Goal: Task Accomplishment & Management: Manage account settings

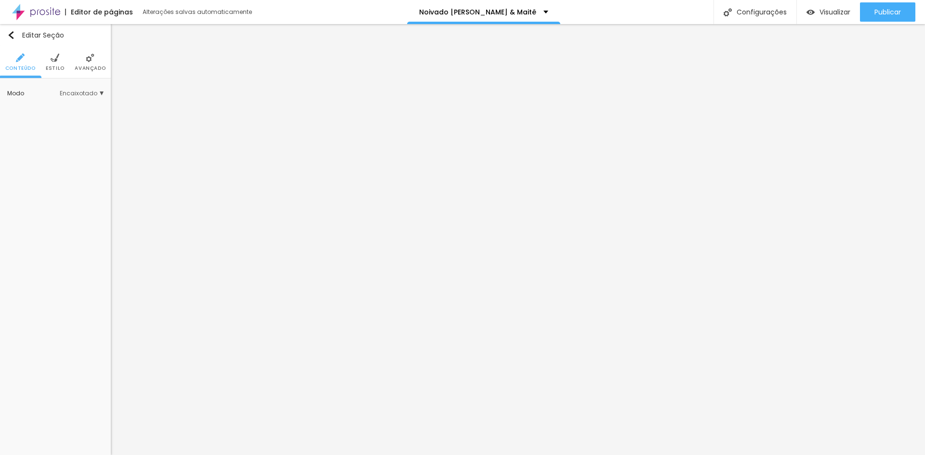
click at [50, 58] on li "Estilo" at bounding box center [55, 62] width 19 height 32
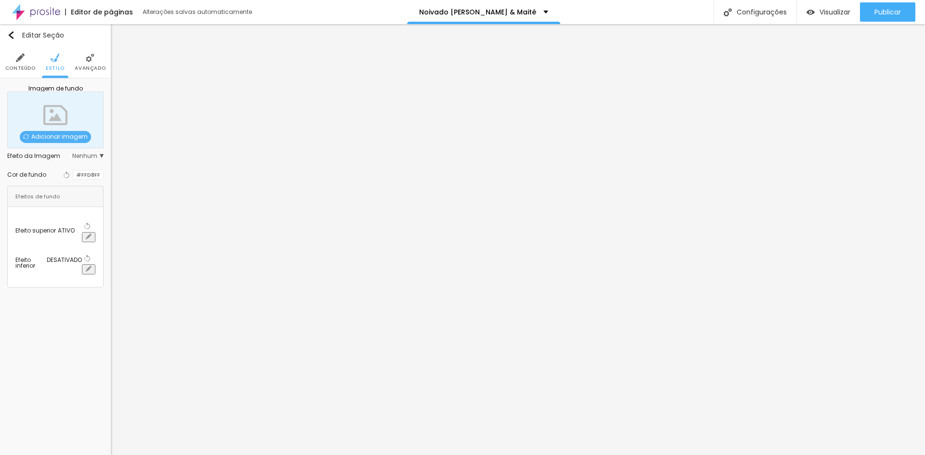
click at [73, 178] on div at bounding box center [73, 175] width 0 height 9
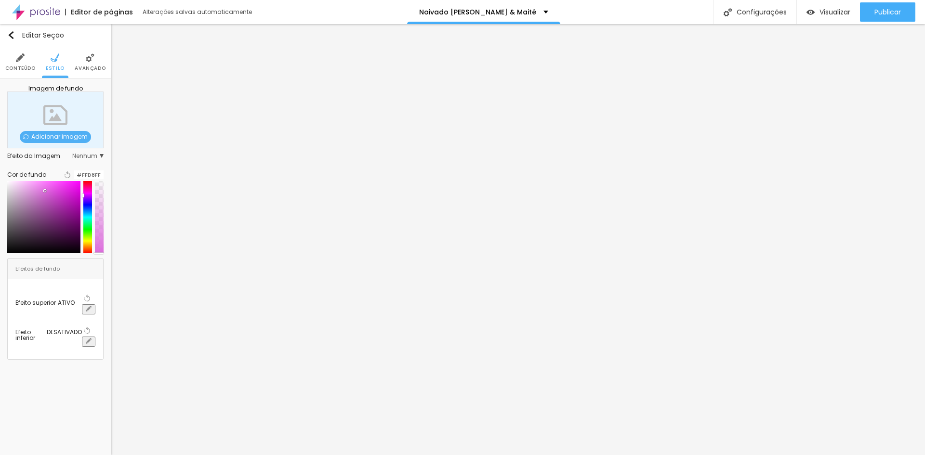
click at [47, 197] on div at bounding box center [43, 217] width 73 height 72
drag, startPoint x: 45, startPoint y: 198, endPoint x: 56, endPoint y: 223, distance: 26.8
click at [56, 223] on div at bounding box center [43, 217] width 73 height 72
click at [64, 177] on icon "button" at bounding box center [67, 174] width 7 height 7
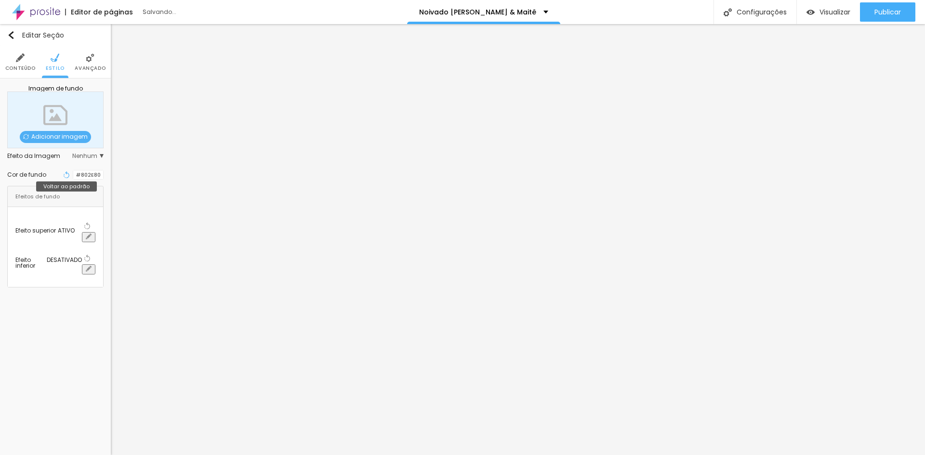
click at [61, 173] on button "Voltar ao padrão" at bounding box center [66, 175] width 11 height 13
click at [73, 177] on div at bounding box center [73, 175] width 0 height 9
click at [73, 172] on div at bounding box center [73, 175] width 0 height 9
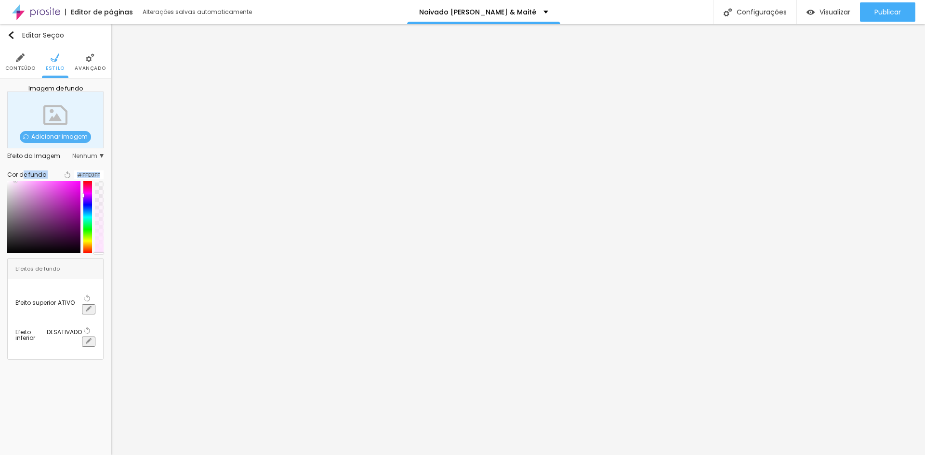
type input "#FFE2FF"
drag, startPoint x: 59, startPoint y: 197, endPoint x: 22, endPoint y: 178, distance: 41.8
click at [22, 178] on div "Cor de fundo Voltar ao padrão #FFE2FF" at bounding box center [55, 211] width 96 height 85
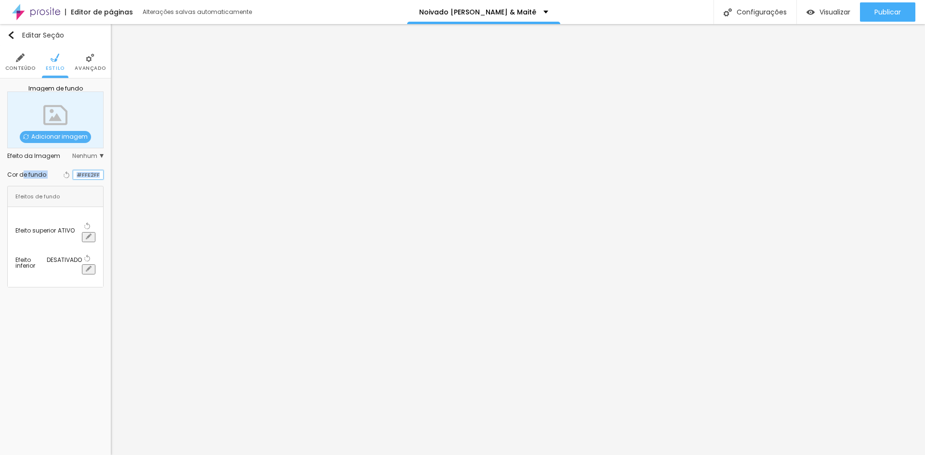
click at [93, 178] on input "#FFE2FF" at bounding box center [88, 175] width 30 height 9
click at [93, 177] on input "#FFE2FF" at bounding box center [88, 175] width 30 height 9
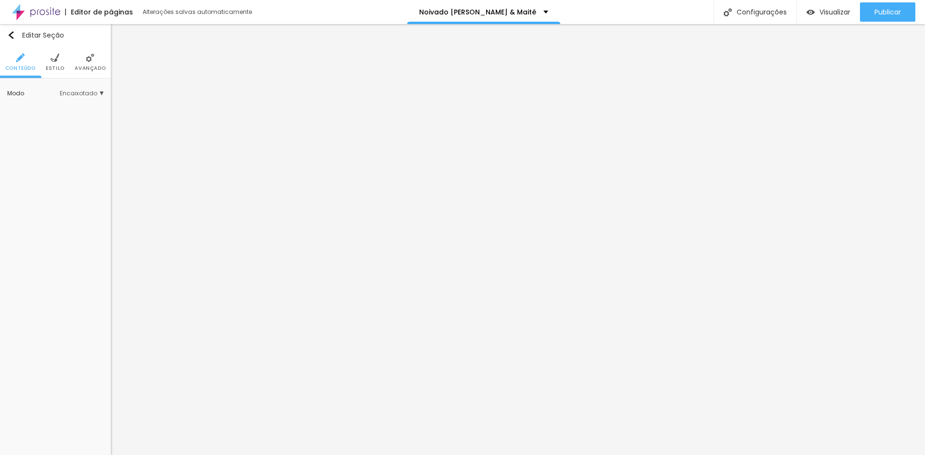
click at [59, 55] on li "Estilo" at bounding box center [55, 62] width 19 height 32
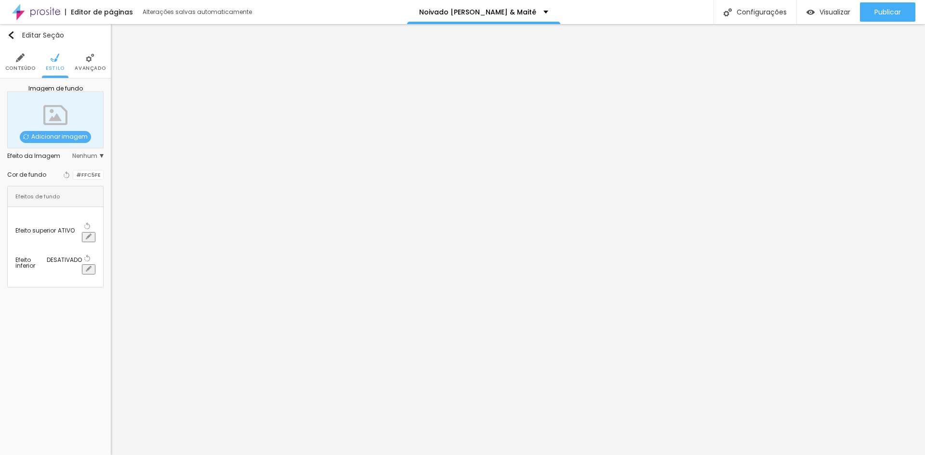
click at [73, 178] on div at bounding box center [73, 175] width 0 height 9
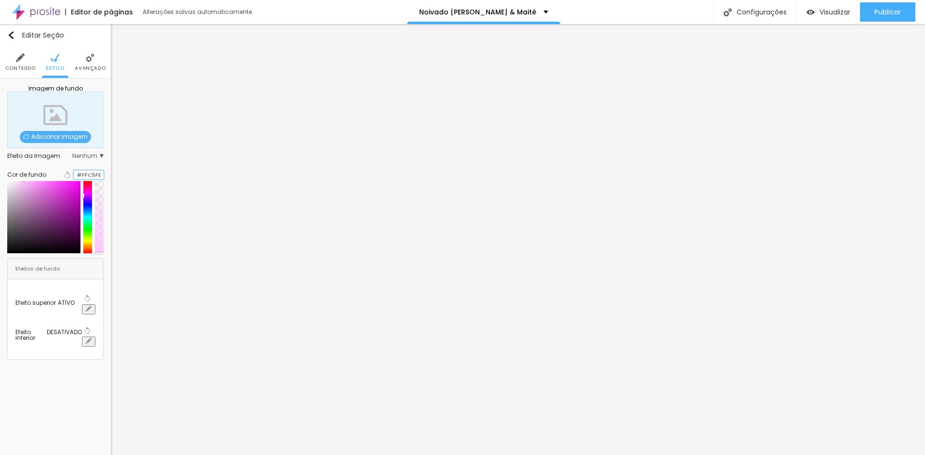
click at [88, 177] on input "#FFC5FE" at bounding box center [89, 175] width 30 height 9
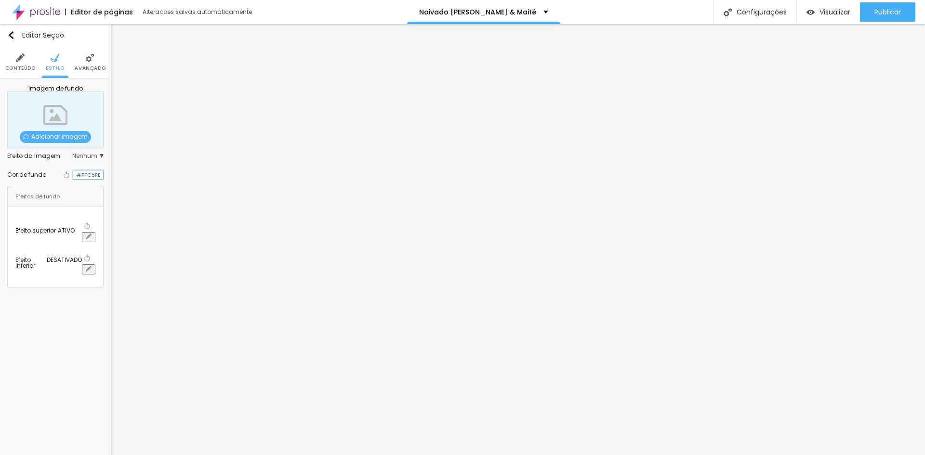
click at [88, 177] on input "#FFC5FE" at bounding box center [88, 175] width 30 height 9
paste input "E2FF"
type input "#FFE2FF"
click at [48, 158] on div "Efeito da Imagem" at bounding box center [39, 156] width 65 height 6
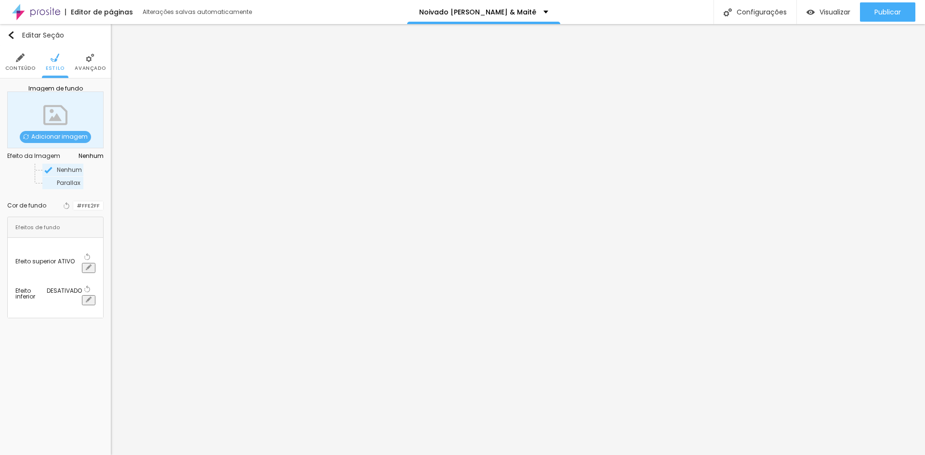
click at [60, 184] on span "Parallax" at bounding box center [69, 183] width 25 height 6
click at [63, 171] on span "Nenhum" at bounding box center [69, 170] width 25 height 6
click at [60, 186] on div "Parallax" at bounding box center [62, 183] width 41 height 13
click at [62, 175] on div "Nenhum" at bounding box center [62, 170] width 41 height 13
click at [92, 61] on img at bounding box center [90, 57] width 9 height 9
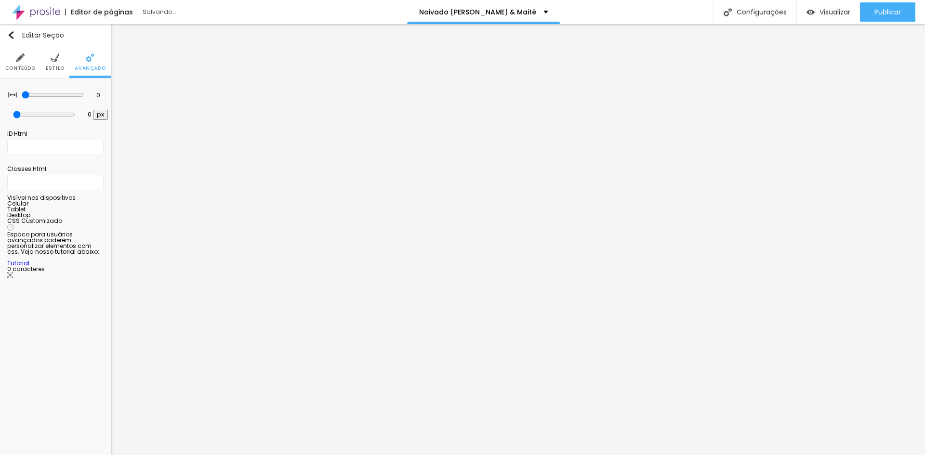
click at [57, 61] on img at bounding box center [55, 57] width 9 height 9
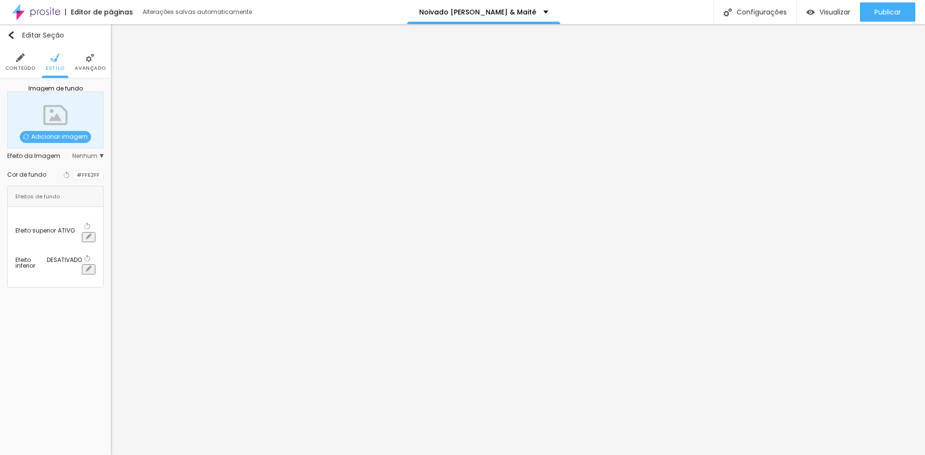
click at [92, 234] on icon "button" at bounding box center [89, 237] width 6 height 6
paste input "FE2FF"
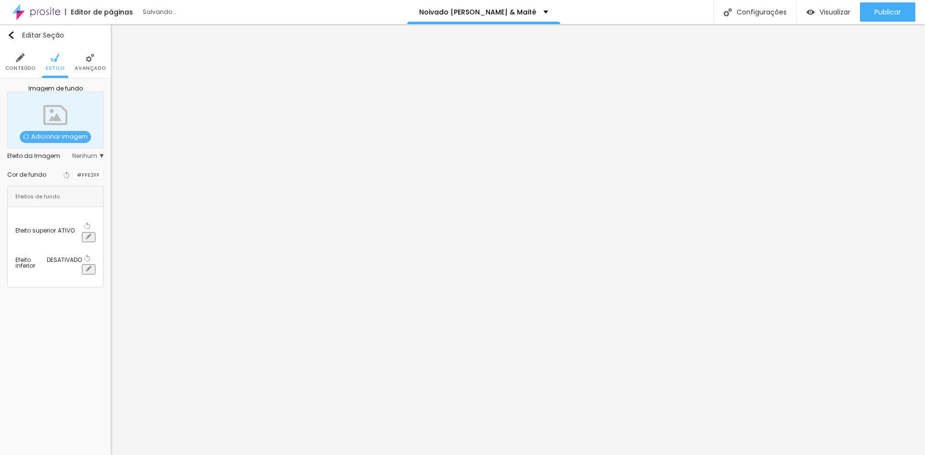
type input "#FFE2FF"
click at [271, 455] on div at bounding box center [462, 455] width 925 height 0
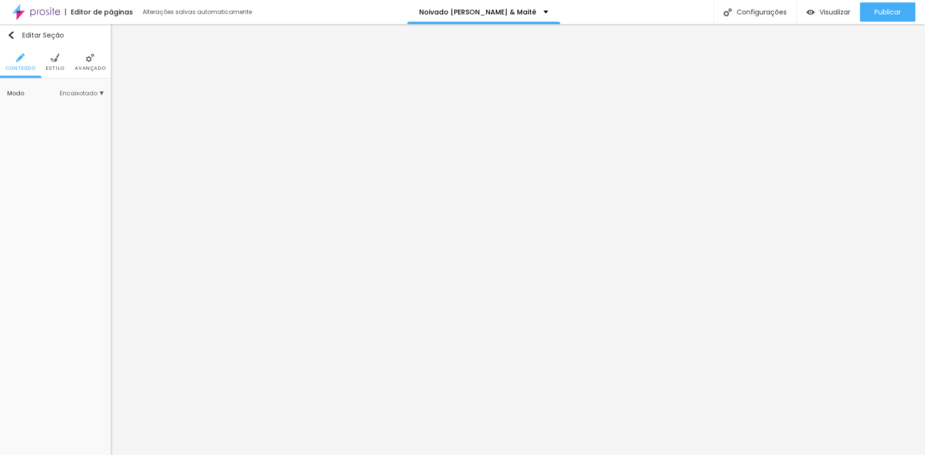
click at [54, 61] on img at bounding box center [55, 57] width 9 height 9
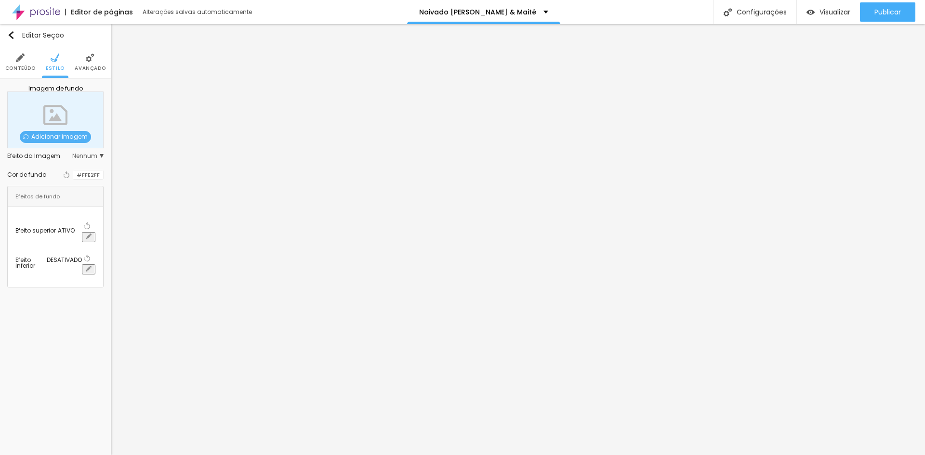
click at [73, 173] on div at bounding box center [73, 175] width 0 height 9
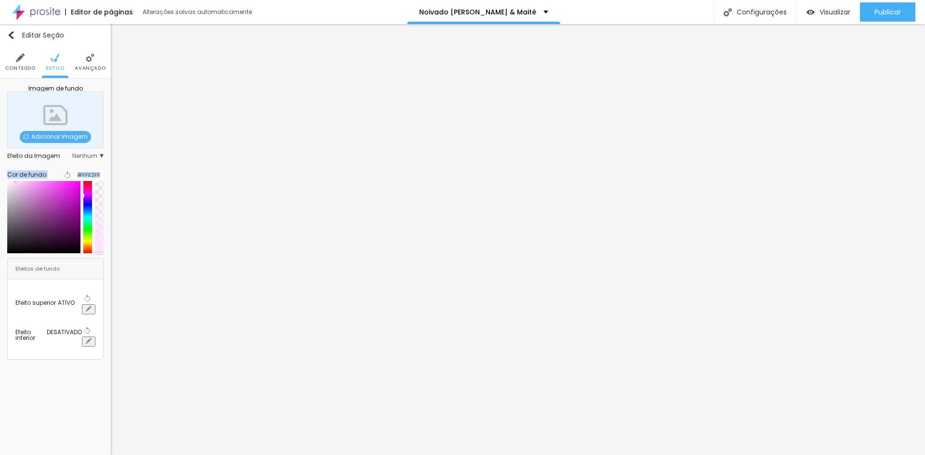
drag, startPoint x: 16, startPoint y: 186, endPoint x: 11, endPoint y: 185, distance: 5.4
click at [3, 186] on div "Imagem de fundo Adicionar imagem Efeito da Imagem Nenhum Nenhum Parallax Cor de…" at bounding box center [55, 223] width 111 height 289
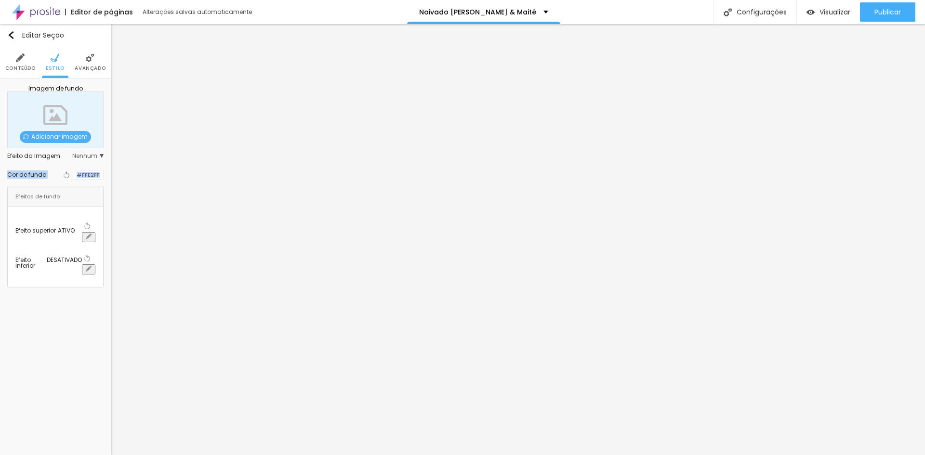
click at [73, 170] on div "#FFE2FF" at bounding box center [88, 175] width 31 height 10
click at [73, 174] on div at bounding box center [73, 175] width 0 height 9
click at [73, 176] on div at bounding box center [73, 175] width 0 height 9
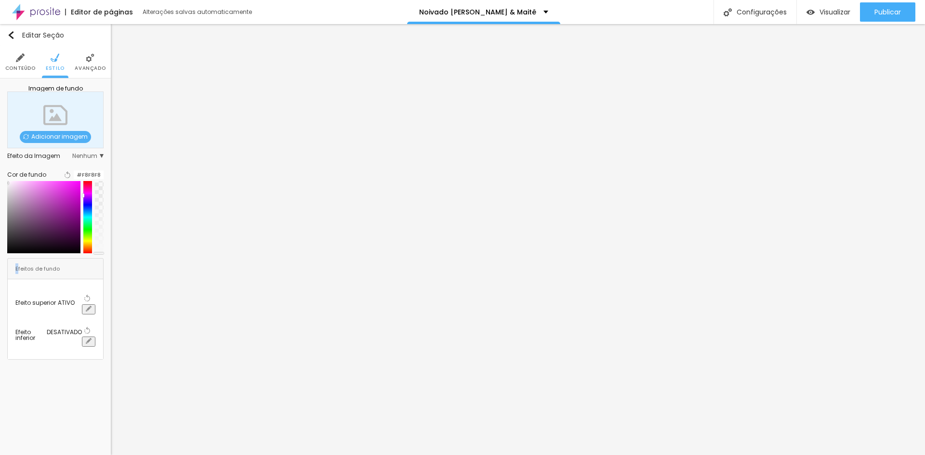
type input "#FAFAFA"
drag, startPoint x: 21, startPoint y: 189, endPoint x: 11, endPoint y: 185, distance: 11.3
click at [9, 187] on div "Imagem de fundo Adicionar imagem Efeito da Imagem Nenhum Nenhum Parallax Cor de…" at bounding box center [55, 223] width 111 height 289
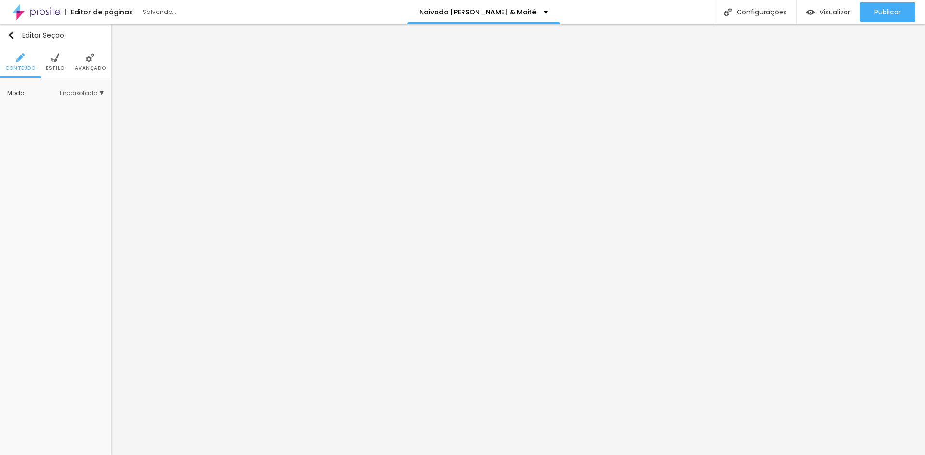
click at [53, 78] on li "Estilo" at bounding box center [55, 62] width 19 height 32
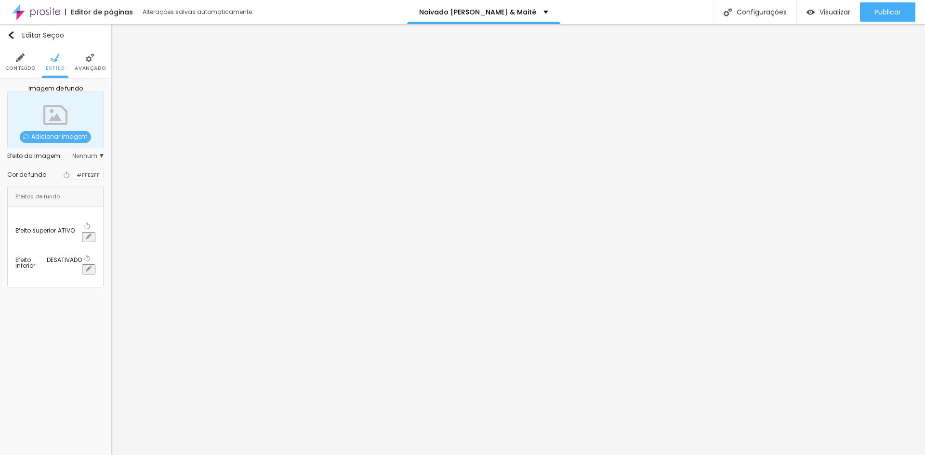
click at [73, 178] on div at bounding box center [73, 175] width 0 height 9
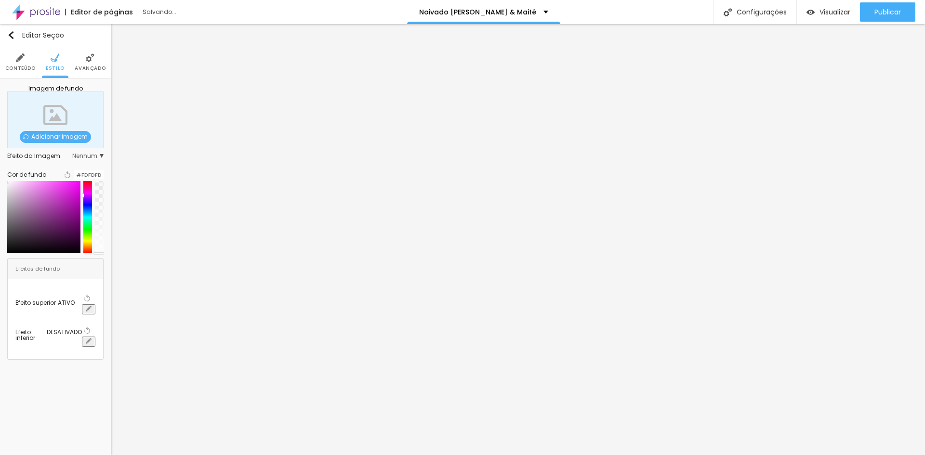
type input "#FFFFFF"
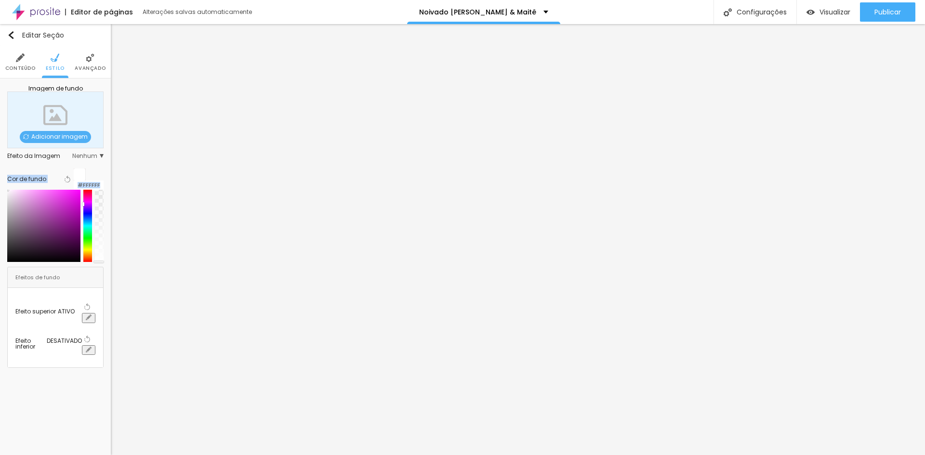
drag, startPoint x: 17, startPoint y: 187, endPoint x: 2, endPoint y: 182, distance: 16.0
click at [0, 182] on div "Imagem de fundo Adicionar imagem Efeito da Imagem Nenhum Nenhum Parallax Cor de…" at bounding box center [55, 227] width 111 height 297
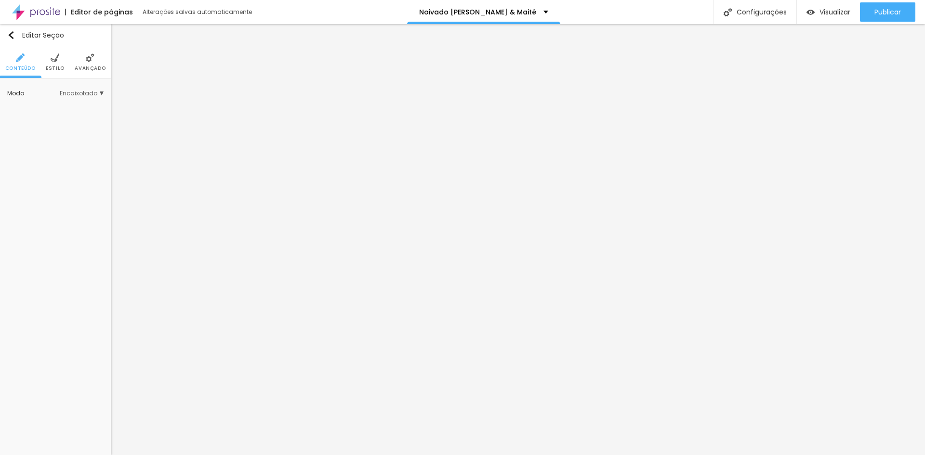
click at [45, 64] on ul "Conteúdo Estilo Avançado" at bounding box center [55, 62] width 111 height 32
click at [58, 66] on span "Estilo" at bounding box center [55, 68] width 19 height 5
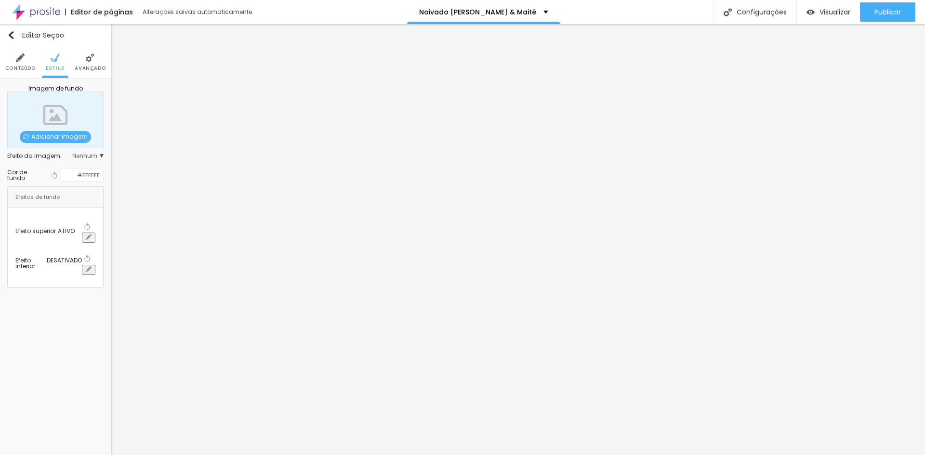
click at [92, 265] on button "button" at bounding box center [88, 270] width 13 height 10
click at [203, 455] on div at bounding box center [462, 461] width 925 height 0
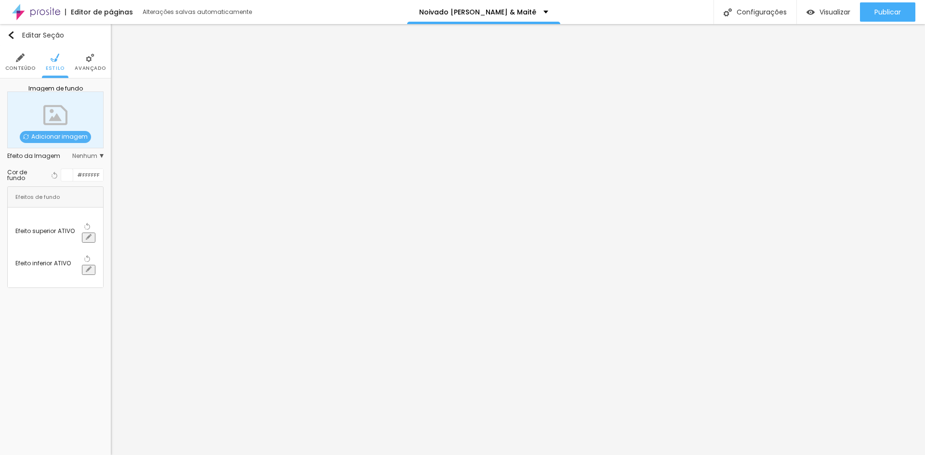
paste input "FFE2F"
type input "#FFE2F"
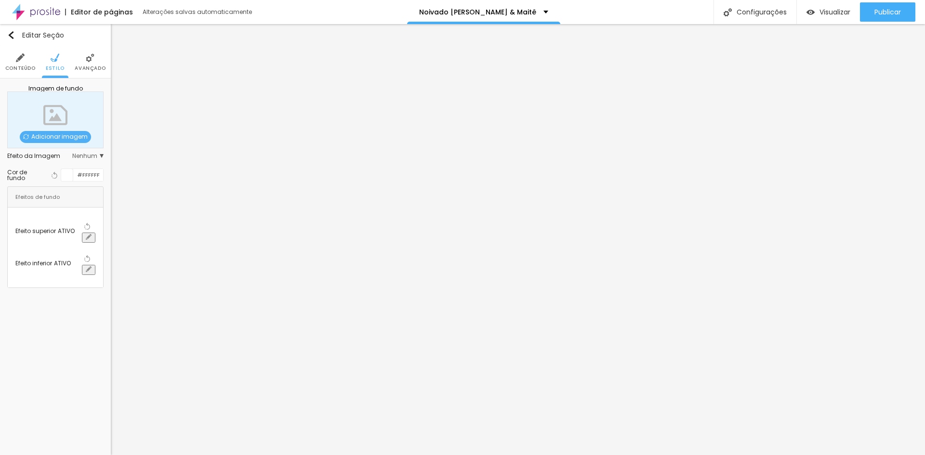
radio input "false"
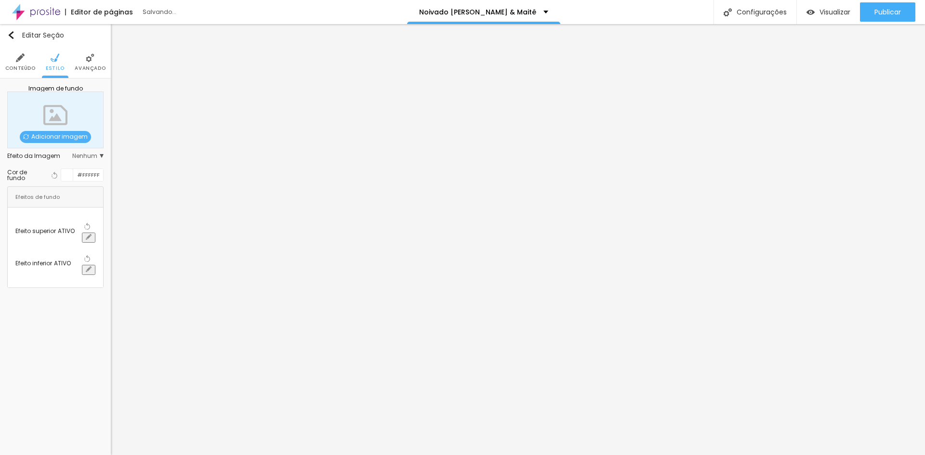
radio input "false"
radio input "true"
radio input "false"
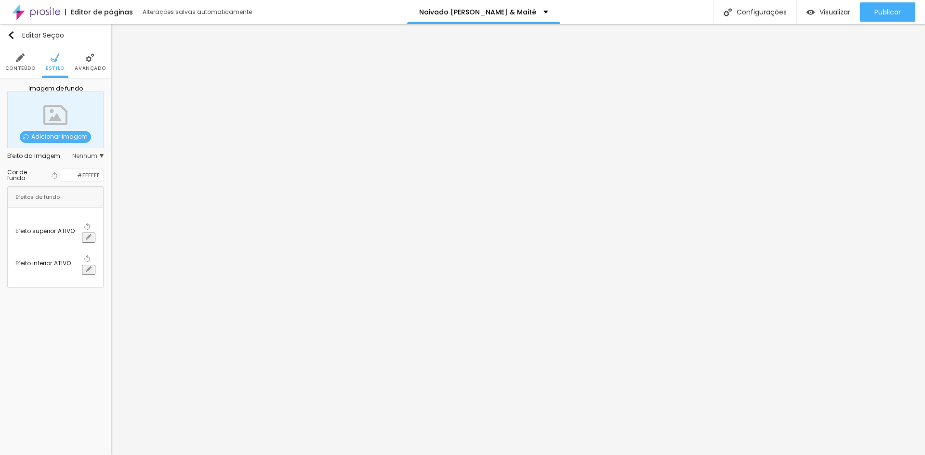
radio input "false"
radio input "true"
click at [50, 455] on div at bounding box center [462, 455] width 925 height 0
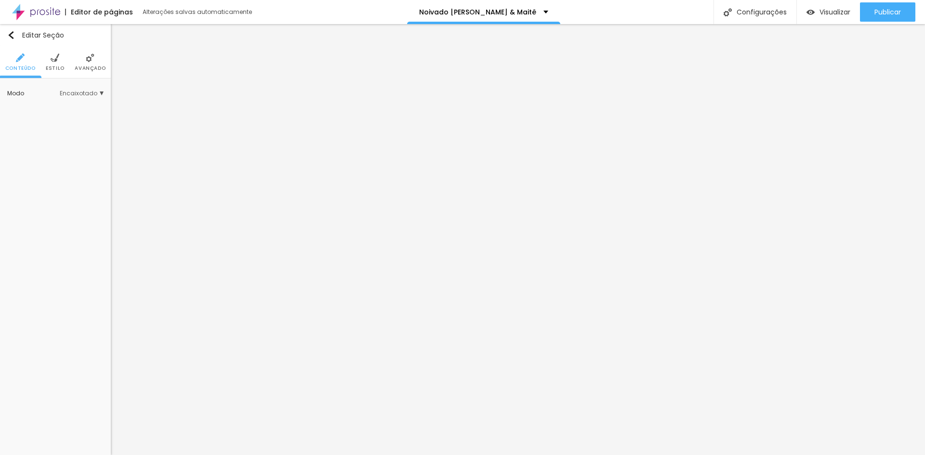
click at [54, 68] on span "Estilo" at bounding box center [55, 68] width 19 height 5
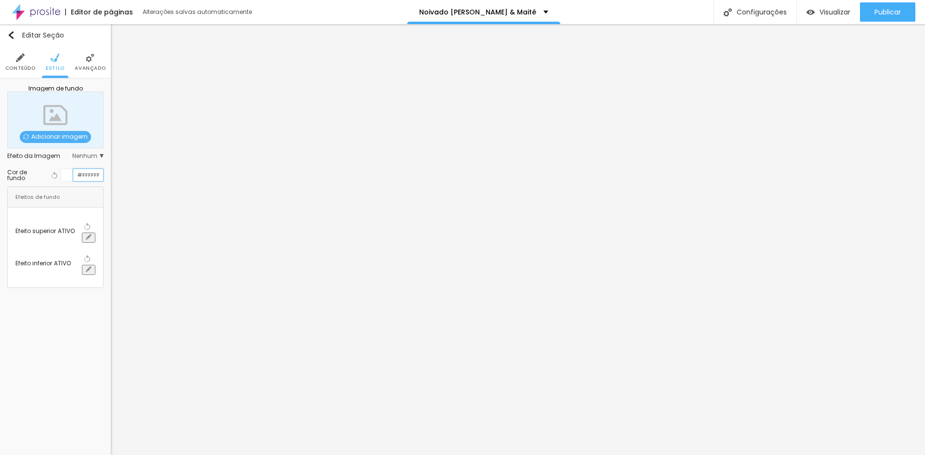
click at [89, 172] on input "#FFFFFF" at bounding box center [88, 175] width 30 height 12
click at [92, 266] on icon "button" at bounding box center [89, 269] width 6 height 6
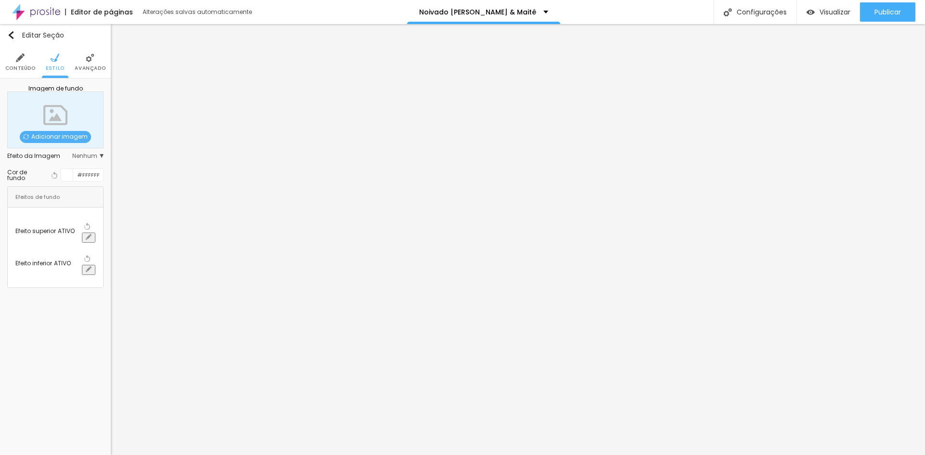
paste input "FFE2FF"
type input "#FFE2FF"
click at [25, 455] on div at bounding box center [462, 455] width 925 height 0
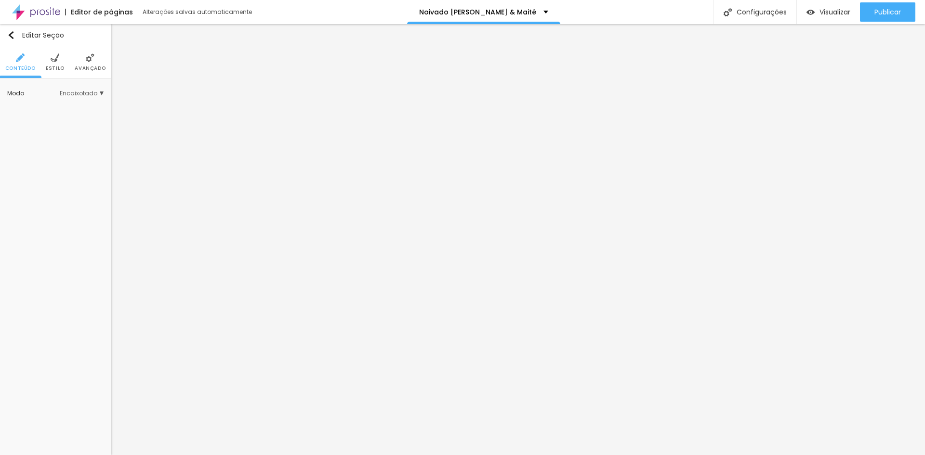
click at [56, 63] on li "Estilo" at bounding box center [55, 62] width 19 height 32
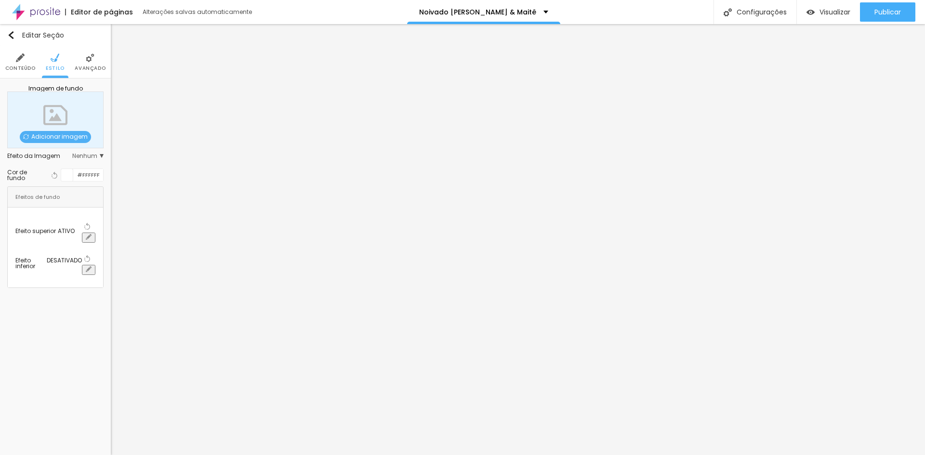
click at [64, 172] on div at bounding box center [67, 175] width 12 height 12
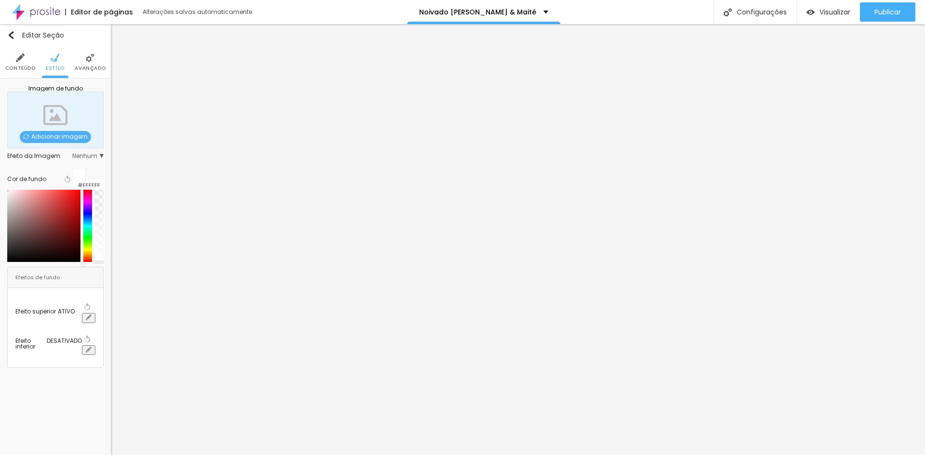
click at [92, 192] on div at bounding box center [55, 226] width 96 height 72
click at [95, 190] on div at bounding box center [99, 226] width 9 height 72
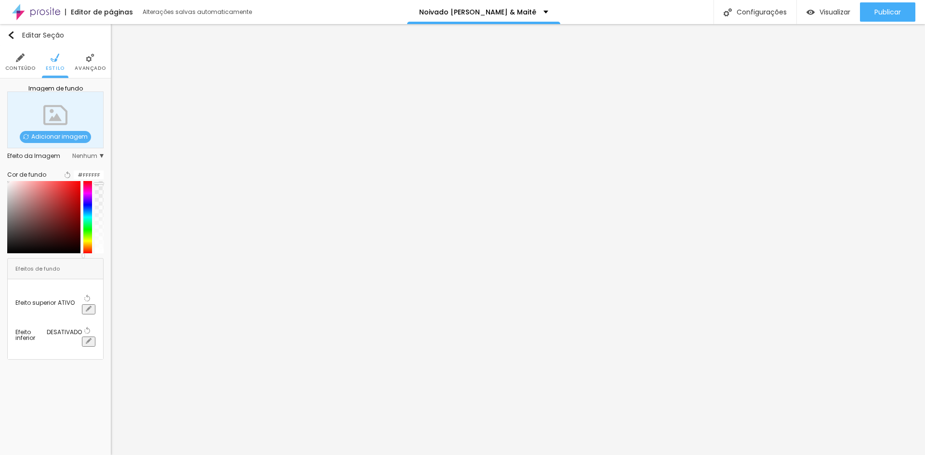
click at [74, 171] on div at bounding box center [89, 171] width 30 height 0
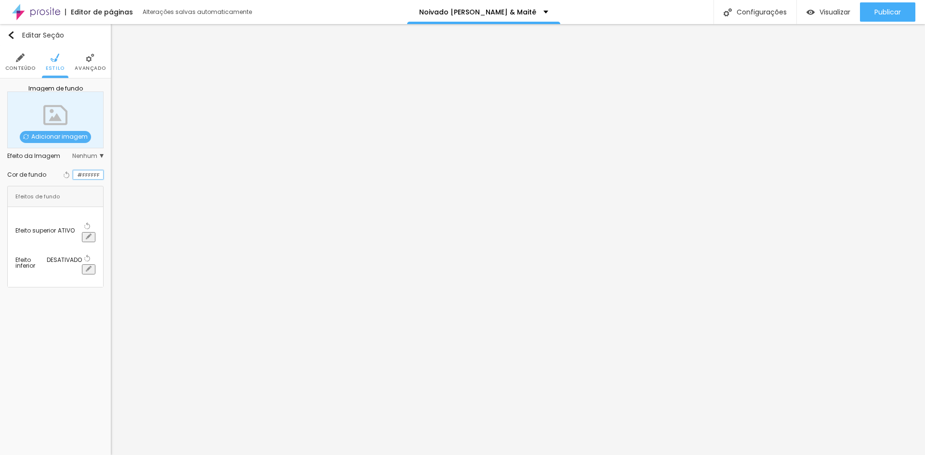
click at [85, 177] on input "#FFFFFF" at bounding box center [88, 175] width 30 height 9
click at [77, 174] on input "#FFFFFF" at bounding box center [88, 175] width 30 height 9
click at [73, 173] on div at bounding box center [73, 175] width 0 height 9
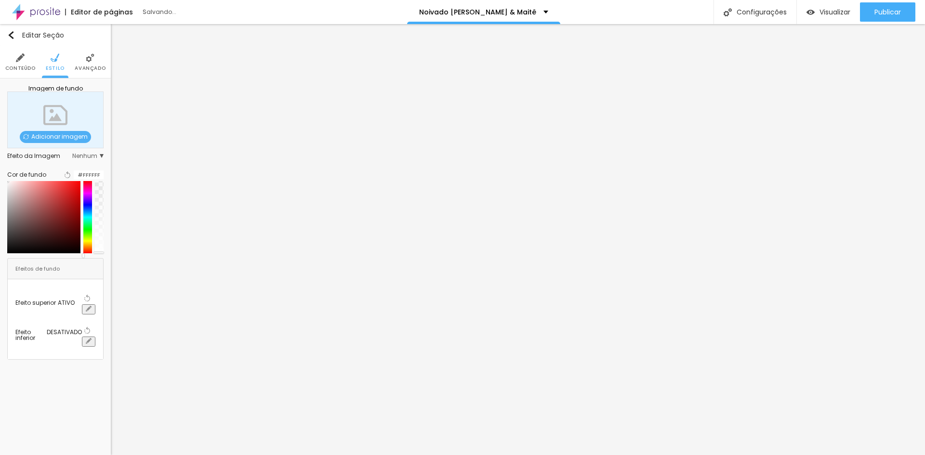
drag, startPoint x: 95, startPoint y: 188, endPoint x: 103, endPoint y: 258, distance: 70.7
click at [103, 253] on div at bounding box center [55, 217] width 96 height 72
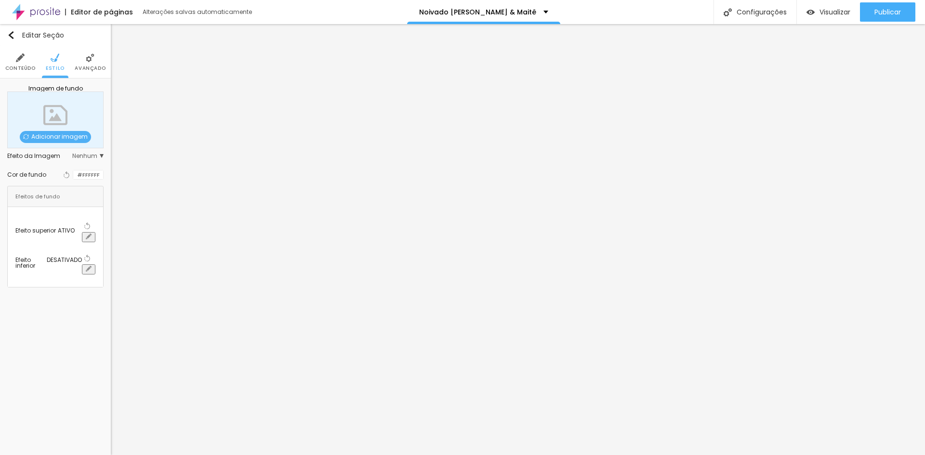
click at [92, 234] on icon "button" at bounding box center [89, 237] width 6 height 6
click at [37, 455] on div at bounding box center [462, 455] width 925 height 0
click at [73, 178] on div at bounding box center [73, 175] width 0 height 9
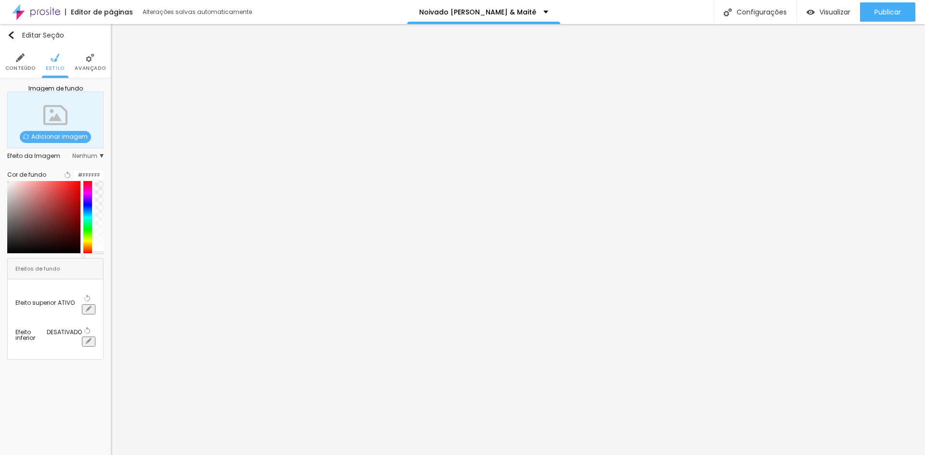
drag, startPoint x: 13, startPoint y: 187, endPoint x: 29, endPoint y: 187, distance: 15.4
click at [29, 187] on div at bounding box center [55, 217] width 96 height 72
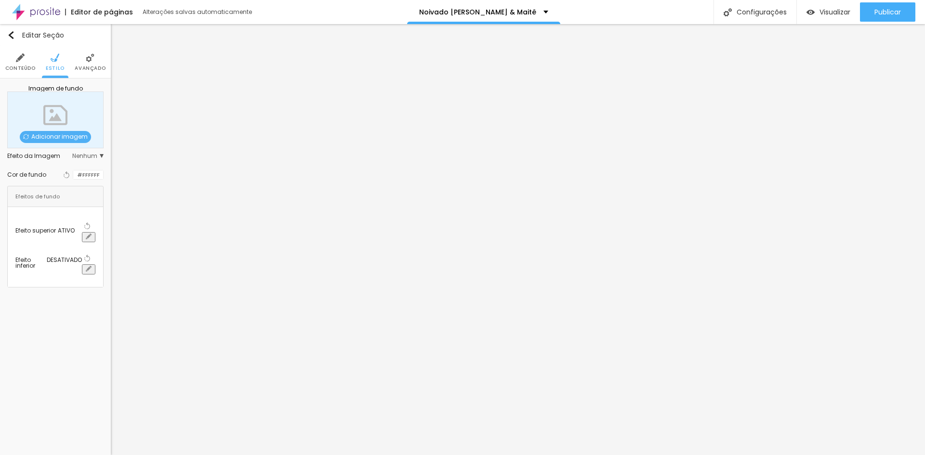
click at [61, 174] on div "Voltar ao padrão #FFFFFF" at bounding box center [82, 175] width 42 height 13
click at [73, 175] on div at bounding box center [73, 175] width 0 height 9
click at [88, 180] on input "#FFFFFF" at bounding box center [88, 175] width 30 height 9
click at [73, 180] on div at bounding box center [73, 175] width 0 height 9
click at [73, 177] on div at bounding box center [73, 175] width 0 height 9
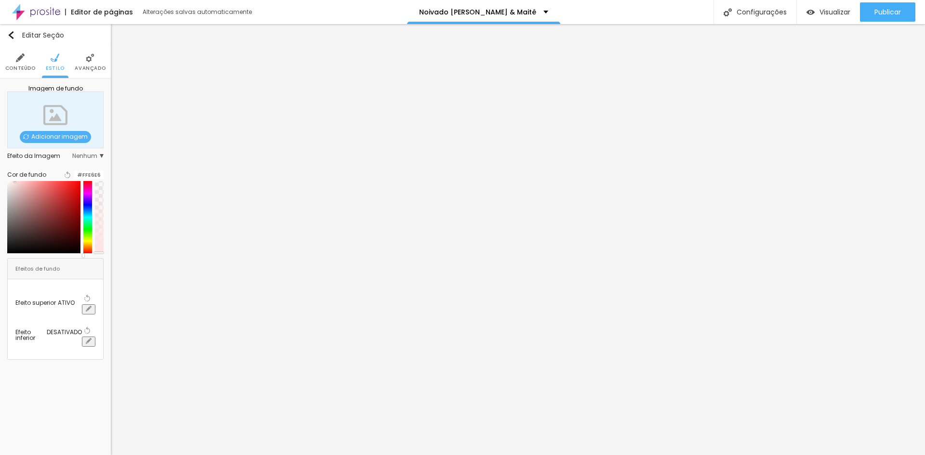
drag, startPoint x: 26, startPoint y: 187, endPoint x: 23, endPoint y: 183, distance: 5.1
click at [22, 186] on div at bounding box center [55, 217] width 96 height 72
type input "#FFE4E4"
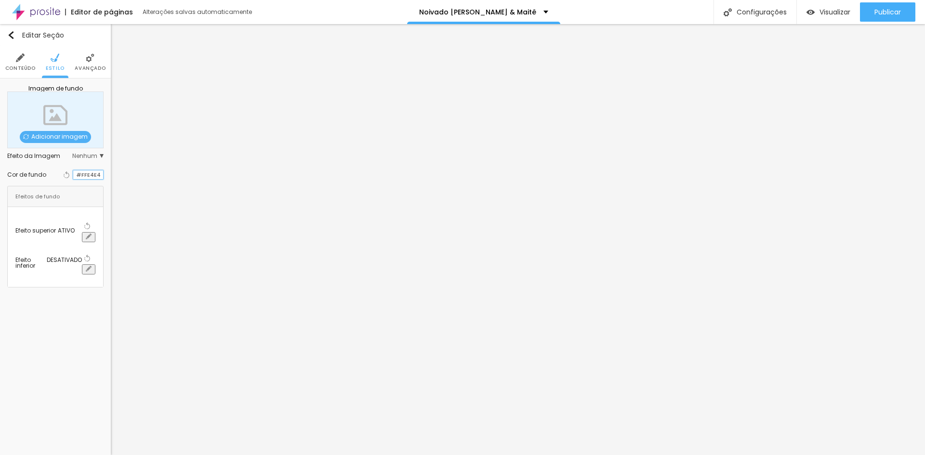
click at [92, 179] on input "#FFE4E4" at bounding box center [88, 175] width 30 height 9
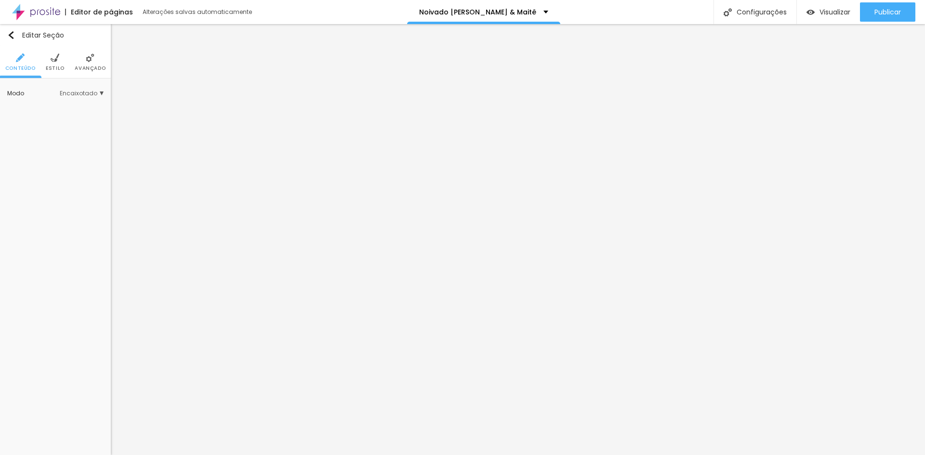
click at [54, 62] on img at bounding box center [55, 57] width 9 height 9
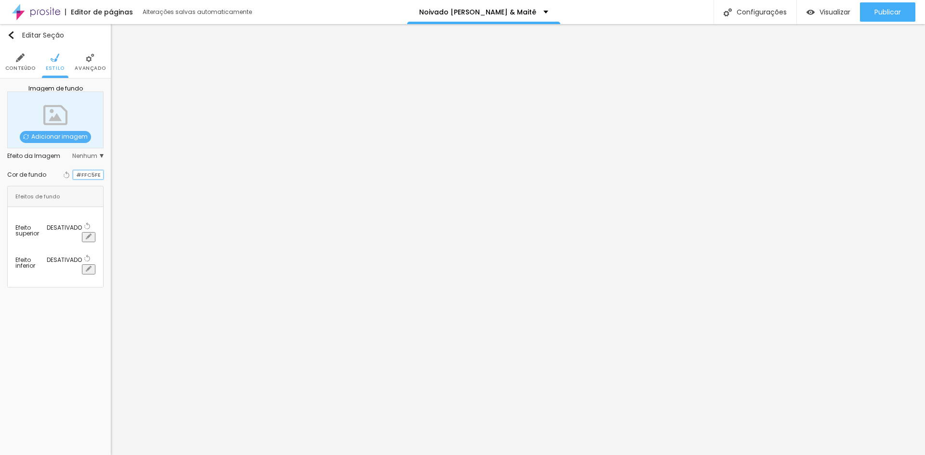
click at [86, 175] on input "#FFC5FE" at bounding box center [88, 175] width 30 height 9
paste input "E4E4"
type input "#FFE4E4"
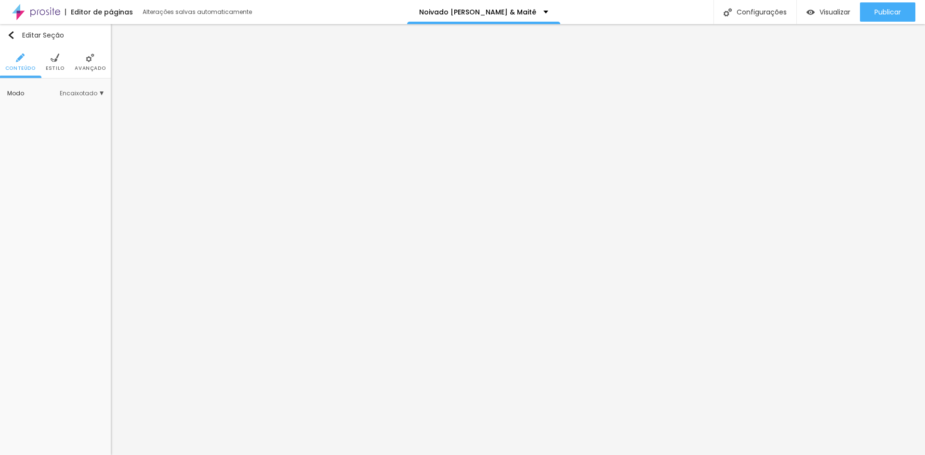
click at [52, 67] on span "Estilo" at bounding box center [55, 68] width 19 height 5
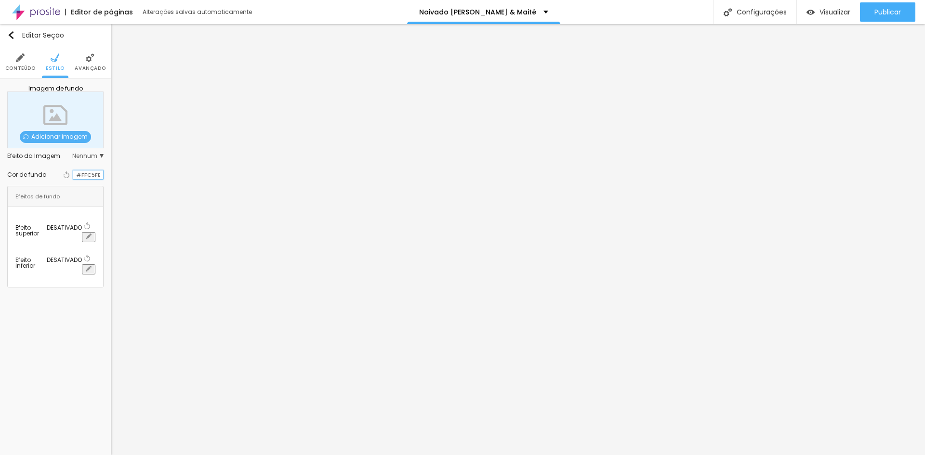
click at [80, 176] on input "#FFC5FE" at bounding box center [88, 175] width 30 height 9
click at [80, 175] on input "#FFC5FE" at bounding box center [88, 175] width 30 height 9
paste input "E4E4"
type input "#FFE4E4"
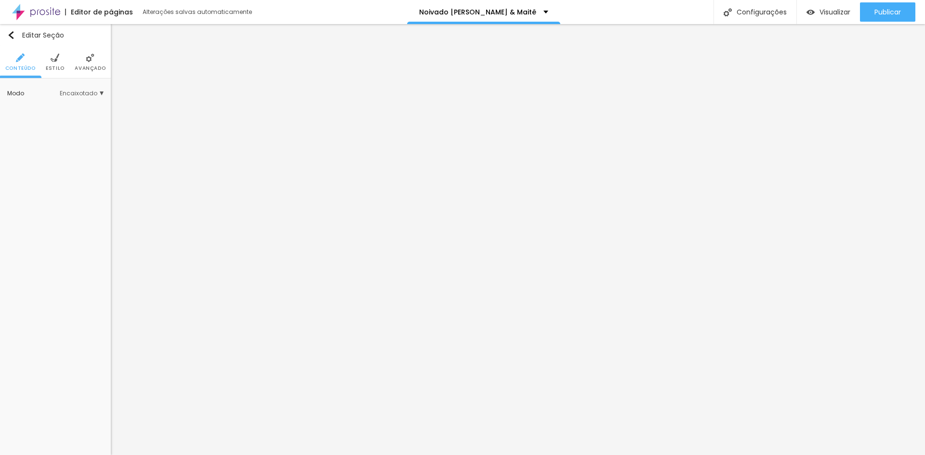
click at [61, 66] on span "Estilo" at bounding box center [55, 68] width 19 height 5
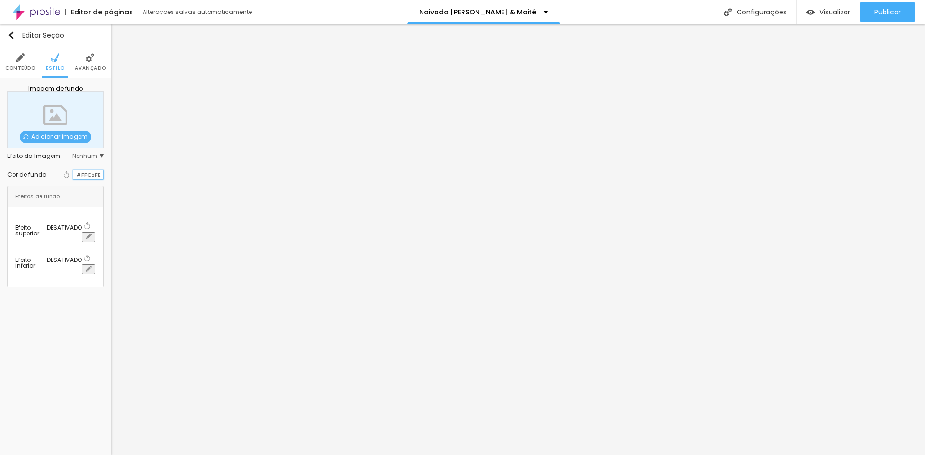
click at [82, 176] on input "#FFC5FE" at bounding box center [88, 175] width 30 height 9
click at [82, 175] on input "#FFC5FE" at bounding box center [88, 175] width 30 height 9
paste input "E4E4"
type input "#FFE4E4"
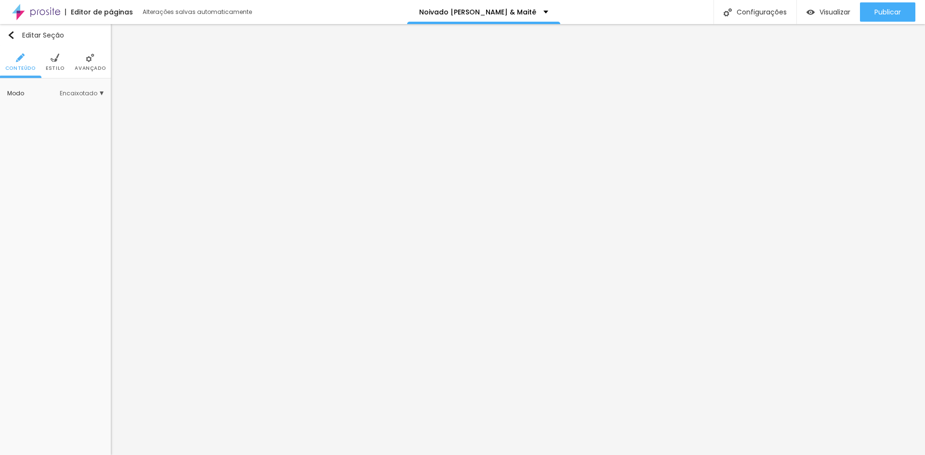
click at [52, 70] on span "Estilo" at bounding box center [55, 68] width 19 height 5
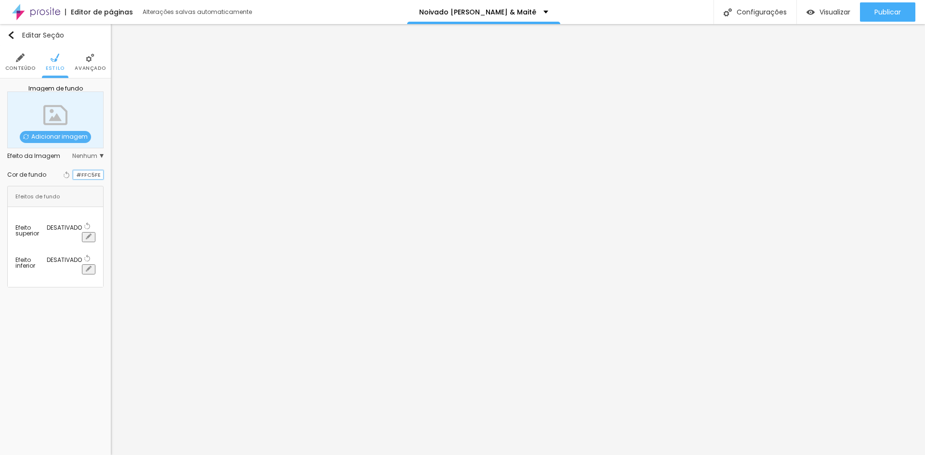
click at [85, 173] on input "#FFC5FE" at bounding box center [88, 175] width 30 height 9
paste input "E4E4"
type input "#FFE4E4"
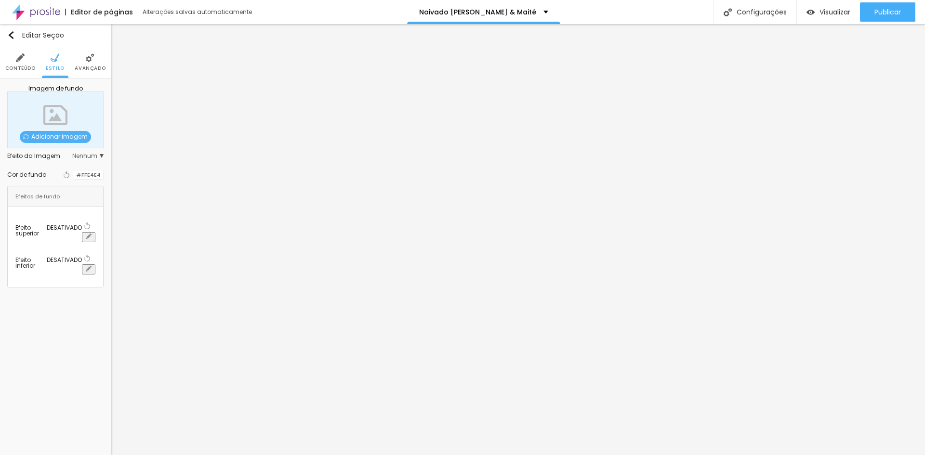
click at [0, 352] on div "Editar Seção Conteúdo Estilo Avançado Imagem de fundo Adicionar imagem Efeito d…" at bounding box center [55, 239] width 111 height 431
click at [86, 59] on img at bounding box center [90, 57] width 9 height 9
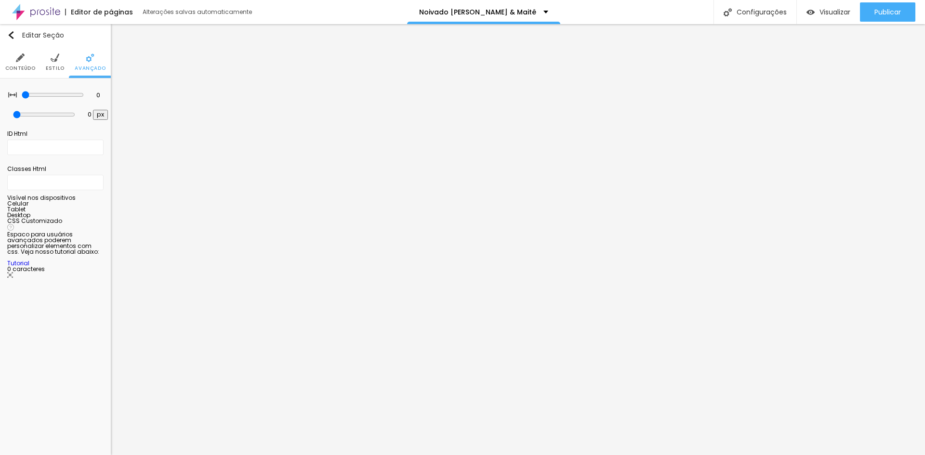
click at [45, 63] on ul "Conteúdo Estilo Avançado" at bounding box center [55, 62] width 111 height 32
click at [51, 77] on li "Estilo" at bounding box center [55, 62] width 19 height 32
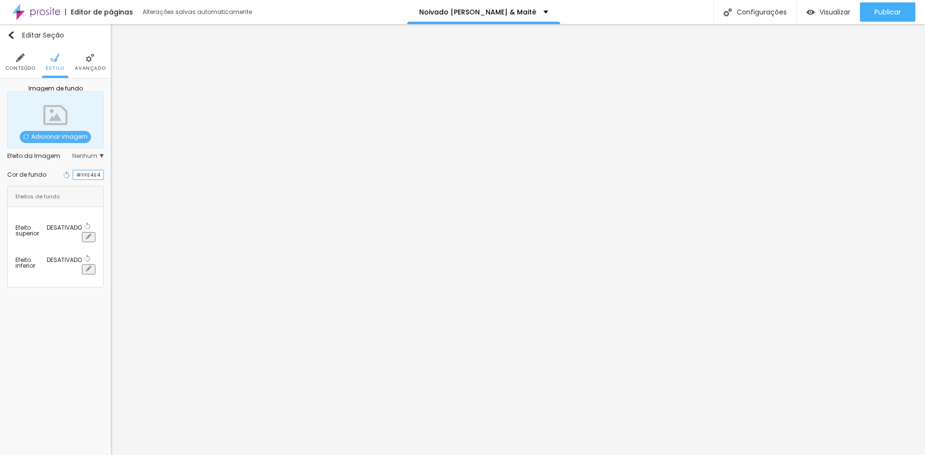
click at [92, 179] on input "#FFE4E4" at bounding box center [88, 175] width 30 height 9
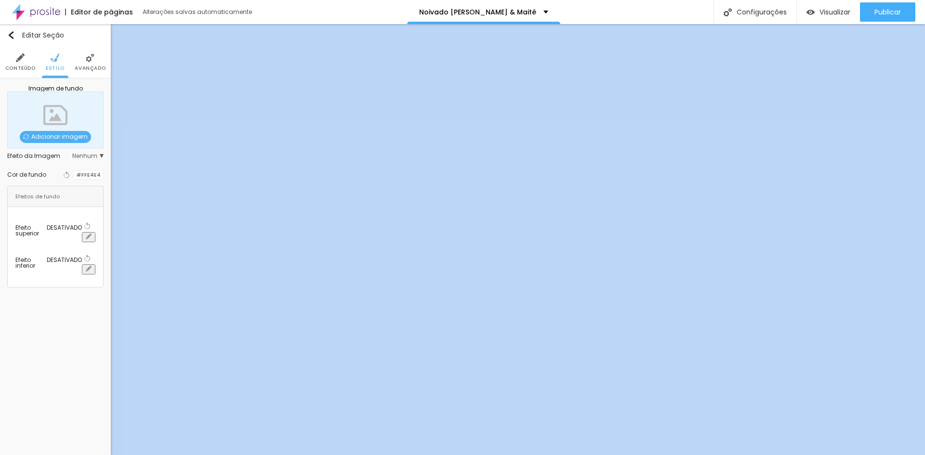
drag, startPoint x: 93, startPoint y: 322, endPoint x: 28, endPoint y: 408, distance: 108.0
click at [84, 328] on div "Editar Seção Conteúdo Estilo Avançado Imagem de fundo Adicionar imagem Efeito d…" at bounding box center [55, 239] width 111 height 431
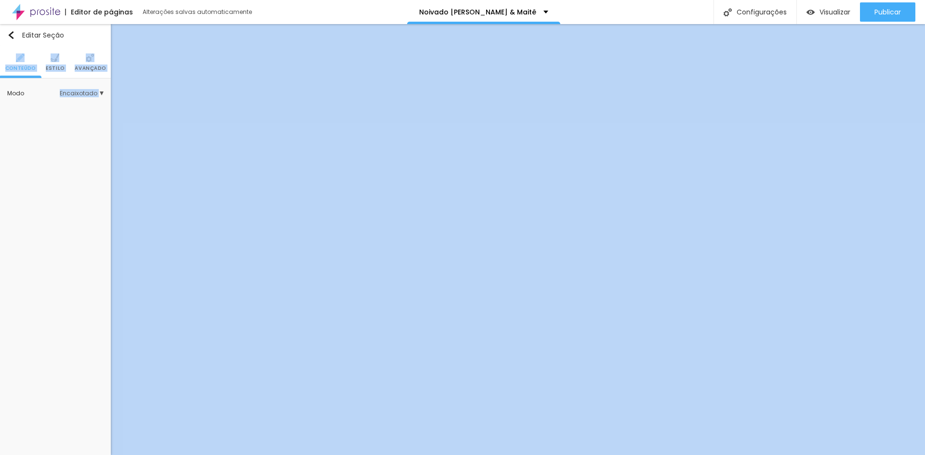
click at [49, 64] on li "Estilo" at bounding box center [55, 62] width 19 height 32
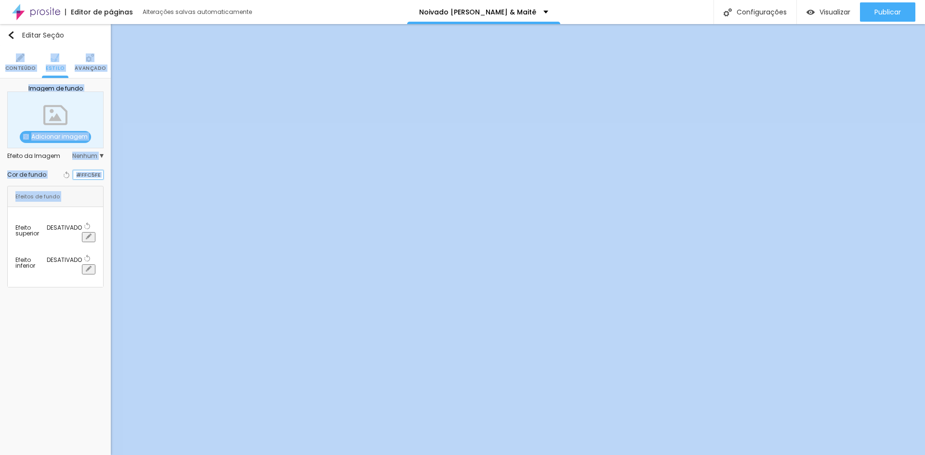
click at [90, 173] on input "#FFC5FE" at bounding box center [88, 175] width 30 height 9
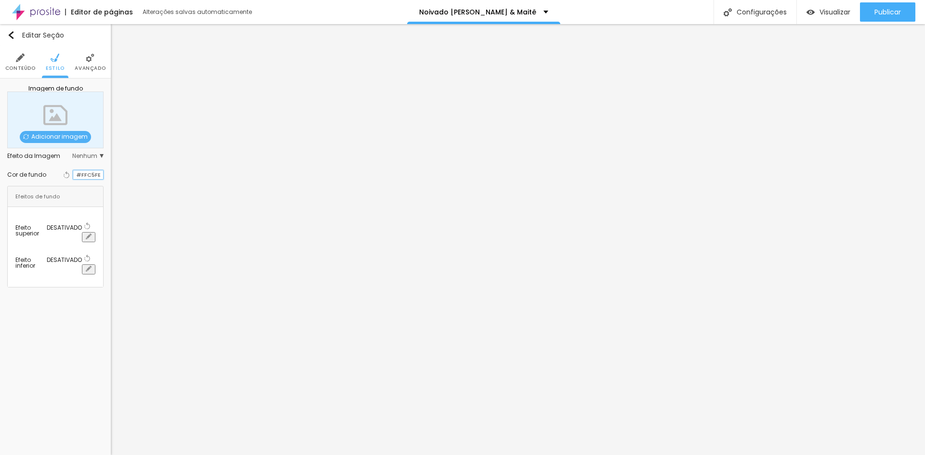
click at [90, 172] on input "#FFC5FE" at bounding box center [88, 175] width 30 height 9
paste input "E4E4"
type input "#FFE4E4"
click at [78, 310] on div "Editar Seção Conteúdo Estilo Avançado Imagem de fundo Adicionar imagem Efeito d…" at bounding box center [55, 239] width 111 height 431
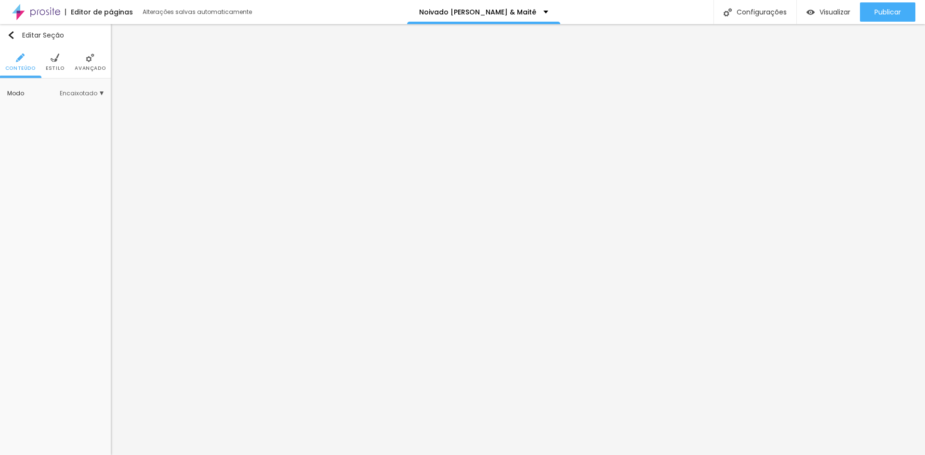
click at [51, 60] on img at bounding box center [55, 57] width 9 height 9
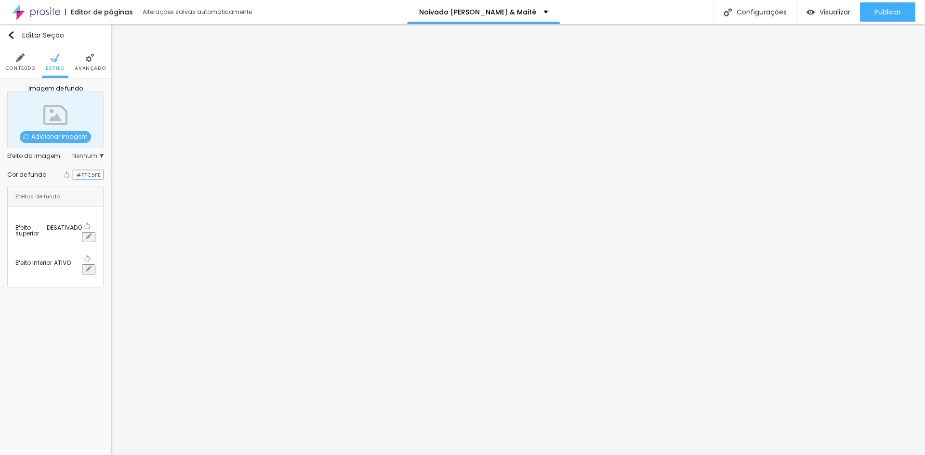
click at [81, 176] on input "#FFC5FE" at bounding box center [88, 175] width 30 height 9
click at [82, 176] on input "#FFC5FE" at bounding box center [88, 175] width 30 height 9
paste input "E4E4"
type input "#FFE4E4"
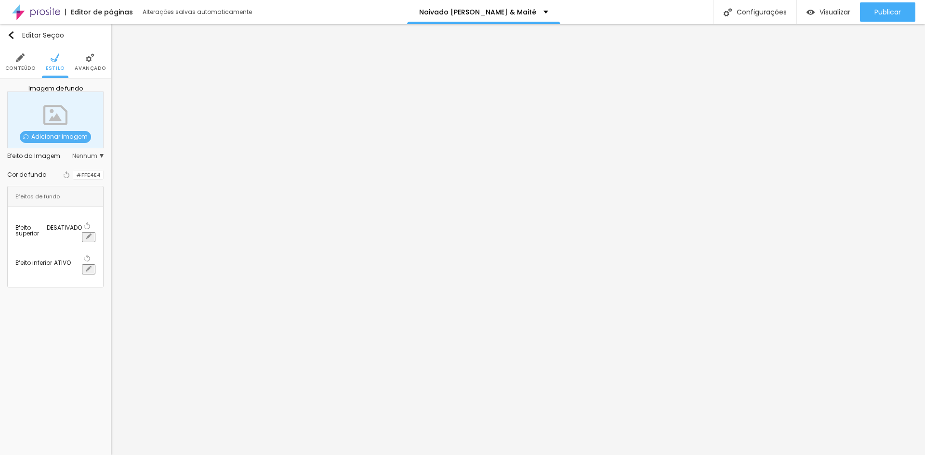
click at [45, 382] on div "Editar Seção Conteúdo Estilo Avançado Imagem de fundo Adicionar imagem Efeito d…" at bounding box center [55, 239] width 111 height 431
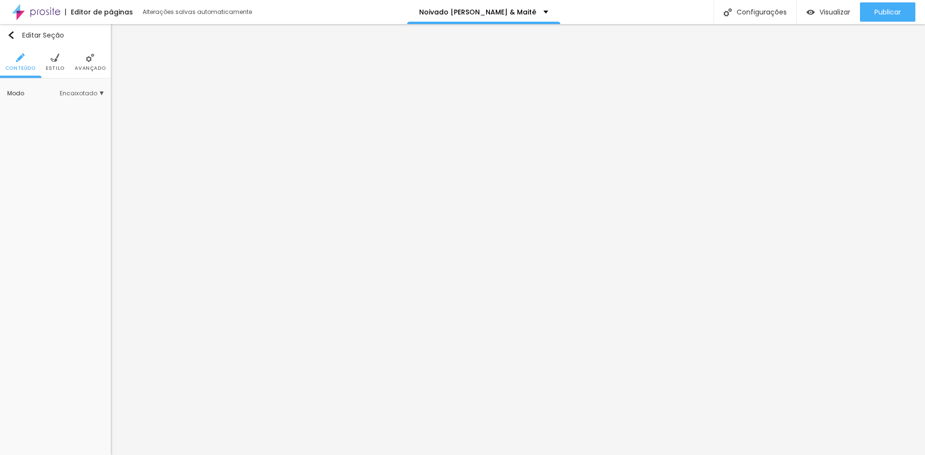
click at [48, 61] on li "Estilo" at bounding box center [55, 62] width 19 height 32
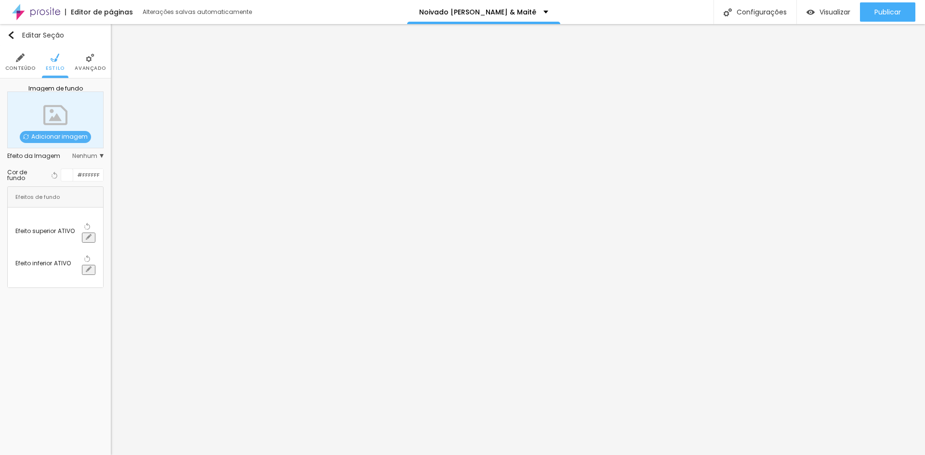
click at [93, 265] on button "button" at bounding box center [88, 270] width 13 height 10
drag, startPoint x: 195, startPoint y: 366, endPoint x: 196, endPoint y: 357, distance: 8.7
drag, startPoint x: 134, startPoint y: 350, endPoint x: 141, endPoint y: 351, distance: 6.3
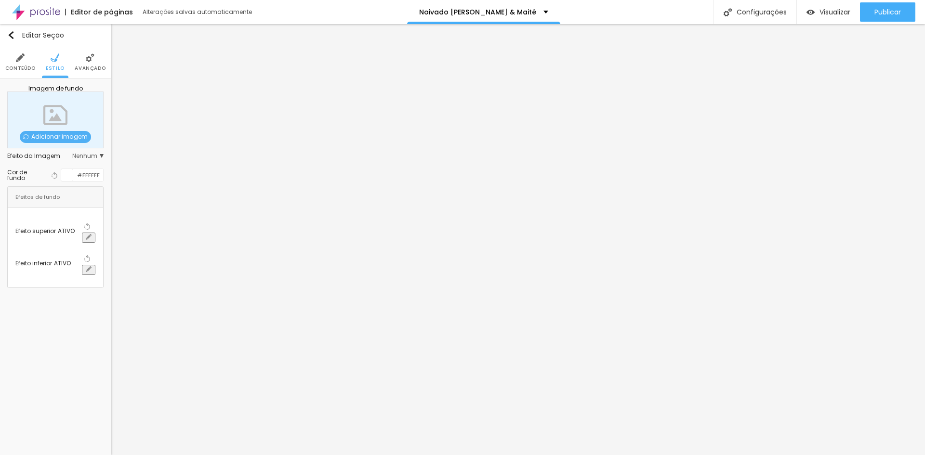
drag, startPoint x: 137, startPoint y: 355, endPoint x: 144, endPoint y: 351, distance: 7.4
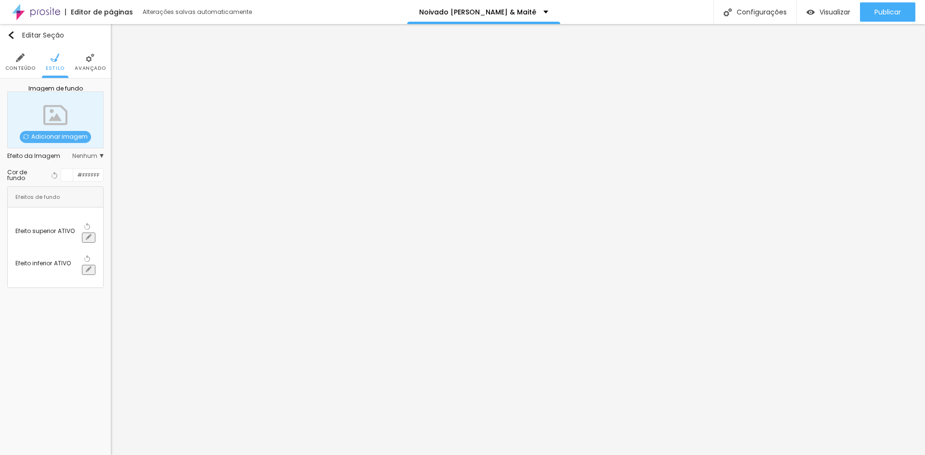
drag, startPoint x: 198, startPoint y: 356, endPoint x: 197, endPoint y: 344, distance: 11.6
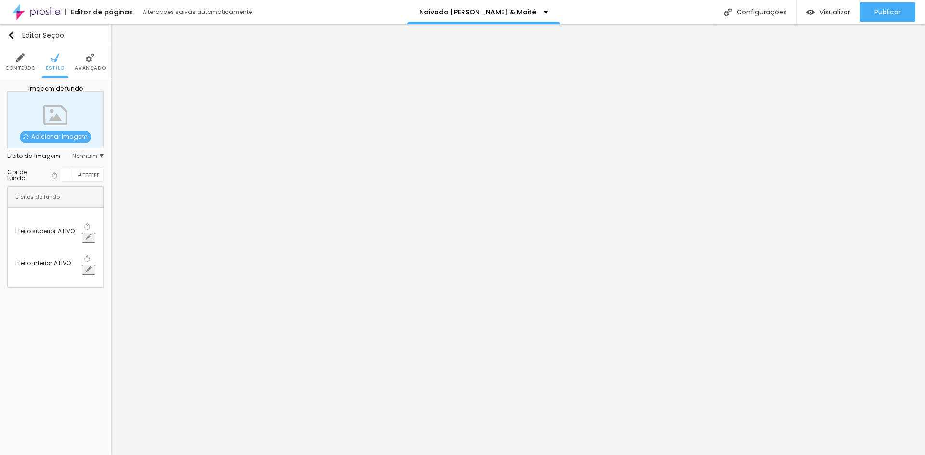
drag, startPoint x: 145, startPoint y: 352, endPoint x: 150, endPoint y: 349, distance: 5.0
type input "#FFABAB"
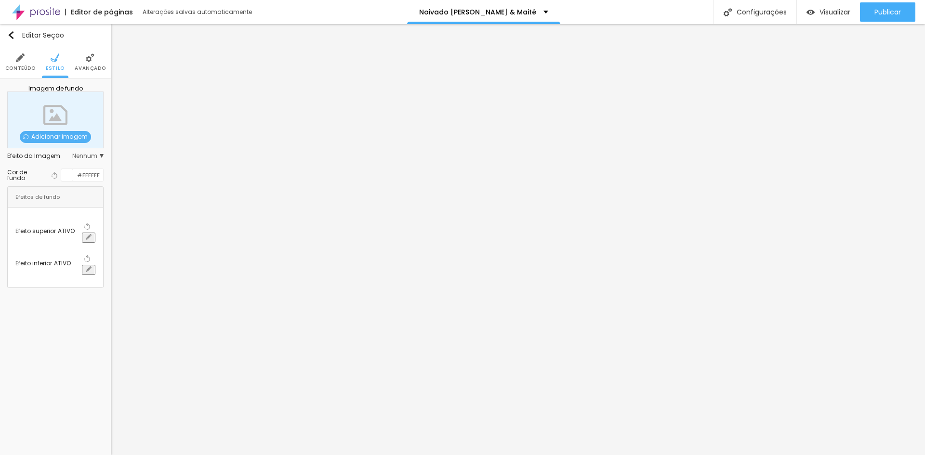
drag, startPoint x: 145, startPoint y: 353, endPoint x: 149, endPoint y: 345, distance: 8.2
click at [57, 455] on div at bounding box center [462, 455] width 925 height 0
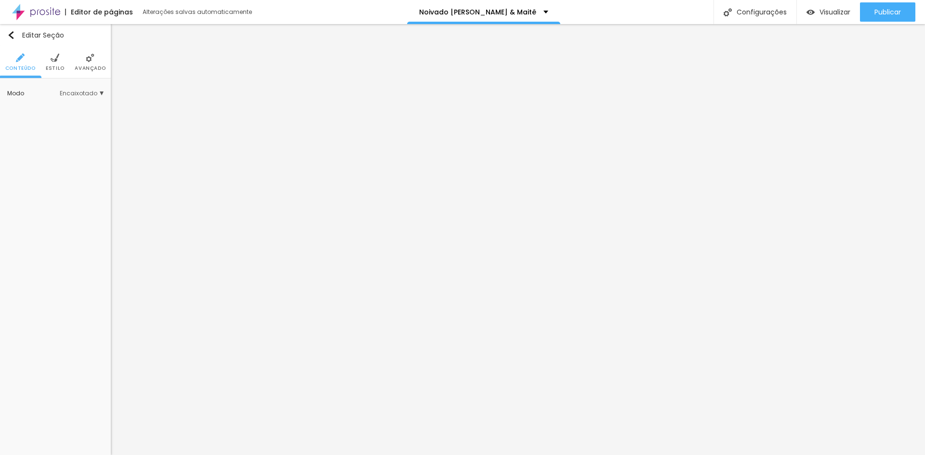
click at [55, 64] on li "Estilo" at bounding box center [55, 62] width 19 height 32
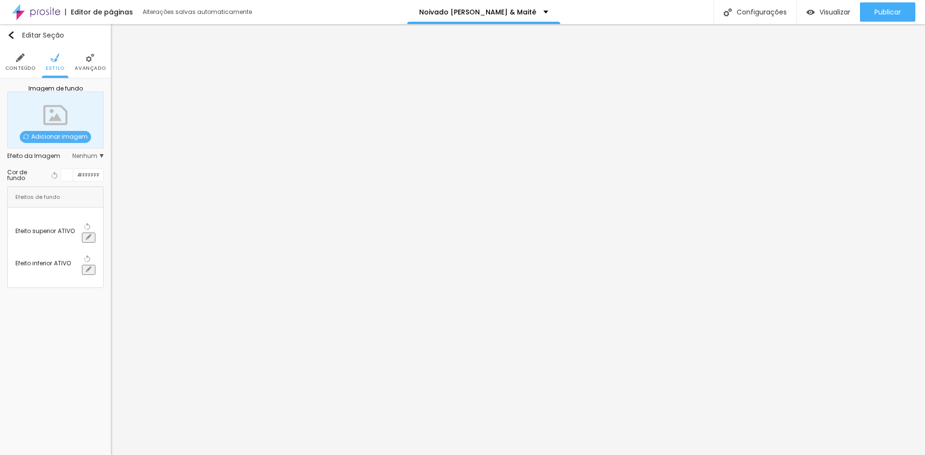
click at [95, 265] on button "button" at bounding box center [88, 270] width 13 height 10
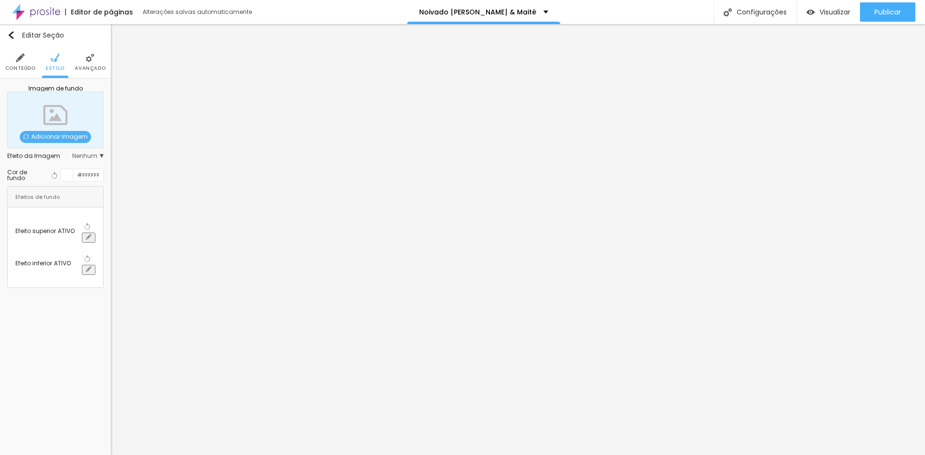
click at [31, 455] on div at bounding box center [462, 455] width 925 height 0
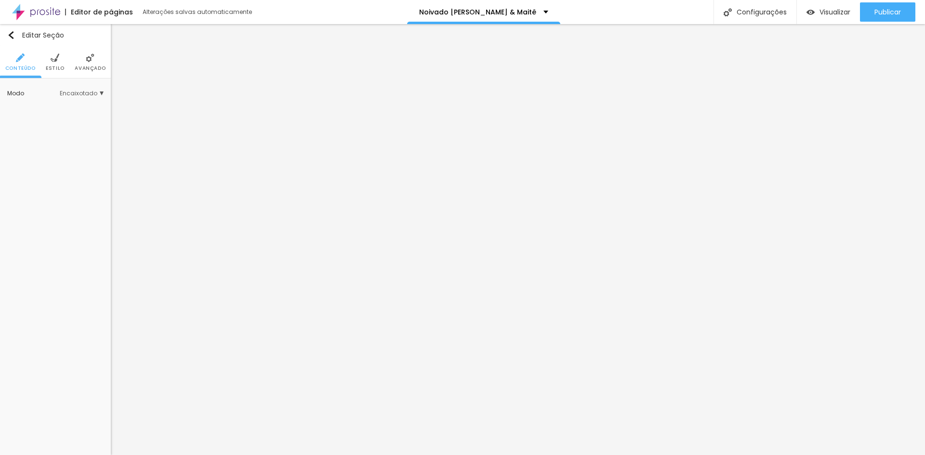
click at [56, 64] on li "Estilo" at bounding box center [55, 62] width 19 height 32
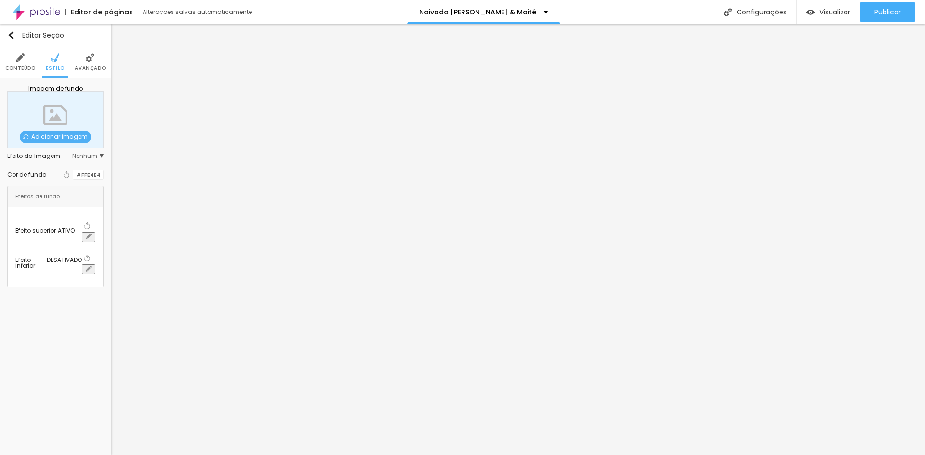
click at [92, 234] on icon "button" at bounding box center [89, 237] width 6 height 6
paste input "A9A"
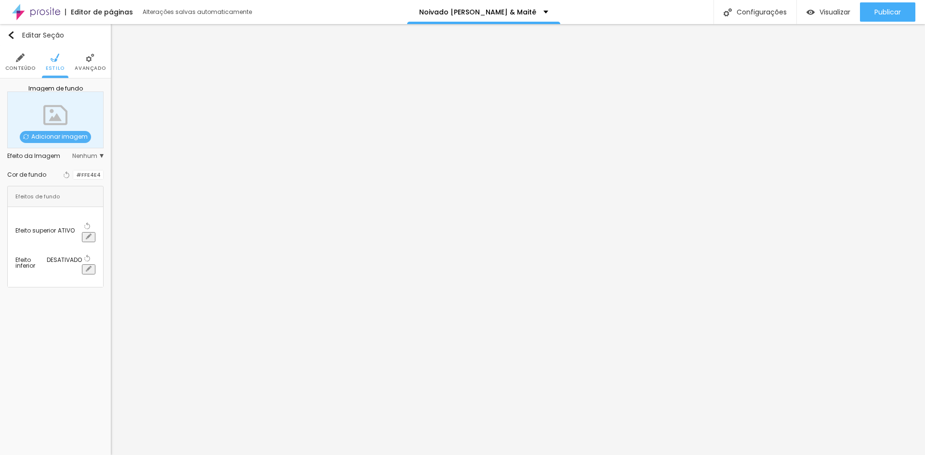
paste input "9"
type input "#FFA9A9"
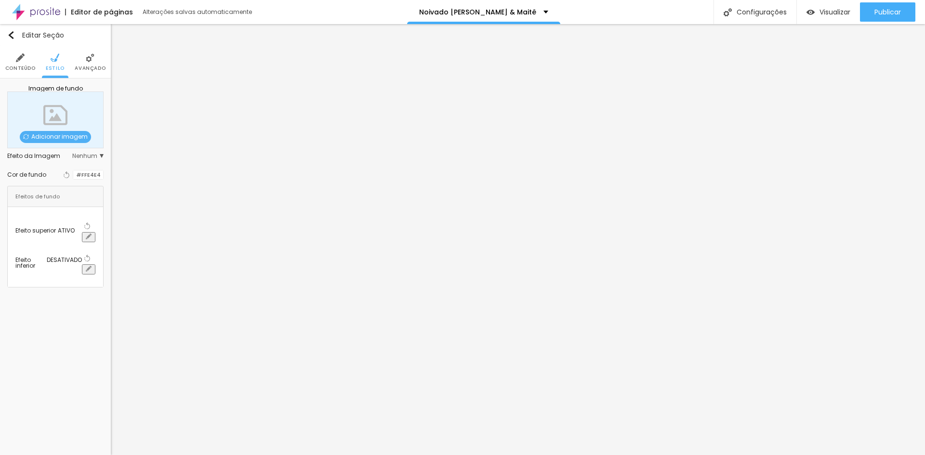
click at [24, 455] on div at bounding box center [462, 455] width 925 height 0
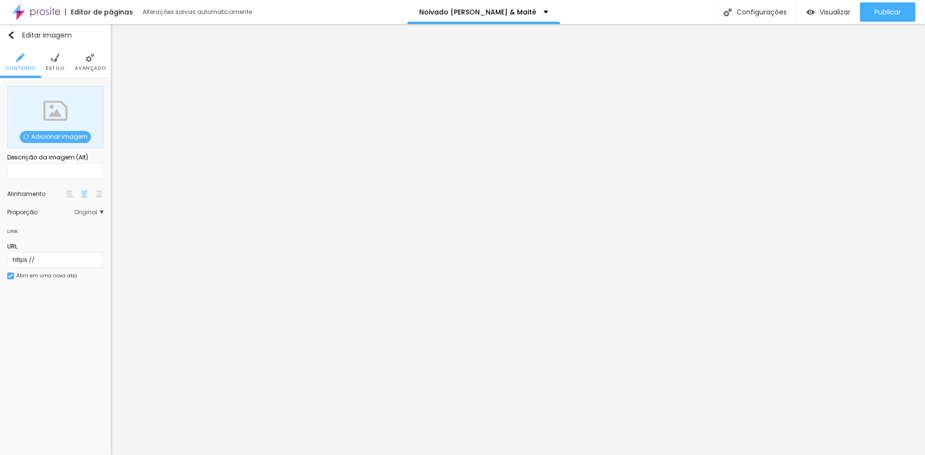
click at [59, 135] on span "Adicionar imagem" at bounding box center [55, 137] width 71 height 12
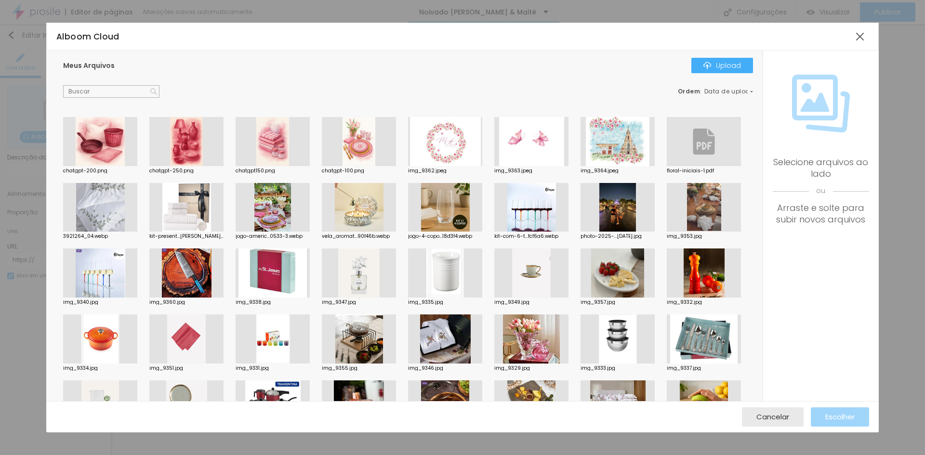
click at [271, 149] on div at bounding box center [273, 141] width 74 height 49
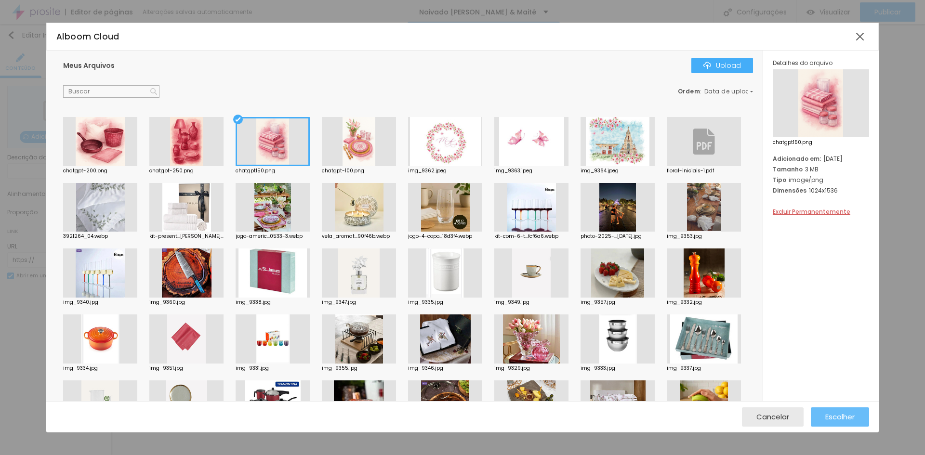
click at [833, 415] on span "Escolher" at bounding box center [839, 417] width 29 height 8
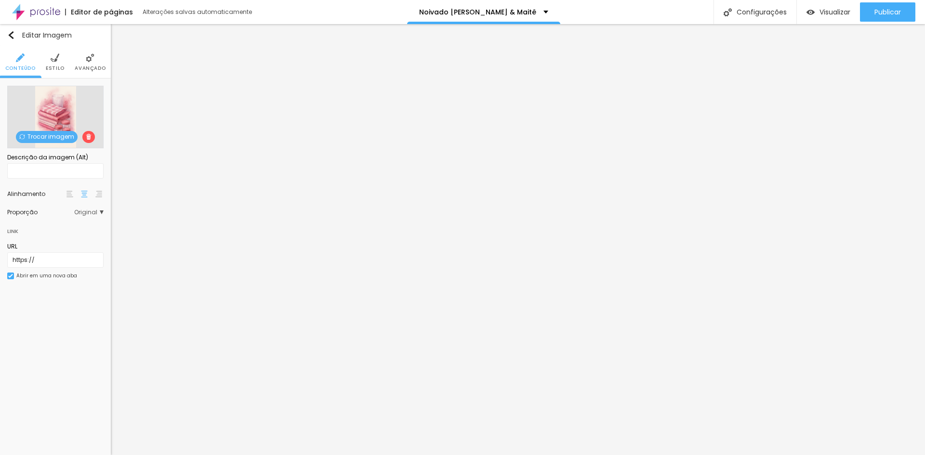
click at [100, 213] on span "Original" at bounding box center [88, 213] width 29 height 6
click at [97, 296] on div "URL https://" at bounding box center [55, 311] width 96 height 35
click at [54, 62] on img at bounding box center [55, 57] width 9 height 9
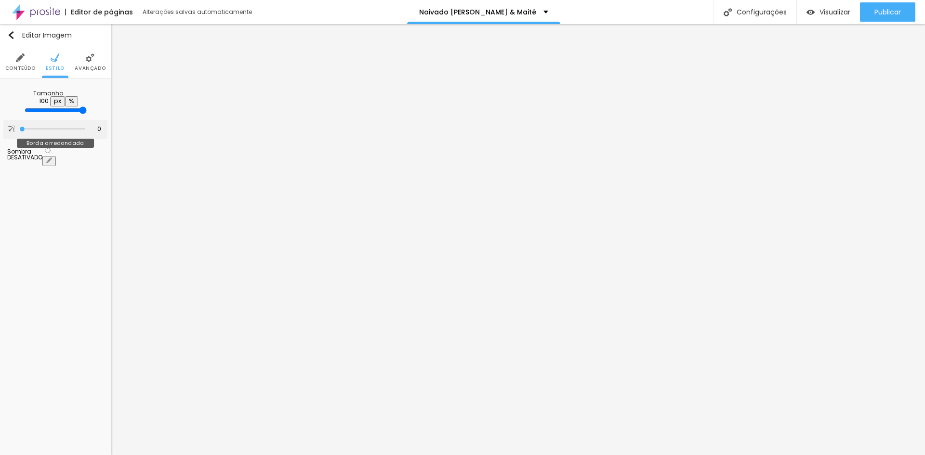
type input "2"
type input "3"
type input "21"
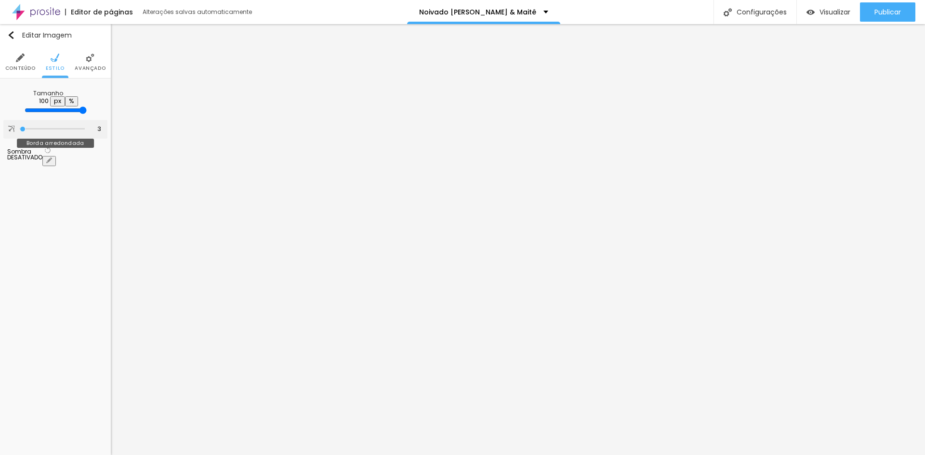
type input "21"
type input "35"
type input "54"
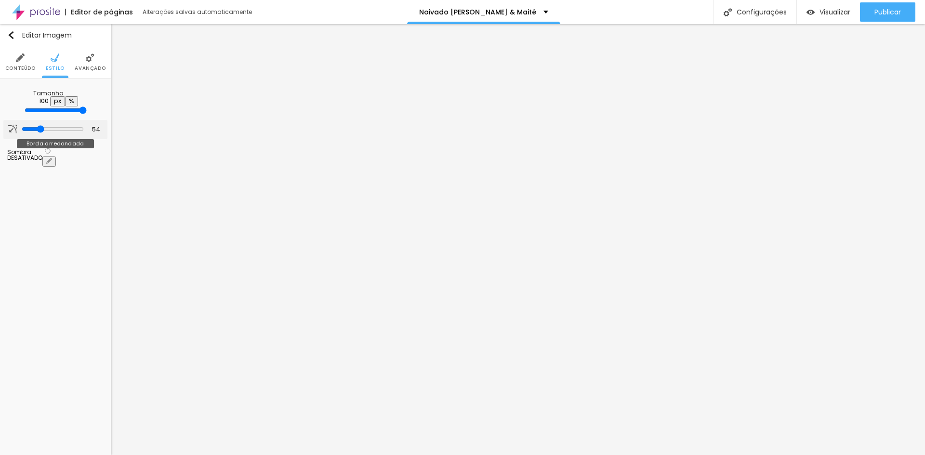
type input "59"
type input "64"
type input "66"
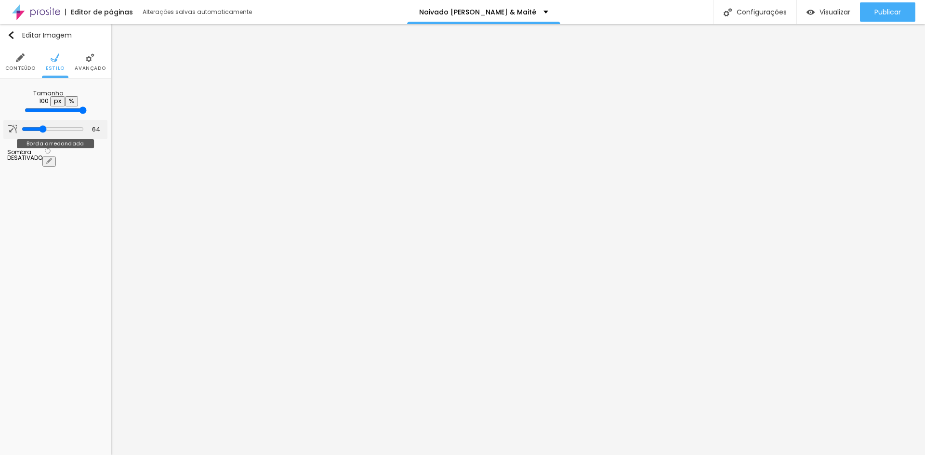
type input "66"
type input "67"
type input "69"
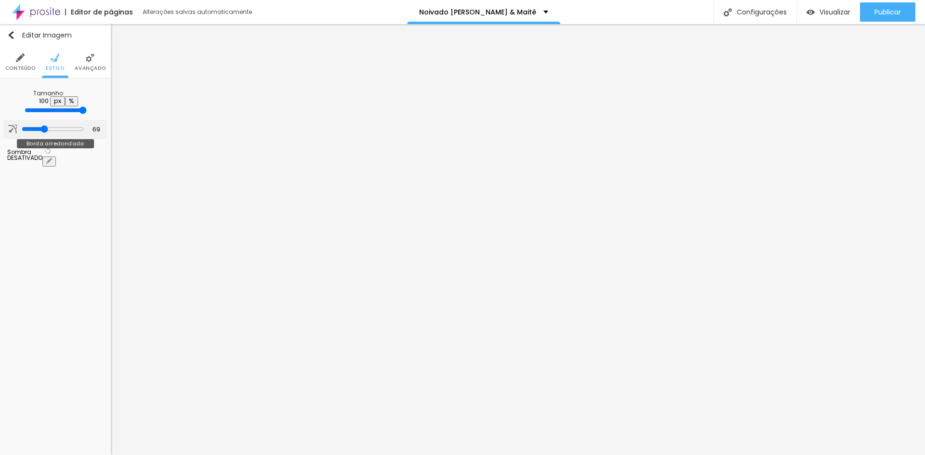
type input "71"
type input "74"
type input "76"
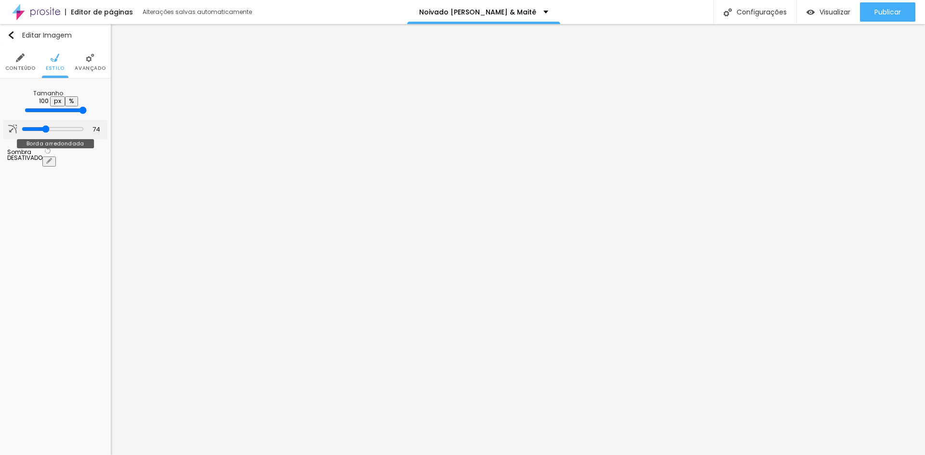
type input "76"
type input "79"
type input "82"
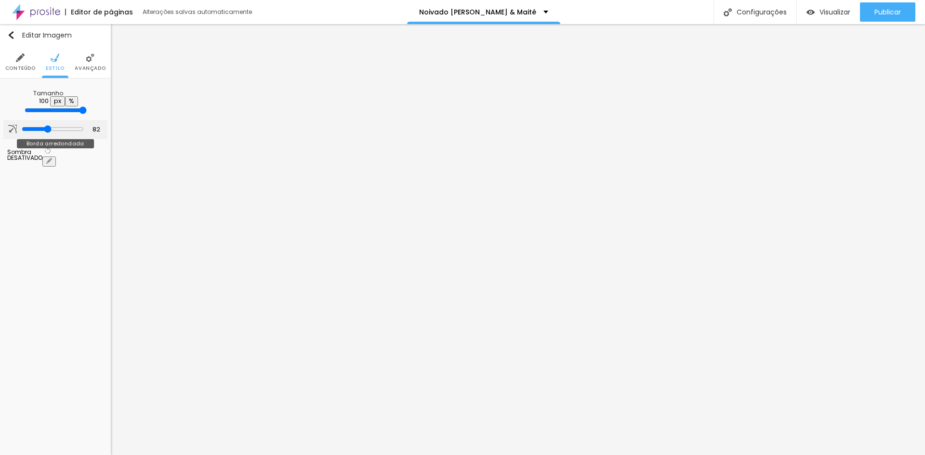
type input "84"
type input "94"
type input "135"
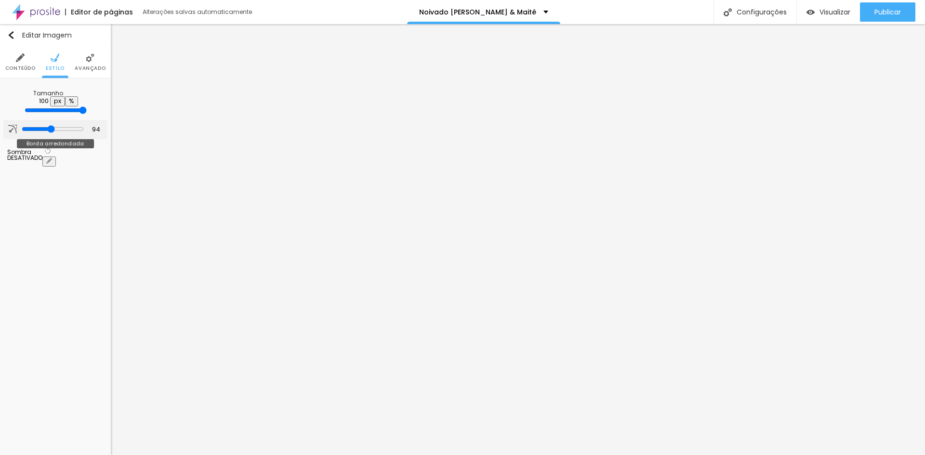
type input "135"
type input "143"
type input "151"
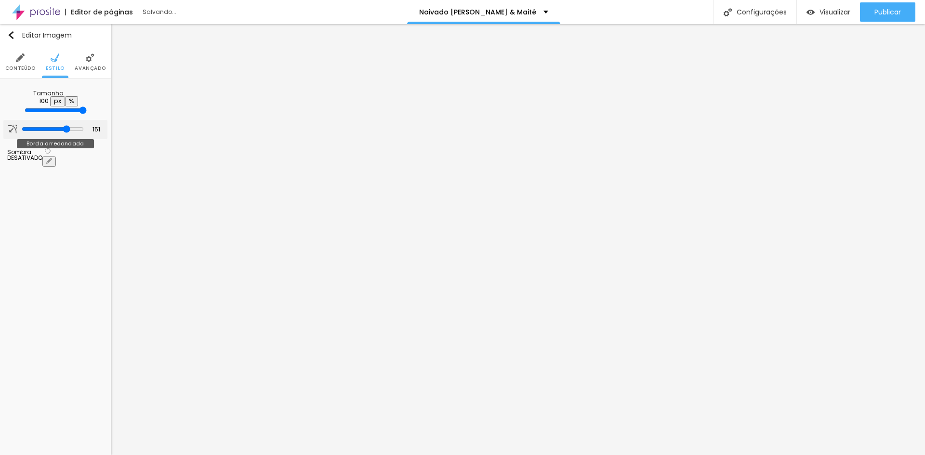
type input "163"
type input "171"
type input "179"
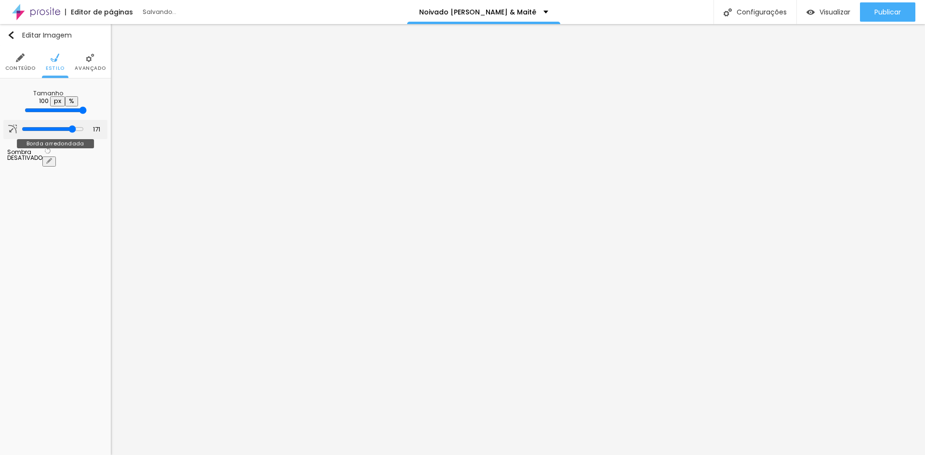
type input "179"
type input "191"
type input "200"
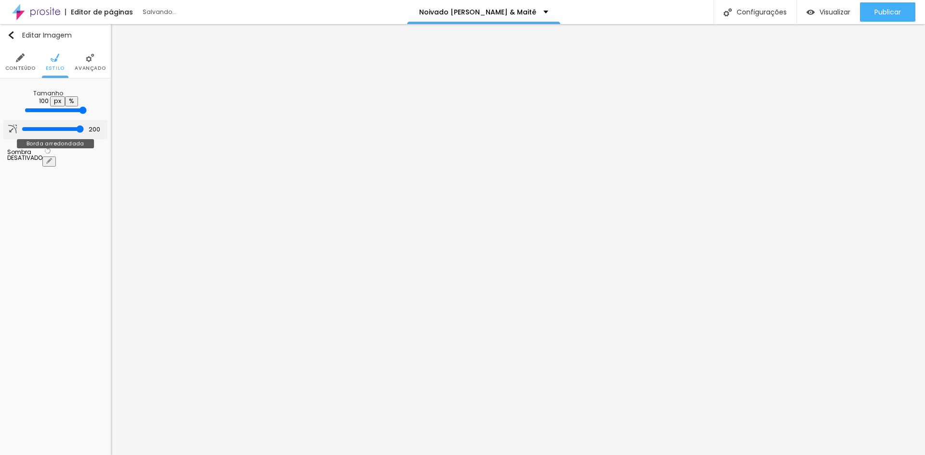
type input "198"
type input "158"
type input "130"
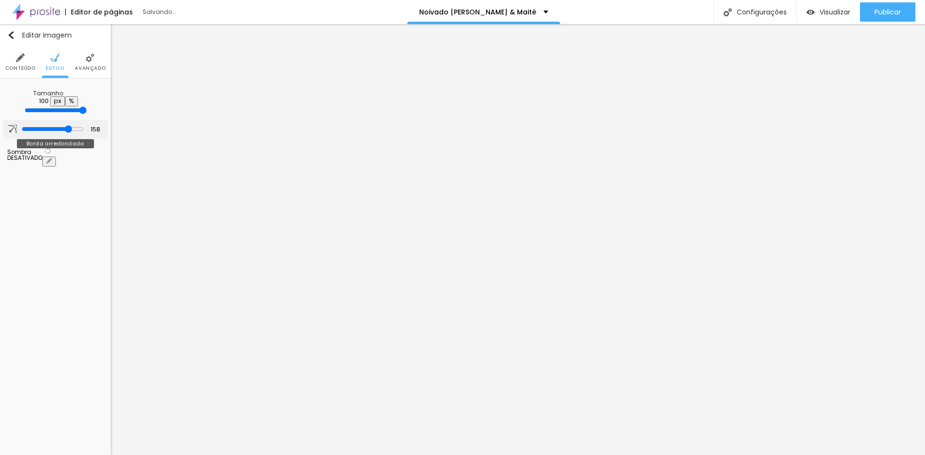
type input "130"
type input "127"
type input "115"
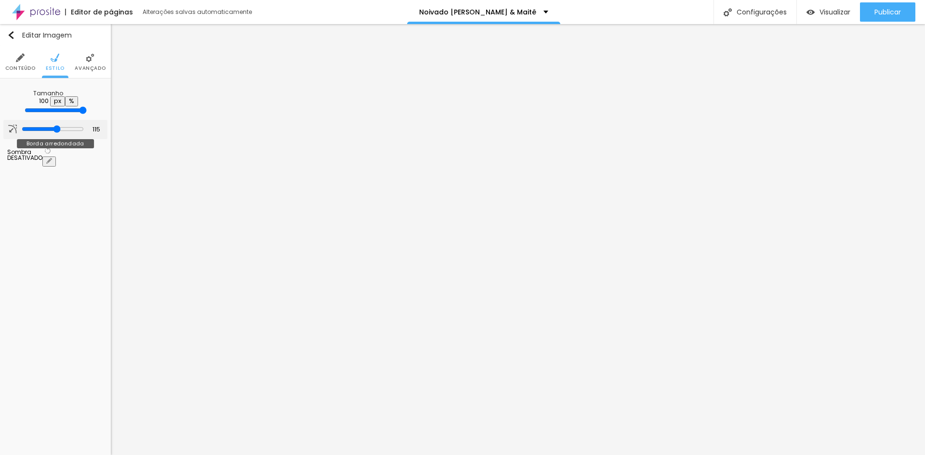
type input "109"
type input "105"
type input "104"
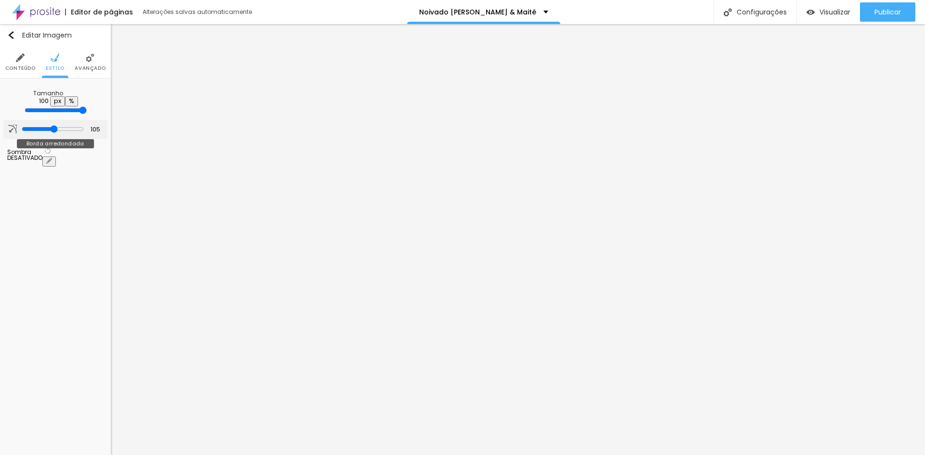
type input "104"
type input "105"
type input "109"
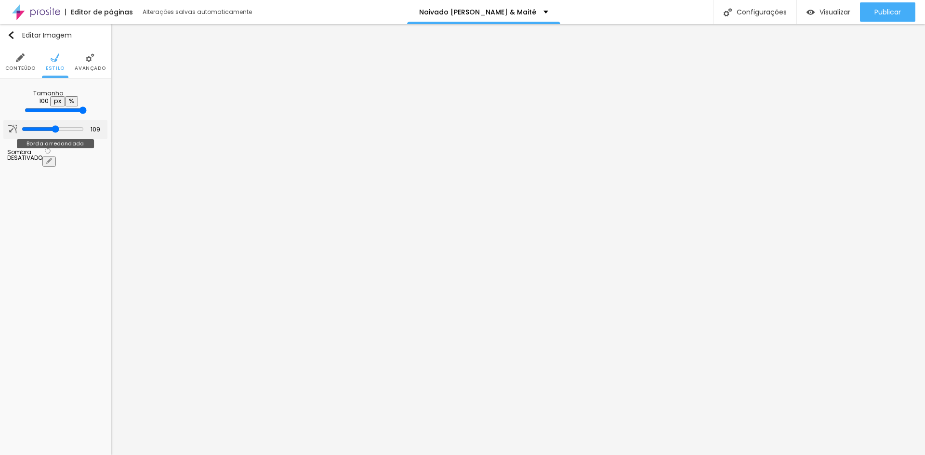
type input "115"
type input "123"
type input "132"
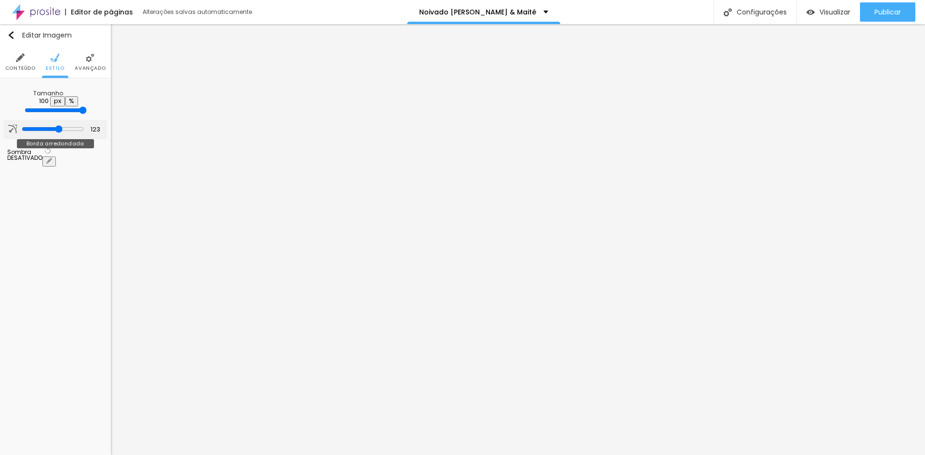
type input "132"
type input "138"
type input "148"
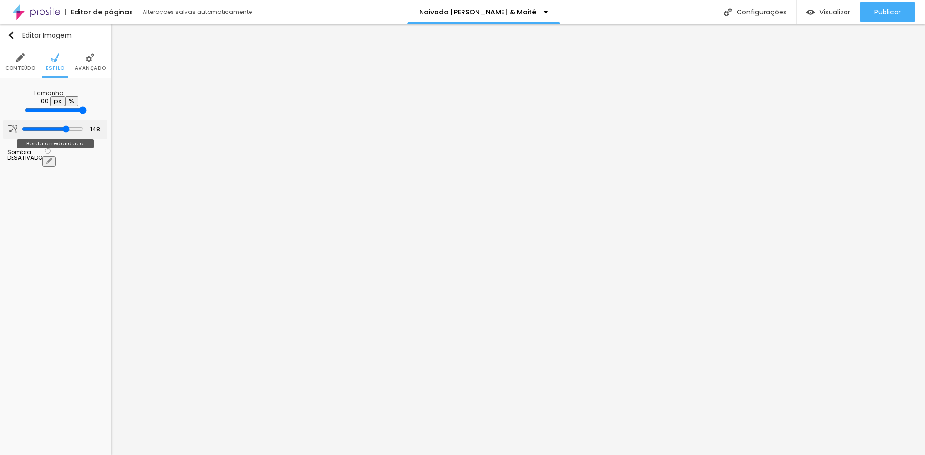
type input "156"
type input "163"
type input "168"
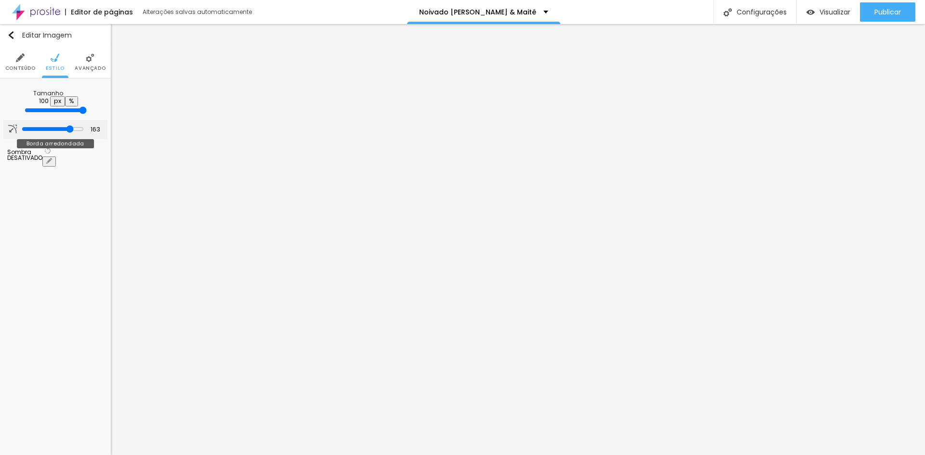
type input "168"
type input "170"
type input "173"
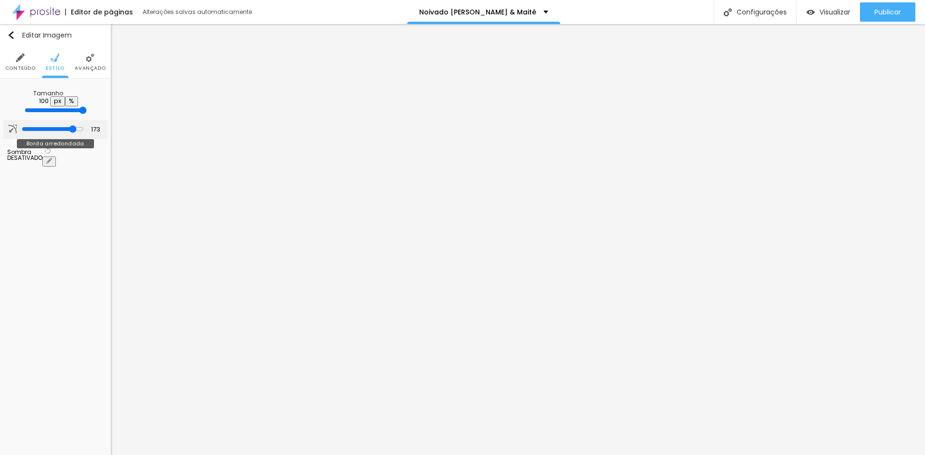
type input "176"
type input "178"
type input "181"
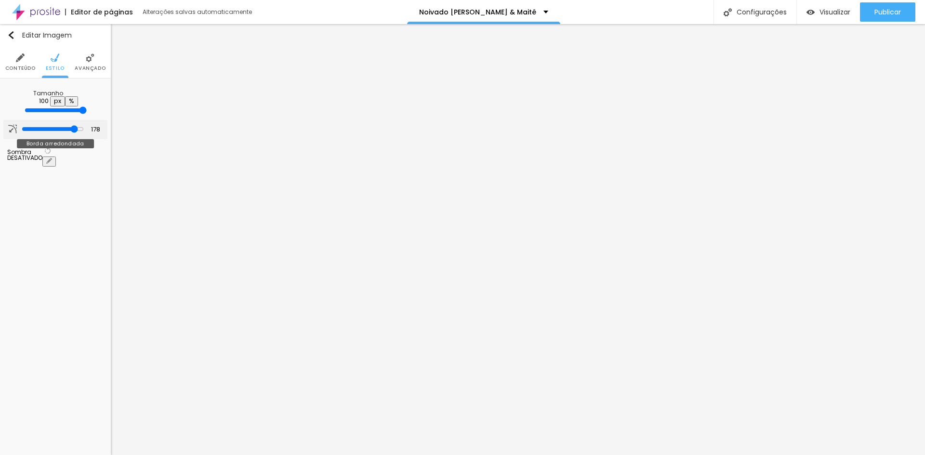
type input "181"
type input "183"
type input "184"
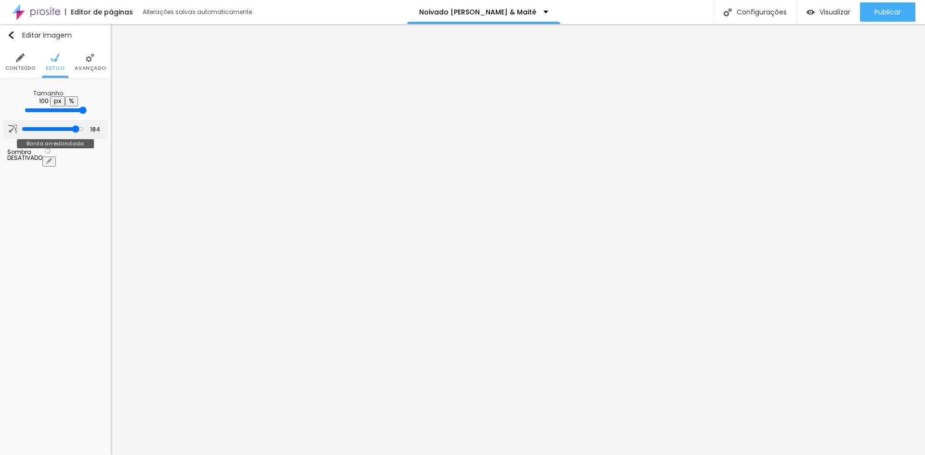
type input "174"
type input "173"
drag, startPoint x: 33, startPoint y: 120, endPoint x: 73, endPoint y: 125, distance: 40.7
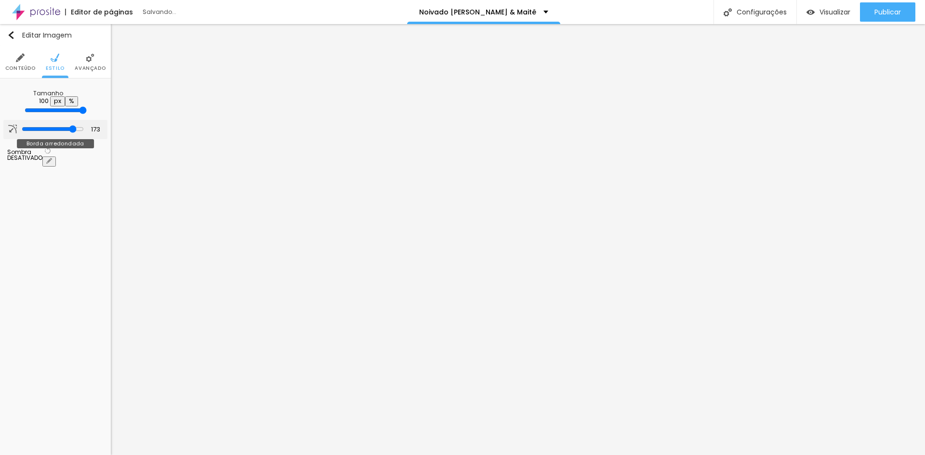
type input "173"
click at [73, 125] on input "range" at bounding box center [53, 129] width 62 height 8
click at [51, 147] on icon "button" at bounding box center [47, 150] width 7 height 7
click at [42, 154] on span "DESATIVADO" at bounding box center [24, 158] width 35 height 8
click at [51, 147] on icon "button" at bounding box center [47, 150] width 7 height 7
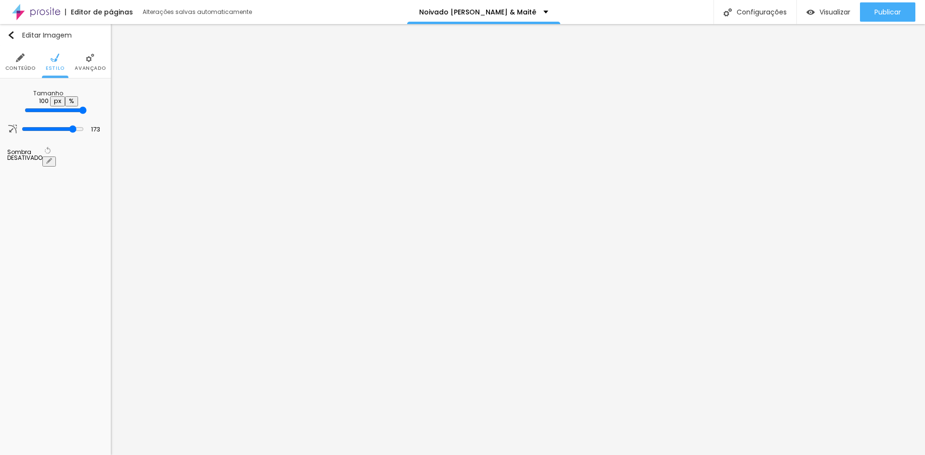
click at [56, 157] on button "button" at bounding box center [48, 162] width 13 height 10
click at [171, 455] on div at bounding box center [462, 461] width 925 height 0
click at [76, 455] on div at bounding box center [462, 455] width 925 height 0
click at [93, 60] on img at bounding box center [90, 57] width 9 height 9
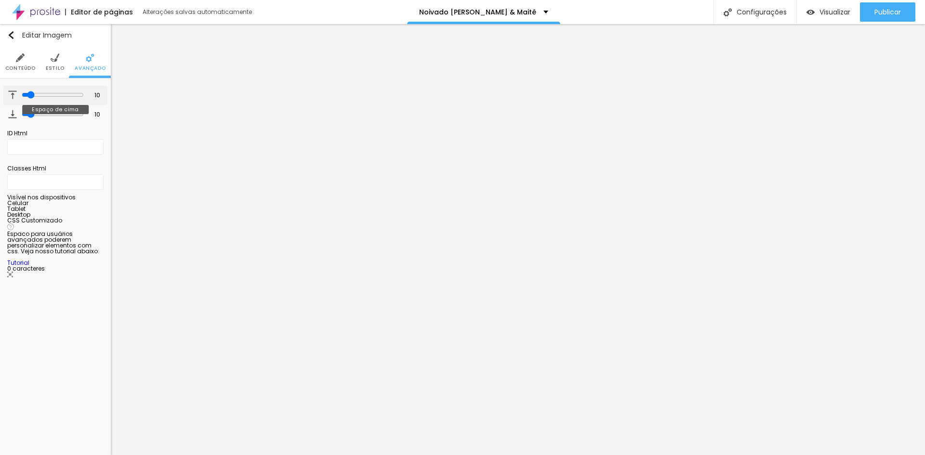
type input "16"
type input "29"
type input "35"
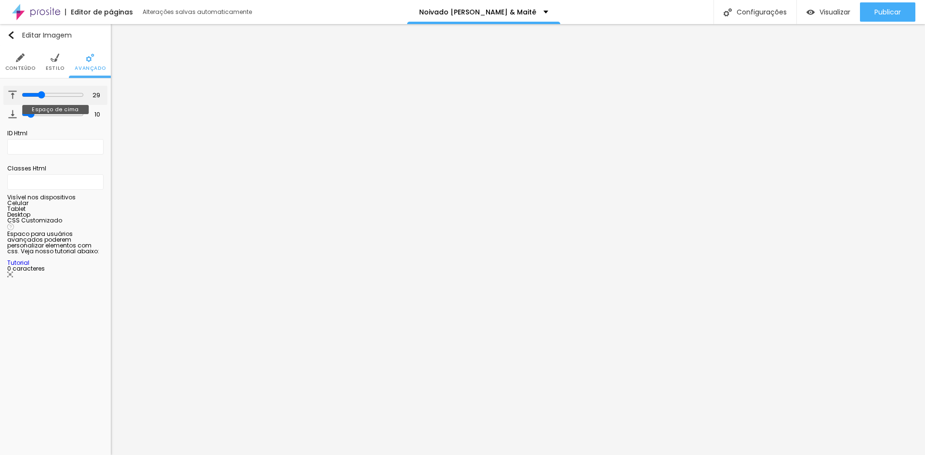
type input "35"
type input "45"
type input "53"
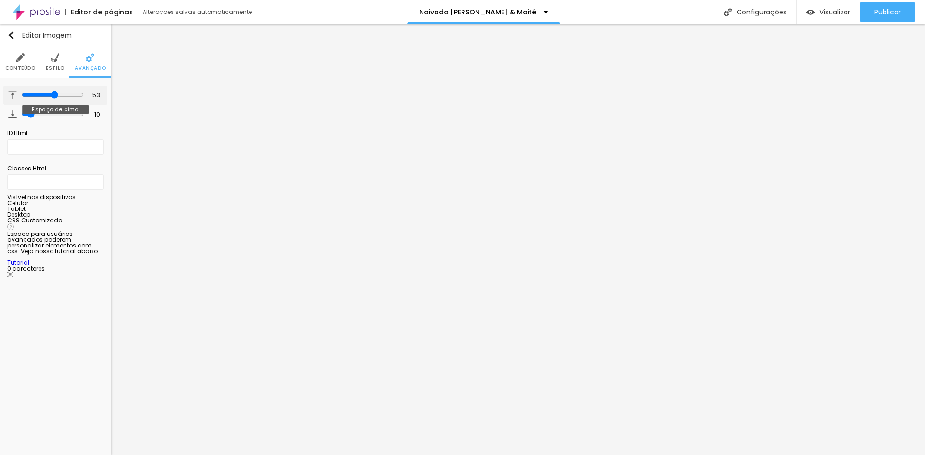
type input "58"
type input "60"
type input "63"
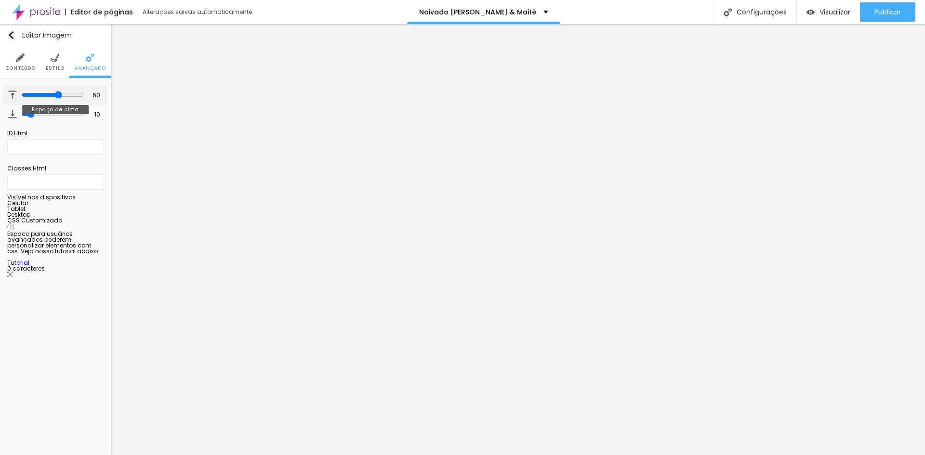
type input "63"
type input "66"
type input "68"
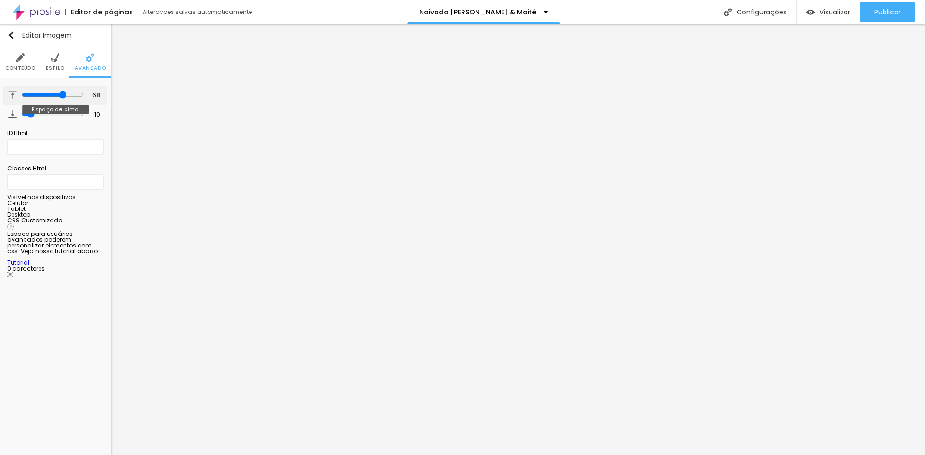
type input "71"
type input "72"
type input "74"
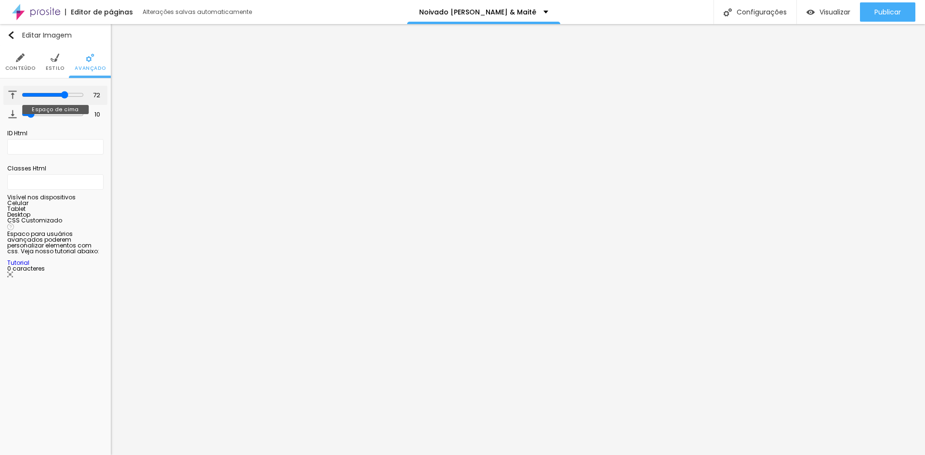
type input "74"
type input "75"
type input "78"
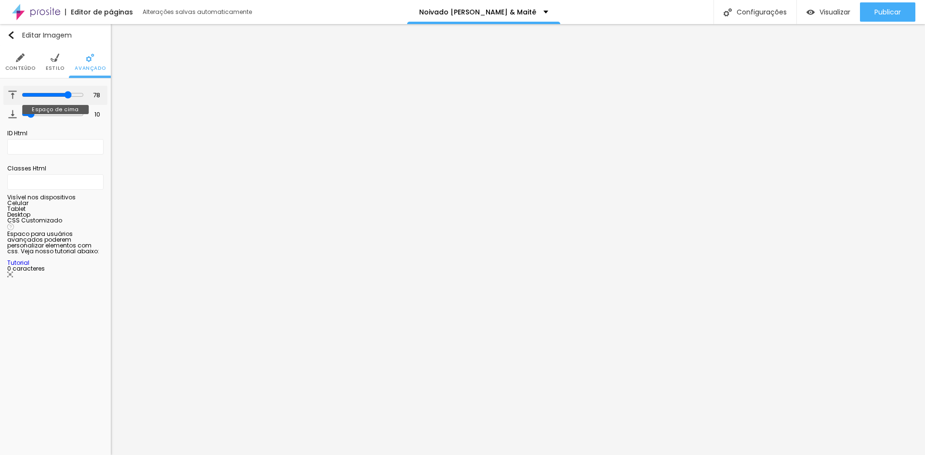
type input "77"
type input "74"
type input "72"
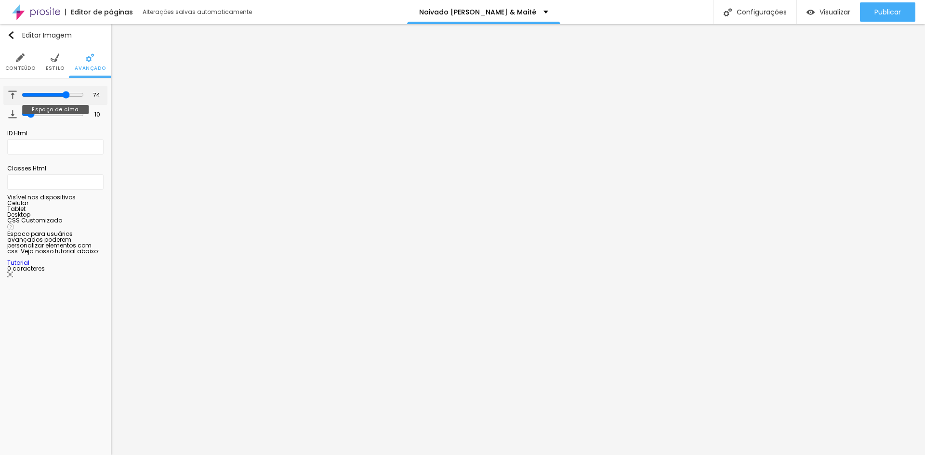
type input "72"
type input "71"
type input "70"
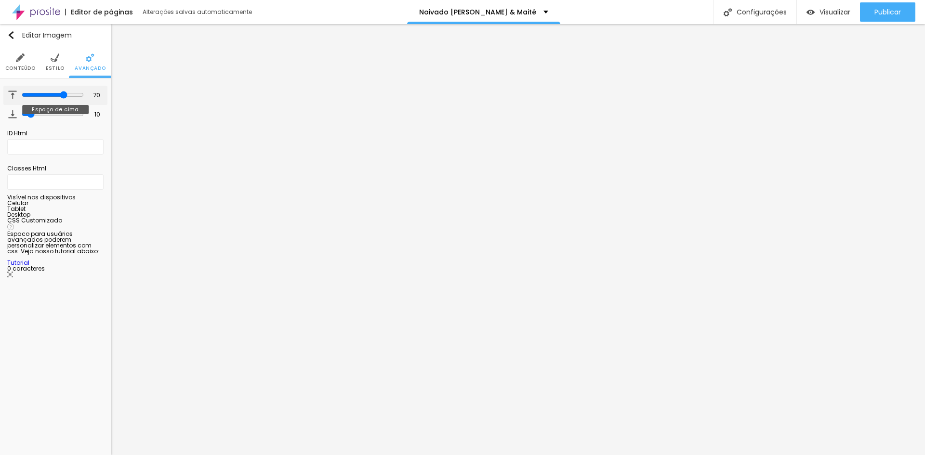
type input "69"
type input "68"
type input "67"
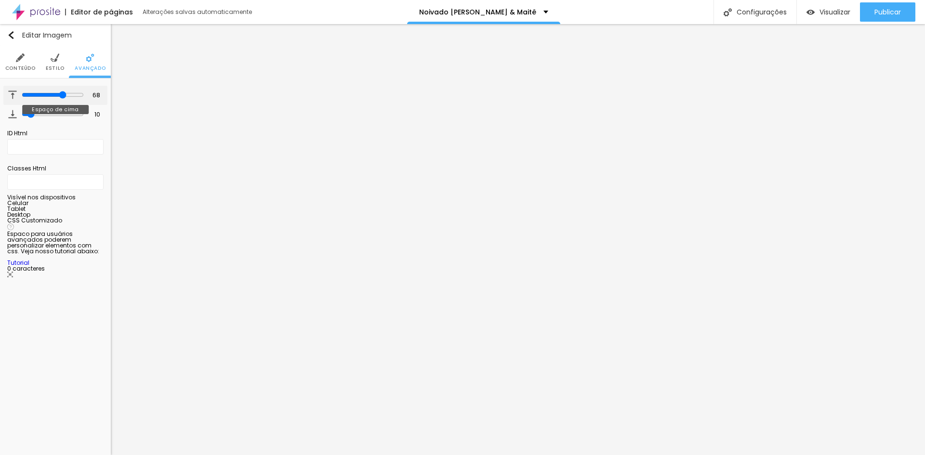
type input "67"
type input "66"
type input "63"
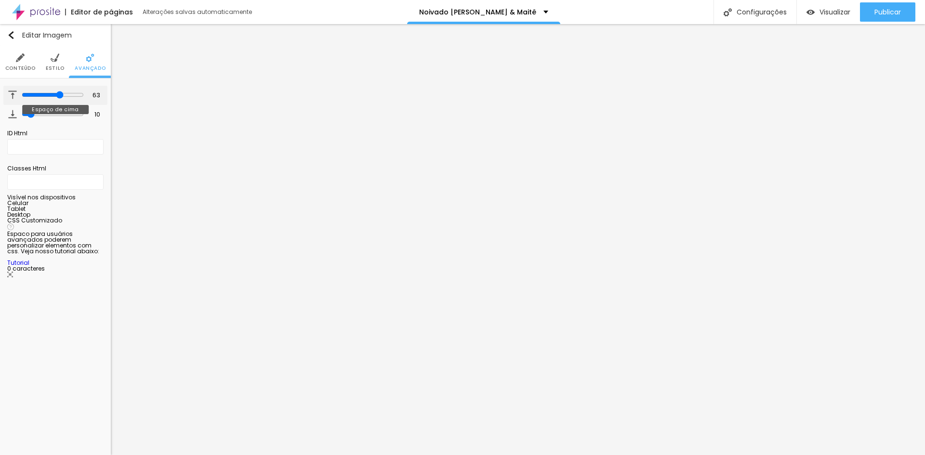
type input "62"
type input "60"
type input "59"
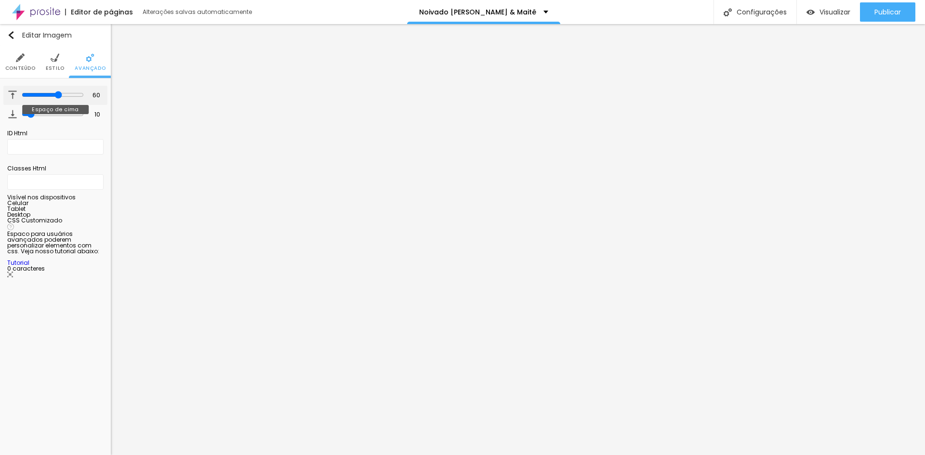
type input "59"
type input "58"
type input "56"
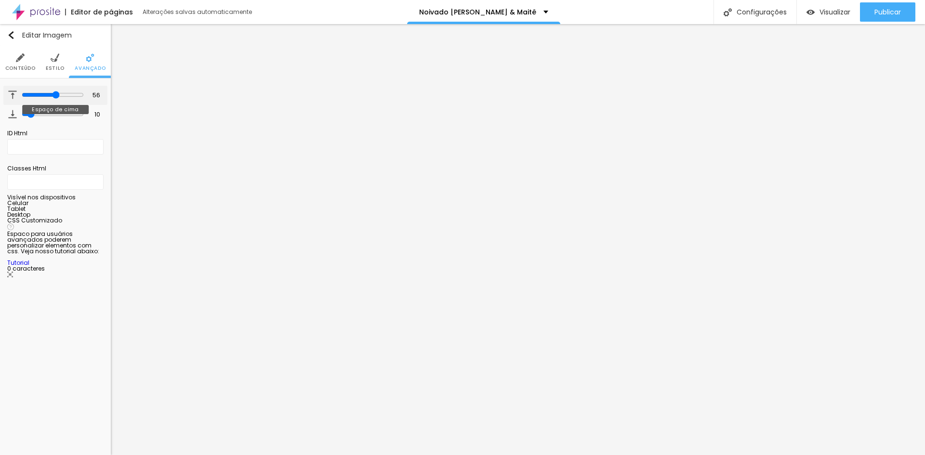
type input "55"
type input "54"
type input "53"
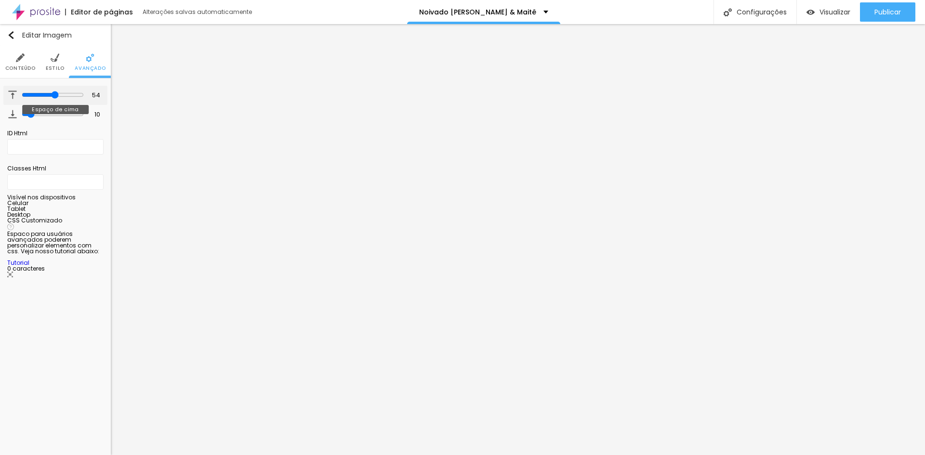
type input "53"
type input "49"
type input "46"
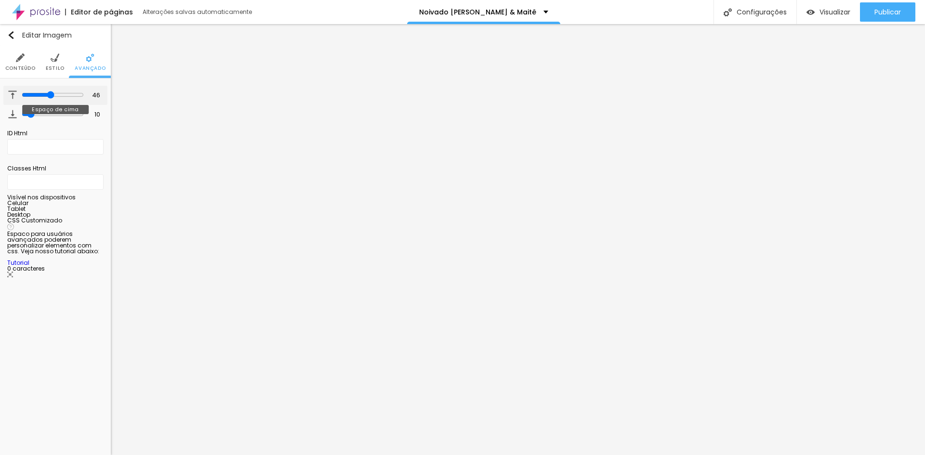
type input "44"
drag, startPoint x: 30, startPoint y: 94, endPoint x: 19, endPoint y: 105, distance: 15.3
click at [19, 97] on input "range" at bounding box center [52, 94] width 66 height 5
click at [46, 66] on span "Estilo" at bounding box center [55, 68] width 19 height 5
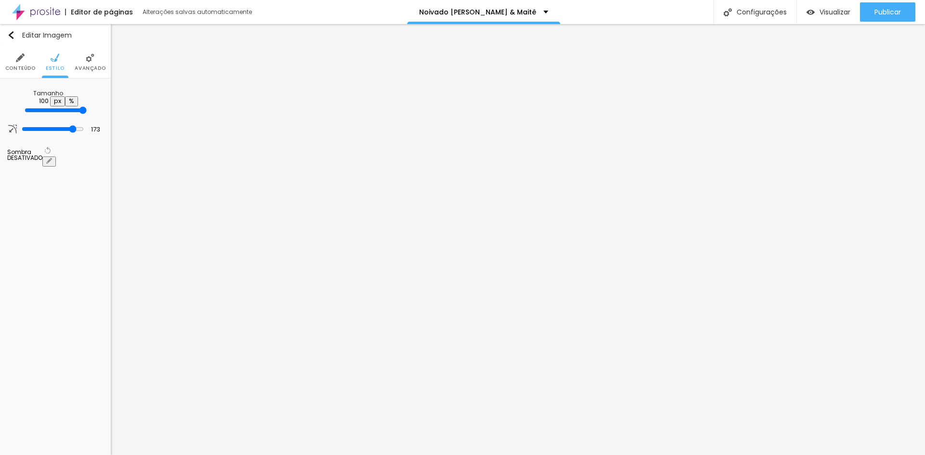
click at [20, 63] on li "Conteúdo" at bounding box center [20, 62] width 30 height 32
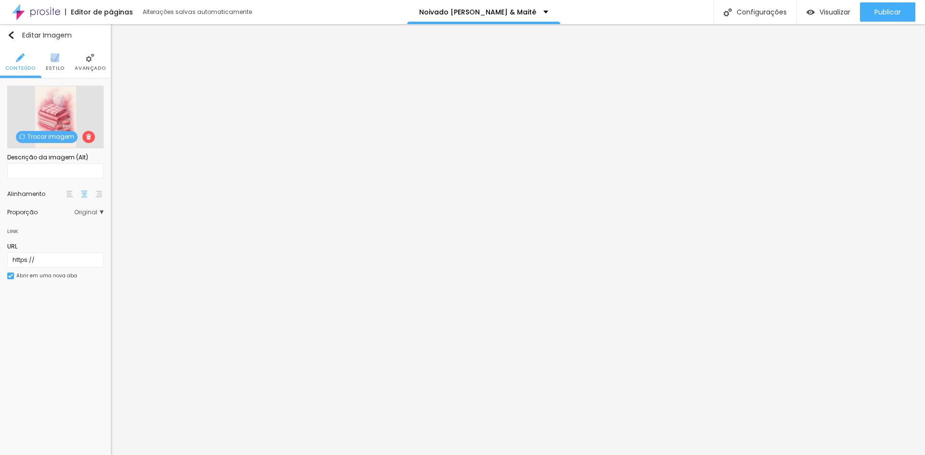
click at [44, 59] on ul "Conteúdo Estilo Avançado" at bounding box center [55, 62] width 111 height 32
click at [25, 53] on li "Conteúdo" at bounding box center [20, 62] width 30 height 32
click at [45, 53] on ul "Conteúdo Estilo Avançado" at bounding box center [55, 62] width 111 height 32
click at [59, 66] on span "Estilo" at bounding box center [55, 68] width 19 height 5
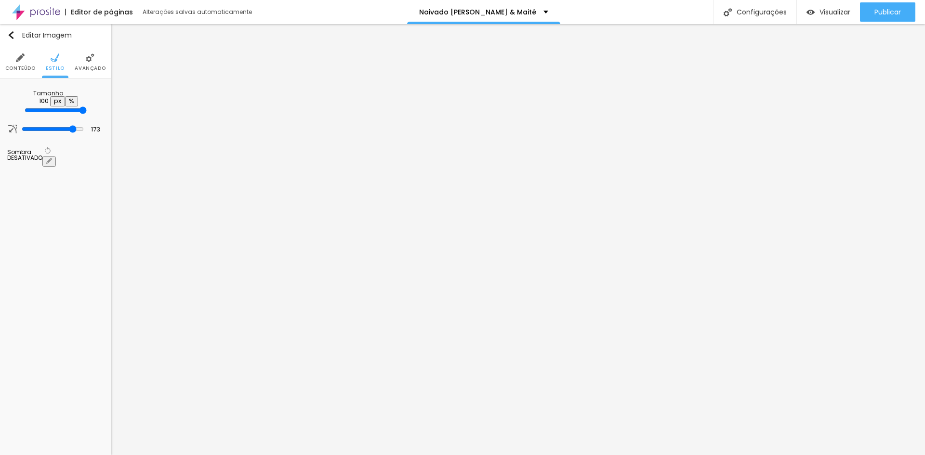
click at [87, 106] on input "range" at bounding box center [56, 110] width 62 height 8
click at [52, 158] on icon "button" at bounding box center [49, 161] width 6 height 6
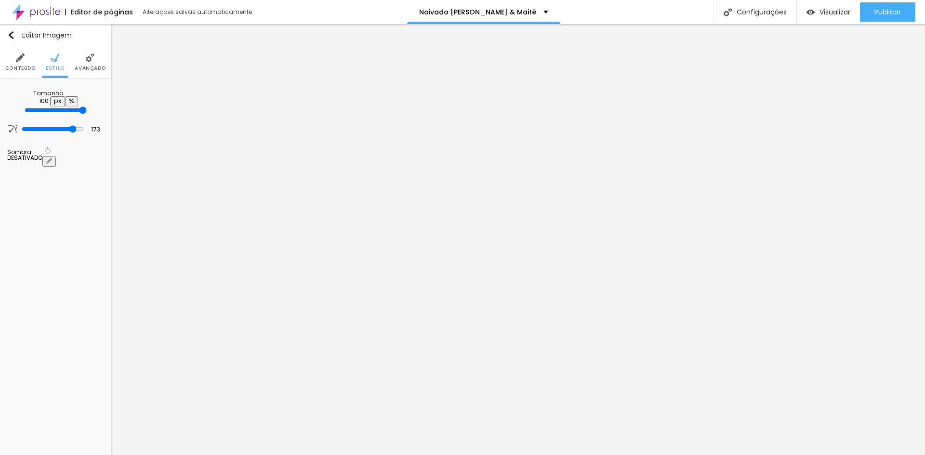
click at [172, 455] on div at bounding box center [462, 461] width 925 height 0
click at [27, 455] on div at bounding box center [462, 455] width 925 height 0
click at [80, 67] on span "Avançado" at bounding box center [90, 68] width 31 height 5
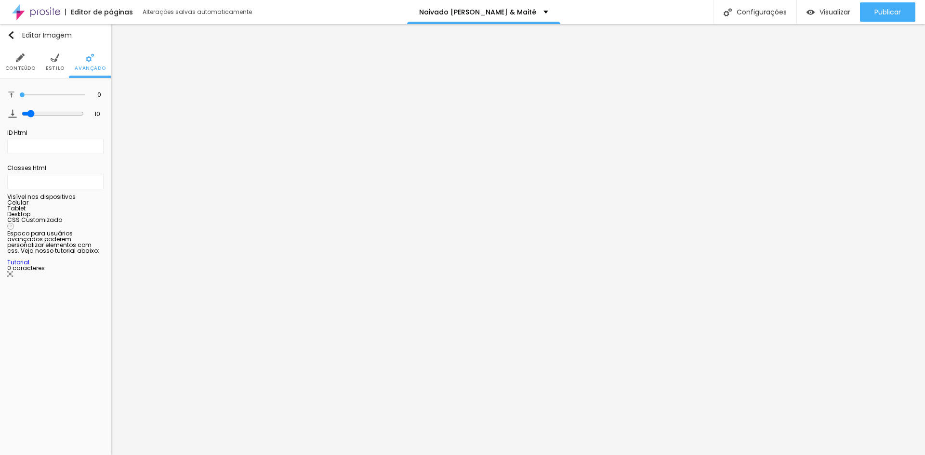
click at [56, 66] on span "Estilo" at bounding box center [55, 68] width 19 height 5
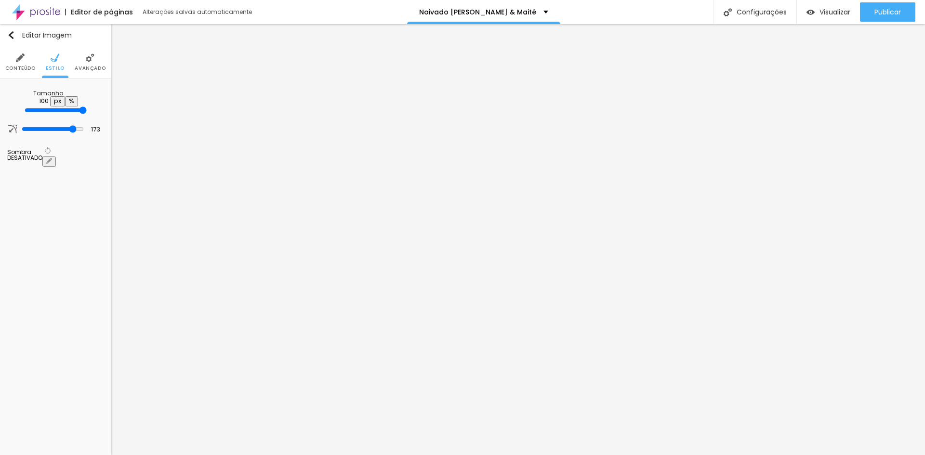
click at [20, 66] on span "Conteúdo" at bounding box center [20, 68] width 30 height 5
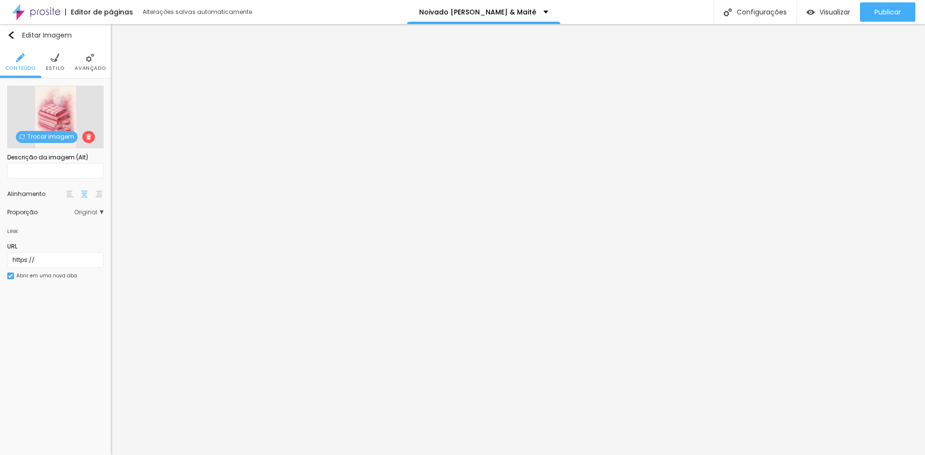
click at [62, 135] on span "Trocar imagem" at bounding box center [47, 137] width 62 height 12
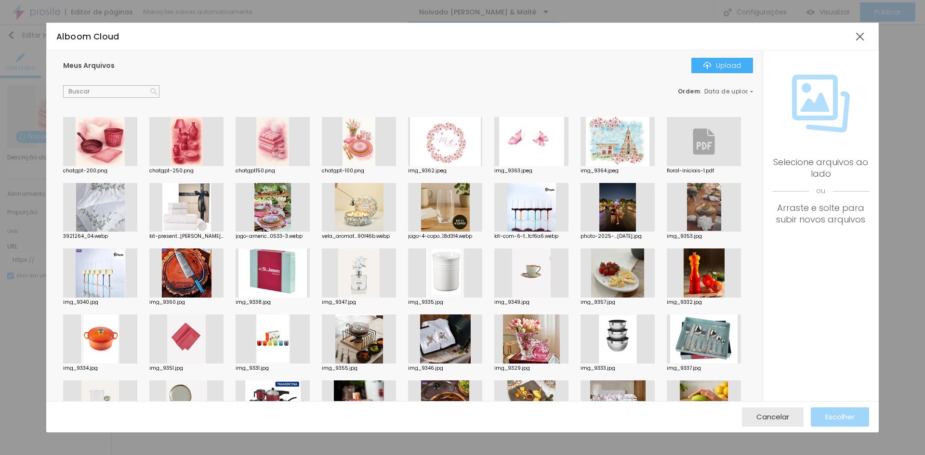
click at [276, 146] on div at bounding box center [273, 141] width 74 height 49
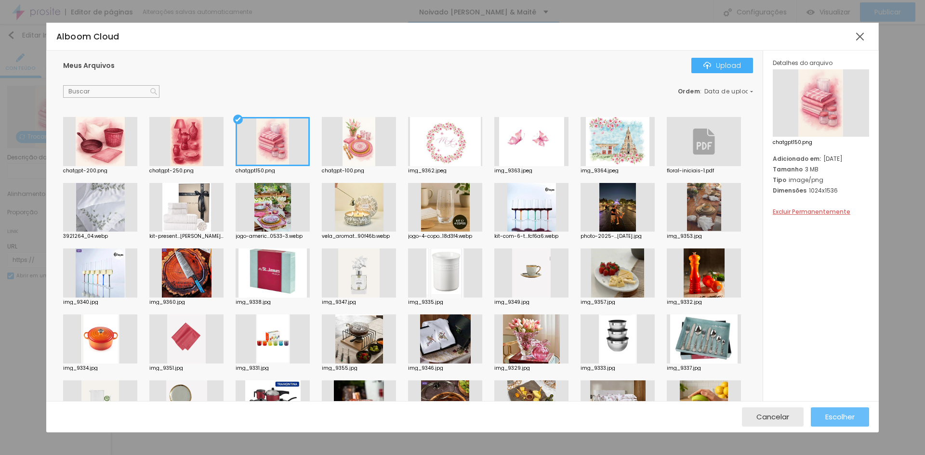
click at [848, 416] on span "Escolher" at bounding box center [839, 417] width 29 height 8
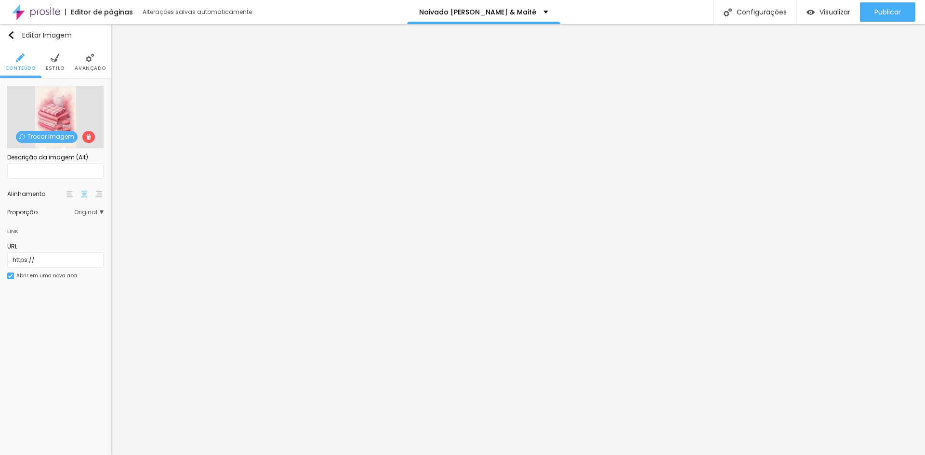
click at [90, 141] on span at bounding box center [88, 137] width 13 height 12
click at [89, 133] on span at bounding box center [88, 137] width 13 height 12
click at [89, 138] on img at bounding box center [89, 137] width 6 height 6
click at [59, 135] on span "Adicionar imagem" at bounding box center [55, 137] width 71 height 12
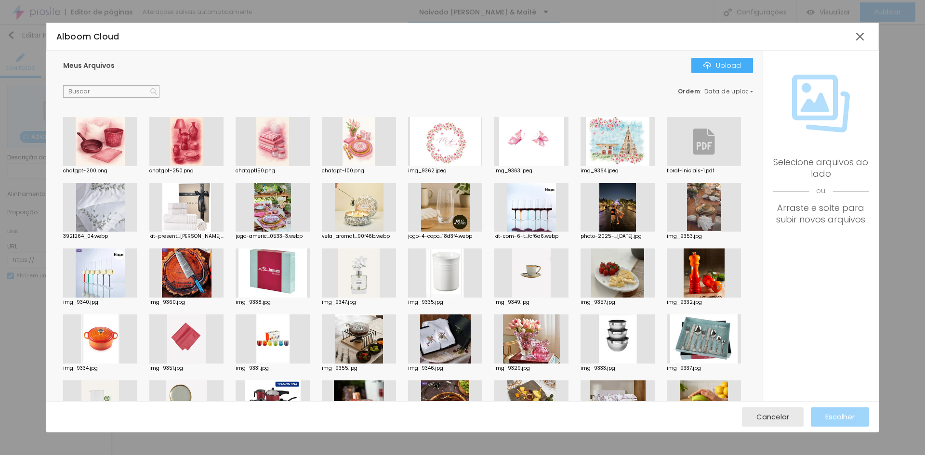
click at [364, 160] on div at bounding box center [359, 141] width 74 height 49
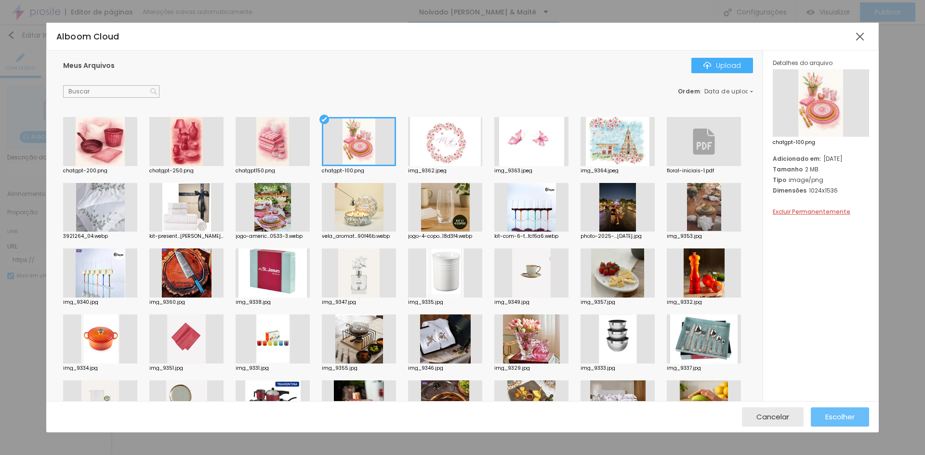
click at [845, 417] on span "Escolher" at bounding box center [839, 417] width 29 height 8
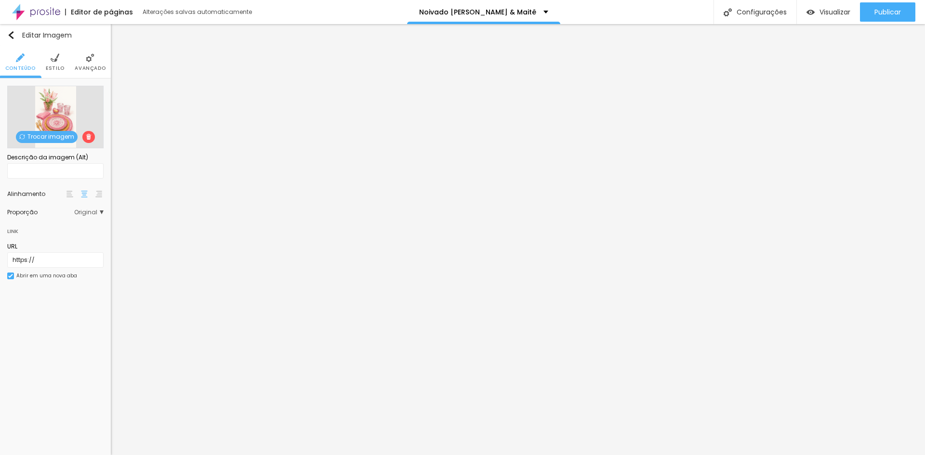
click at [50, 63] on li "Estilo" at bounding box center [55, 62] width 19 height 32
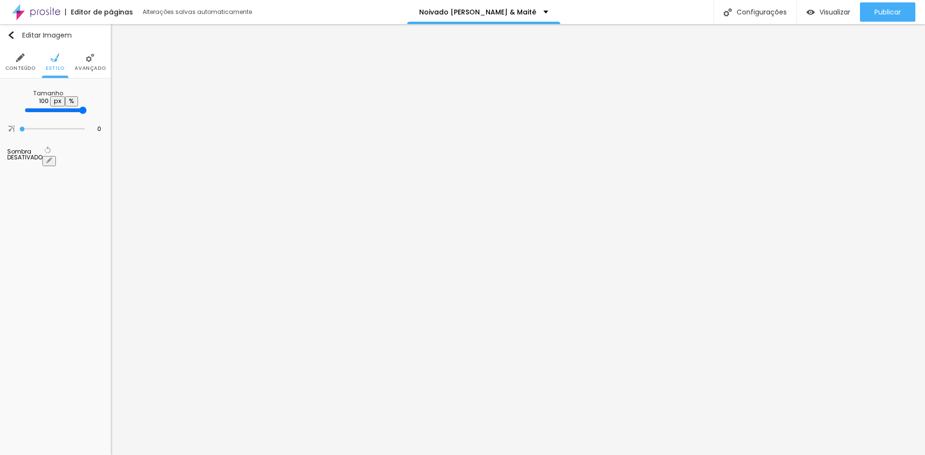
click at [93, 73] on li "Avançado" at bounding box center [90, 62] width 31 height 32
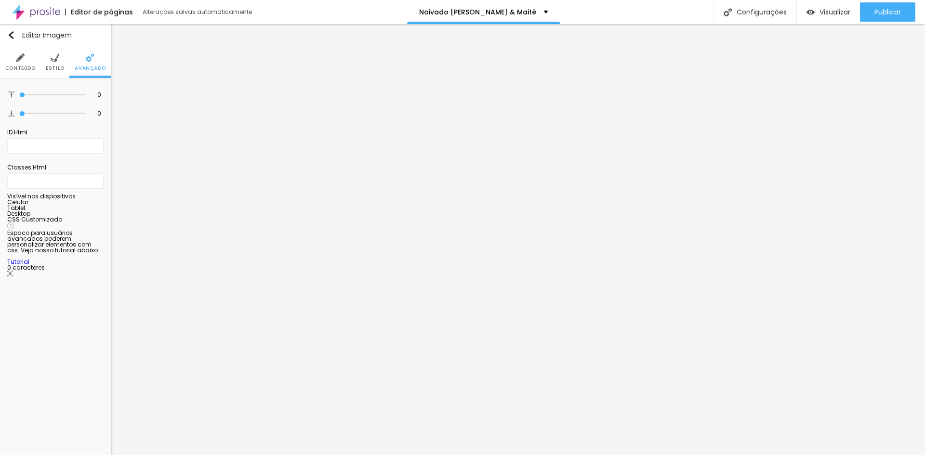
click at [66, 66] on ul "Conteúdo Estilo Avançado" at bounding box center [55, 62] width 111 height 32
click at [62, 67] on span "Estilo" at bounding box center [55, 68] width 19 height 5
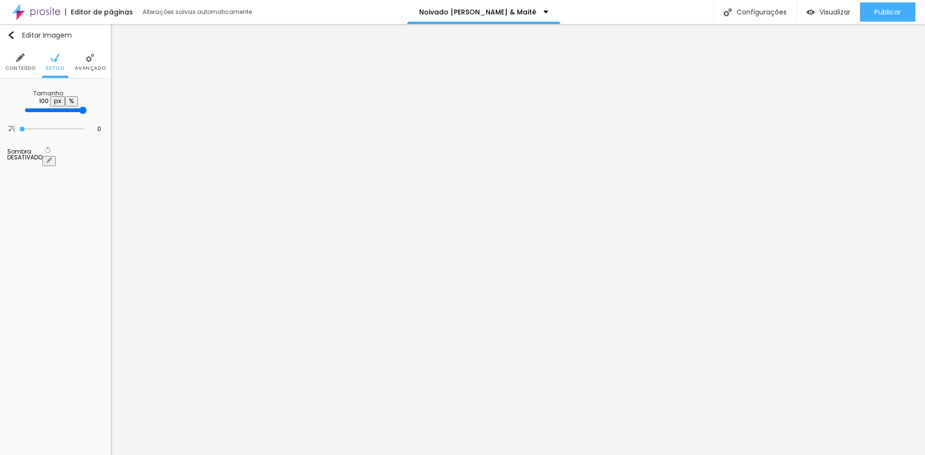
click at [27, 58] on li "Conteúdo" at bounding box center [20, 62] width 30 height 32
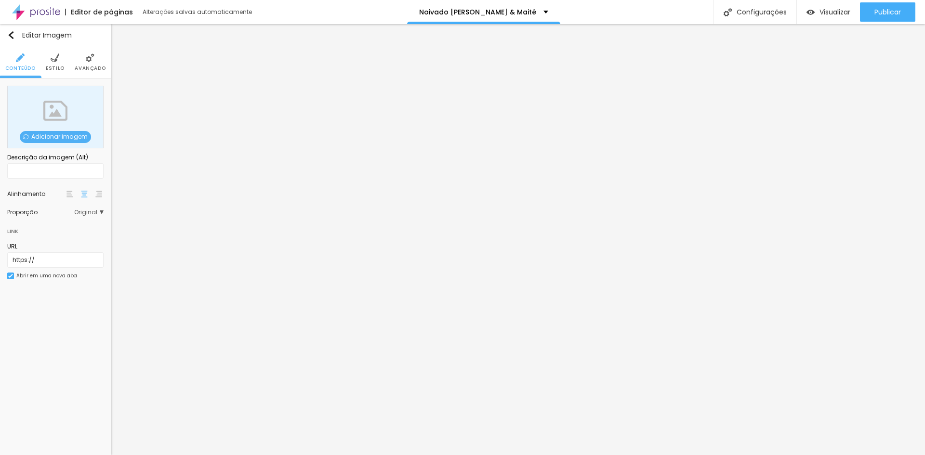
click at [48, 132] on span "Adicionar imagem" at bounding box center [55, 137] width 71 height 12
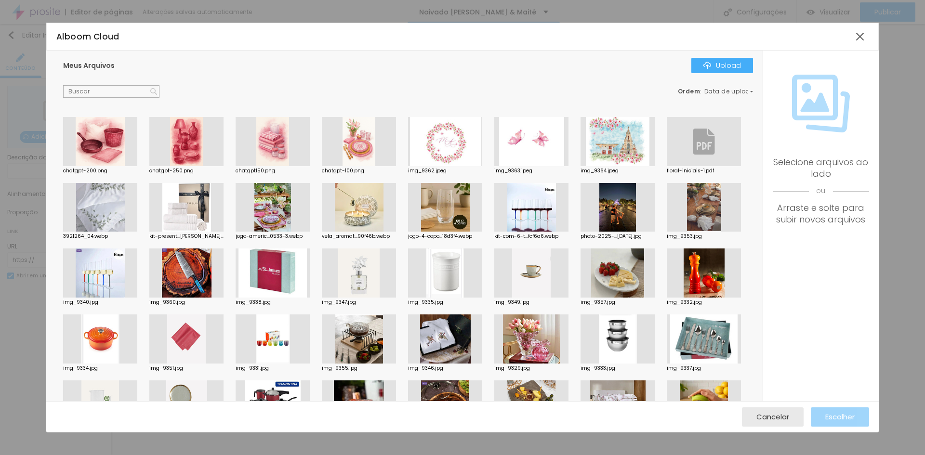
click at [192, 137] on div at bounding box center [186, 141] width 74 height 49
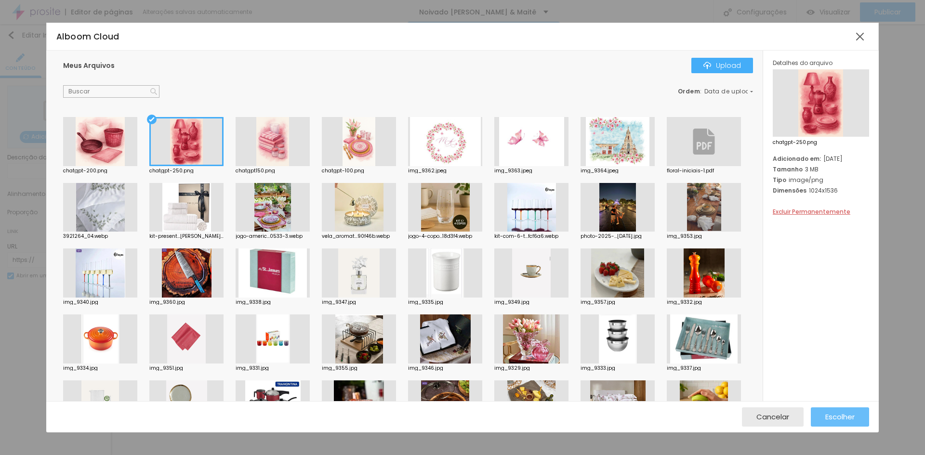
click at [835, 415] on span "Escolher" at bounding box center [839, 417] width 29 height 8
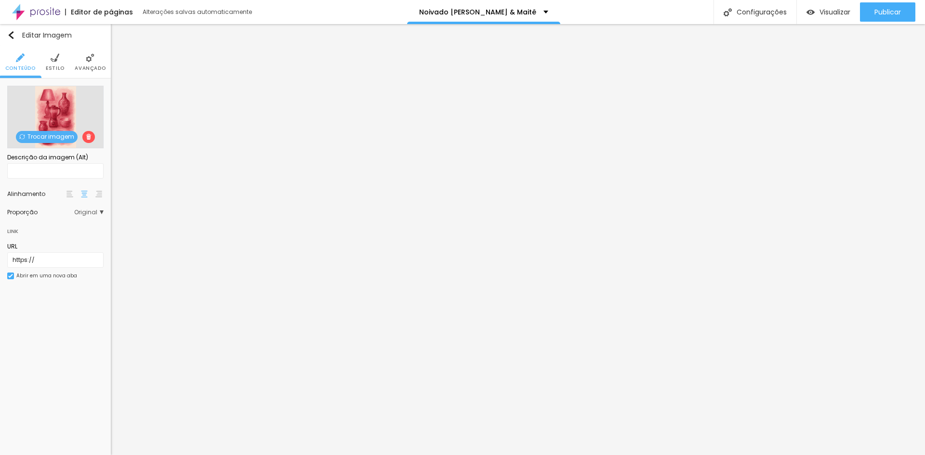
click at [94, 67] on span "Avançado" at bounding box center [90, 68] width 31 height 5
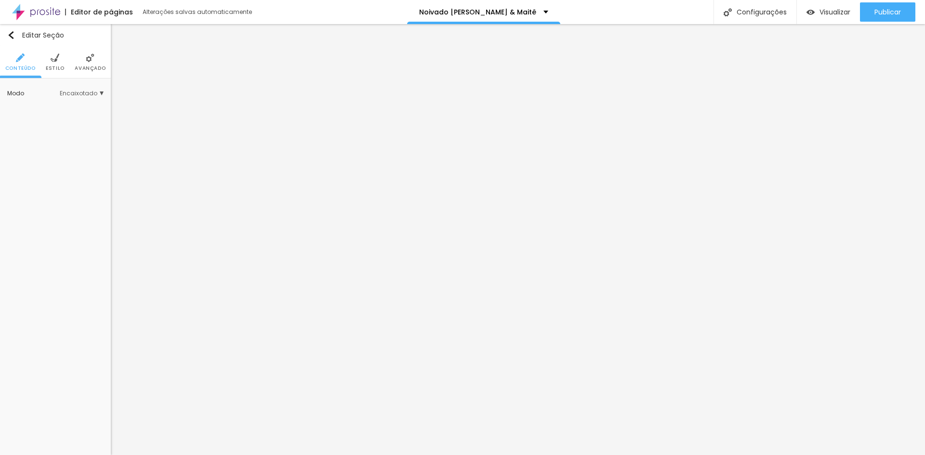
click at [53, 56] on img at bounding box center [55, 57] width 9 height 9
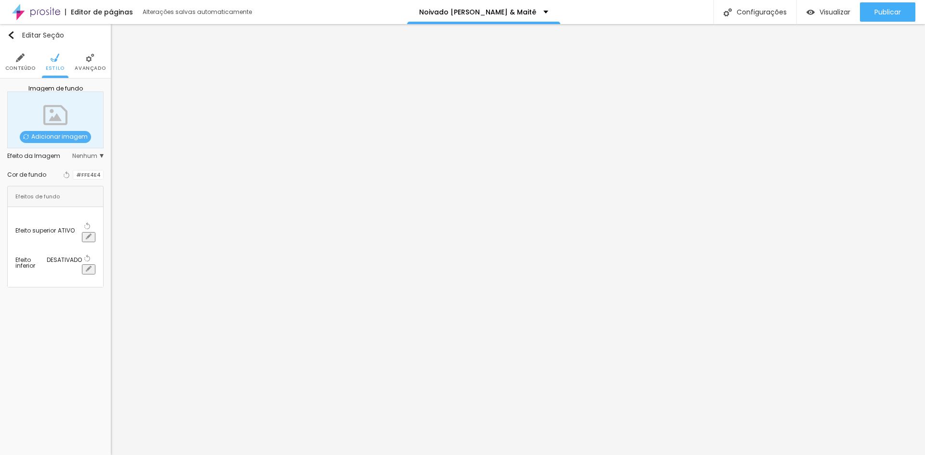
click at [86, 64] on li "Avançado" at bounding box center [90, 62] width 31 height 32
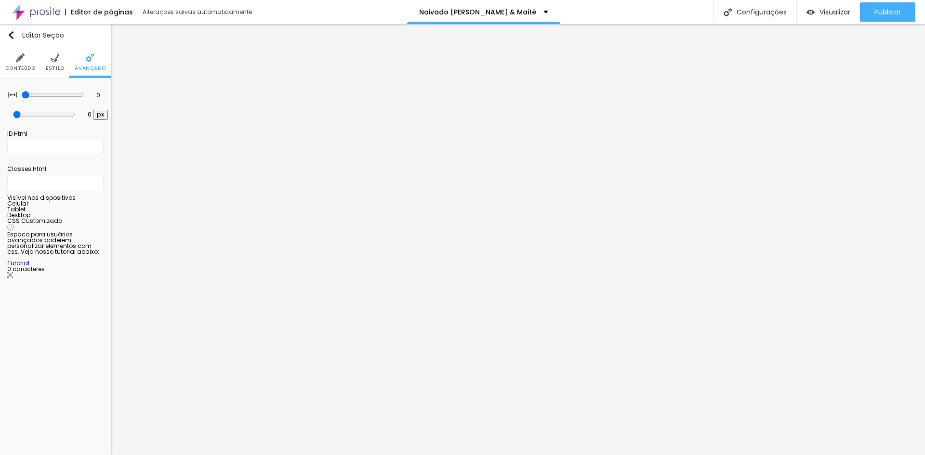
click at [26, 58] on li "Conteúdo" at bounding box center [20, 62] width 30 height 32
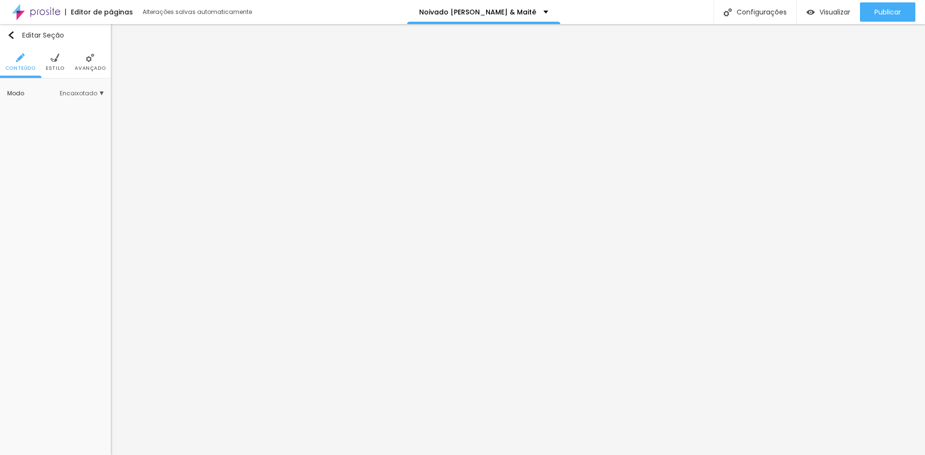
click at [88, 89] on div "Modo Encaixotado Encaixotado Completo" at bounding box center [55, 93] width 96 height 15
click at [88, 92] on span "Encaixotado" at bounding box center [82, 94] width 44 height 6
click at [80, 118] on span "Completo" at bounding box center [70, 121] width 38 height 6
click at [72, 106] on span "Encaixotado" at bounding box center [70, 108] width 38 height 6
click at [68, 121] on span "Completo" at bounding box center [70, 121] width 38 height 6
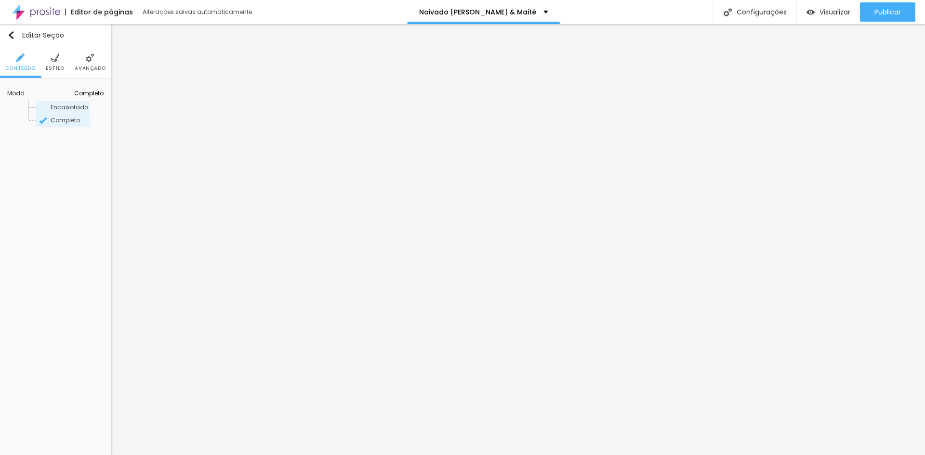
click at [72, 110] on span "Encaixotado" at bounding box center [70, 107] width 38 height 8
click at [84, 92] on span "Encaixotado" at bounding box center [85, 94] width 38 height 6
click at [92, 63] on li "Avançado" at bounding box center [90, 62] width 31 height 32
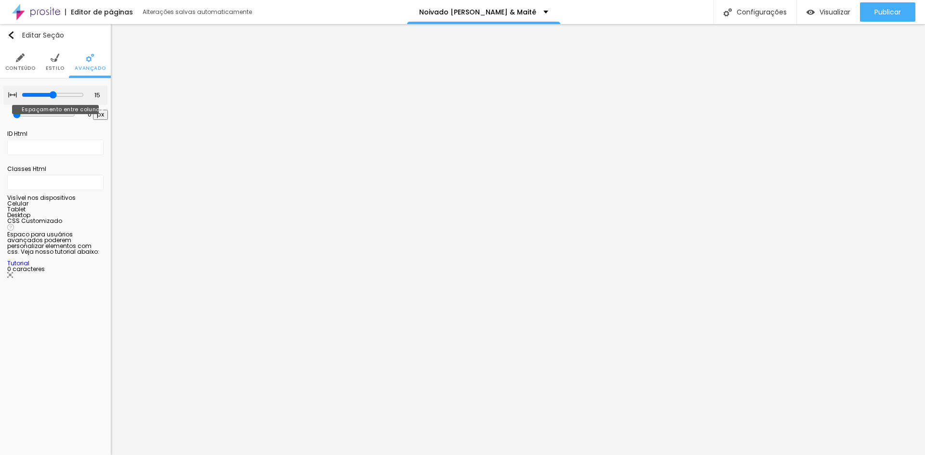
click at [50, 91] on input "range" at bounding box center [53, 95] width 62 height 8
click at [51, 91] on div at bounding box center [53, 95] width 62 height 9
drag, startPoint x: 49, startPoint y: 93, endPoint x: 61, endPoint y: 97, distance: 12.8
click at [62, 95] on input "range" at bounding box center [53, 95] width 62 height 8
drag, startPoint x: 24, startPoint y: 112, endPoint x: 12, endPoint y: 115, distance: 12.3
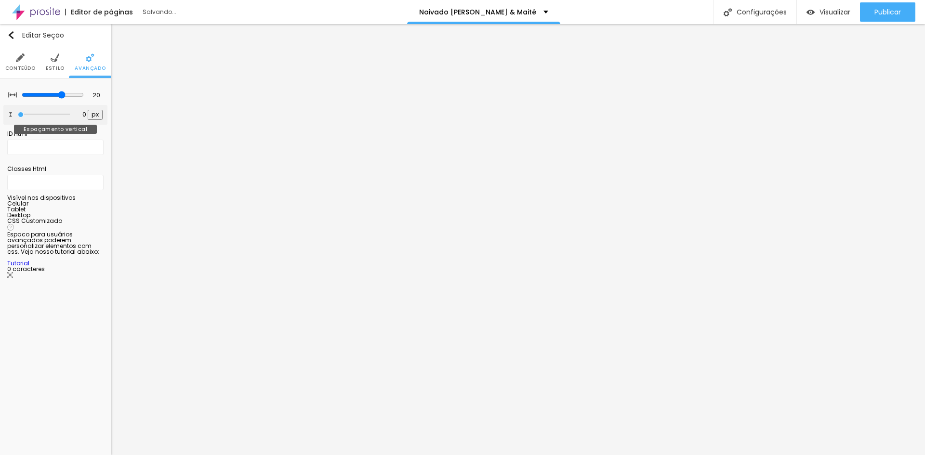
click at [18, 114] on input "range" at bounding box center [44, 114] width 52 height 5
click at [50, 61] on li "Estilo" at bounding box center [55, 62] width 19 height 32
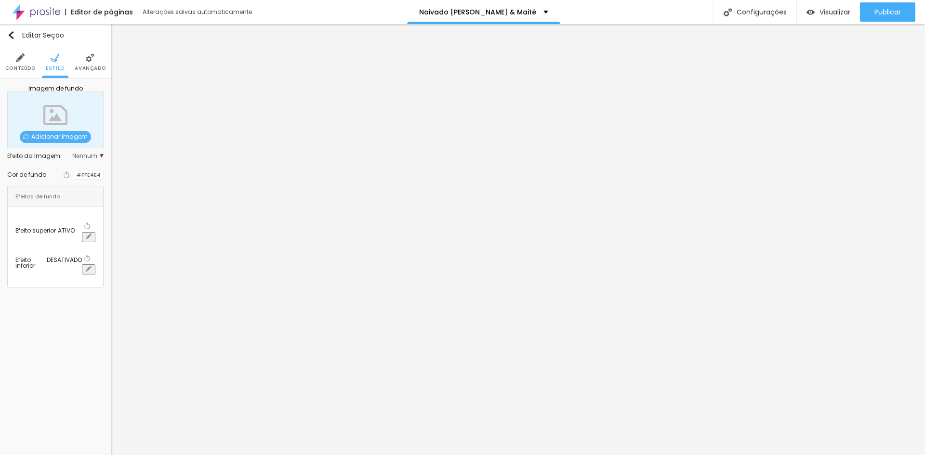
click at [14, 54] on li "Conteúdo" at bounding box center [20, 62] width 30 height 32
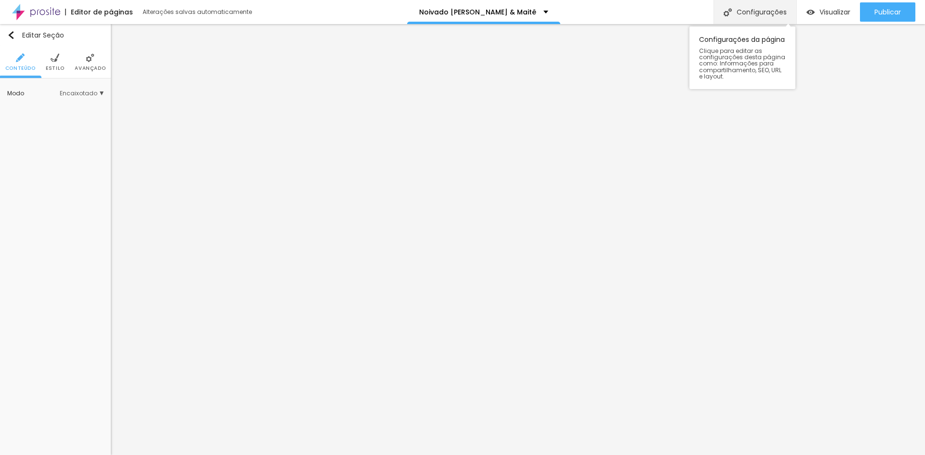
click at [770, 14] on div "Configurações" at bounding box center [754, 12] width 83 height 24
click at [45, 63] on ul "Conteúdo Estilo Avançado" at bounding box center [55, 62] width 111 height 32
click at [52, 64] on li "Estilo" at bounding box center [55, 62] width 19 height 32
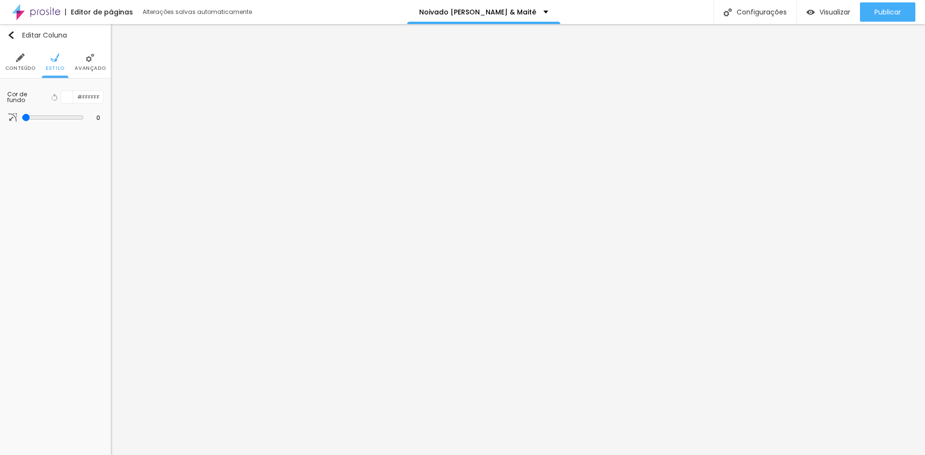
click at [68, 98] on div at bounding box center [67, 97] width 12 height 12
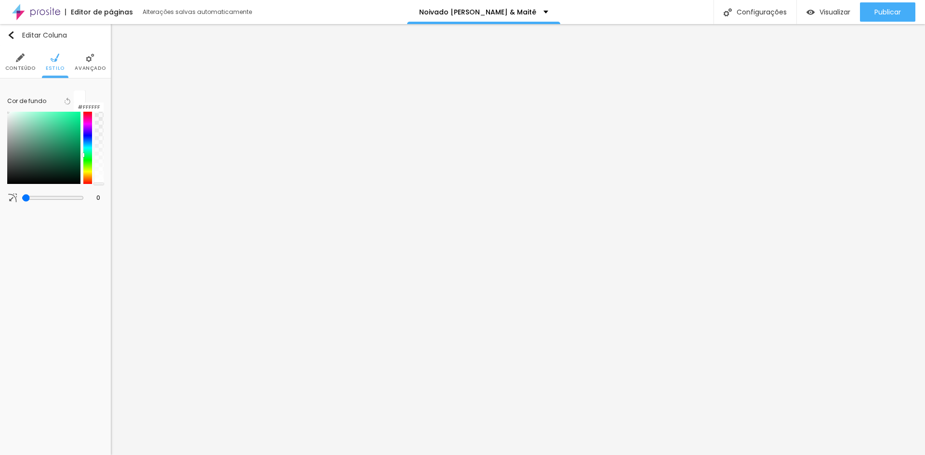
drag, startPoint x: 94, startPoint y: 143, endPoint x: 94, endPoint y: 111, distance: 31.8
click at [93, 126] on div at bounding box center [55, 148] width 96 height 72
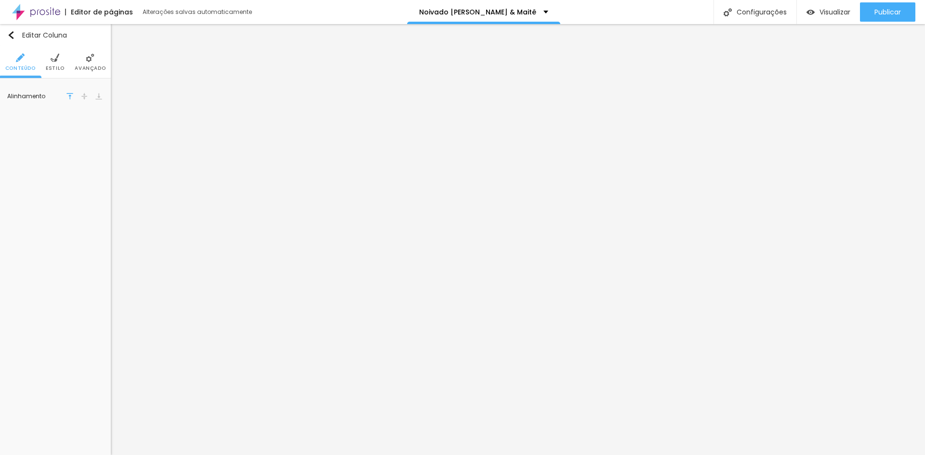
click at [55, 64] on li "Estilo" at bounding box center [55, 62] width 19 height 32
click at [91, 57] on img at bounding box center [90, 57] width 9 height 9
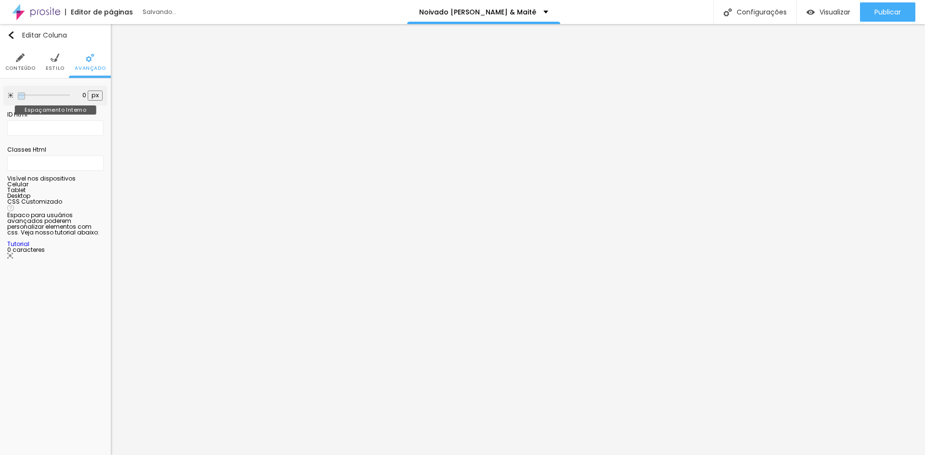
drag, startPoint x: 41, startPoint y: 93, endPoint x: 16, endPoint y: 110, distance: 29.9
click at [18, 98] on input "range" at bounding box center [44, 95] width 52 height 5
click at [60, 61] on li "Estilo" at bounding box center [55, 62] width 19 height 32
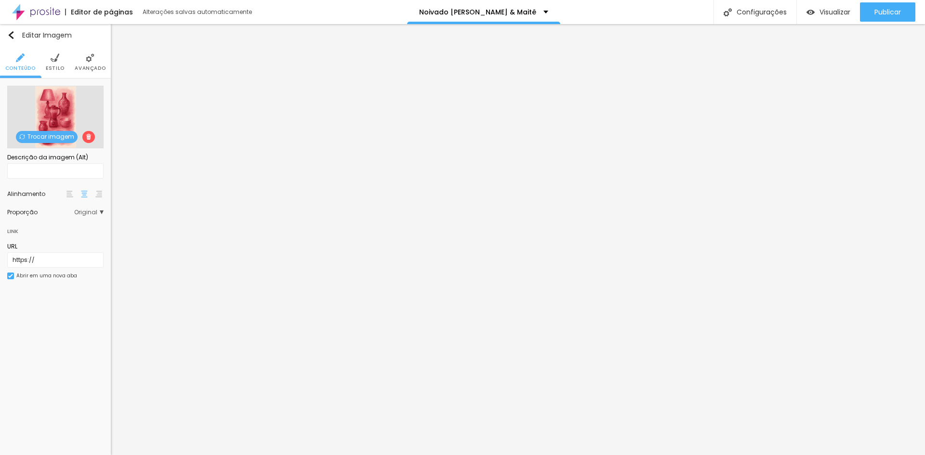
click at [86, 69] on span "Avançado" at bounding box center [90, 68] width 31 height 5
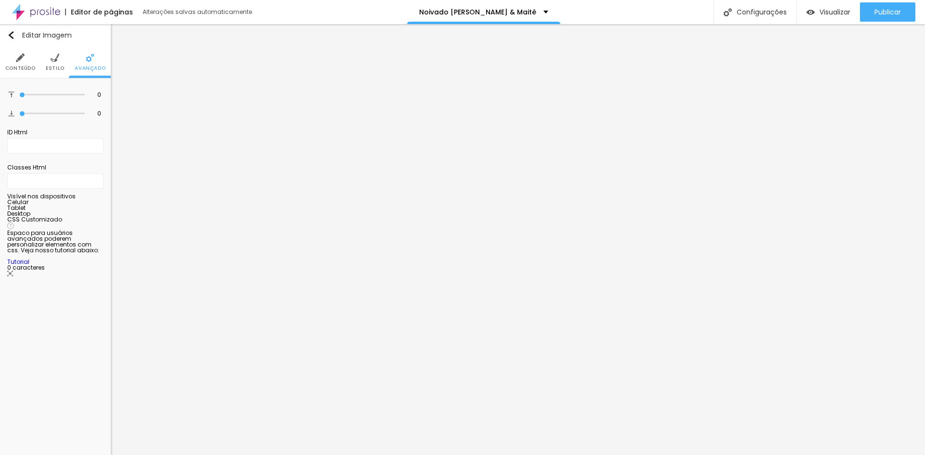
click at [66, 71] on ul "Conteúdo Estilo Avançado" at bounding box center [55, 62] width 111 height 32
click at [60, 67] on span "Estilo" at bounding box center [55, 68] width 19 height 5
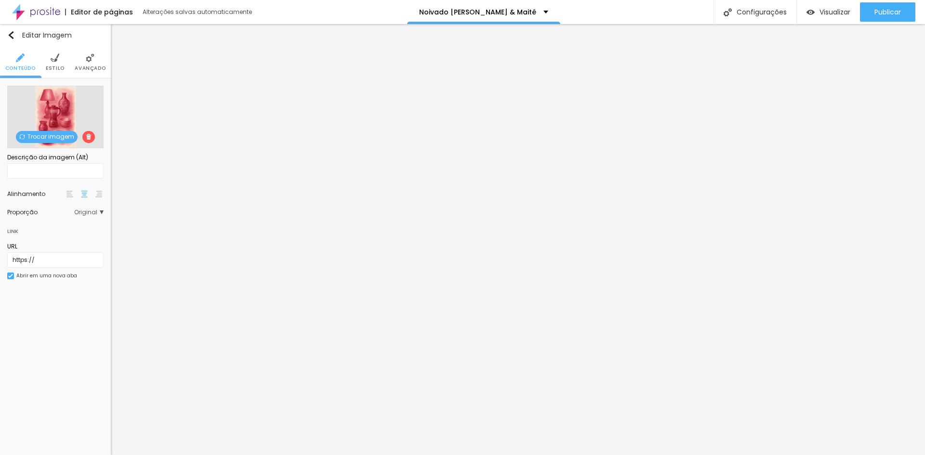
click at [51, 57] on img at bounding box center [55, 57] width 9 height 9
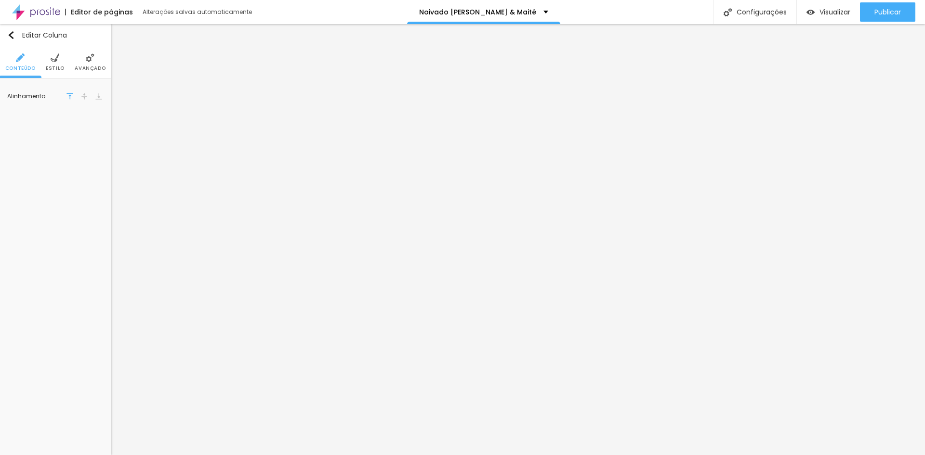
click at [54, 62] on img at bounding box center [55, 57] width 9 height 9
click at [63, 97] on div at bounding box center [67, 97] width 12 height 12
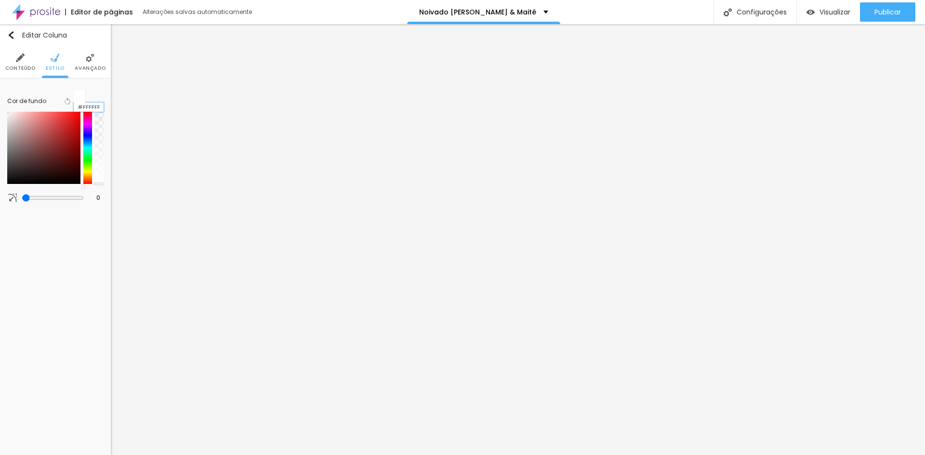
click at [91, 103] on input "#FFFFFF" at bounding box center [89, 107] width 30 height 9
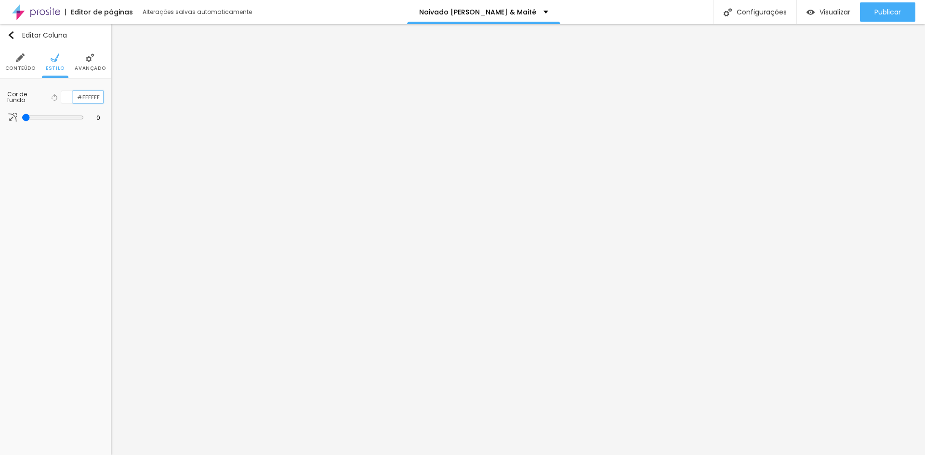
click at [91, 101] on input "#FFFFFF" at bounding box center [88, 97] width 30 height 12
paste input "A9A9"
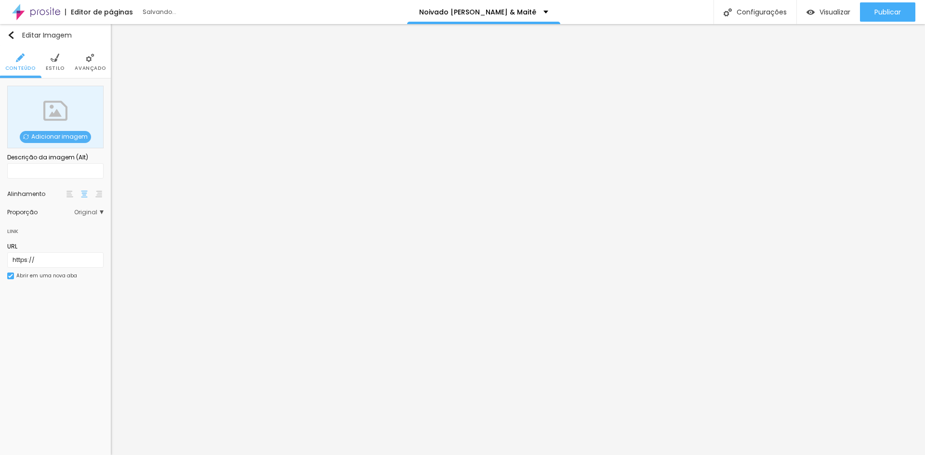
click at [50, 135] on span "Adicionar imagem" at bounding box center [55, 137] width 71 height 12
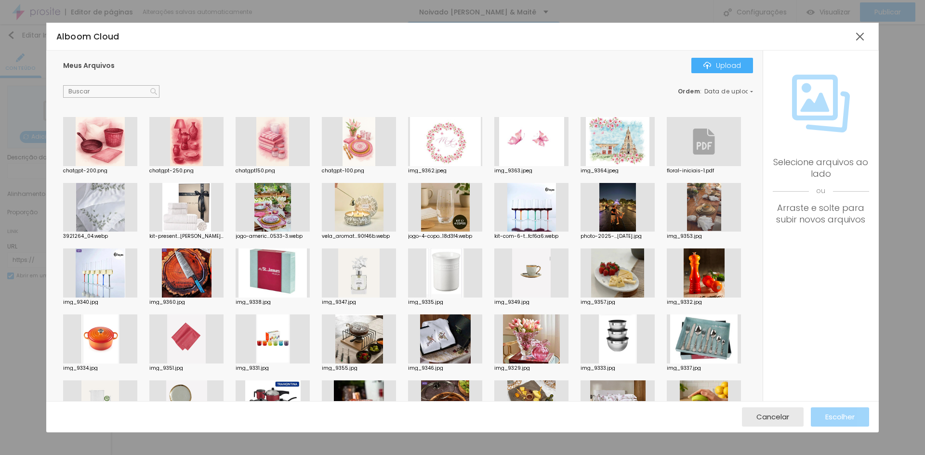
click at [112, 158] on div at bounding box center [100, 141] width 74 height 49
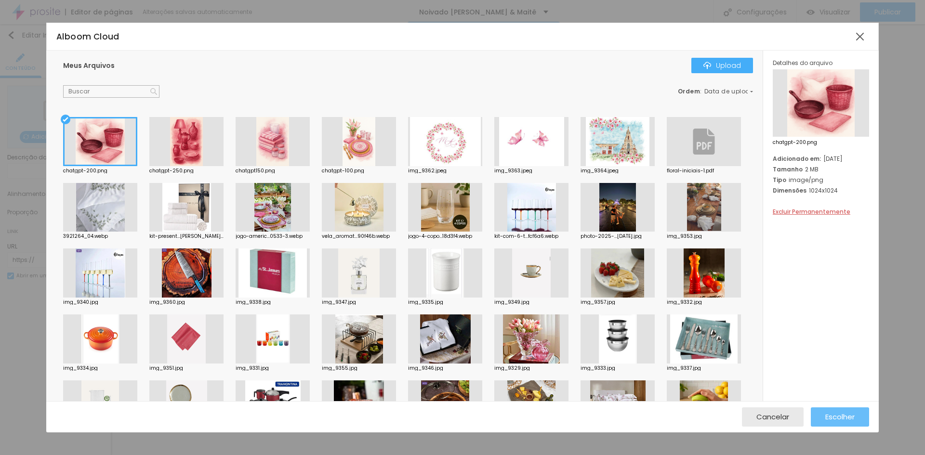
click at [848, 417] on span "Escolher" at bounding box center [839, 417] width 29 height 8
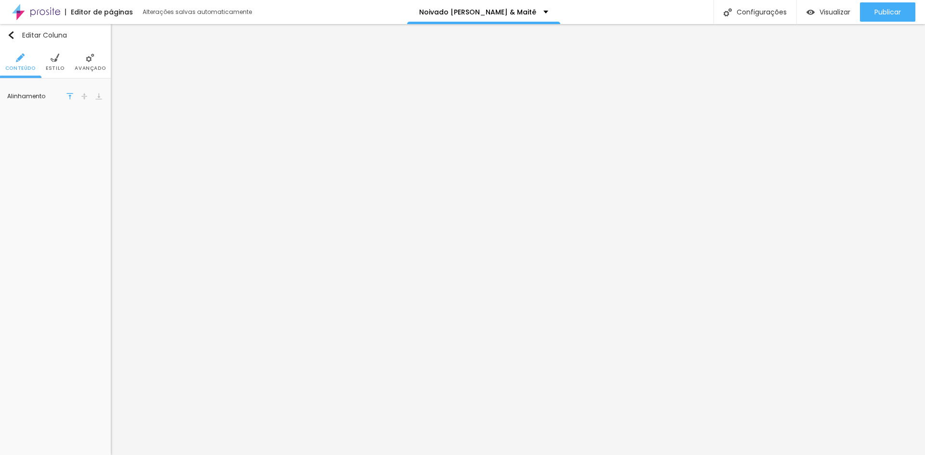
click at [51, 54] on img at bounding box center [55, 57] width 9 height 9
click at [95, 61] on li "Avançado" at bounding box center [90, 62] width 31 height 32
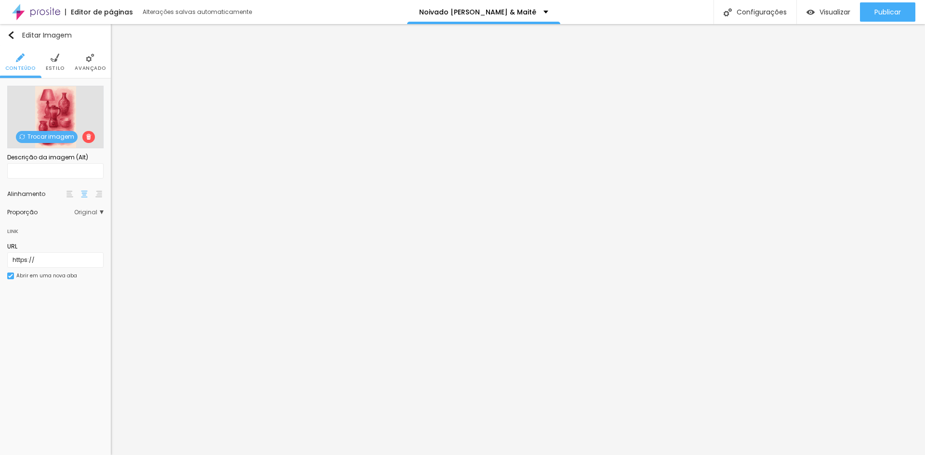
click at [55, 66] on span "Estilo" at bounding box center [55, 68] width 19 height 5
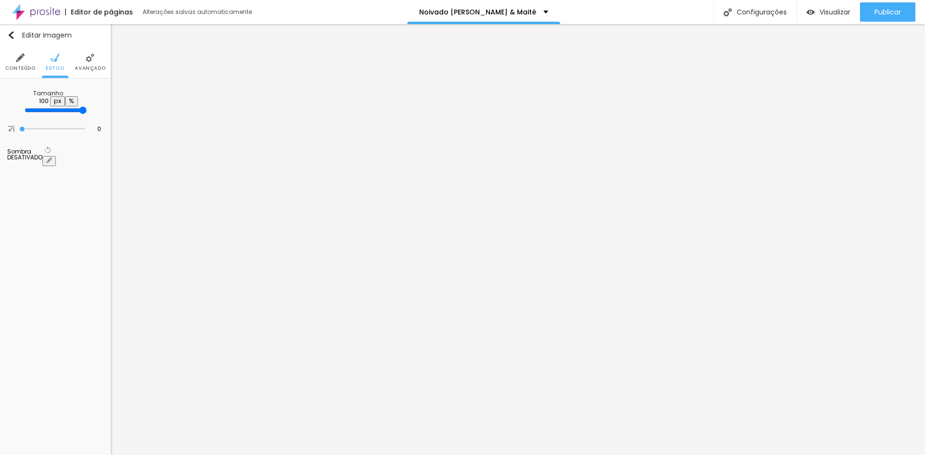
click at [96, 64] on li "Avançado" at bounding box center [90, 62] width 31 height 32
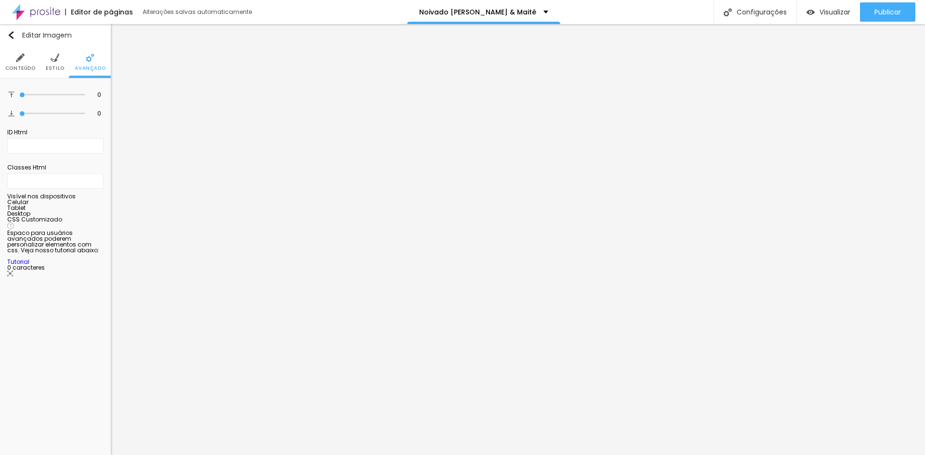
click at [66, 60] on ul "Conteúdo Estilo Avançado" at bounding box center [55, 62] width 111 height 32
click at [60, 64] on li "Estilo" at bounding box center [55, 62] width 19 height 32
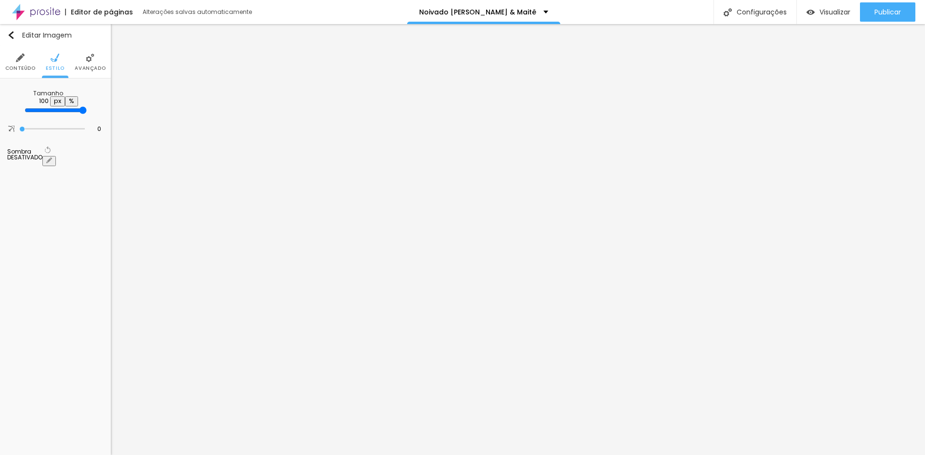
click at [96, 53] on li "Avançado" at bounding box center [90, 62] width 31 height 32
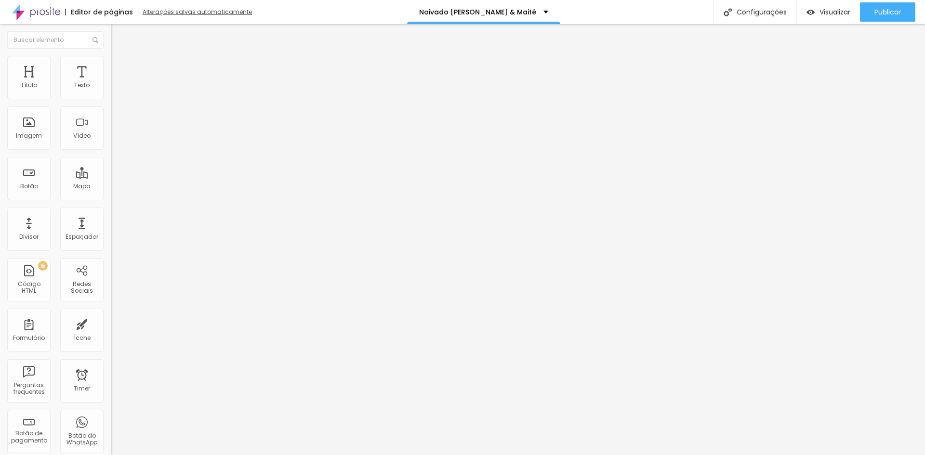
click at [174, 11] on div "Alterações salvas automaticamente" at bounding box center [198, 12] width 111 height 6
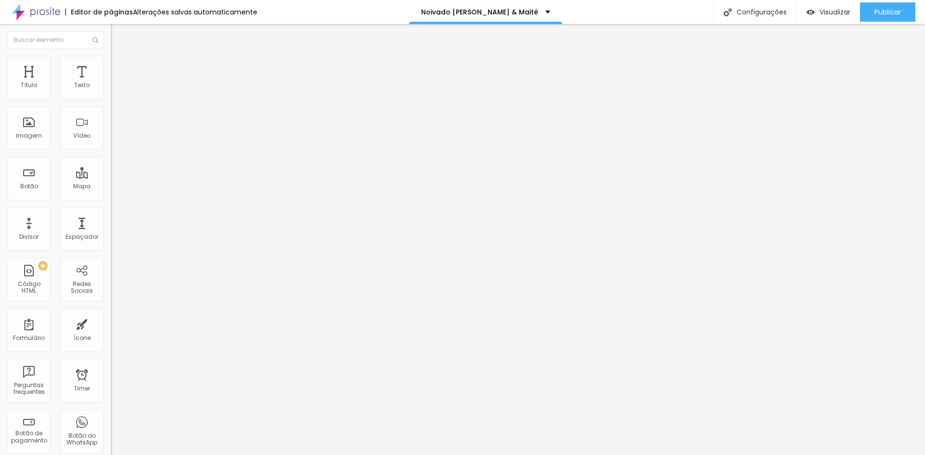
click at [111, 83] on span "Adicionar imagem" at bounding box center [142, 79] width 62 height 8
click at [119, 66] on span "Estilo" at bounding box center [126, 62] width 15 height 8
click at [111, 66] on img at bounding box center [115, 70] width 9 height 9
click at [119, 66] on span "Estilo" at bounding box center [126, 62] width 15 height 8
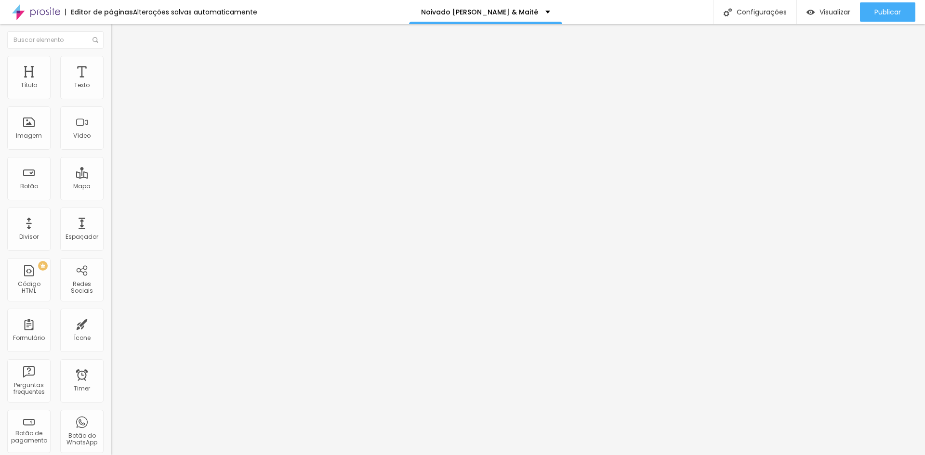
click at [111, 66] on li "Estilo" at bounding box center [166, 61] width 111 height 10
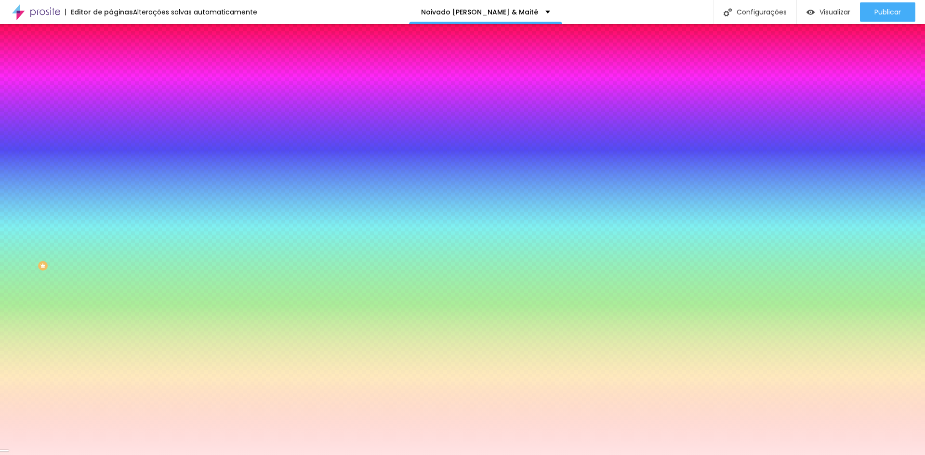
click at [111, 141] on input "#FFE4E4" at bounding box center [169, 136] width 116 height 10
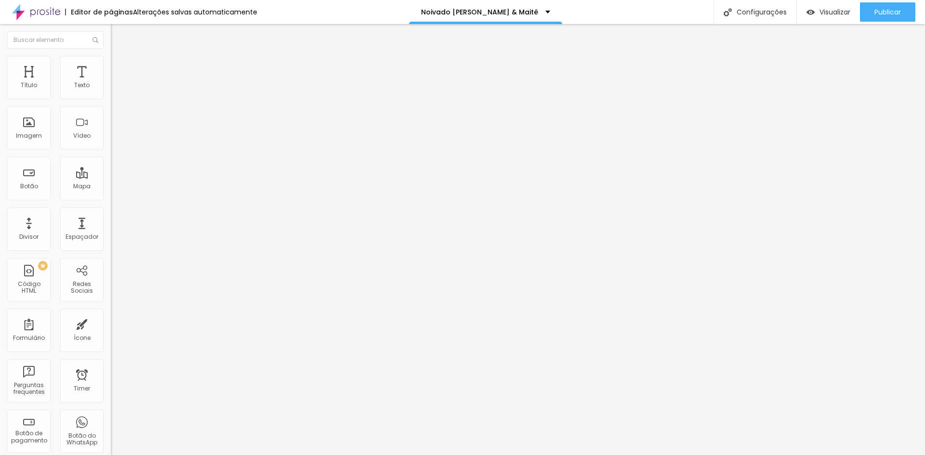
click at [119, 66] on span "Estilo" at bounding box center [126, 62] width 15 height 8
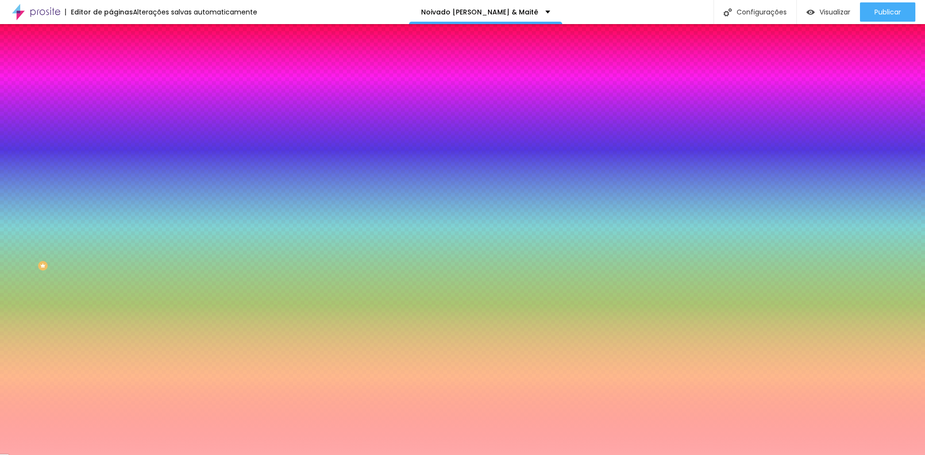
click at [111, 100] on input "#FFA9A9" at bounding box center [169, 97] width 116 height 10
click at [111, 99] on input "#FFA9A9" at bounding box center [169, 97] width 116 height 10
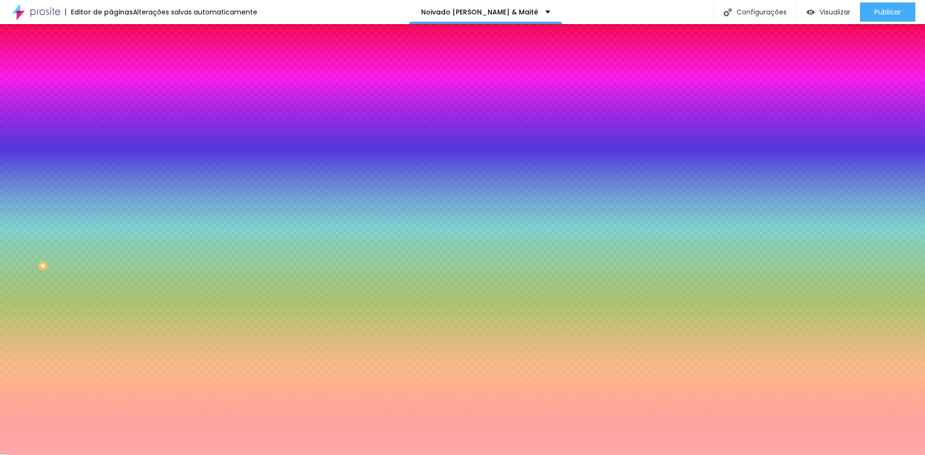
paste input "E4E4"
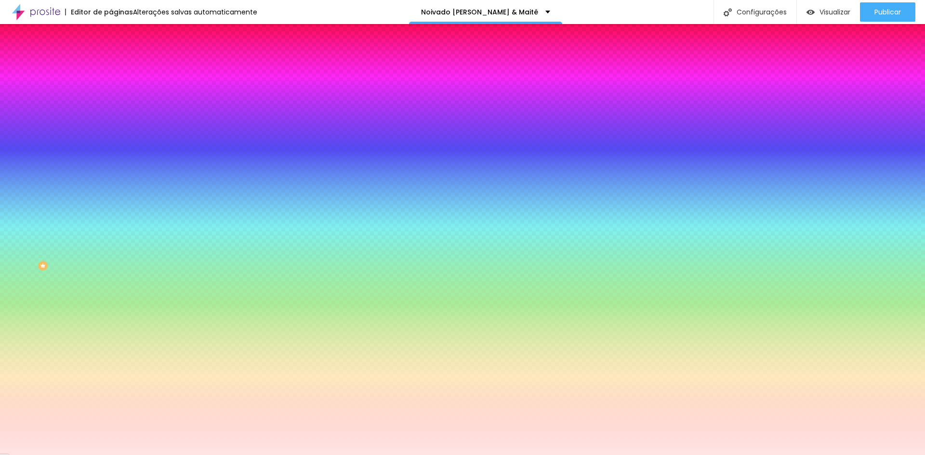
type input "#FFE4E4"
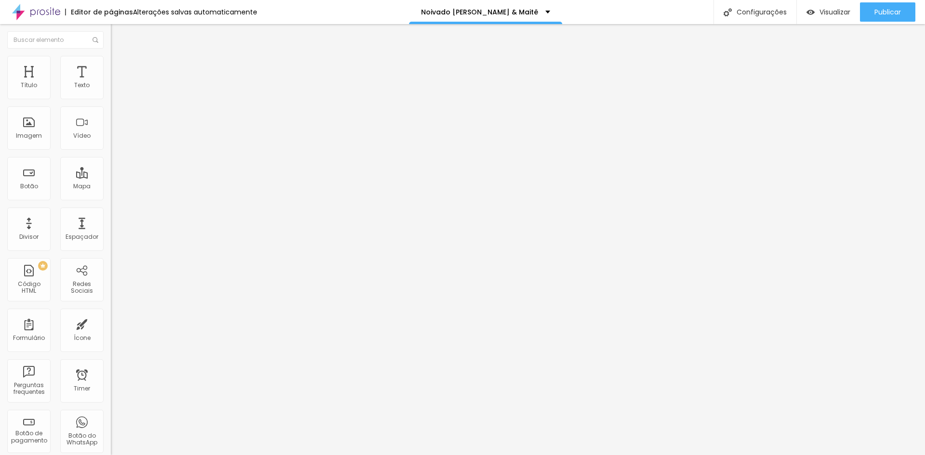
click at [111, 83] on span "Adicionar imagem" at bounding box center [142, 79] width 62 height 8
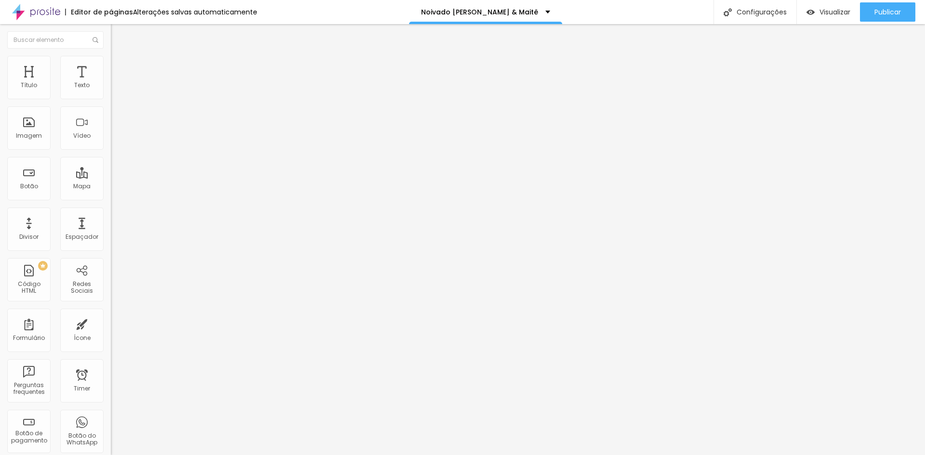
click at [111, 61] on li "Estilo" at bounding box center [166, 61] width 111 height 10
click at [111, 66] on li "Avançado" at bounding box center [166, 71] width 111 height 10
click at [111, 60] on li "Estilo" at bounding box center [166, 61] width 111 height 10
type input "95"
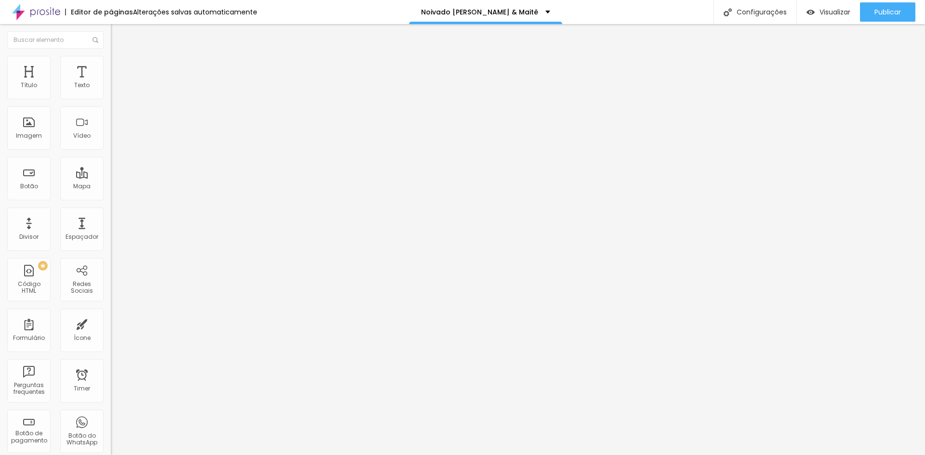
type input "95"
type input "90"
type input "80"
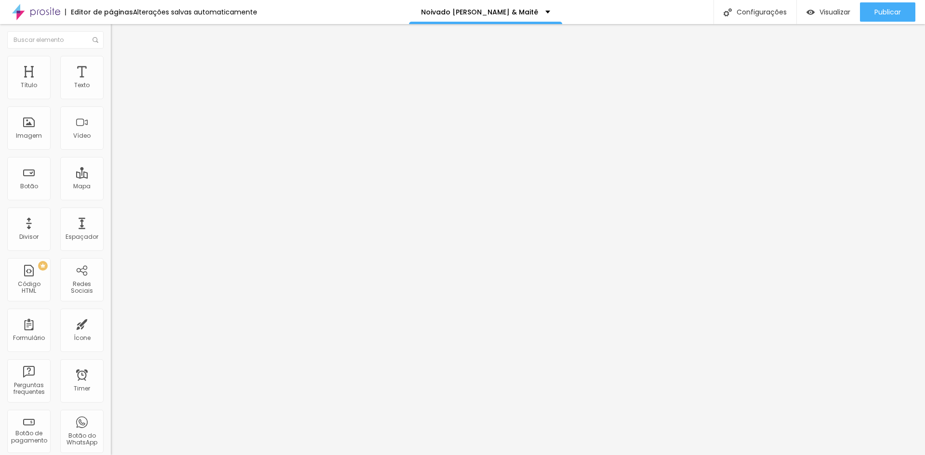
type input "75"
type input "80"
type input "100"
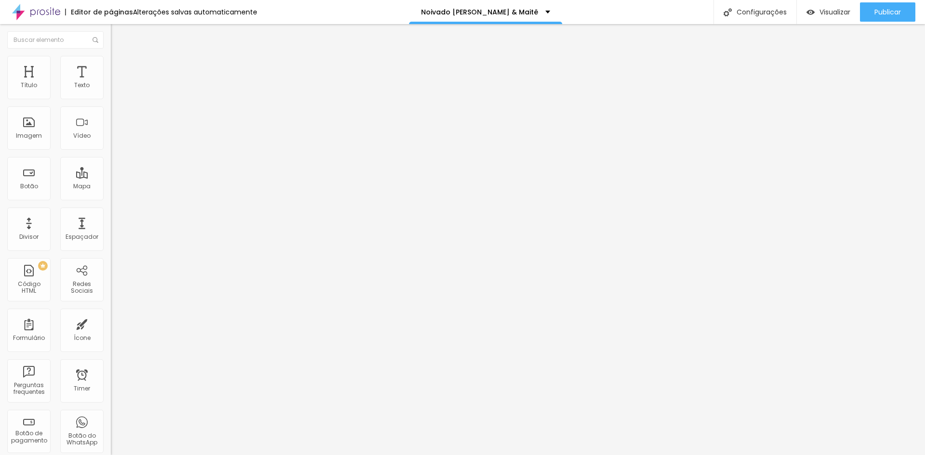
type input "100"
drag, startPoint x: 95, startPoint y: 104, endPoint x: 113, endPoint y: 105, distance: 17.9
click at [113, 99] on input "range" at bounding box center [142, 95] width 62 height 8
type input "5"
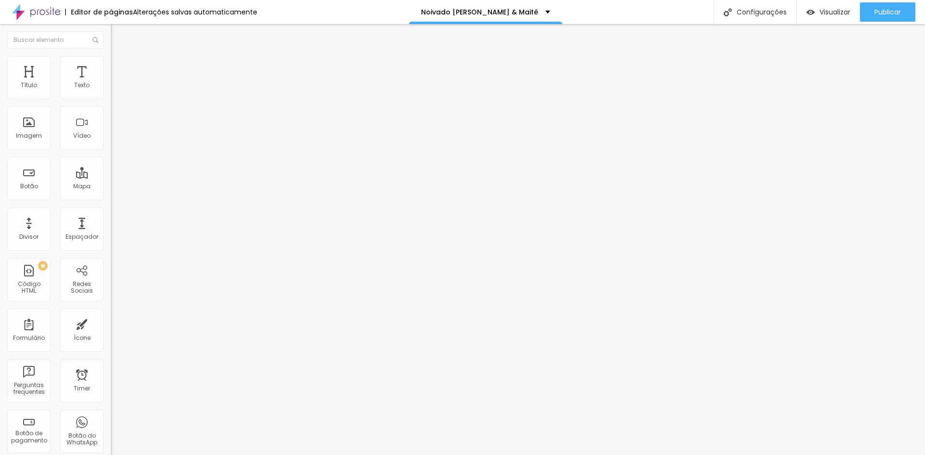
type input "7"
type input "18"
type input "25"
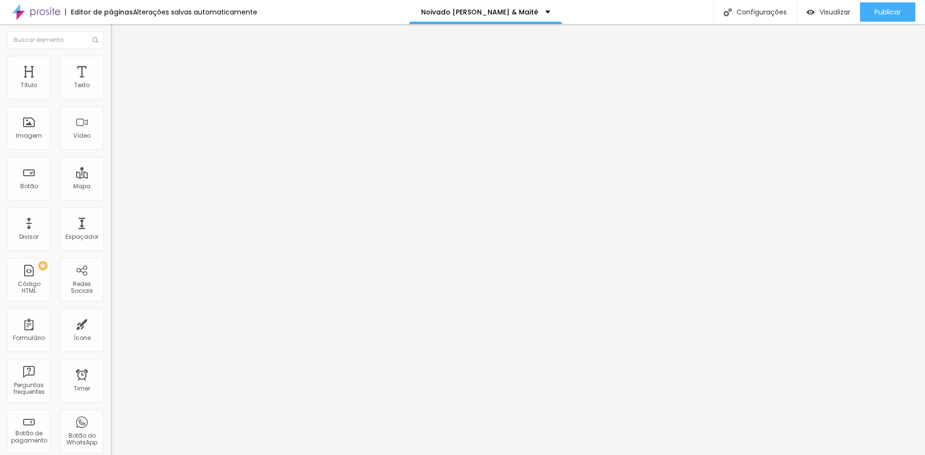
type input "25"
type input "30"
type input "33"
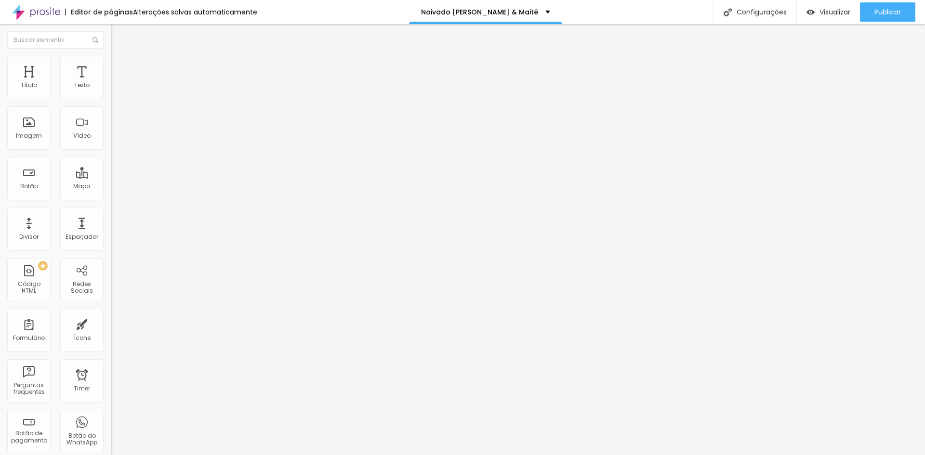
type input "36"
type input "39"
type input "44"
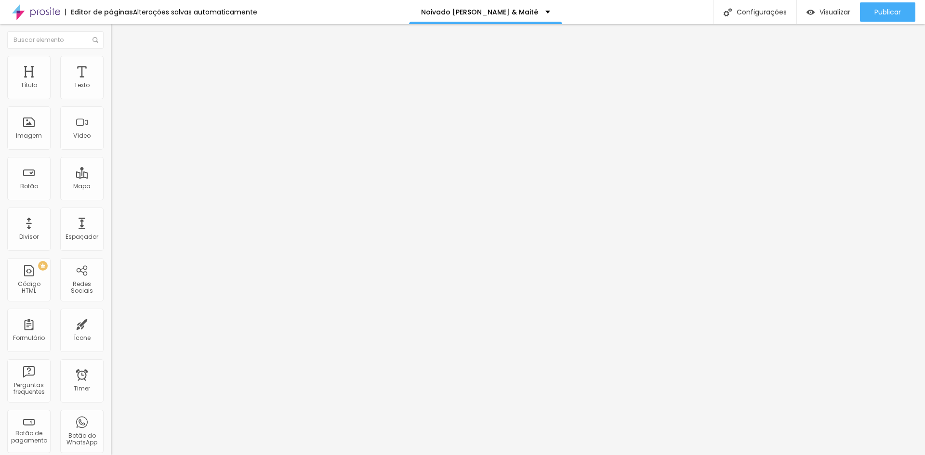
type input "44"
type input "46"
type input "48"
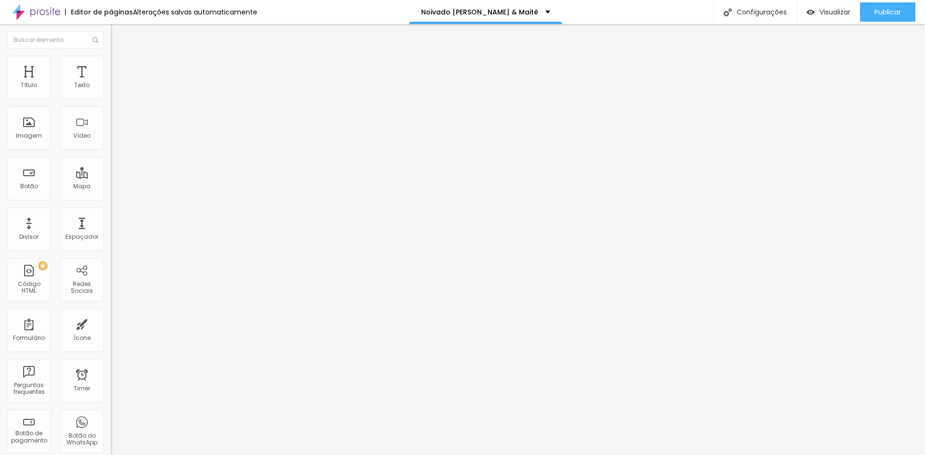
type input "53"
type input "56"
type input "59"
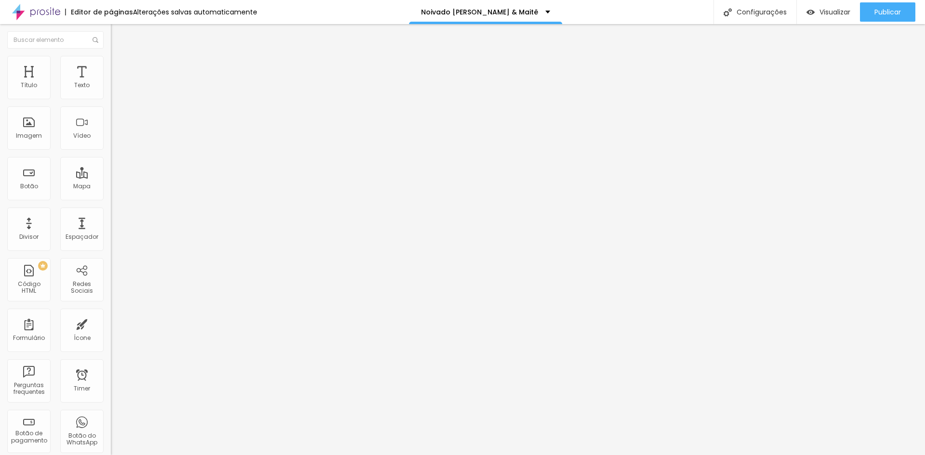
type input "59"
type input "61"
type input "66"
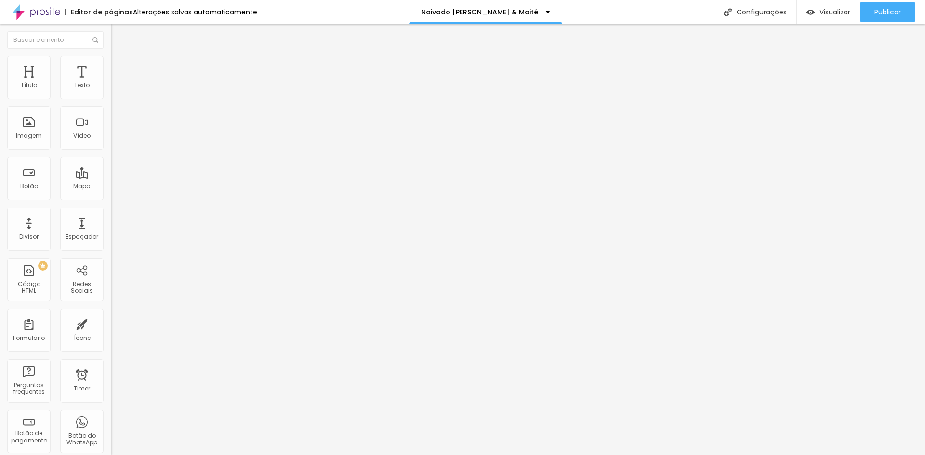
type input "69"
type input "72"
drag, startPoint x: 24, startPoint y: 119, endPoint x: 44, endPoint y: 120, distance: 19.8
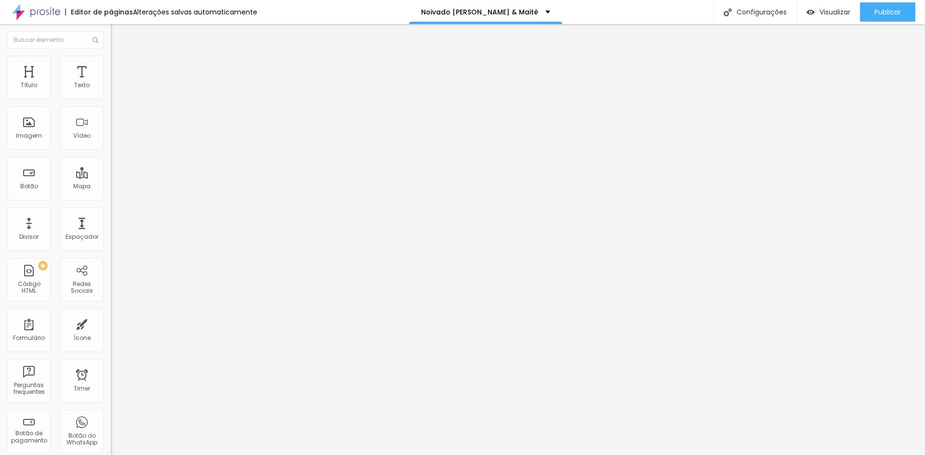
click at [111, 211] on input "range" at bounding box center [142, 215] width 62 height 8
type input "64"
type input "79"
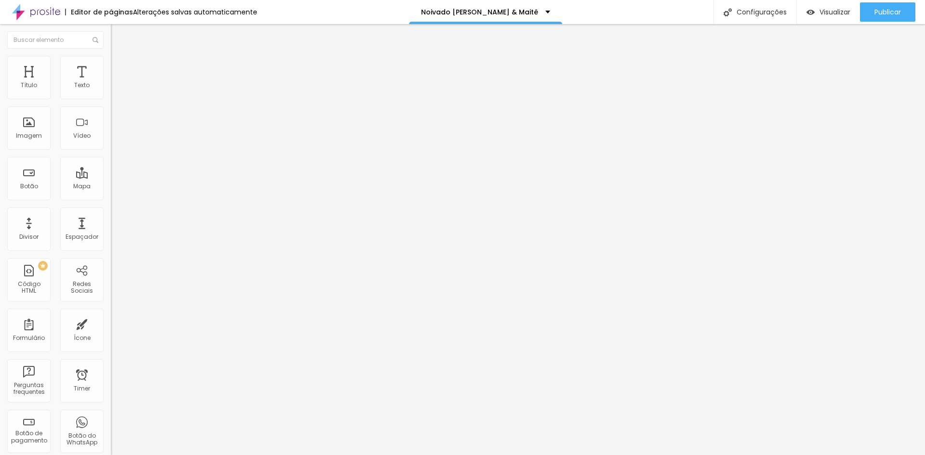
type input "161"
type input "183"
type input "200"
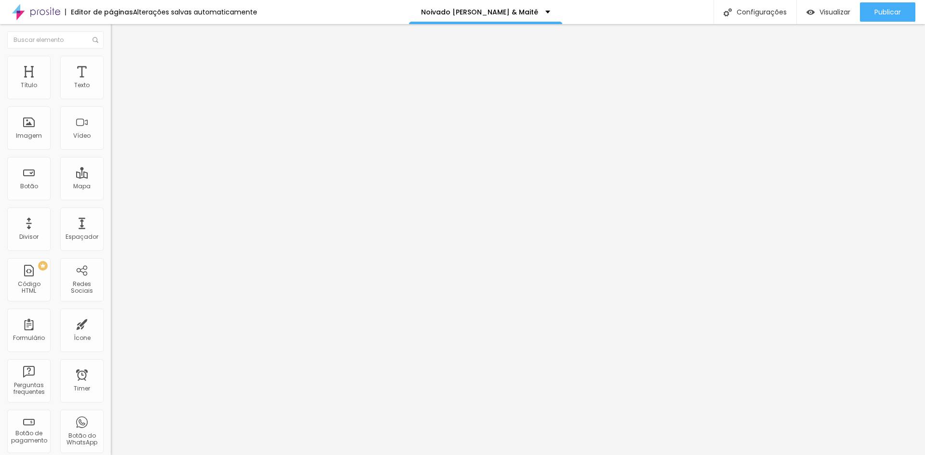
type input "200"
type input "184"
type input "72"
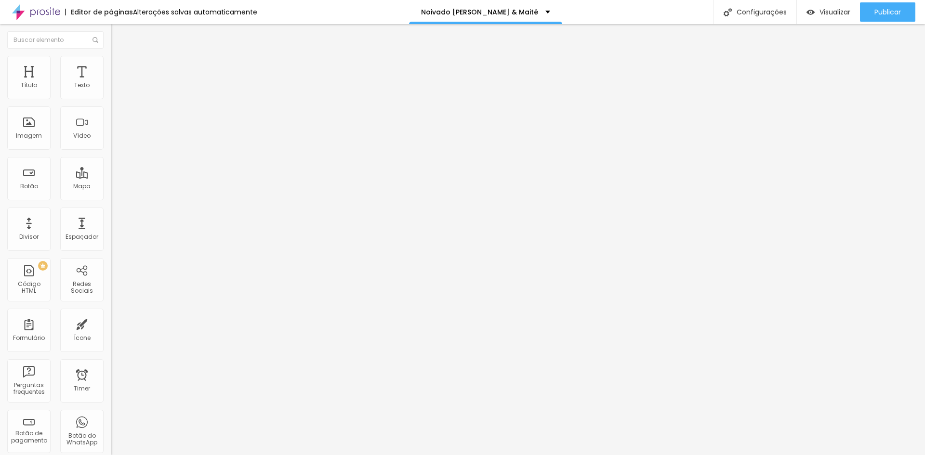
type input "51"
type input "28"
type input "11"
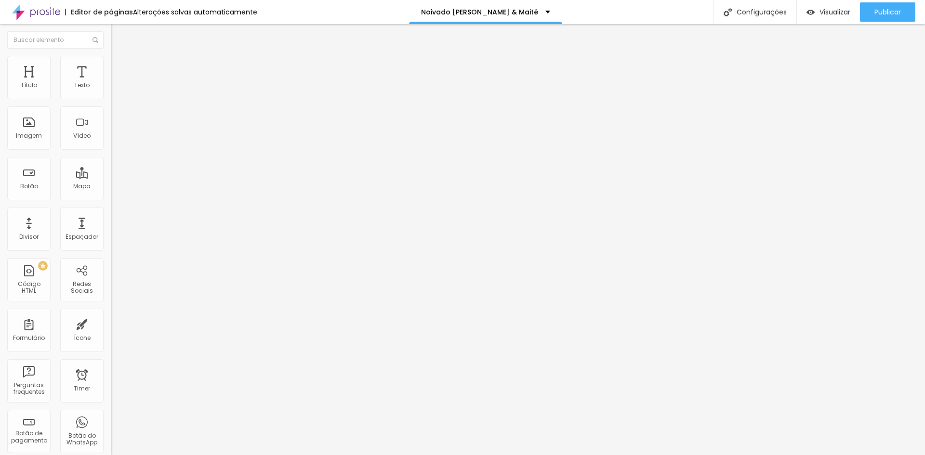
type input "11"
type input "0"
type input "20"
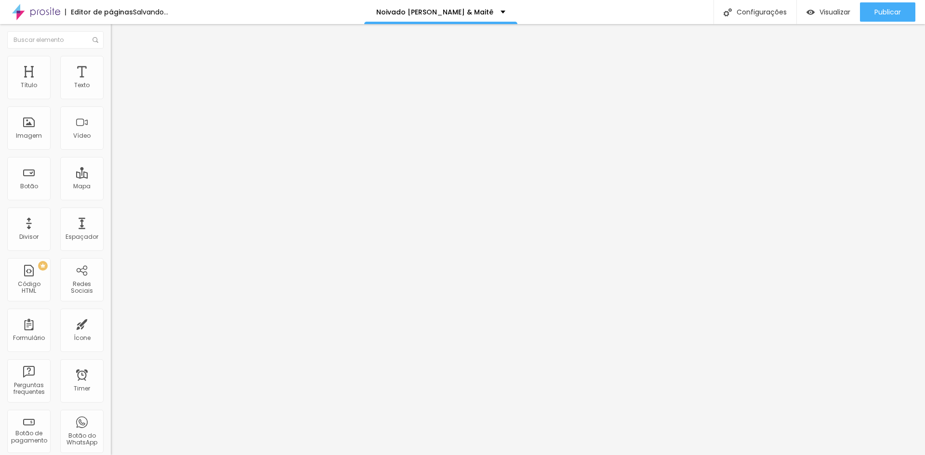
type input "150"
type input "173"
type input "179"
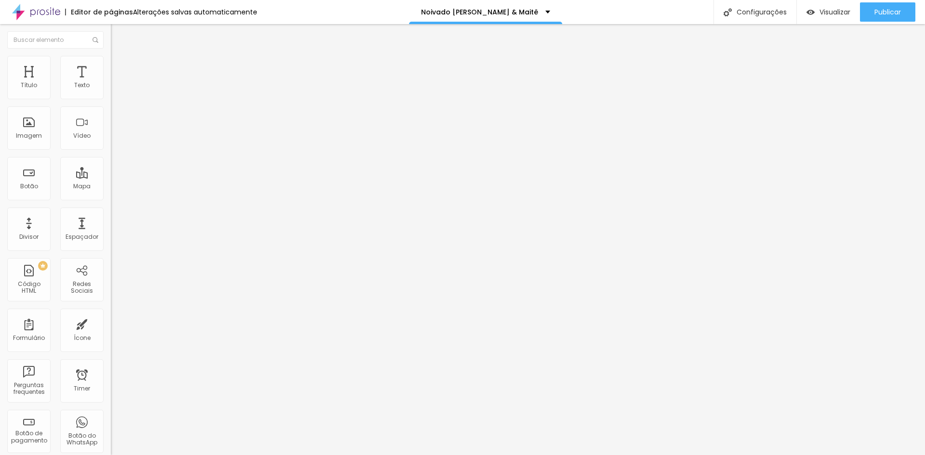
type input "179"
type input "181"
type input "183"
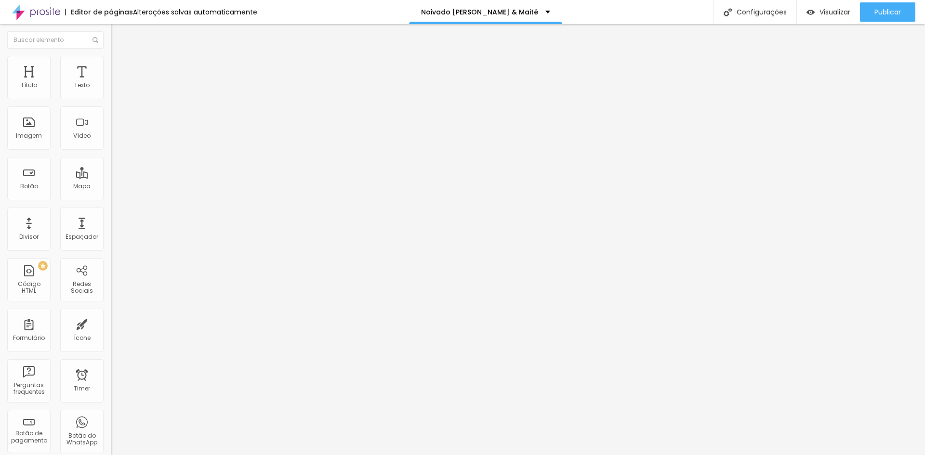
type input "184"
type input "193"
type input "200"
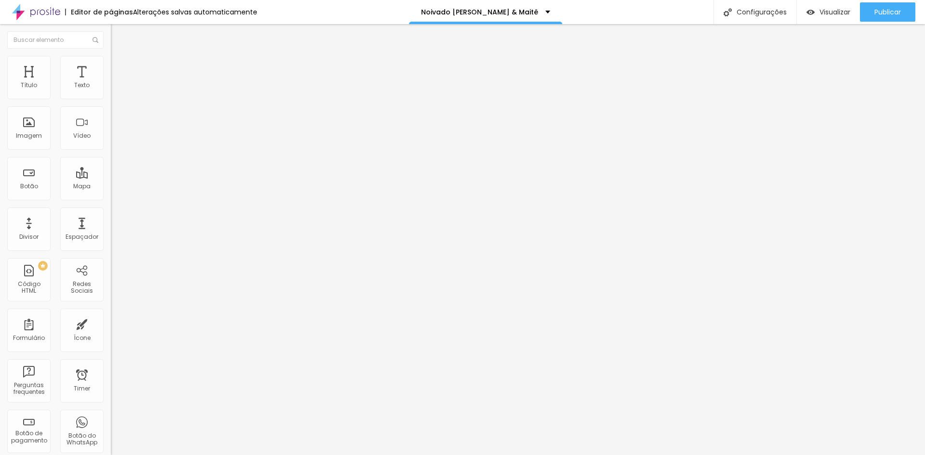
type input "200"
type input "174"
type input "107"
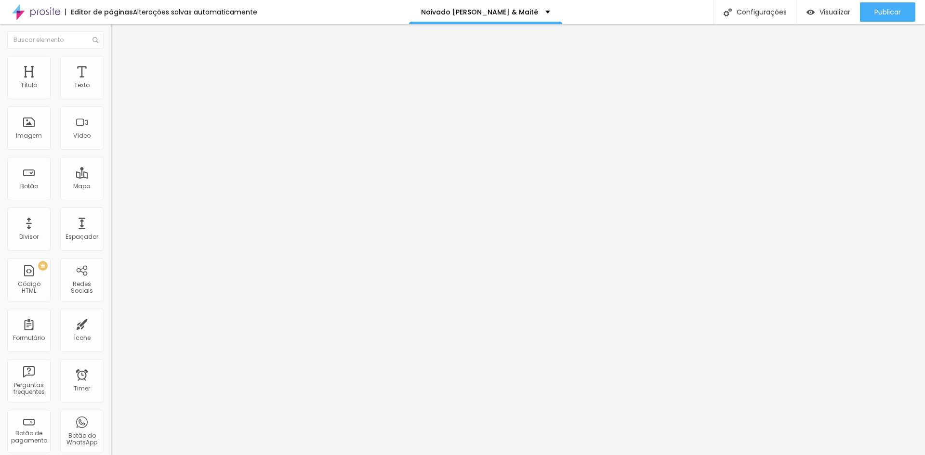
type input "100"
type input "94"
type input "86"
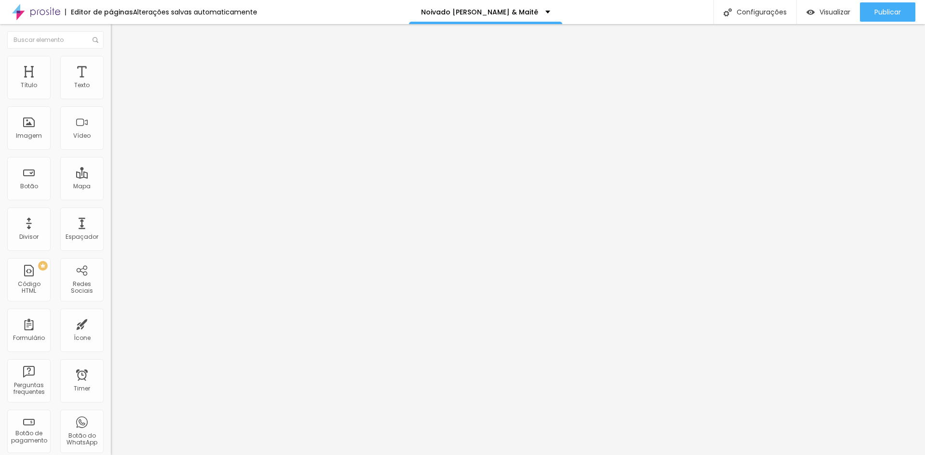
type input "86"
type input "79"
type input "76"
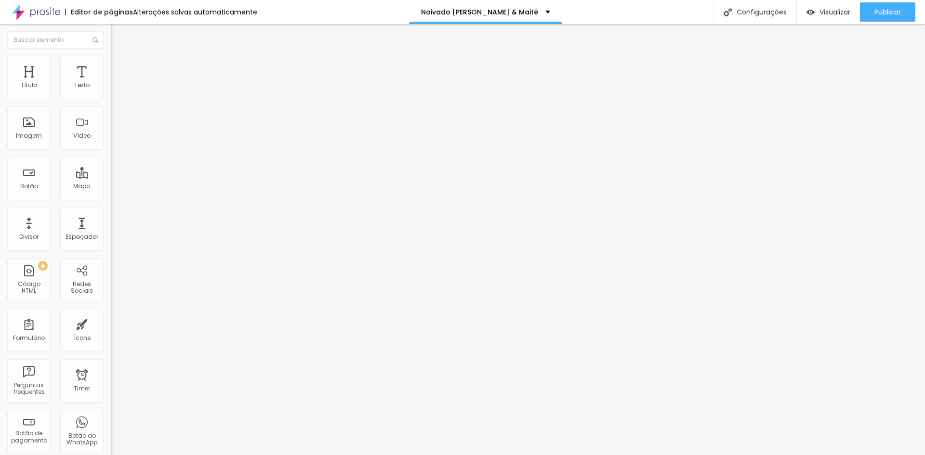
type input "71"
type input "64"
type input "54"
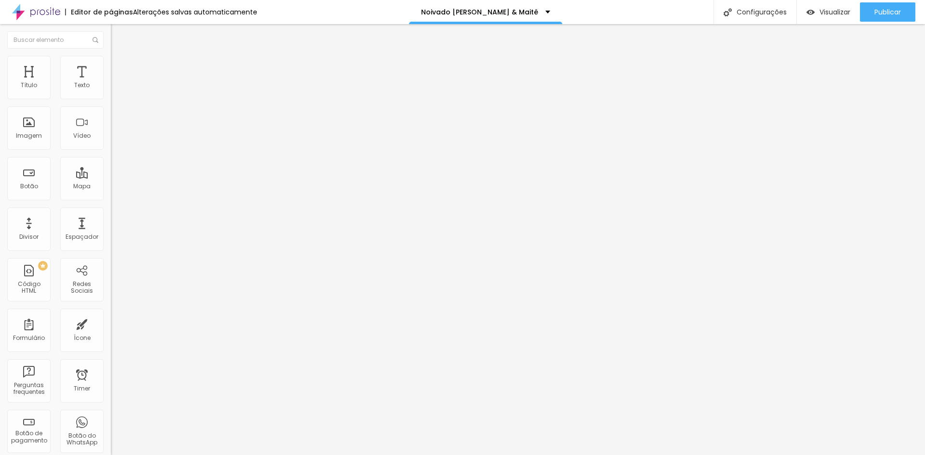
type input "54"
type input "44"
type input "36"
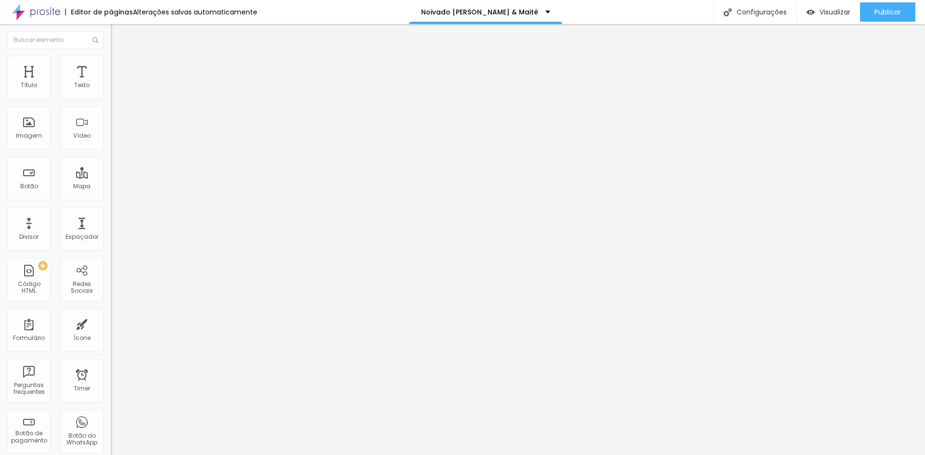
type input "28"
type input "15"
type input "3"
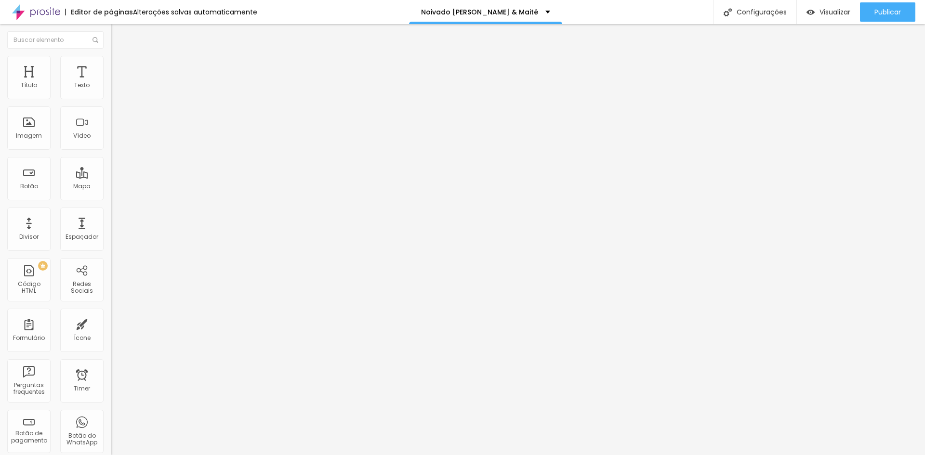
type input "3"
type input "0"
drag, startPoint x: 41, startPoint y: 121, endPoint x: 6, endPoint y: 111, distance: 36.6
type input "0"
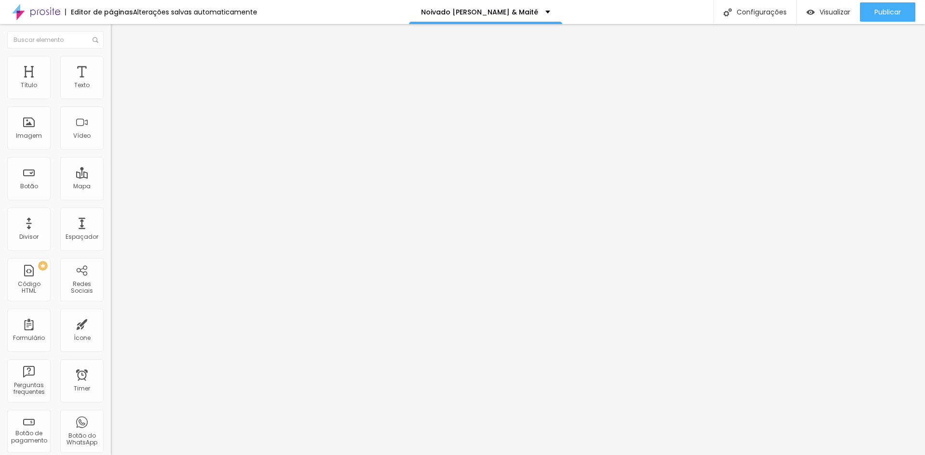
click at [111, 211] on input "range" at bounding box center [142, 215] width 62 height 8
click at [111, 66] on li "Avançado" at bounding box center [166, 71] width 111 height 10
click at [111, 323] on input "range" at bounding box center [142, 327] width 62 height 8
type input "5"
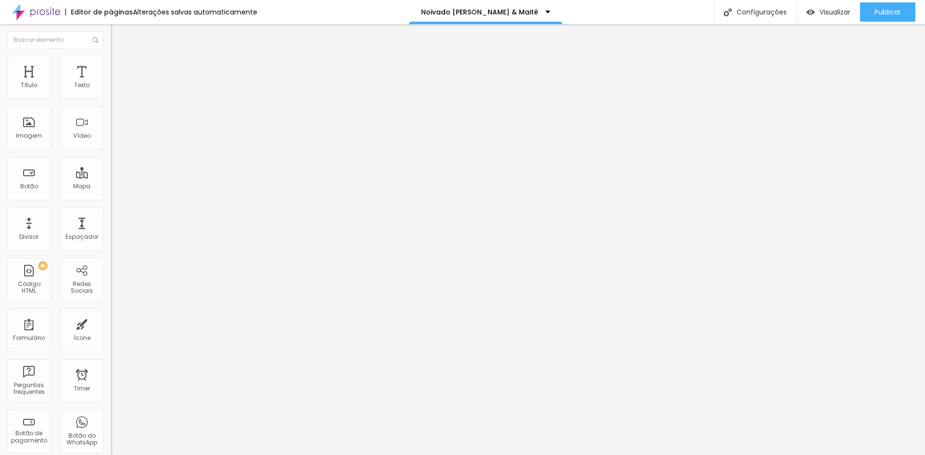
type input "7"
type input "11"
type input "12"
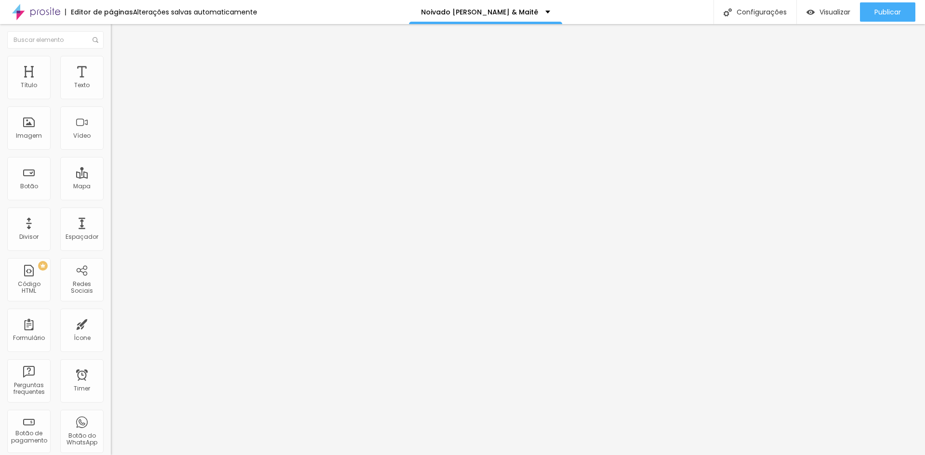
type input "12"
type input "14"
type input "15"
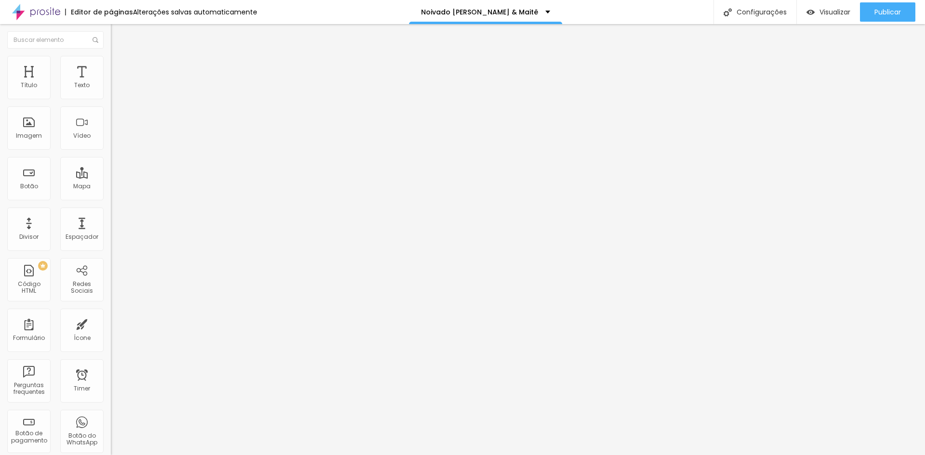
type input "16"
type input "17"
type input "18"
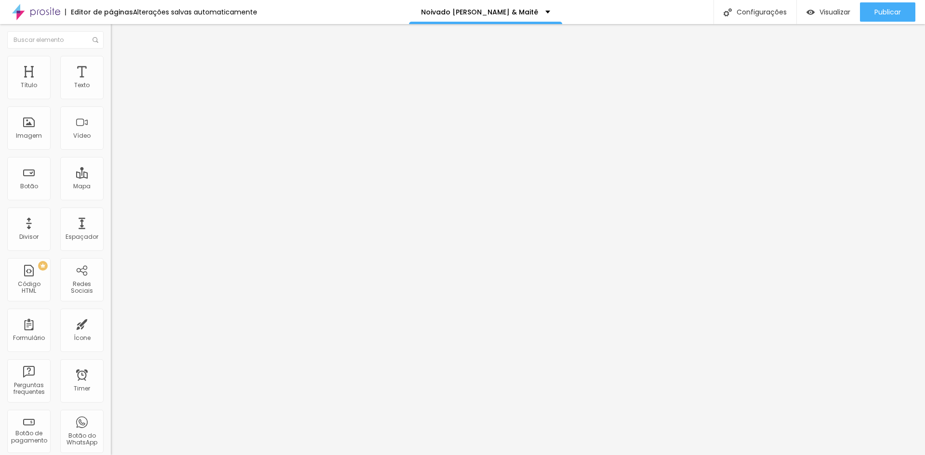
type input "18"
type input "19"
type input "21"
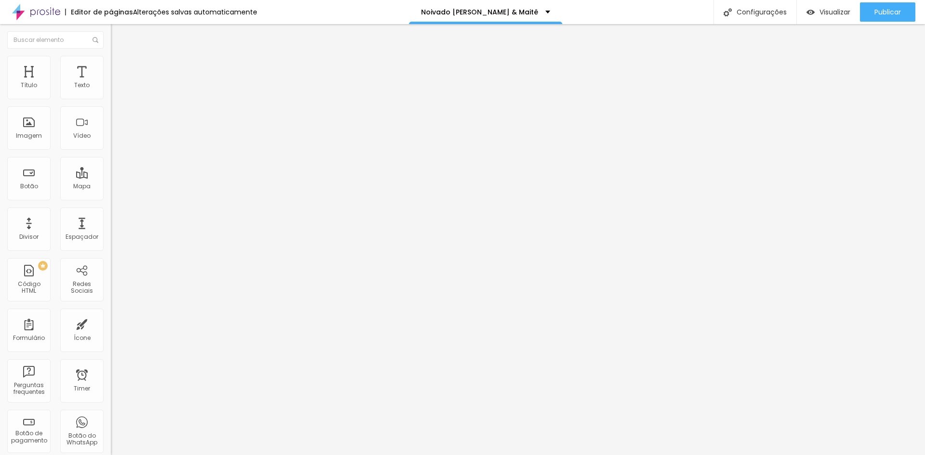
type input "22"
type input "24"
type input "25"
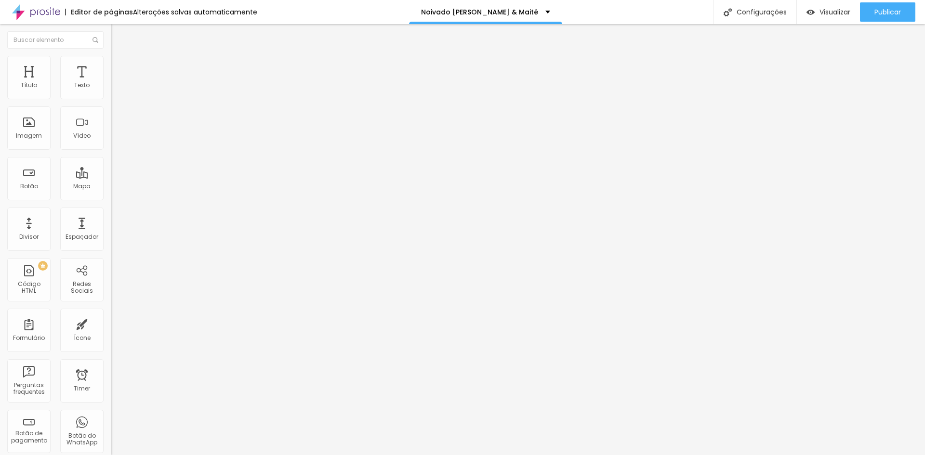
type input "25"
type input "26"
type input "28"
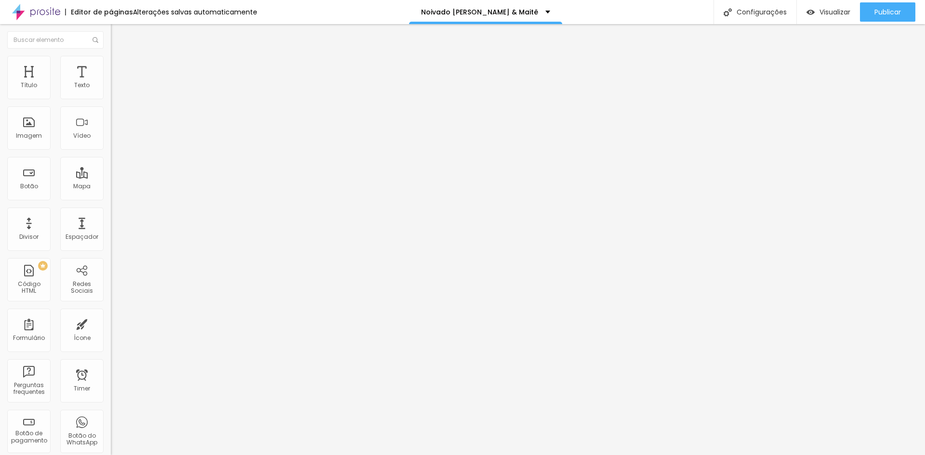
type input "29"
type input "30"
type input "31"
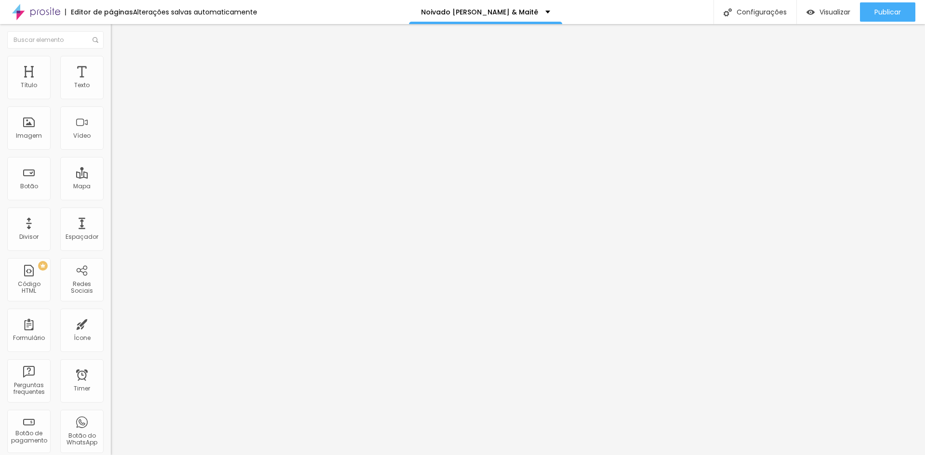
type input "31"
type input "34"
type input "35"
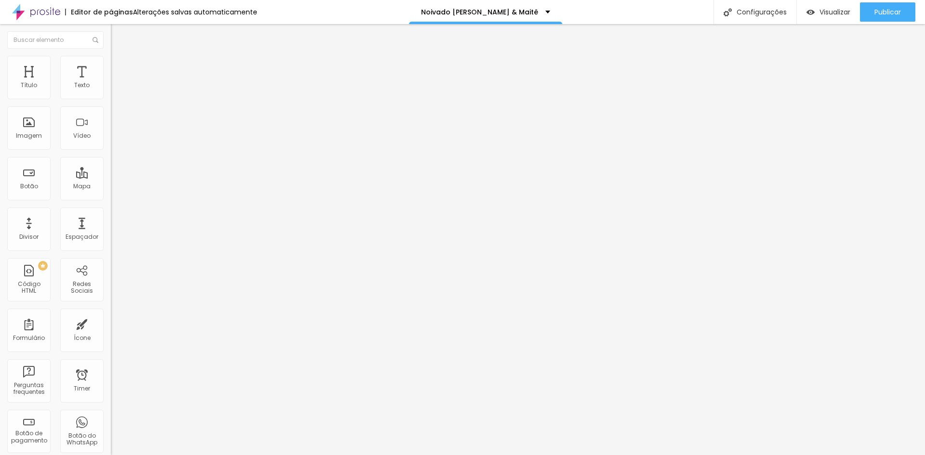
type input "37"
type input "39"
type input "41"
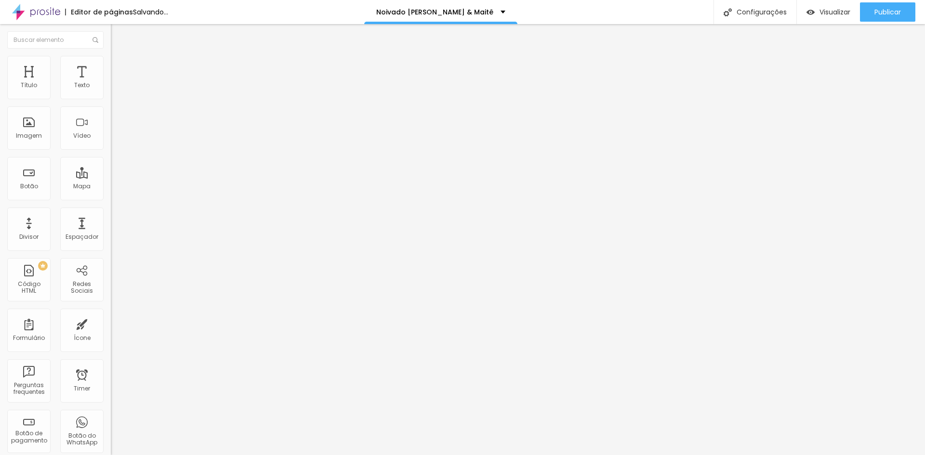
type input "41"
type input "43"
type input "46"
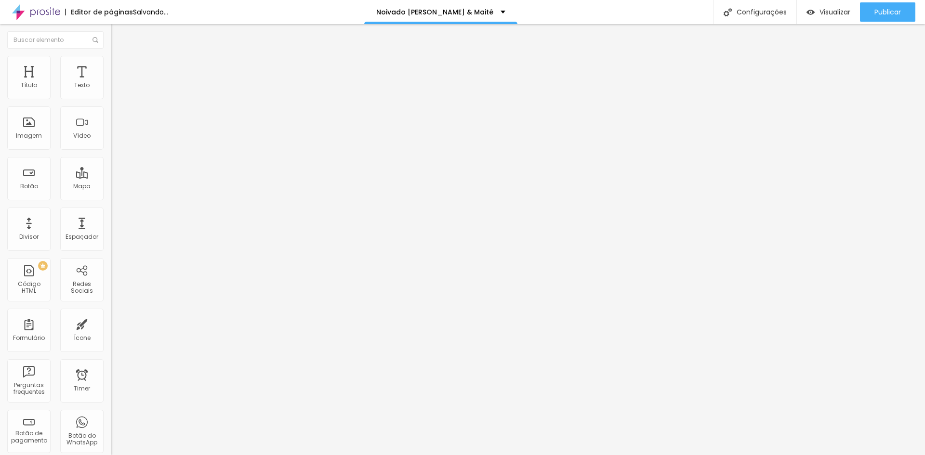
type input "49"
type input "52"
type input "53"
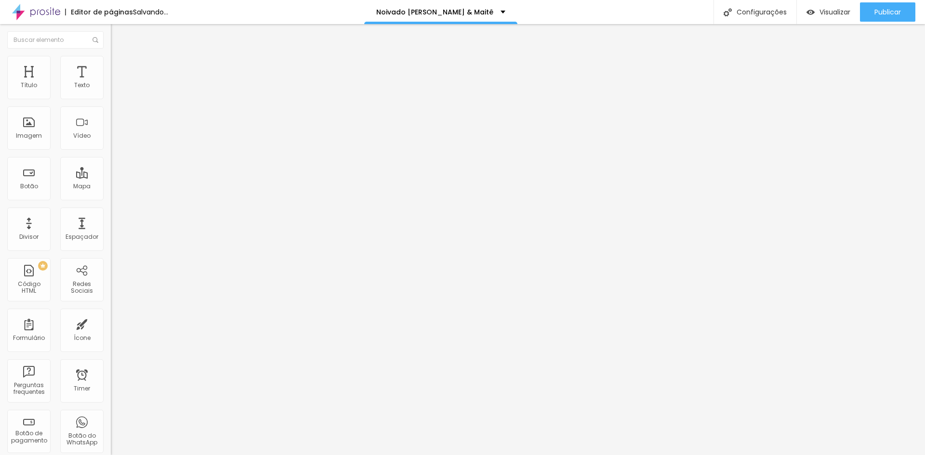
type input "53"
type input "54"
type input "55"
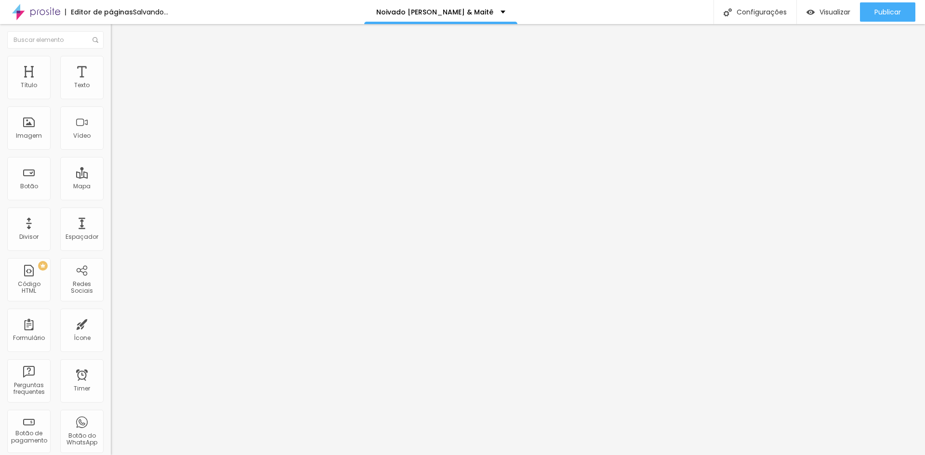
type input "58"
type input "60"
type input "62"
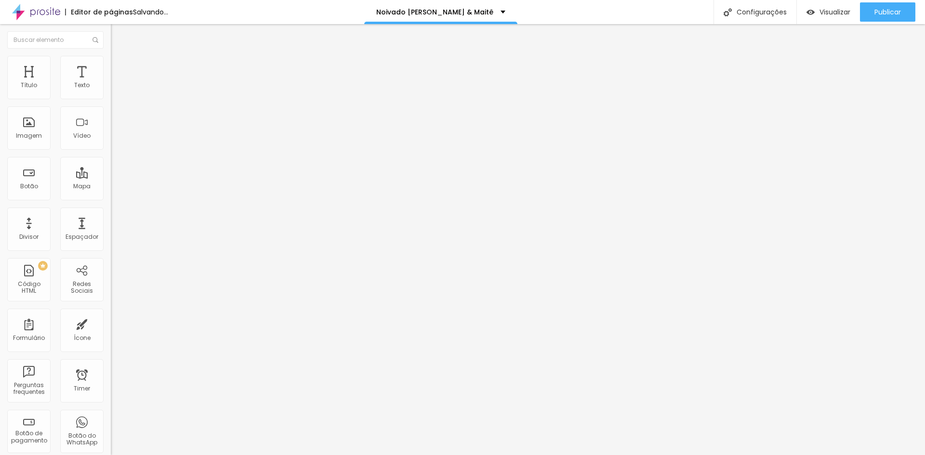
type input "62"
type input "66"
type input "73"
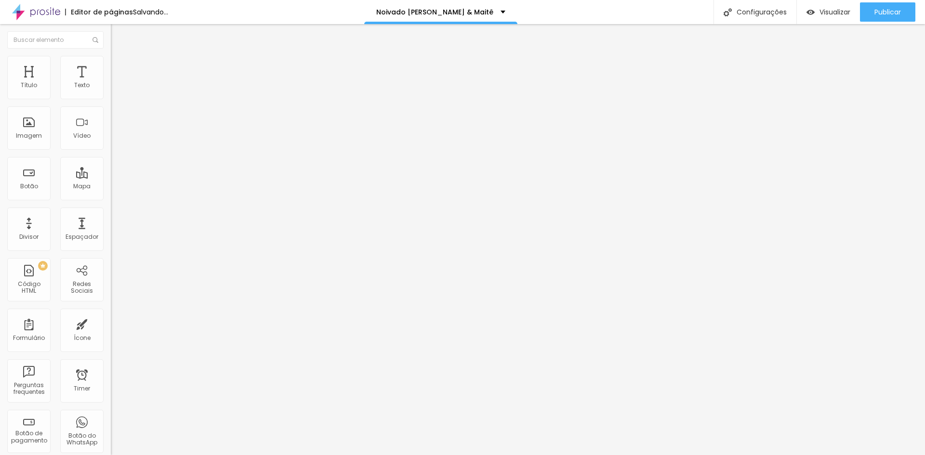
type input "78"
type input "80"
type input "81"
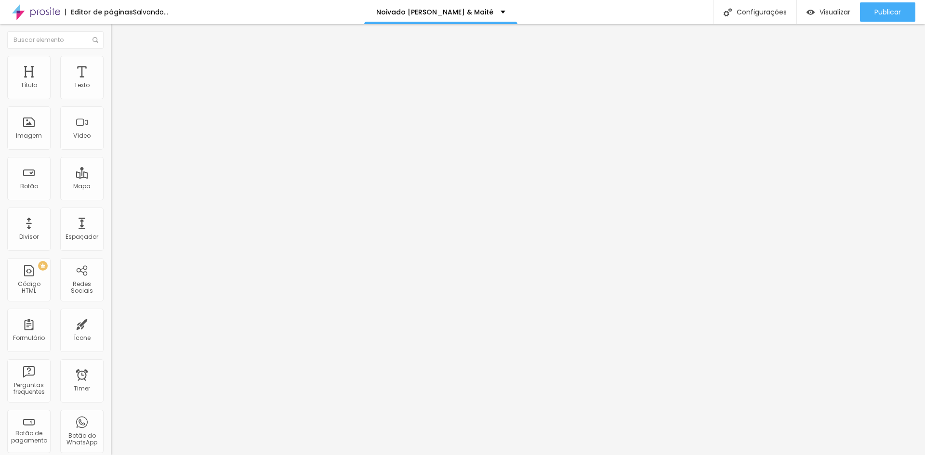
type input "81"
drag, startPoint x: 25, startPoint y: 113, endPoint x: 115, endPoint y: 120, distance: 89.9
click at [115, 323] on input "range" at bounding box center [142, 327] width 62 height 8
click at [111, 63] on li "Estilo" at bounding box center [166, 61] width 111 height 10
click at [119, 68] on span "Avançado" at bounding box center [135, 72] width 32 height 8
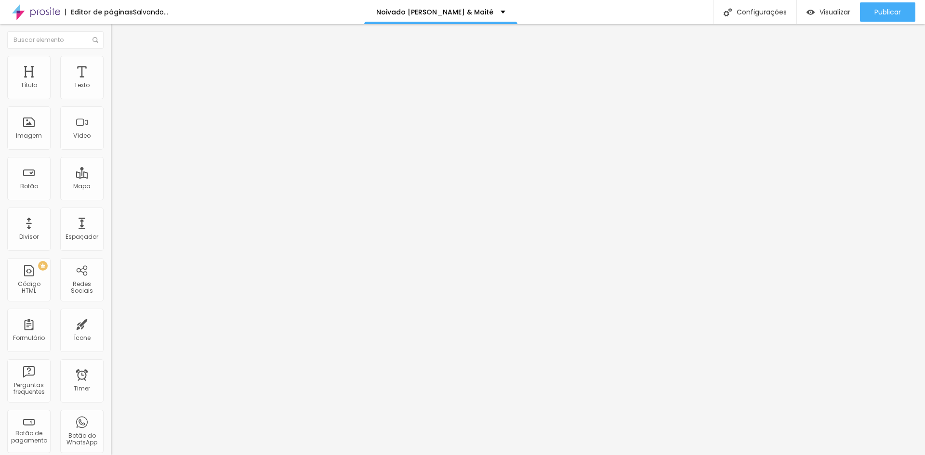
click at [111, 64] on li "Estilo" at bounding box center [166, 61] width 111 height 10
drag, startPoint x: 99, startPoint y: 102, endPoint x: 84, endPoint y: 102, distance: 14.9
click at [111, 99] on input "range" at bounding box center [142, 95] width 62 height 8
click at [111, 83] on span "Adicionar imagem" at bounding box center [142, 79] width 62 height 8
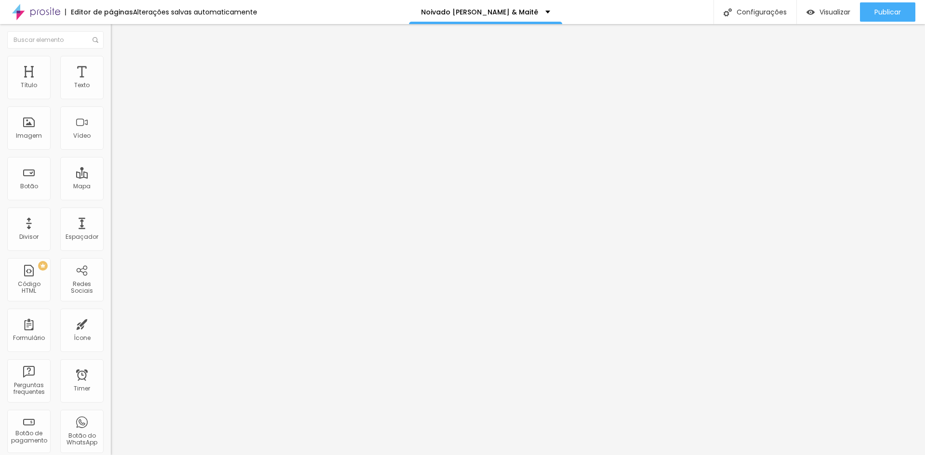
click at [111, 83] on span "Adicionar imagem" at bounding box center [142, 79] width 62 height 8
click at [111, 66] on li "Avançado" at bounding box center [166, 71] width 111 height 10
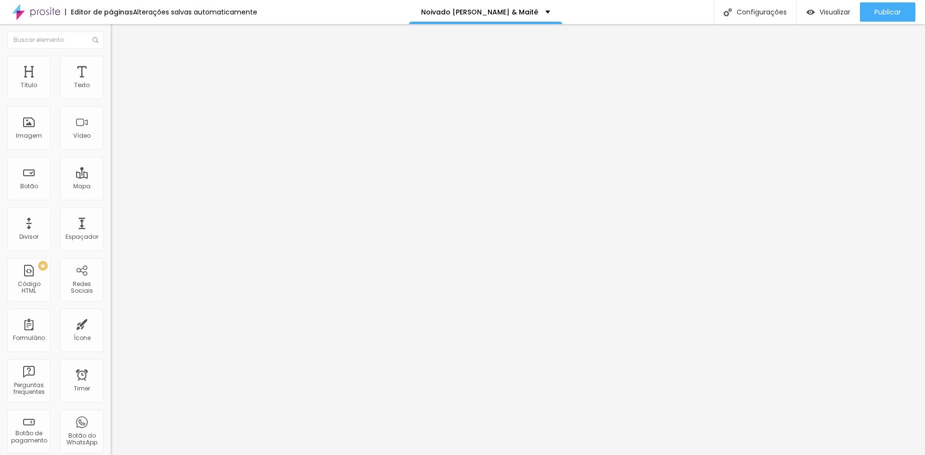
click at [119, 66] on span "Estilo" at bounding box center [126, 62] width 15 height 8
type input "25"
type input "86"
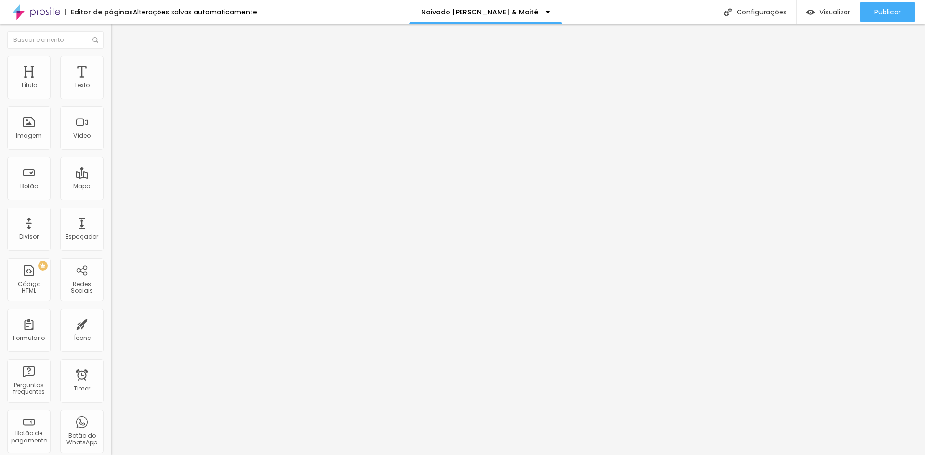
type input "100"
type input "112"
type input "122"
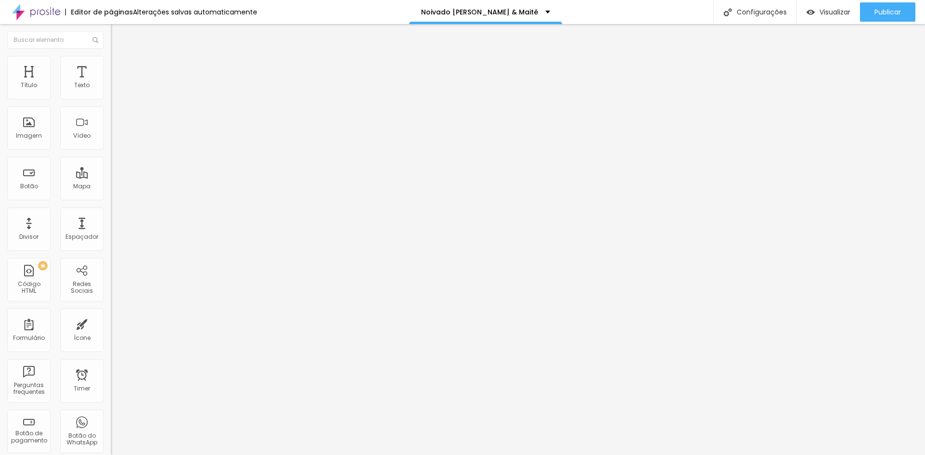
type input "122"
type input "128"
type input "133"
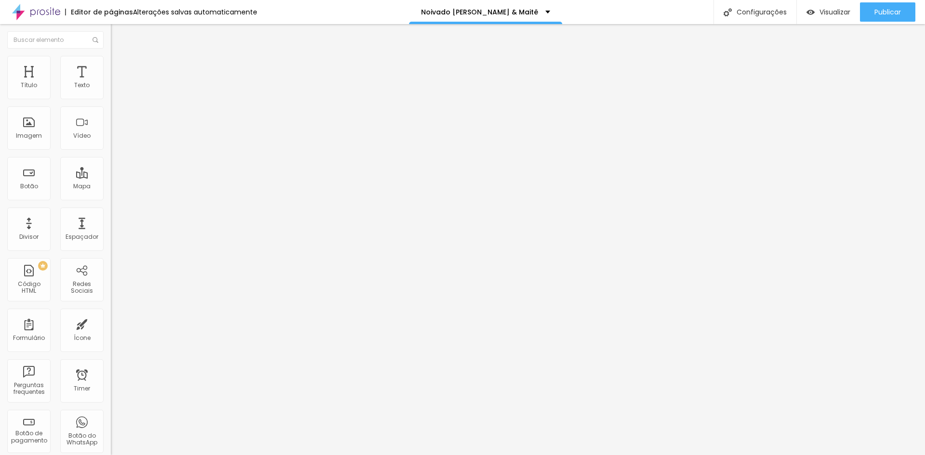
type input "135"
type input "137"
type input "138"
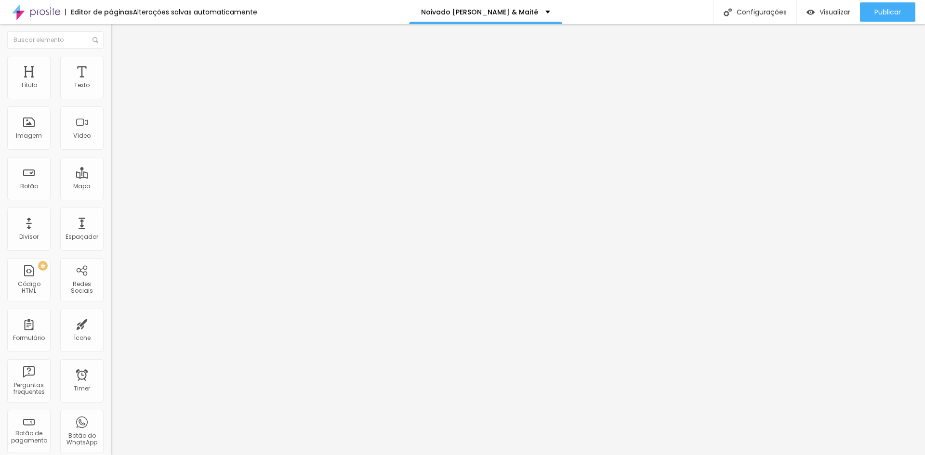
type input "138"
type input "140"
type input "145"
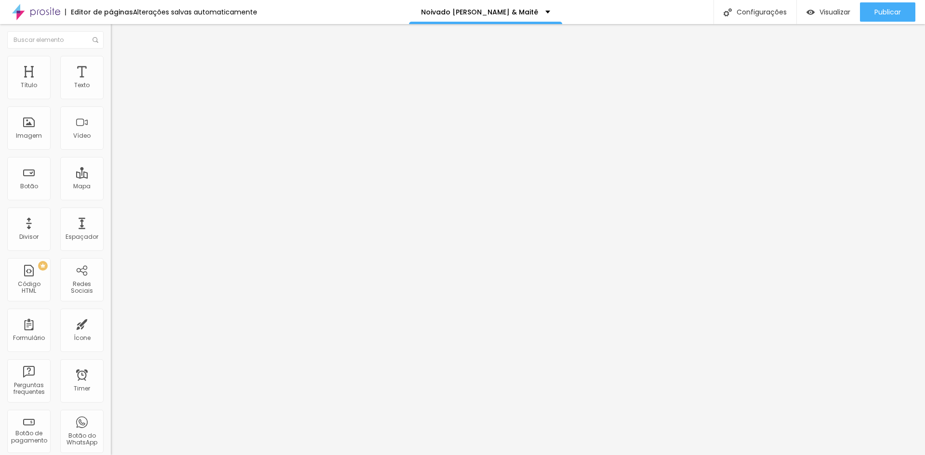
type input "153"
type input "155"
type input "156"
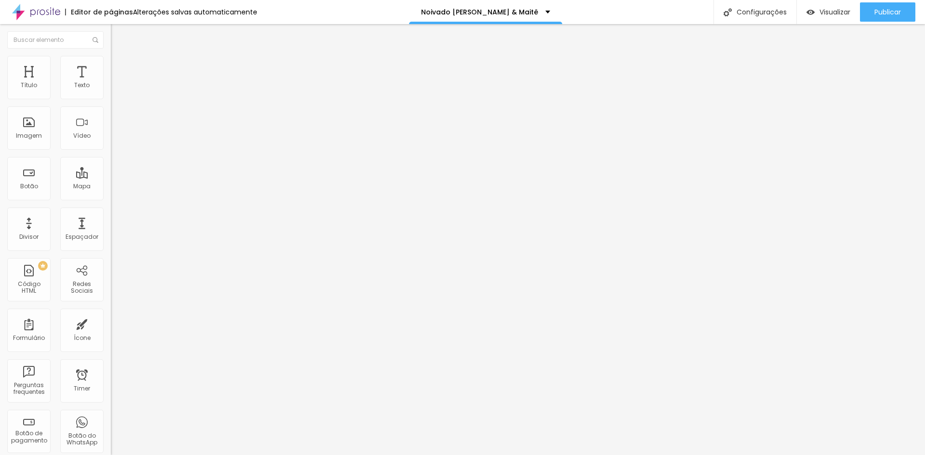
type input "156"
type input "158"
type input "160"
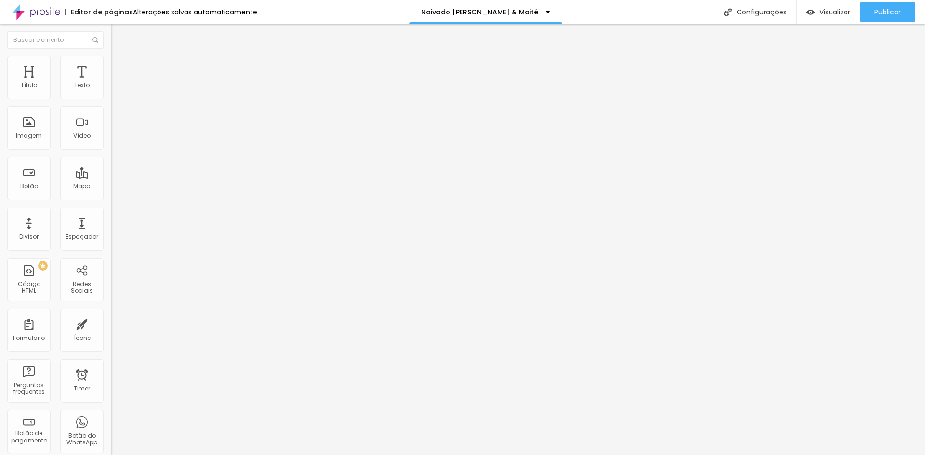
type input "163"
type input "171"
type input "176"
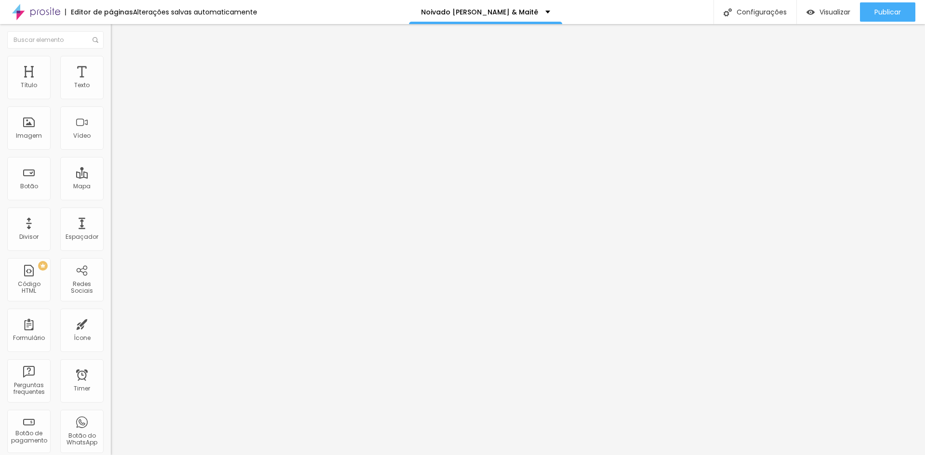
type input "176"
type input "178"
type input "179"
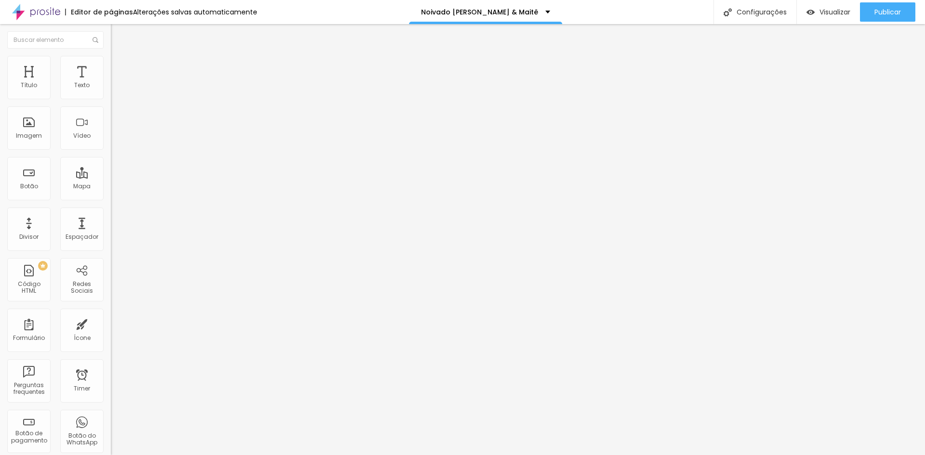
type input "181"
type input "188"
type input "193"
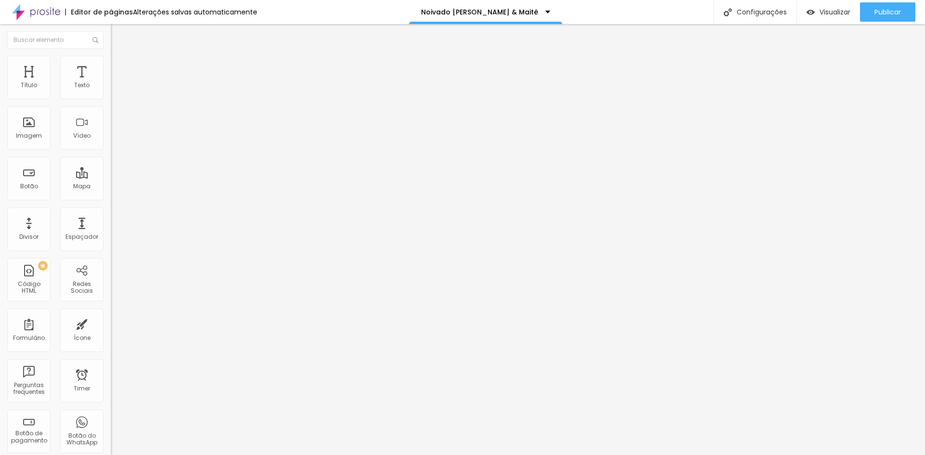
type input "193"
type input "194"
type input "199"
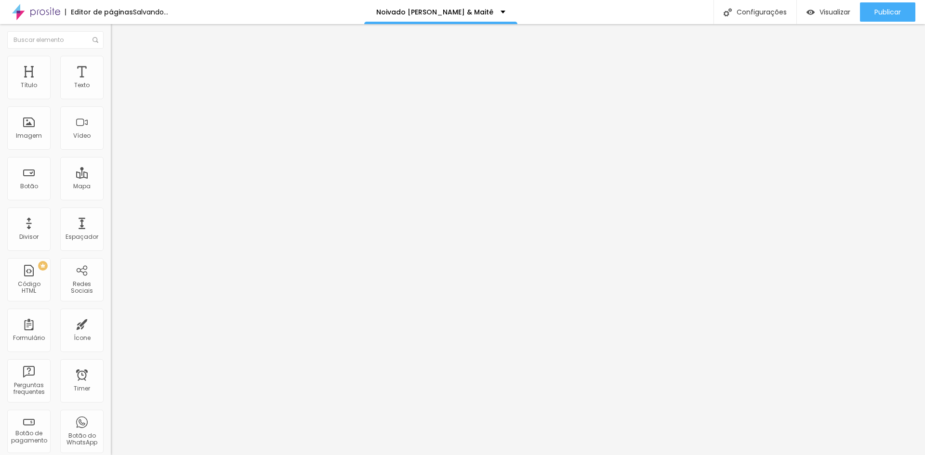
type input "200"
type input "199"
type input "196"
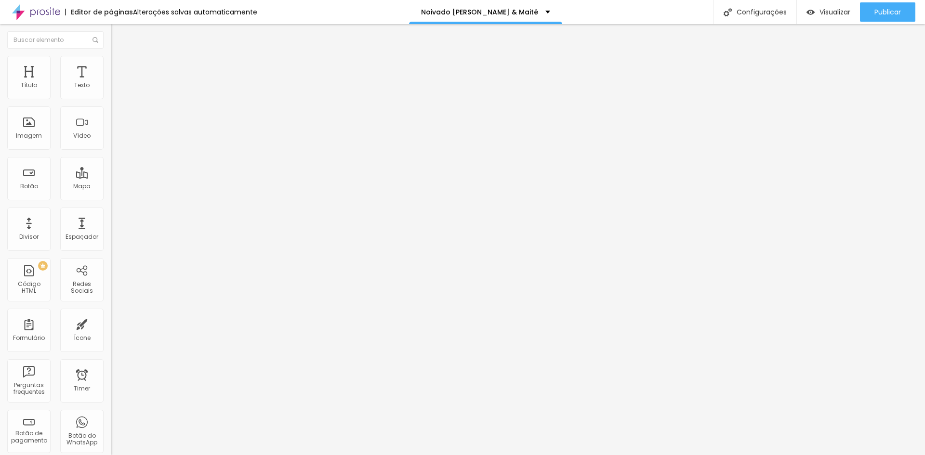
type input "196"
type input "193"
type input "191"
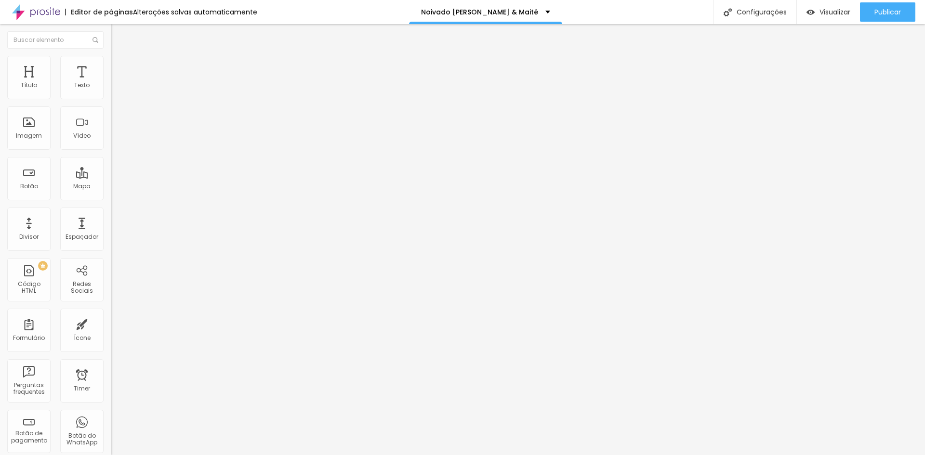
type input "188"
type input "183"
type input "181"
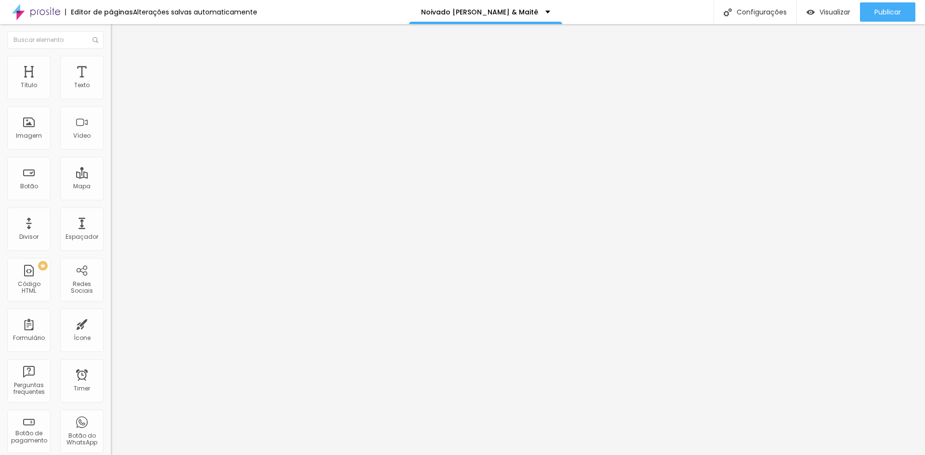
type input "181"
type input "179"
type input "178"
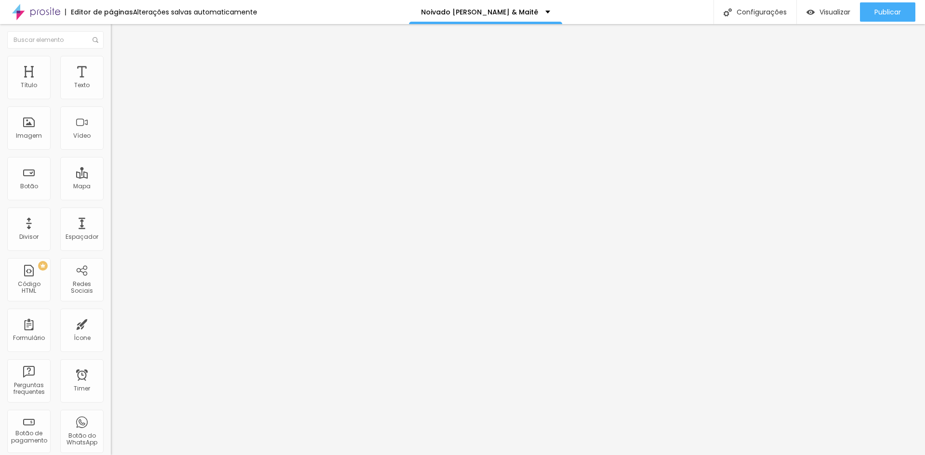
type input "176"
type input "174"
type input "173"
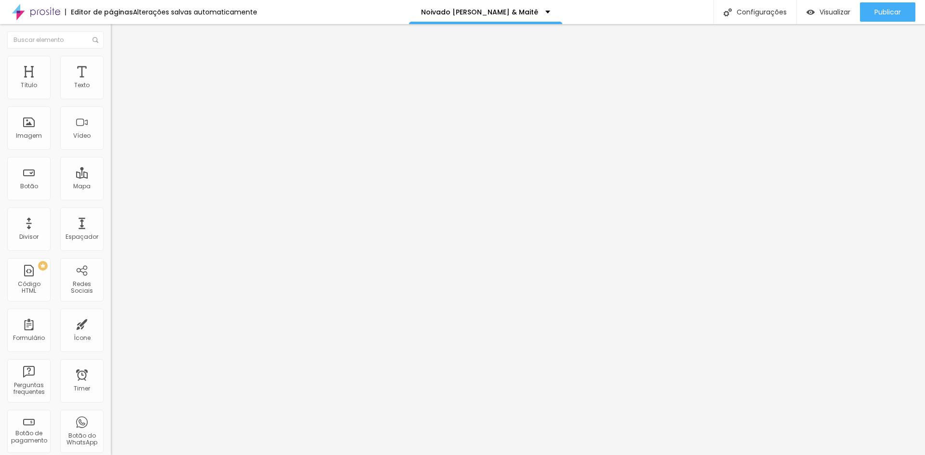
type input "173"
type input "170"
type input "168"
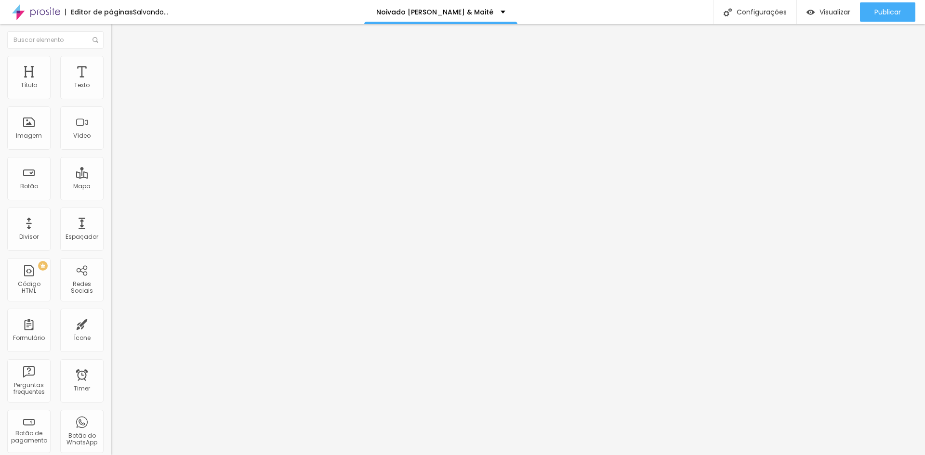
type input "166"
type input "151"
type input "120"
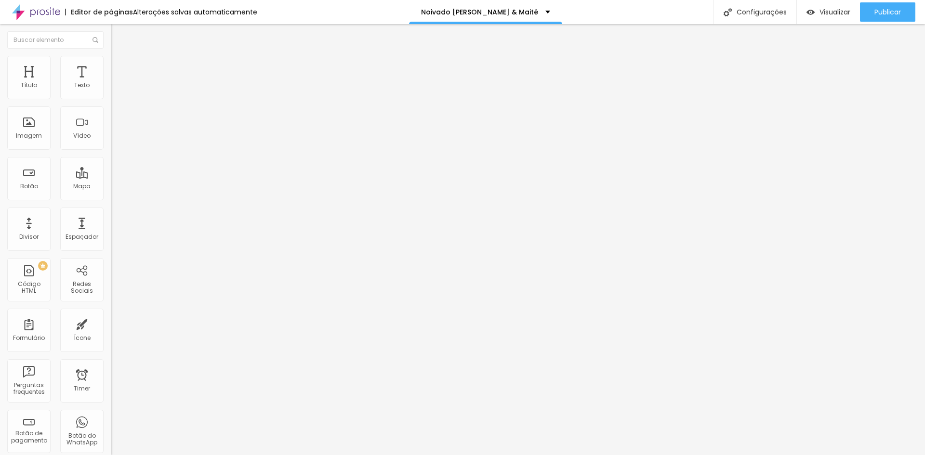
type input "120"
type input "109"
type input "110"
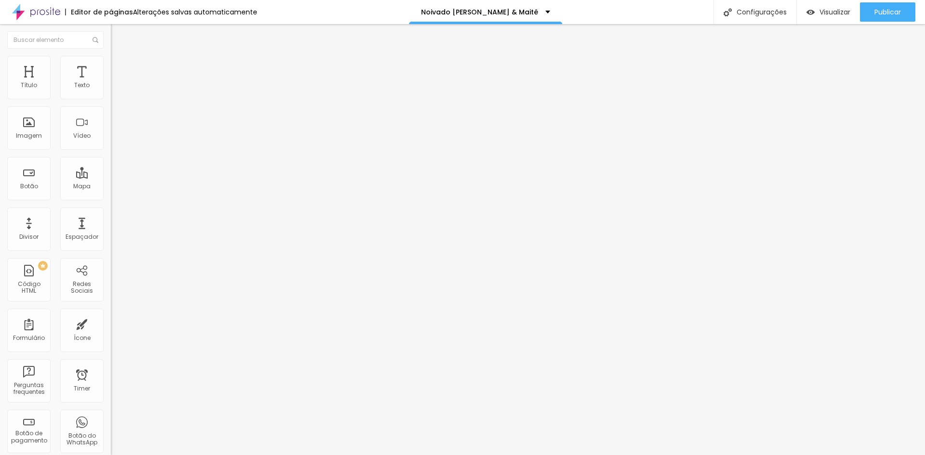
type input "112"
type input "114"
type input "115"
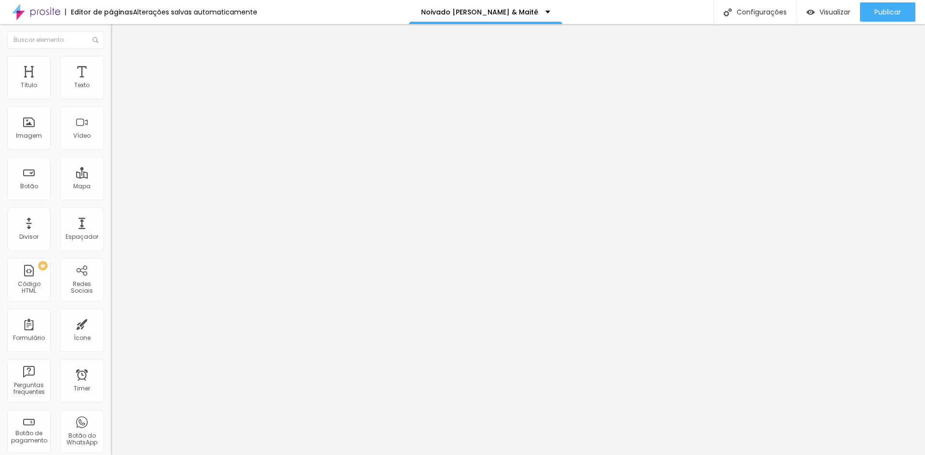
type input "115"
type input "117"
type input "118"
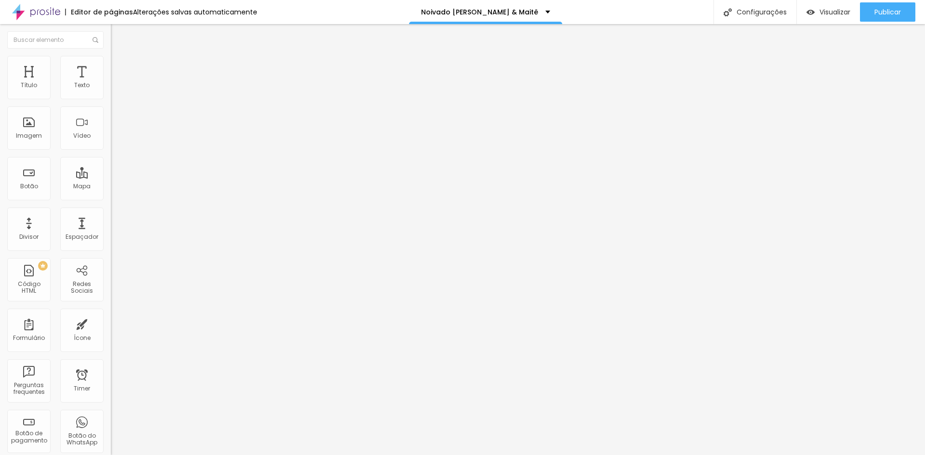
type input "120"
type input "122"
type input "123"
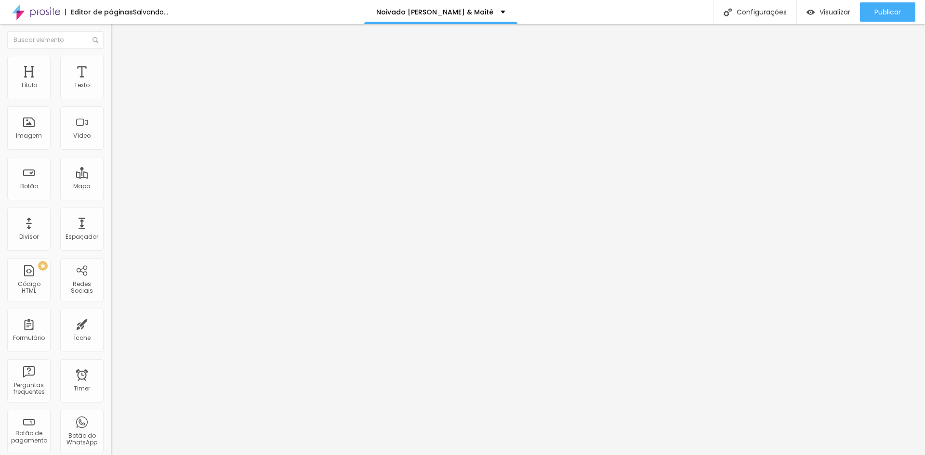
type input "123"
type input "125"
type input "127"
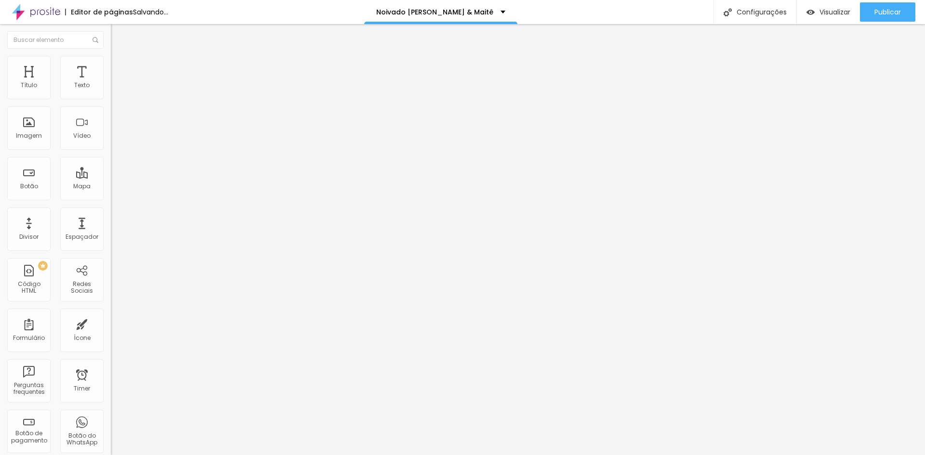
type input "132"
type input "133"
type input "135"
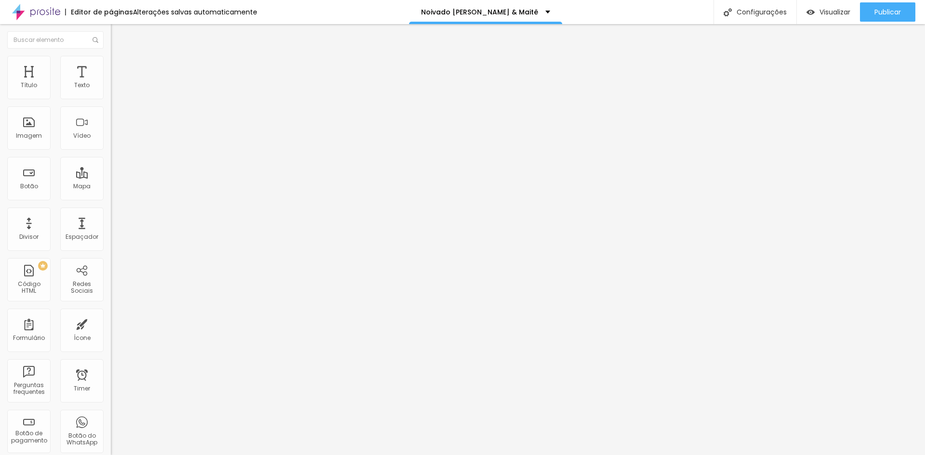
type input "135"
drag, startPoint x: 21, startPoint y: 121, endPoint x: 62, endPoint y: 117, distance: 41.2
type input "135"
click at [111, 211] on input "range" at bounding box center [142, 215] width 62 height 8
click at [111, 57] on img at bounding box center [115, 60] width 9 height 9
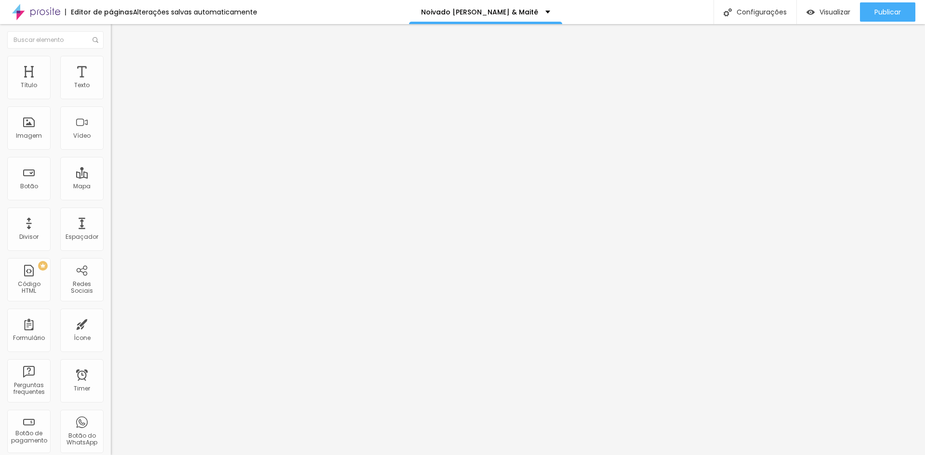
type input "171"
type input "170"
type input "168"
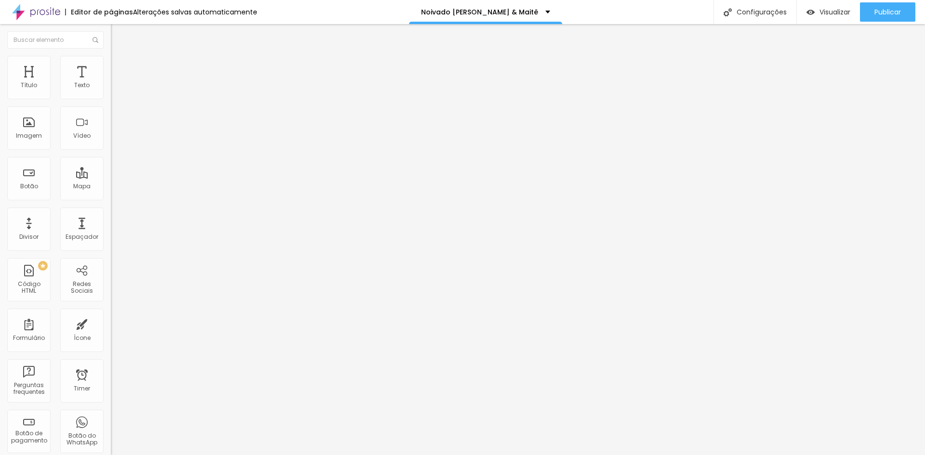
type input "168"
type input "163"
type input "161"
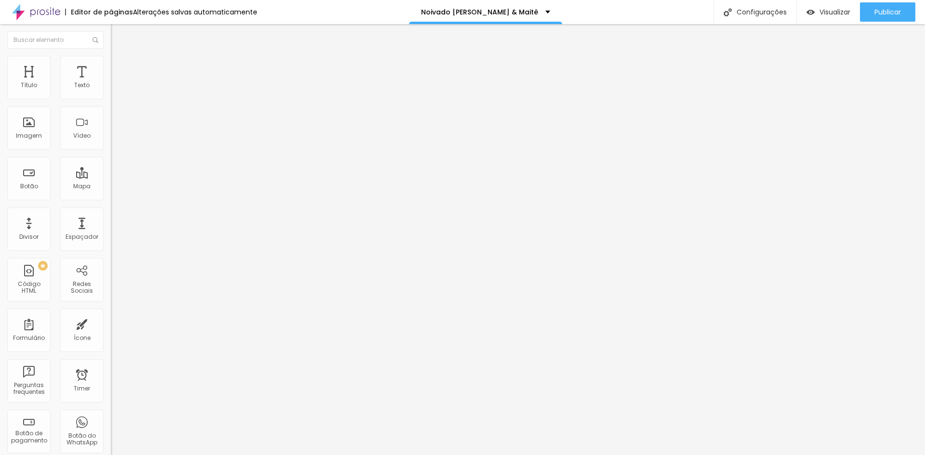
type input "160"
type input "158"
type input "156"
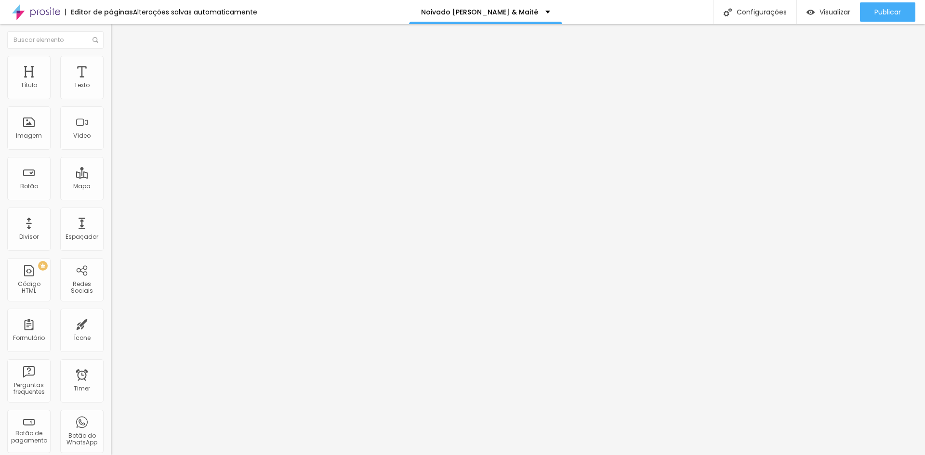
type input "156"
type input "155"
type input "151"
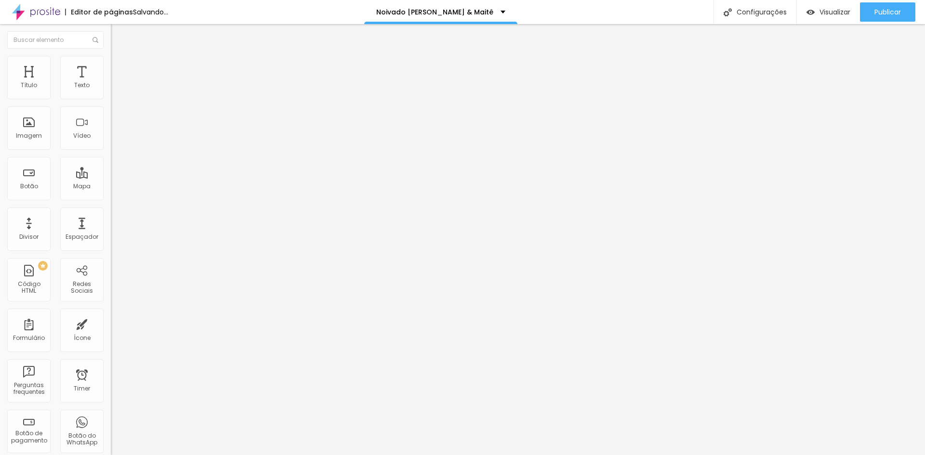
type input "150"
type input "148"
type input "145"
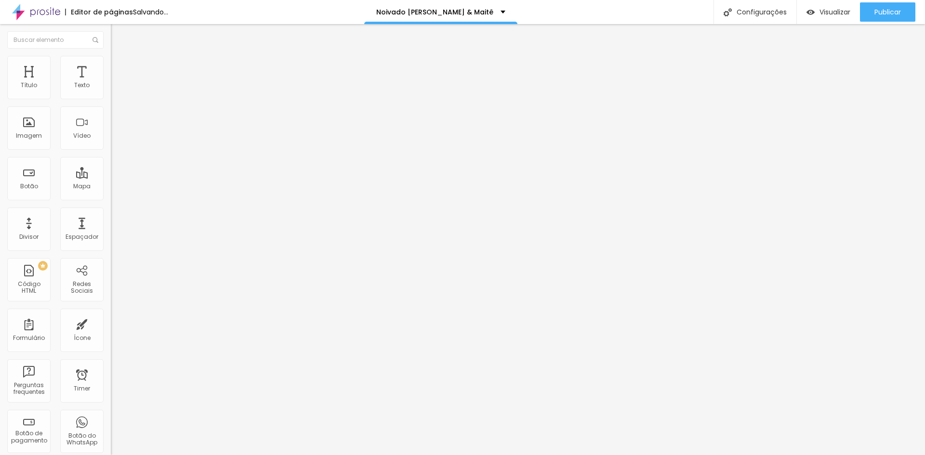
type input "145"
type input "143"
type input "142"
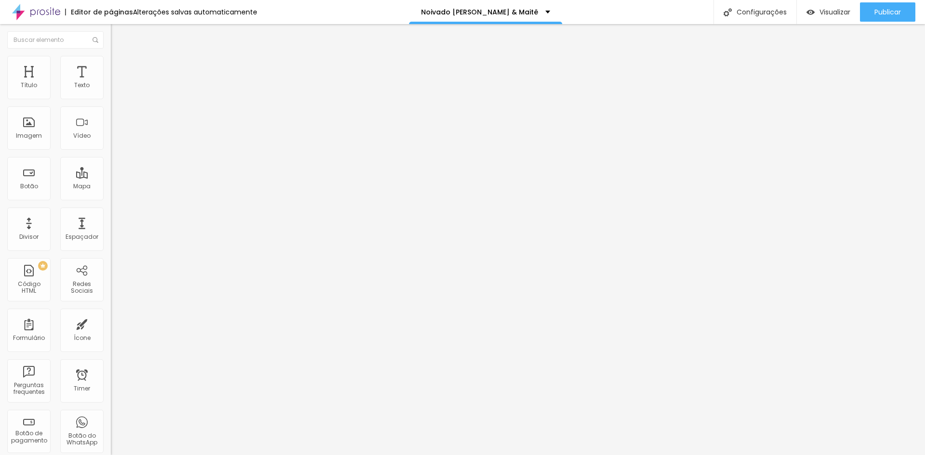
type input "140"
type input "138"
type input "137"
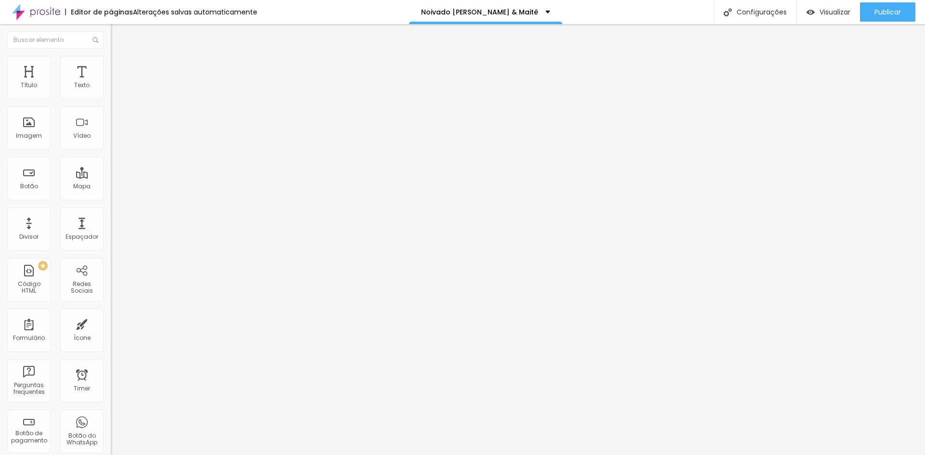
type input "137"
type input "135"
type input "133"
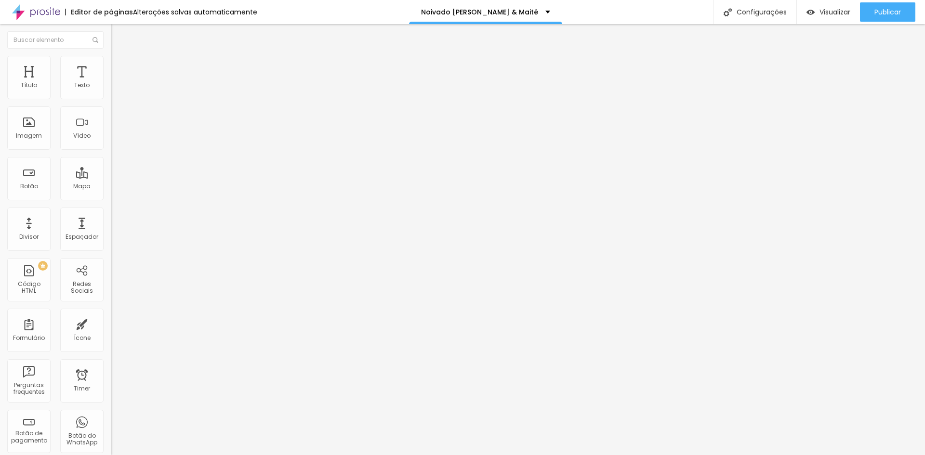
type input "135"
drag, startPoint x: 73, startPoint y: 121, endPoint x: 62, endPoint y: 121, distance: 10.6
type input "135"
click at [111, 211] on input "range" at bounding box center [142, 215] width 62 height 8
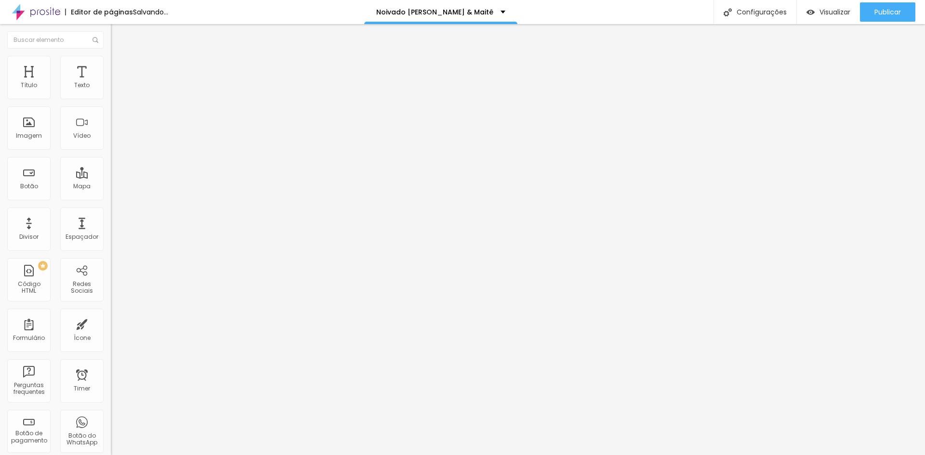
click at [111, 56] on img at bounding box center [115, 60] width 9 height 9
type input "31"
type input "41"
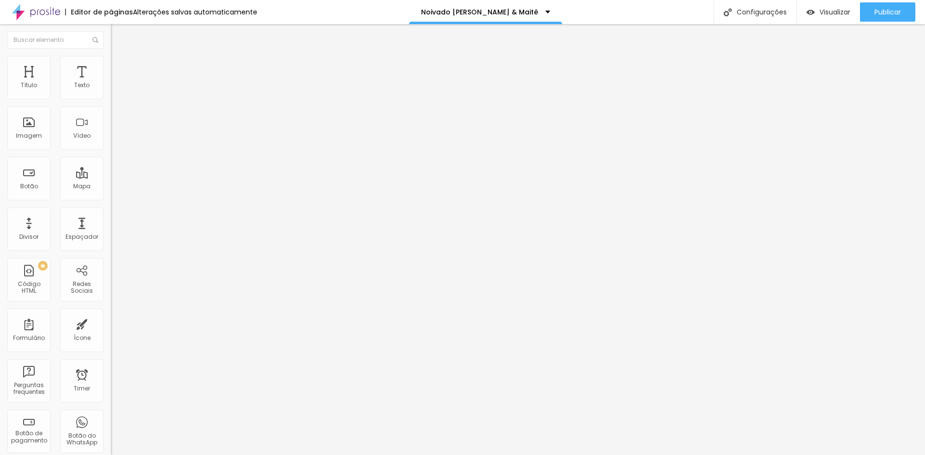
type input "64"
type input "69"
type input "71"
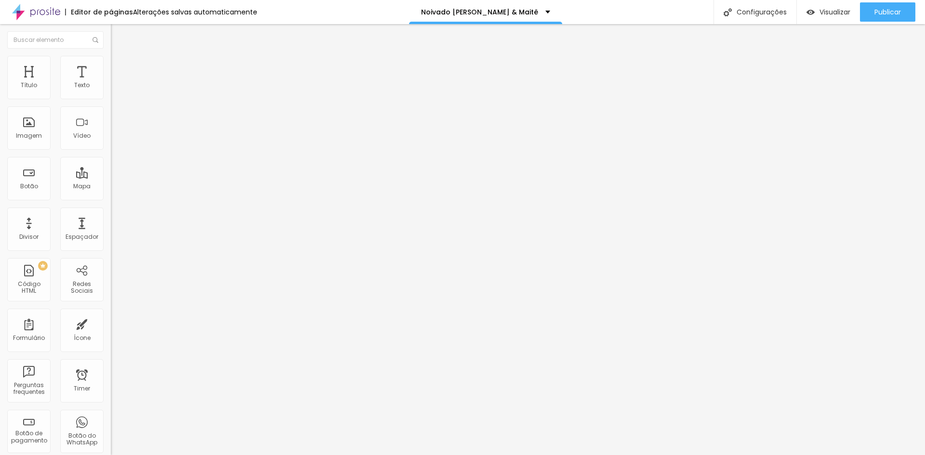
type input "71"
type input "74"
type input "76"
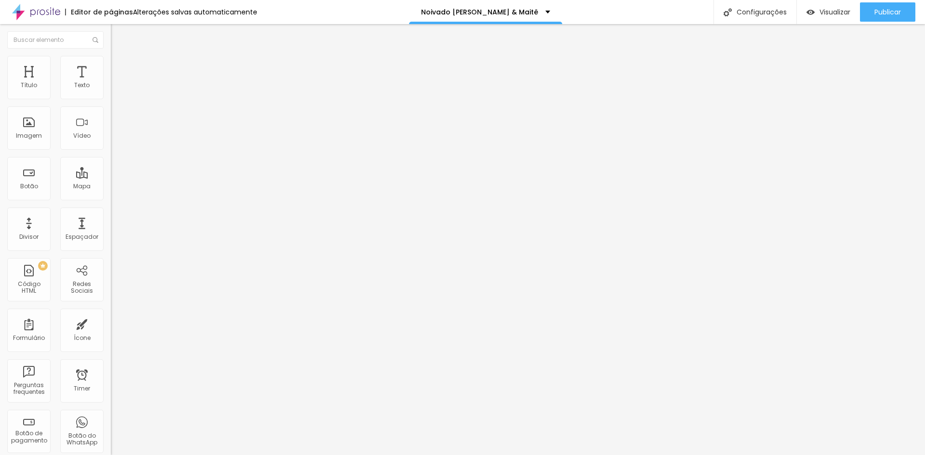
type input "86"
type input "92"
type input "94"
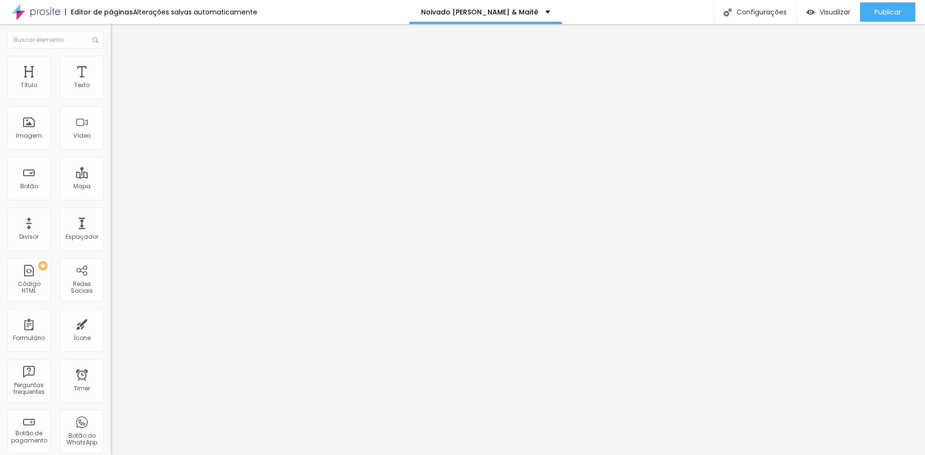
type input "94"
type input "95"
type input "97"
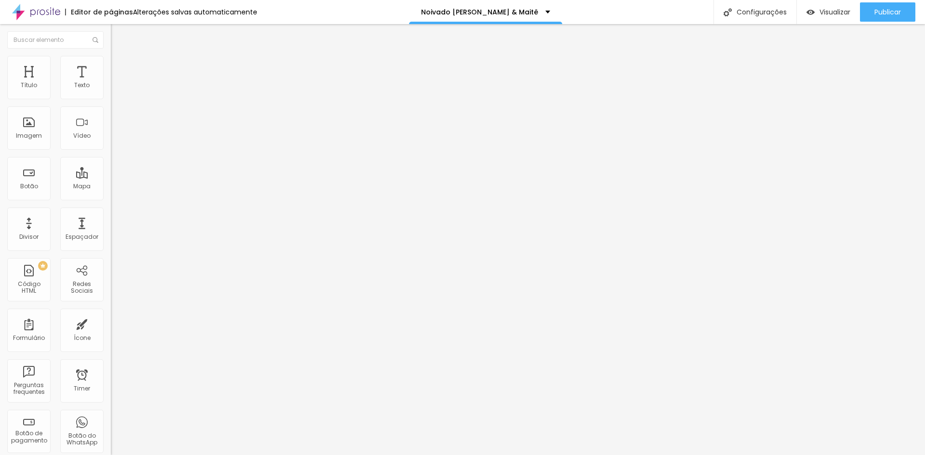
type input "100"
type input "102"
type input "104"
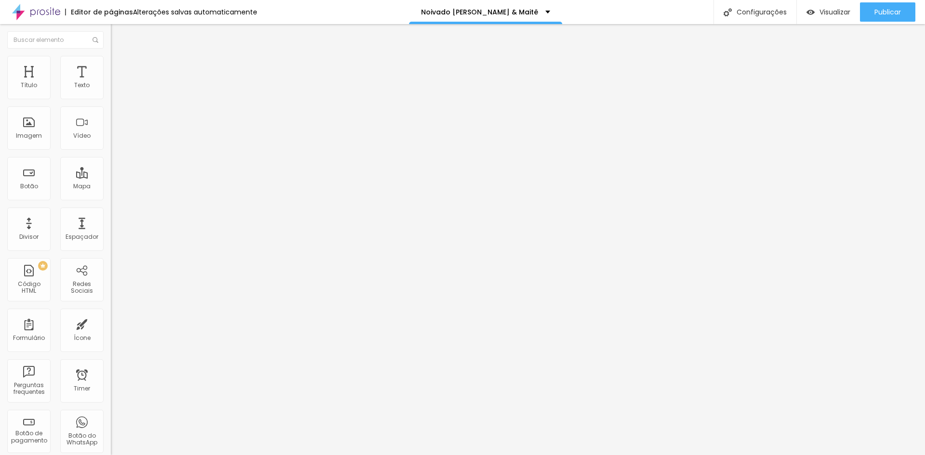
type input "104"
type input "105"
type input "109"
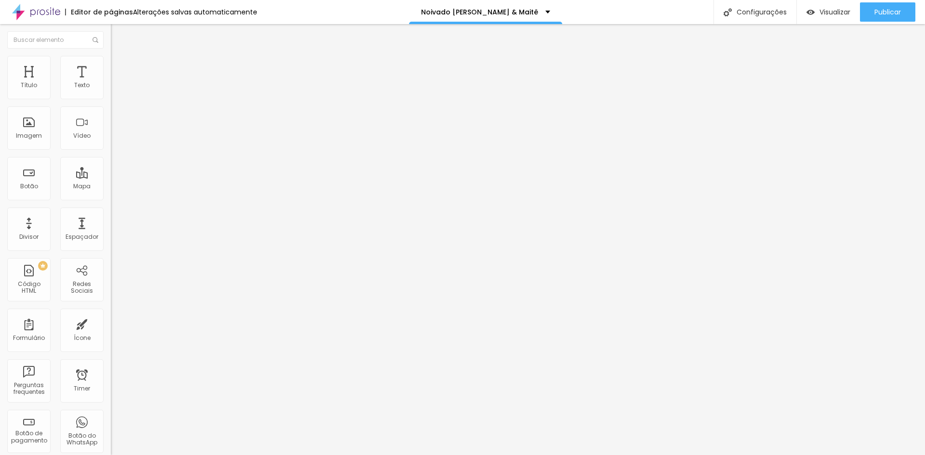
type input "110"
drag, startPoint x: 35, startPoint y: 122, endPoint x: 62, endPoint y: 124, distance: 27.0
click at [111, 211] on input "range" at bounding box center [142, 215] width 62 height 8
click at [119, 66] on span "Estilo" at bounding box center [126, 62] width 15 height 8
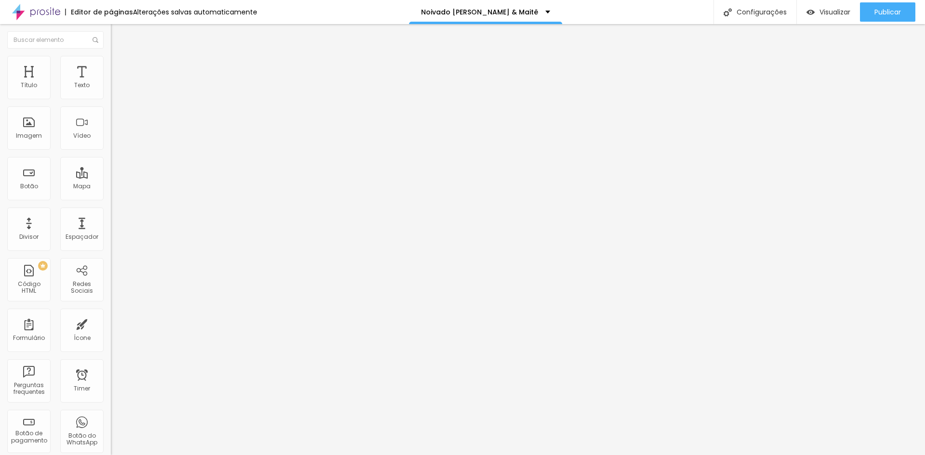
drag, startPoint x: 23, startPoint y: 123, endPoint x: 62, endPoint y: 127, distance: 39.2
click at [111, 211] on input "range" at bounding box center [142, 215] width 62 height 8
click at [111, 56] on img at bounding box center [115, 60] width 9 height 9
drag, startPoint x: 25, startPoint y: 122, endPoint x: 63, endPoint y: 128, distance: 38.5
click at [111, 211] on input "range" at bounding box center [142, 215] width 62 height 8
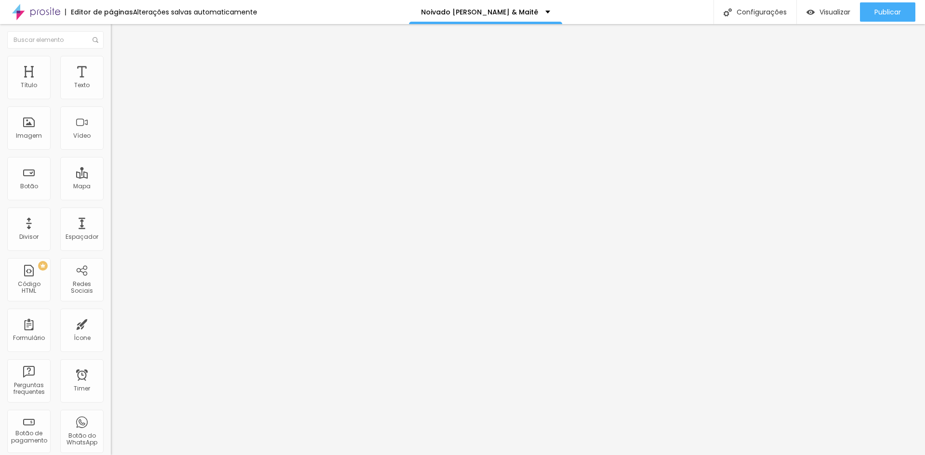
click at [111, 213] on div "Editar Imagem Conteúdo Estilo Avançado Tamanho 85 px % 137 Borda arredondada So…" at bounding box center [166, 239] width 111 height 431
click at [111, 83] on span "Trocar imagem" at bounding box center [137, 79] width 53 height 8
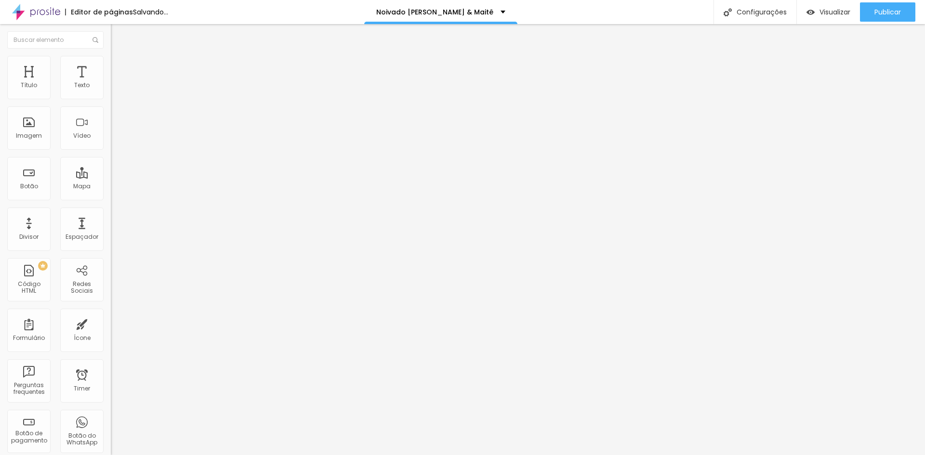
click at [111, 83] on span "Trocar imagem" at bounding box center [137, 79] width 53 height 8
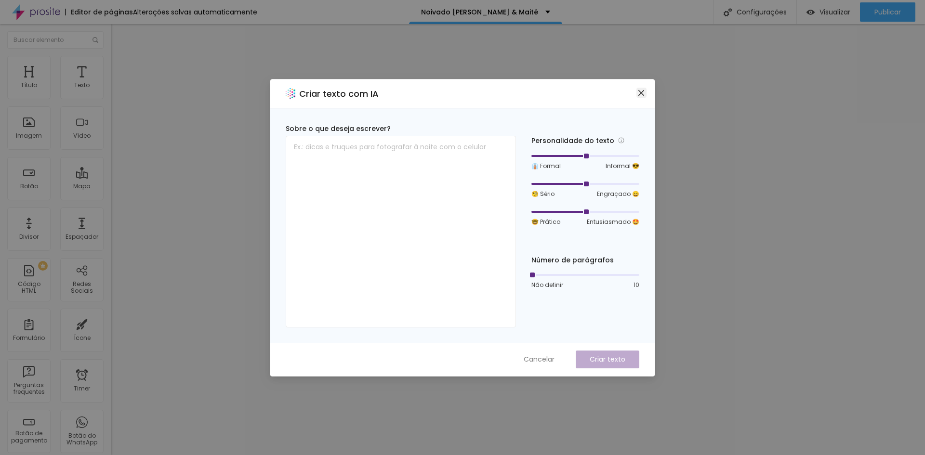
click at [638, 94] on icon "close" at bounding box center [641, 93] width 8 height 8
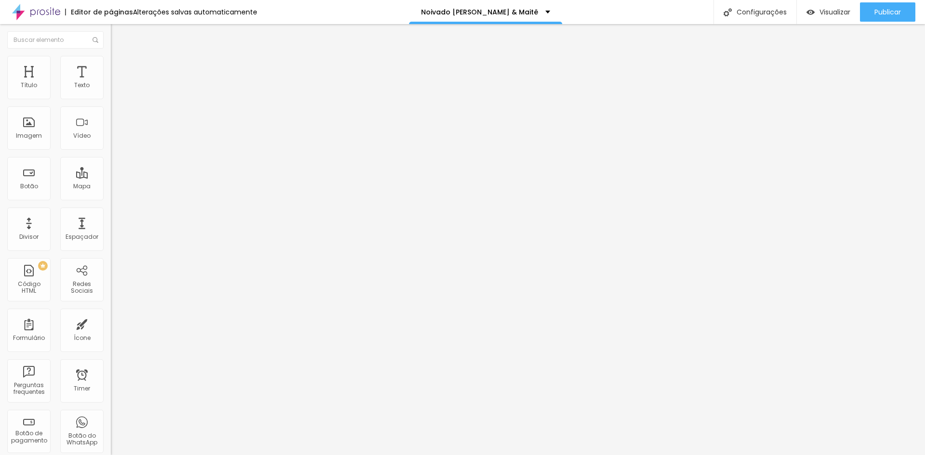
click at [111, 60] on li "Avançado" at bounding box center [166, 61] width 111 height 10
click at [111, 56] on li "Estilo" at bounding box center [166, 51] width 111 height 10
click at [111, 83] on span "Trocar imagem" at bounding box center [137, 79] width 53 height 8
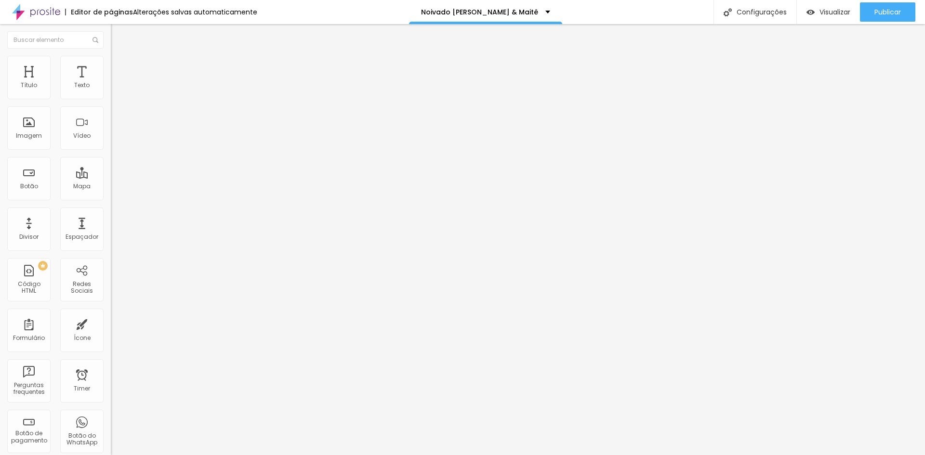
click at [111, 83] on span "Trocar imagem" at bounding box center [137, 79] width 53 height 8
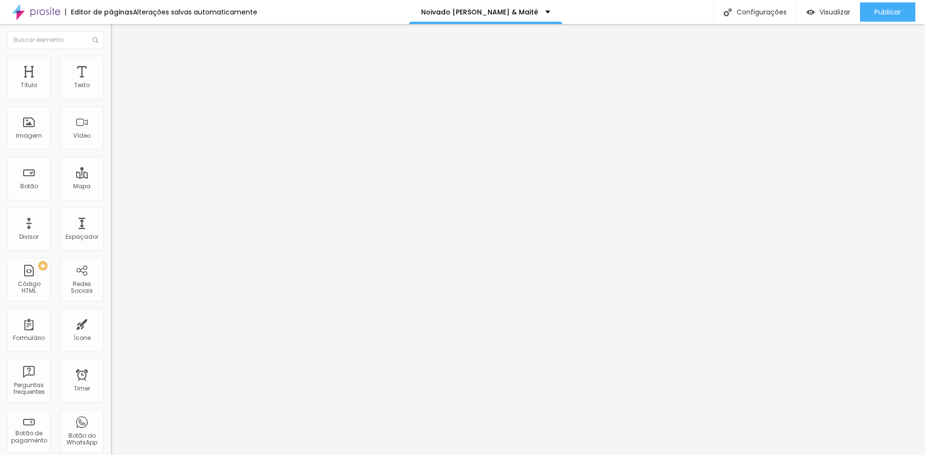
click at [111, 82] on div "Trocar imagem" at bounding box center [166, 78] width 111 height 7
click at [111, 83] on span "Trocar imagem" at bounding box center [137, 79] width 53 height 8
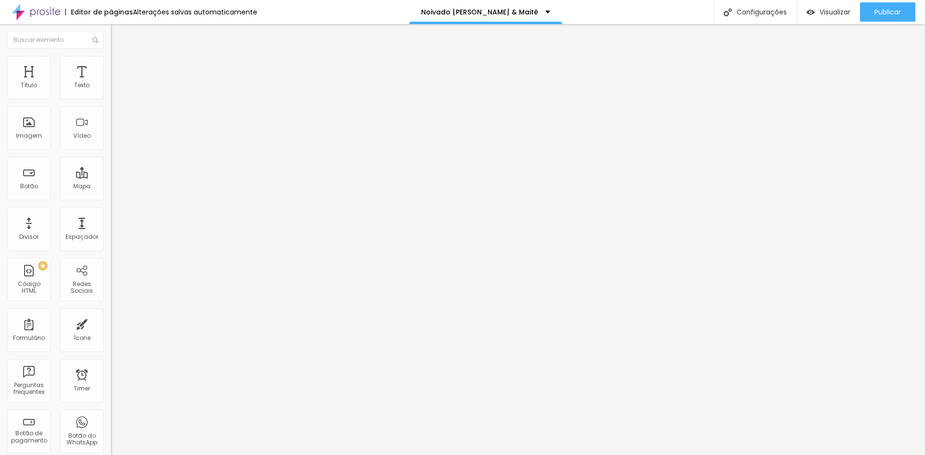
click at [111, 61] on img at bounding box center [115, 60] width 9 height 9
click at [111, 66] on li "Avançado" at bounding box center [166, 71] width 111 height 10
click at [111, 59] on img at bounding box center [115, 60] width 9 height 9
drag, startPoint x: 22, startPoint y: 123, endPoint x: 62, endPoint y: 130, distance: 40.5
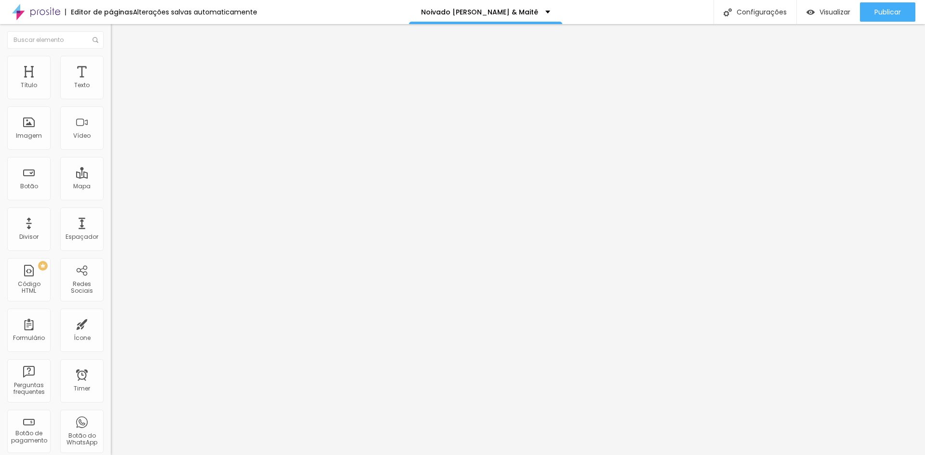
click at [111, 211] on input "range" at bounding box center [142, 215] width 62 height 8
click at [119, 70] on span "Avançado" at bounding box center [135, 72] width 32 height 8
drag, startPoint x: 25, startPoint y: 111, endPoint x: 57, endPoint y: 117, distance: 32.3
click at [111, 323] on input "range" at bounding box center [142, 327] width 62 height 8
drag, startPoint x: 23, startPoint y: 96, endPoint x: 41, endPoint y: 95, distance: 17.8
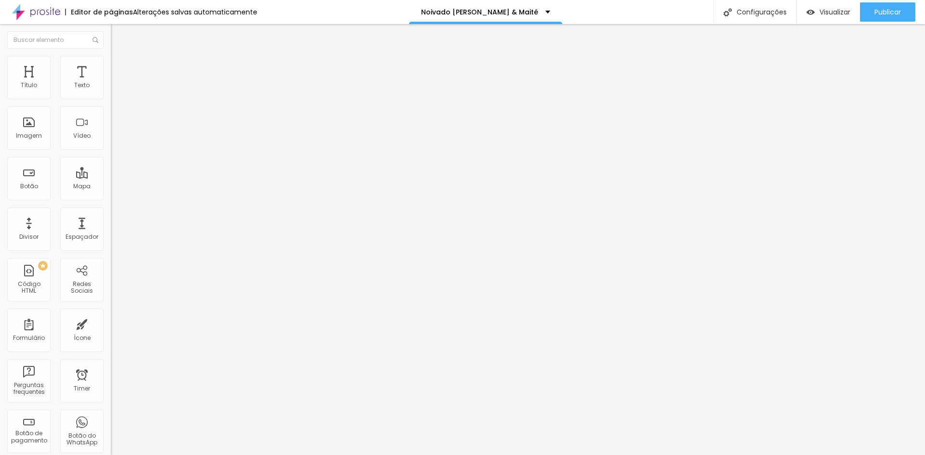
click at [111, 187] on input "range" at bounding box center [142, 191] width 62 height 8
click at [111, 83] on span "Trocar imagem" at bounding box center [137, 79] width 53 height 8
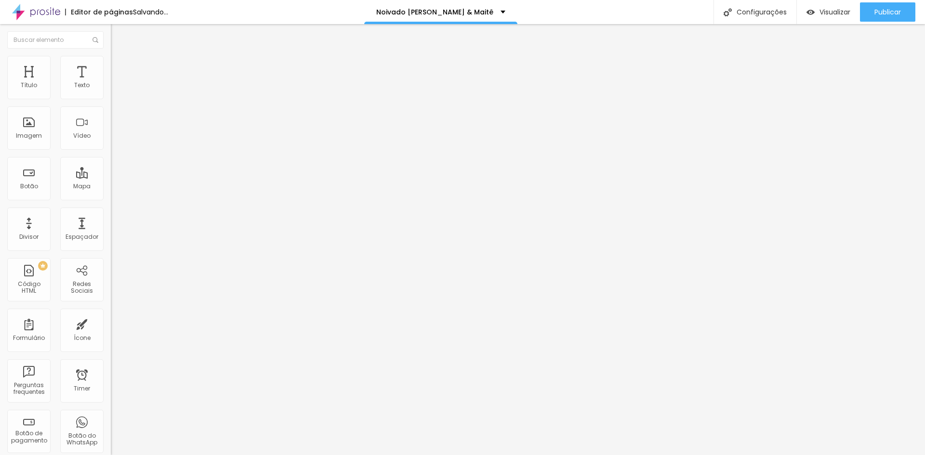
click at [111, 83] on span "Trocar imagem" at bounding box center [137, 79] width 53 height 8
click at [111, 66] on img at bounding box center [115, 70] width 9 height 9
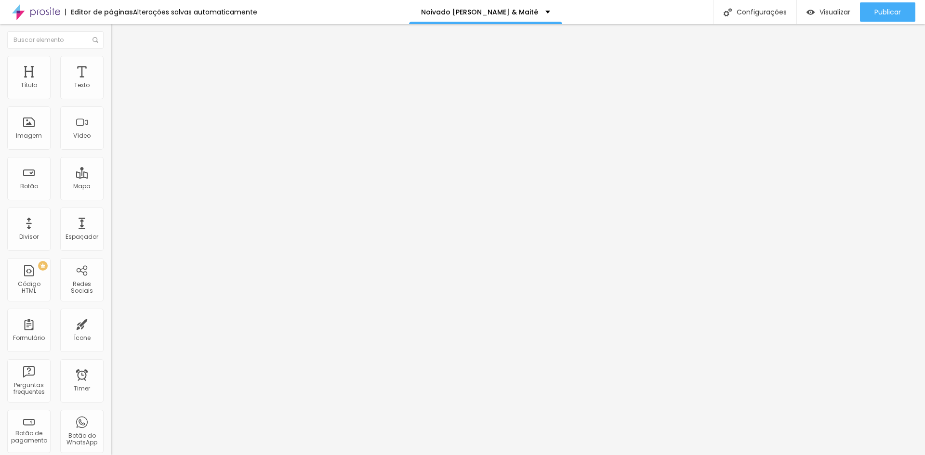
drag, startPoint x: 36, startPoint y: 94, endPoint x: 41, endPoint y: 92, distance: 5.6
click at [111, 187] on input "range" at bounding box center [142, 191] width 62 height 8
click at [111, 60] on li "Estilo" at bounding box center [166, 61] width 111 height 10
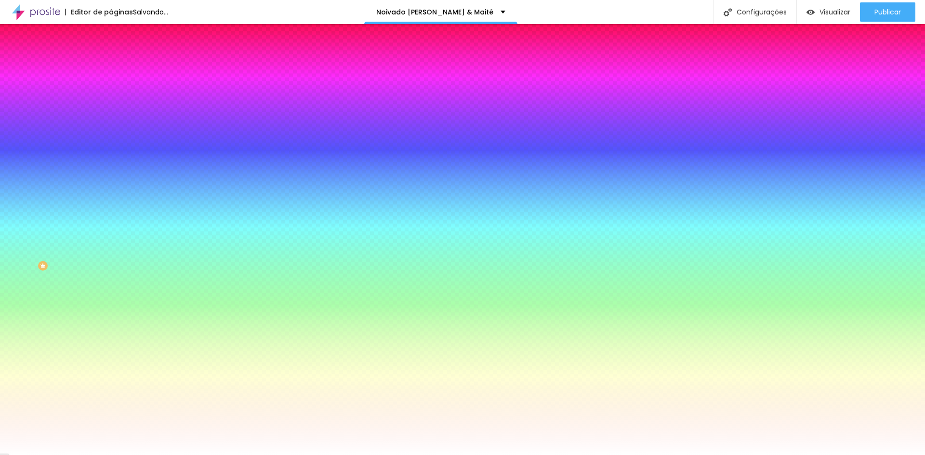
drag, startPoint x: 26, startPoint y: 119, endPoint x: 61, endPoint y: 118, distance: 34.2
click at [111, 213] on input "range" at bounding box center [142, 217] width 62 height 8
drag, startPoint x: 61, startPoint y: 118, endPoint x: 0, endPoint y: 111, distance: 61.1
click at [111, 213] on input "range" at bounding box center [142, 217] width 62 height 8
click at [111, 66] on li "Avançado" at bounding box center [166, 71] width 111 height 10
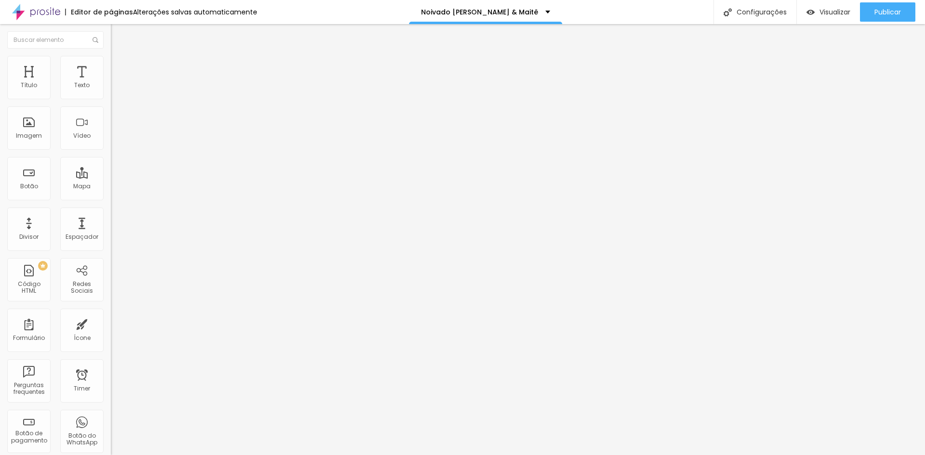
click at [111, 66] on li "Avançado" at bounding box center [166, 71] width 111 height 10
click at [119, 66] on span "Estilo" at bounding box center [126, 62] width 15 height 8
drag, startPoint x: 27, startPoint y: 126, endPoint x: 52, endPoint y: 127, distance: 24.6
click at [111, 127] on div "0 Borda arredondada" at bounding box center [166, 168] width 111 height 136
click at [111, 211] on input "range" at bounding box center [142, 215] width 62 height 8
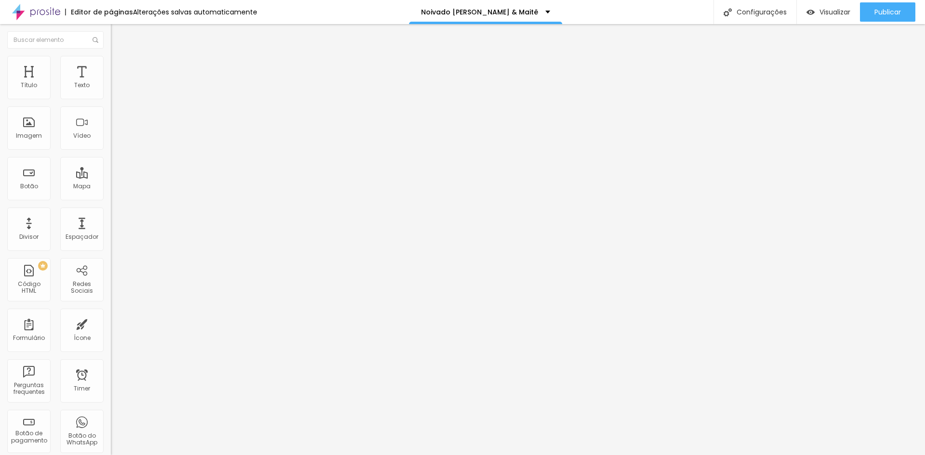
click at [111, 211] on input "range" at bounding box center [142, 215] width 62 height 8
click at [111, 83] on span "Trocar imagem" at bounding box center [137, 79] width 53 height 8
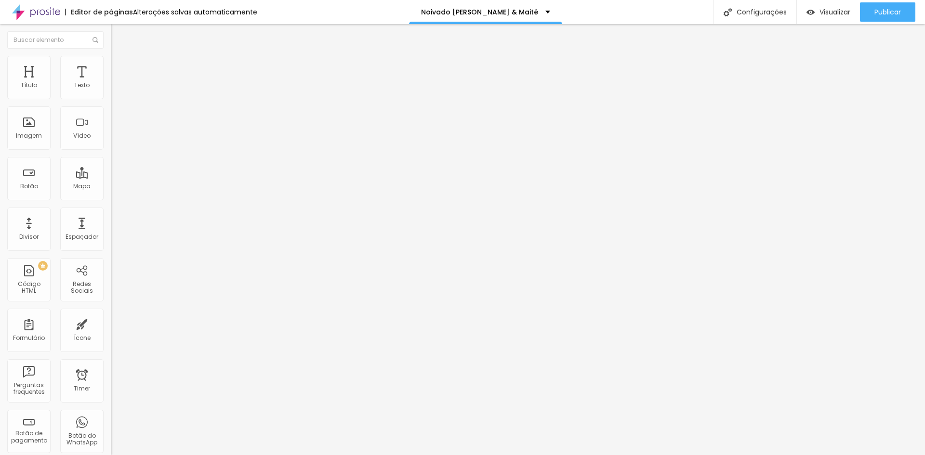
click at [111, 60] on img at bounding box center [115, 60] width 9 height 9
drag, startPoint x: 96, startPoint y: 105, endPoint x: 131, endPoint y: 104, distance: 34.7
click at [131, 99] on input "range" at bounding box center [142, 95] width 62 height 8
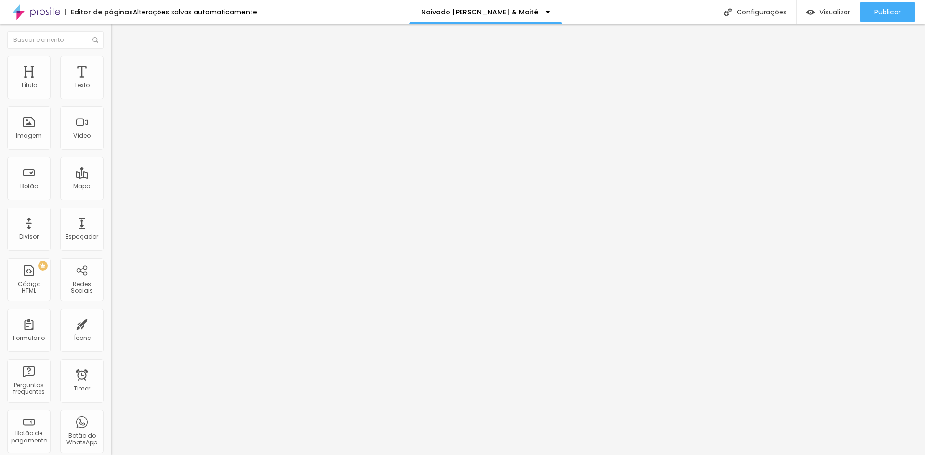
click at [119, 68] on span "Avançado" at bounding box center [135, 72] width 32 height 8
click at [119, 66] on span "Estilo" at bounding box center [126, 62] width 15 height 8
click at [111, 55] on img at bounding box center [115, 50] width 9 height 9
click at [111, 151] on span "4:3 Padrão" at bounding box center [127, 147] width 32 height 8
click at [111, 176] on div "Original" at bounding box center [166, 174] width 111 height 6
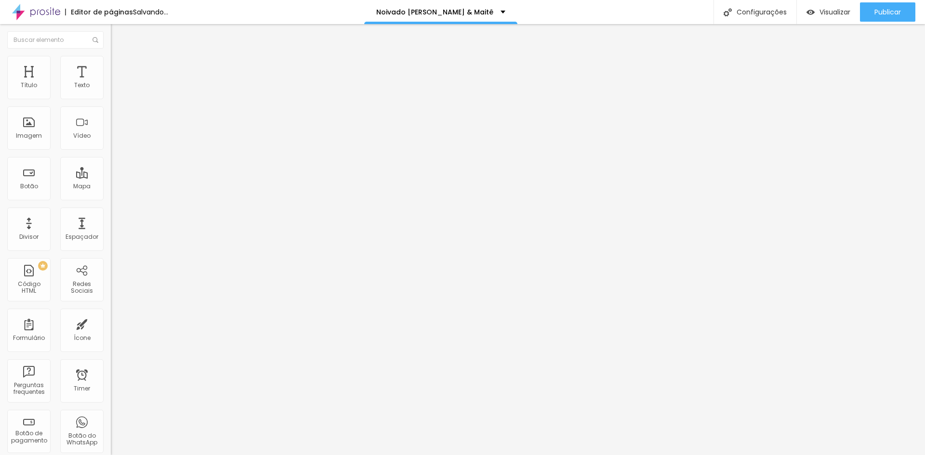
click at [111, 151] on span "4:3 Padrão" at bounding box center [127, 147] width 32 height 8
click at [111, 177] on span "Original" at bounding box center [122, 173] width 23 height 8
click at [111, 151] on span "Original" at bounding box center [122, 147] width 23 height 8
click at [111, 157] on span "Cinema" at bounding box center [123, 152] width 24 height 8
click at [111, 166] on span "Padrão" at bounding box center [122, 162] width 22 height 8
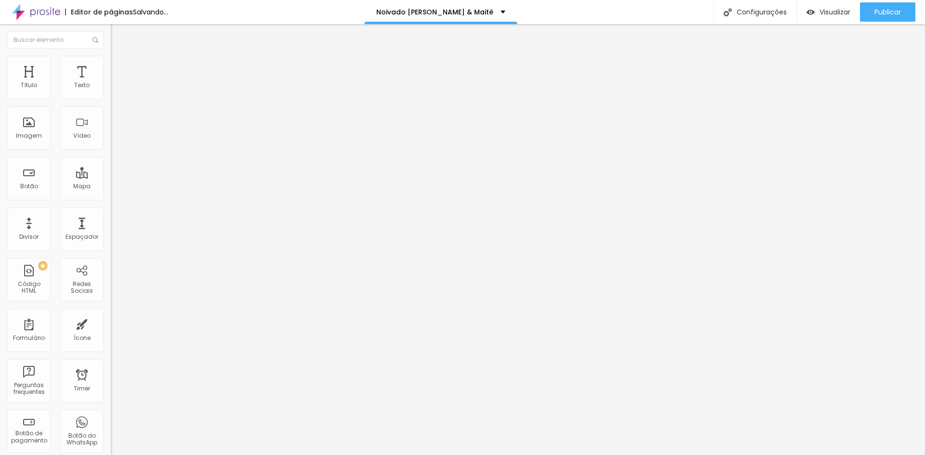
click at [111, 171] on span "Quadrado" at bounding box center [126, 167] width 31 height 8
click at [111, 176] on div "Original" at bounding box center [166, 174] width 111 height 6
click at [111, 66] on li "Avançado" at bounding box center [166, 71] width 111 height 10
click at [111, 95] on img at bounding box center [114, 92] width 7 height 7
click at [111, 97] on div at bounding box center [166, 92] width 111 height 23
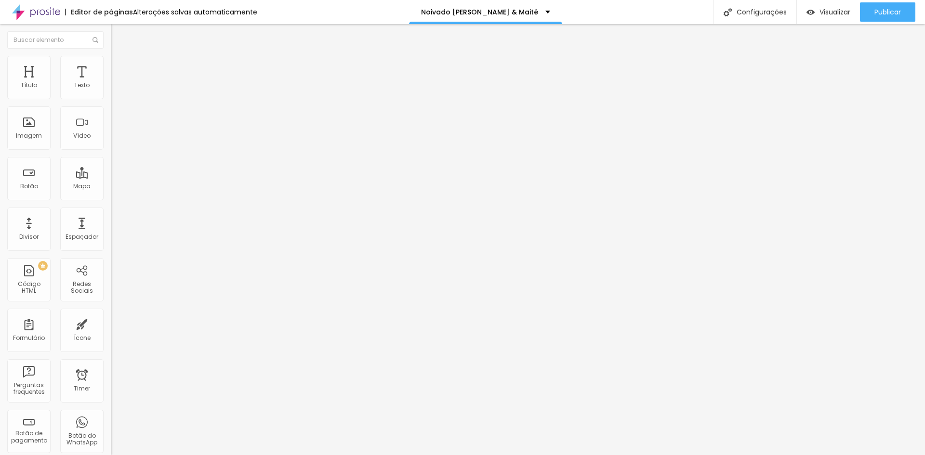
click at [111, 95] on img at bounding box center [114, 92] width 7 height 7
click at [111, 56] on img at bounding box center [115, 60] width 9 height 9
drag, startPoint x: 98, startPoint y: 103, endPoint x: 68, endPoint y: 107, distance: 29.7
click at [111, 99] on input "range" at bounding box center [142, 95] width 62 height 8
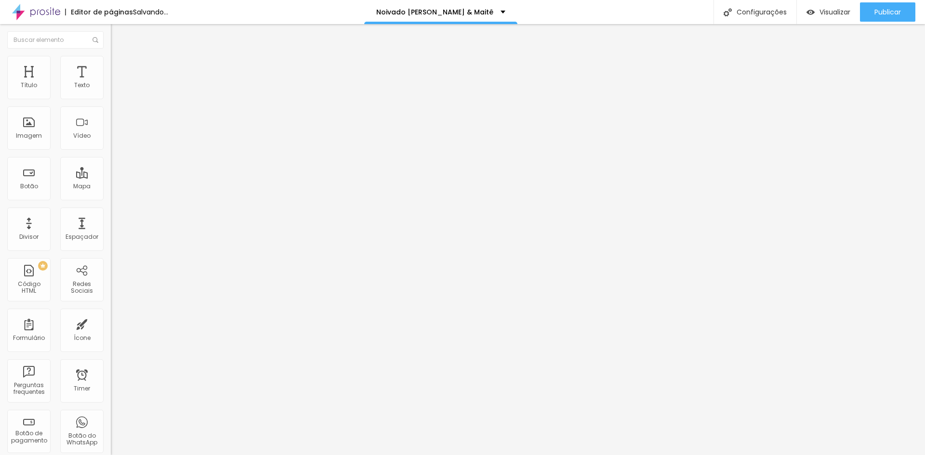
drag, startPoint x: 23, startPoint y: 122, endPoint x: 62, endPoint y: 121, distance: 39.5
click at [111, 211] on input "range" at bounding box center [142, 215] width 62 height 8
click at [111, 203] on div "Editar Imagem Conteúdo Estilo Avançado Tamanho 70 px % 135 Borda arredondada So…" at bounding box center [166, 239] width 111 height 431
click at [111, 97] on img at bounding box center [114, 99] width 7 height 7
click at [111, 99] on img at bounding box center [114, 99] width 7 height 7
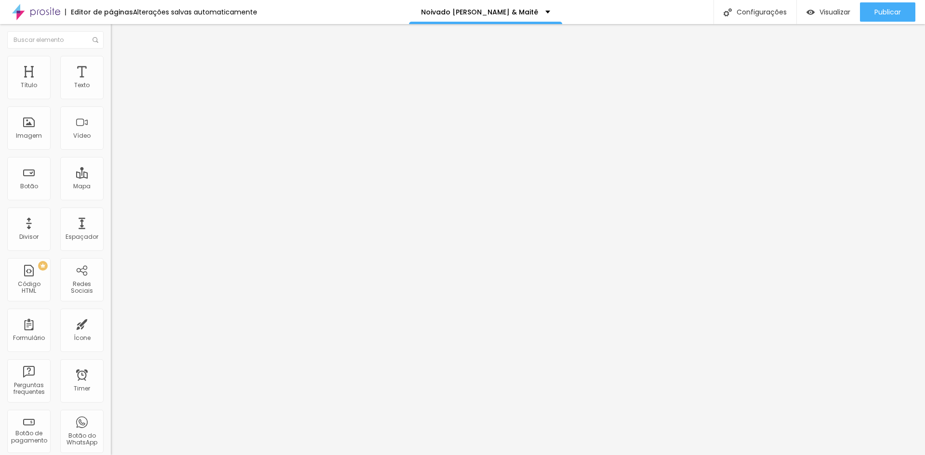
click at [117, 92] on div "Jogo de Tacas de Cristal" at bounding box center [166, 87] width 98 height 9
click at [895, 19] on div "Publicar" at bounding box center [887, 11] width 26 height 19
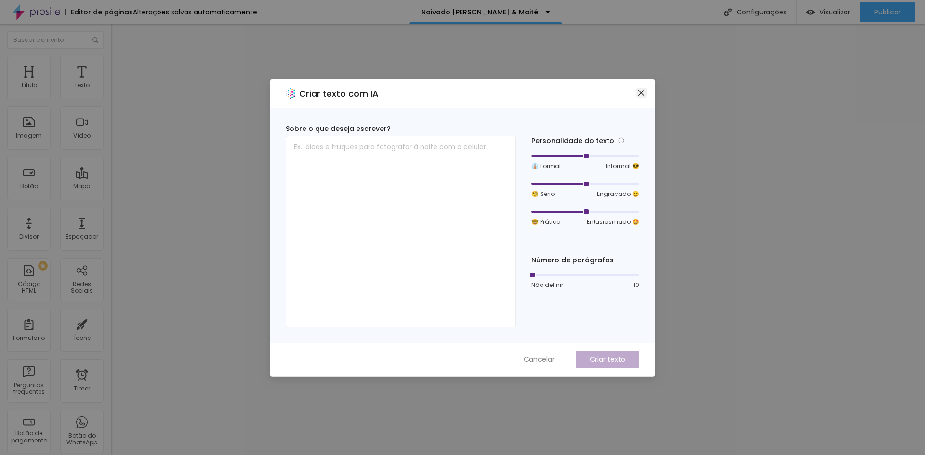
click at [642, 94] on icon "close" at bounding box center [641, 93] width 6 height 6
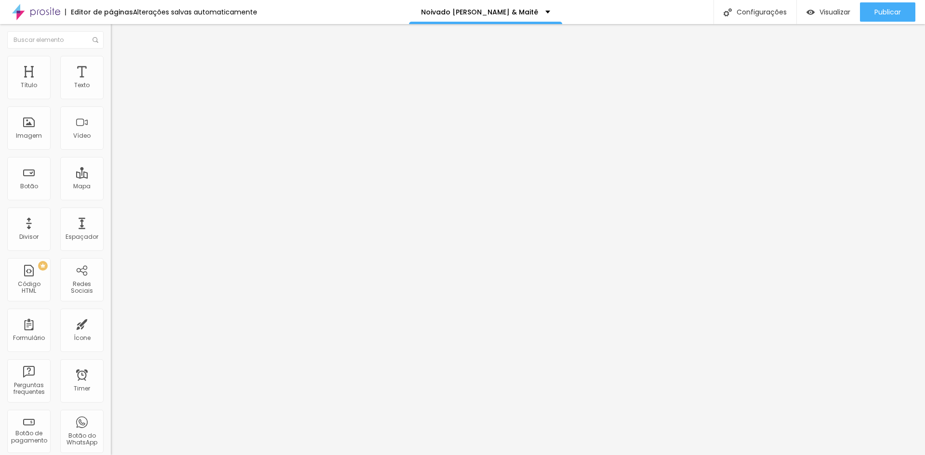
click at [111, 319] on div "Editar Título Estilo Avançado Tamanho Titulo 1 H1 Titulo 2 H2 Titulo 3 H3 Titul…" at bounding box center [166, 239] width 111 height 431
click at [111, 95] on div "Selecionar" at bounding box center [166, 87] width 111 height 16
click at [68, 455] on div "Rotina mais fácil" at bounding box center [48, 462] width 92 height 6
click at [111, 83] on span "Trocar imagem" at bounding box center [137, 79] width 53 height 8
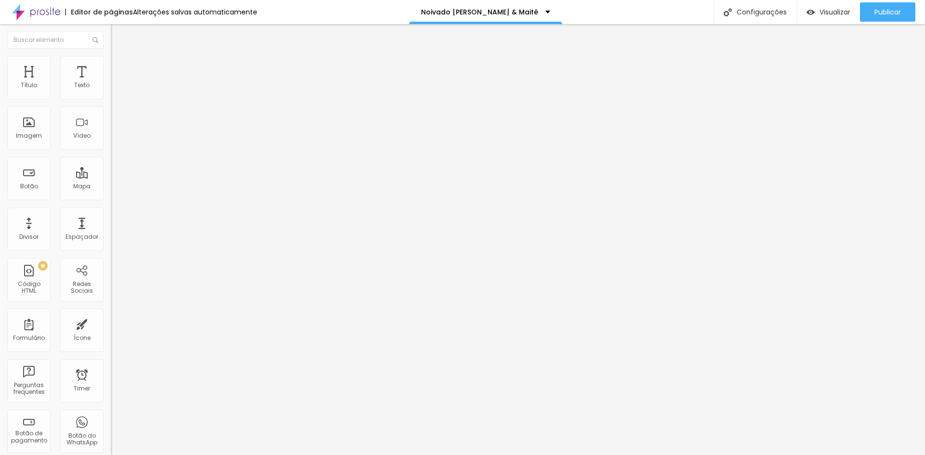
click at [111, 83] on span "Trocar imagem" at bounding box center [137, 79] width 53 height 8
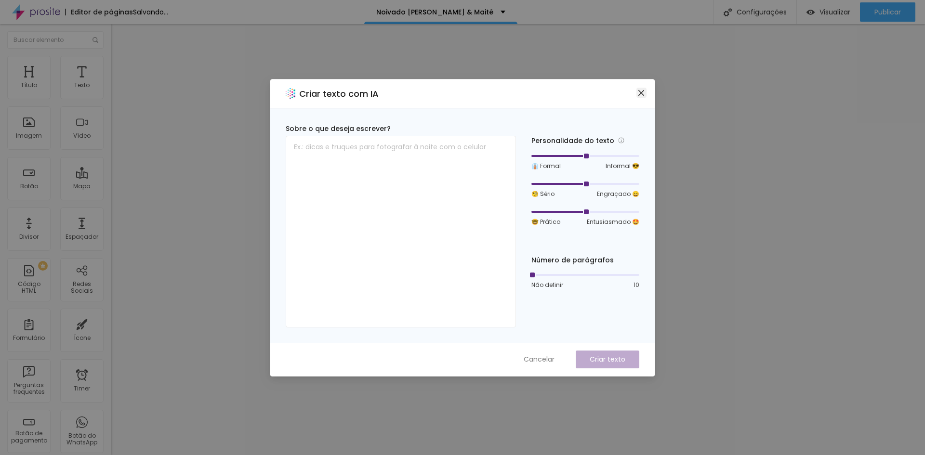
click at [641, 97] on button "Close" at bounding box center [641, 93] width 10 height 10
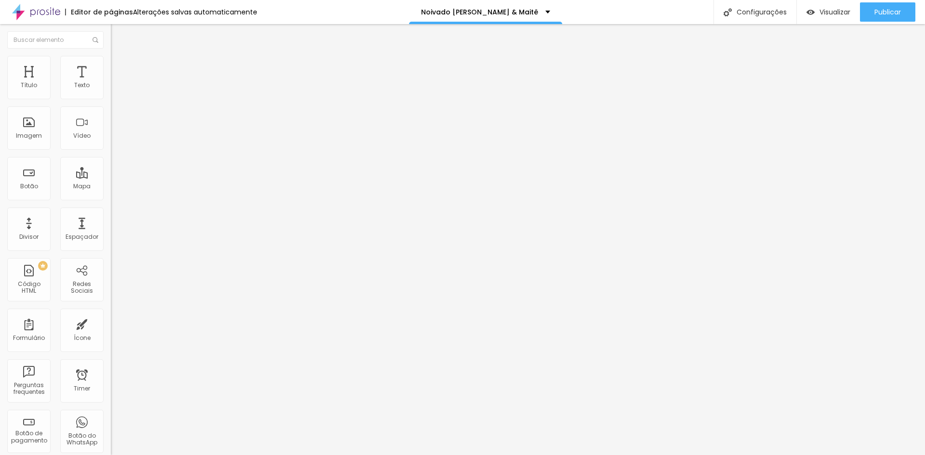
click at [111, 83] on span "Trocar imagem" at bounding box center [137, 79] width 53 height 8
click at [111, 64] on li "Estilo" at bounding box center [166, 61] width 111 height 10
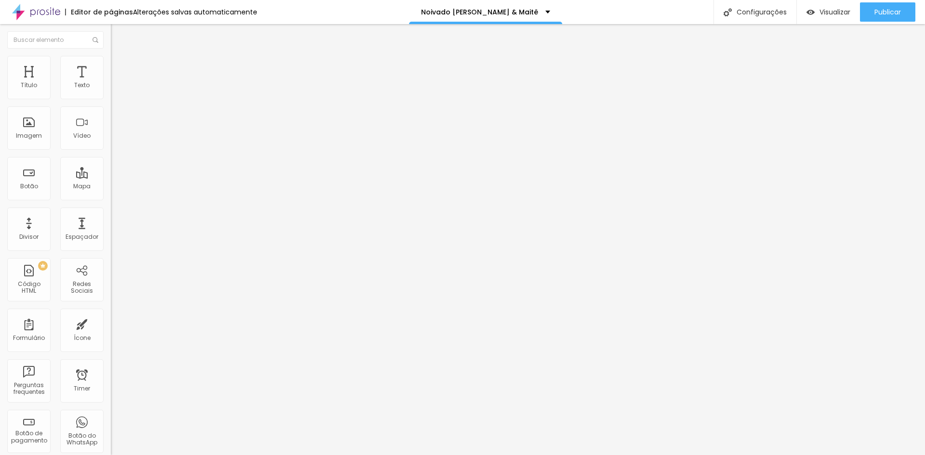
type input "56"
type input "64"
type input "66"
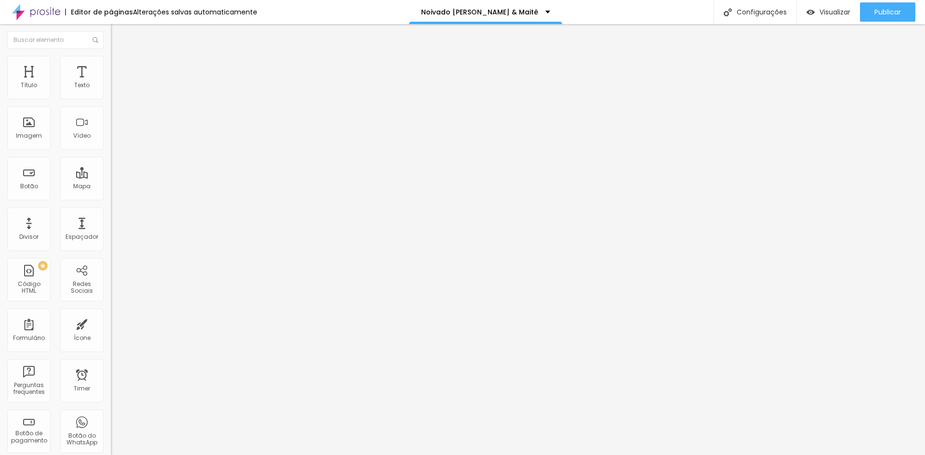
type input "66"
type input "71"
type input "72"
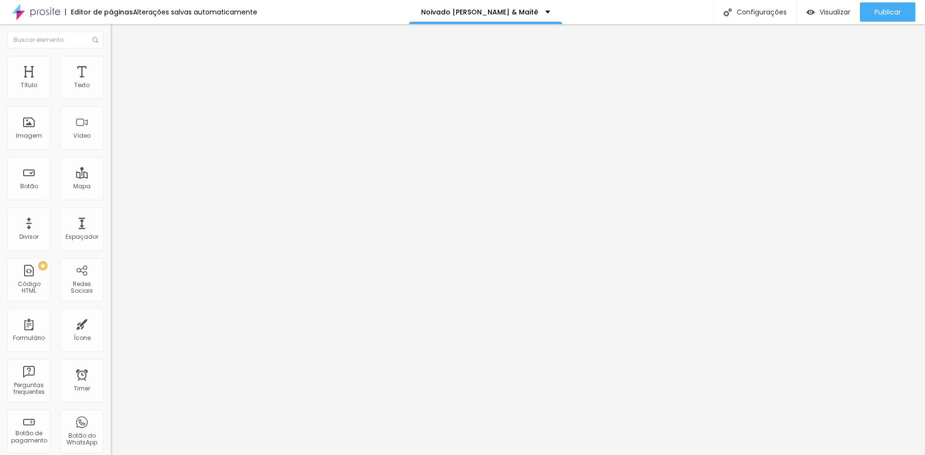
type input "76"
type input "77"
type input "79"
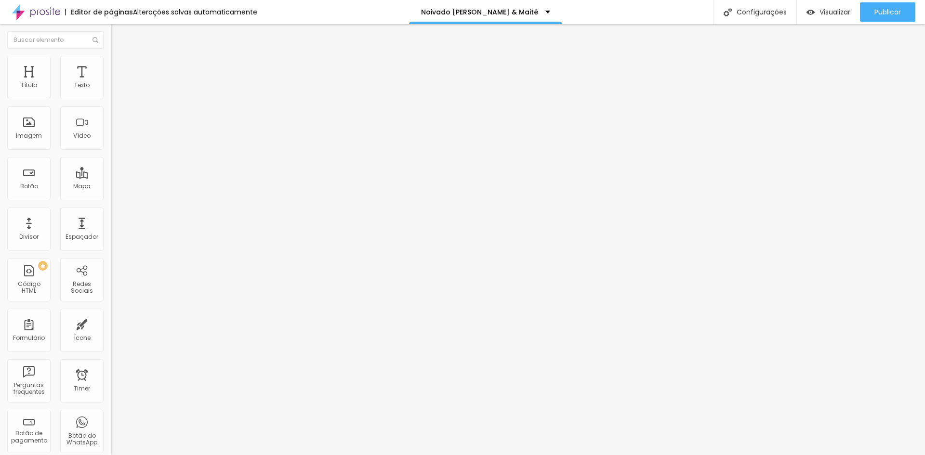
type input "79"
type input "81"
type input "82"
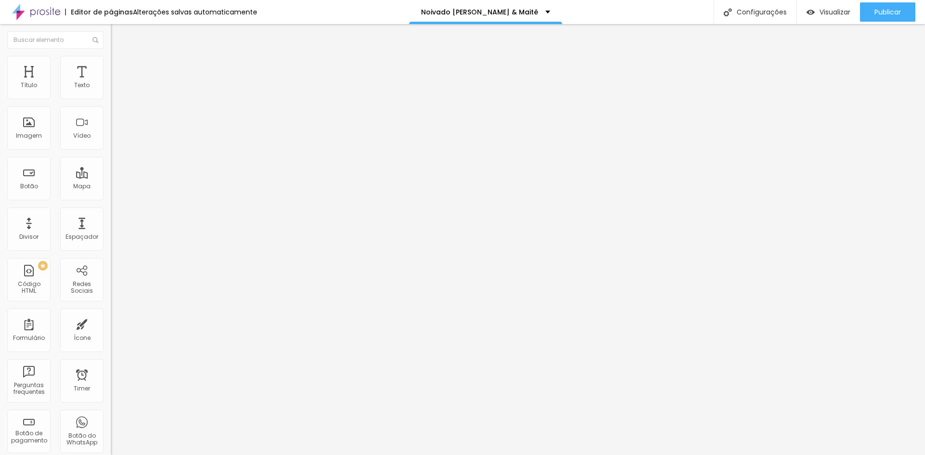
type input "84"
type input "86"
type input "87"
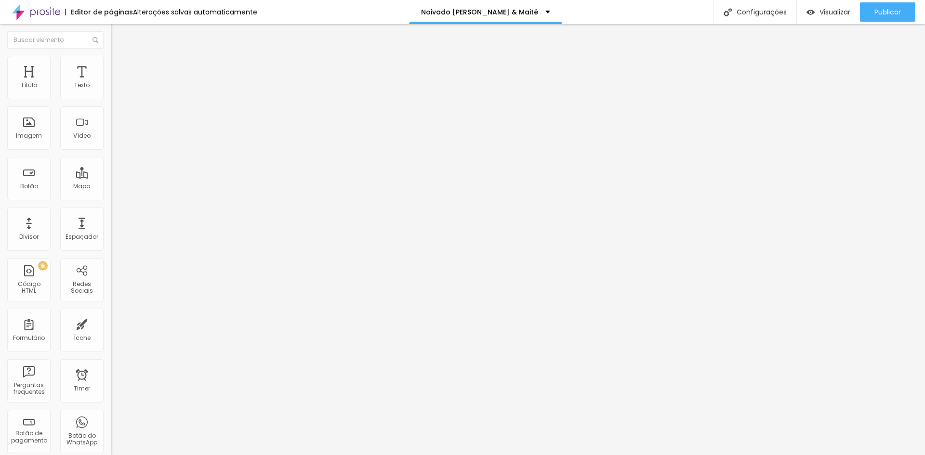
type input "87"
type input "89"
type input "91"
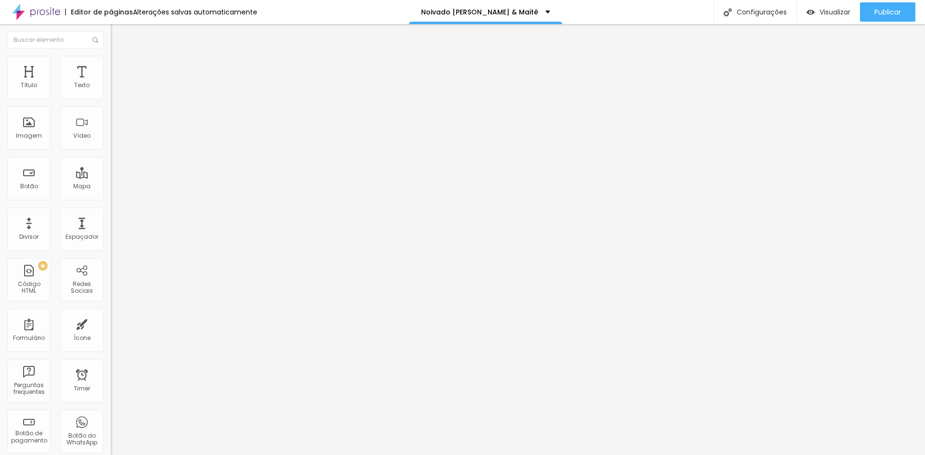
type input "92"
type input "94"
type input "95"
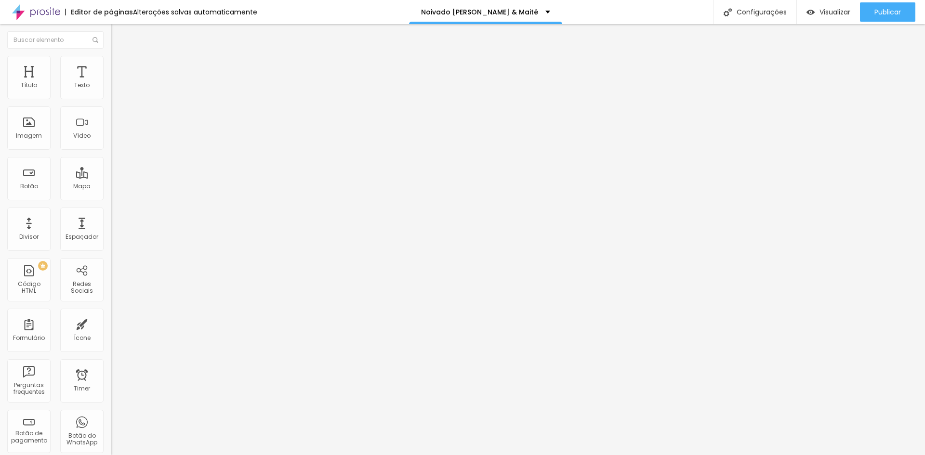
type input "95"
type input "97"
type input "99"
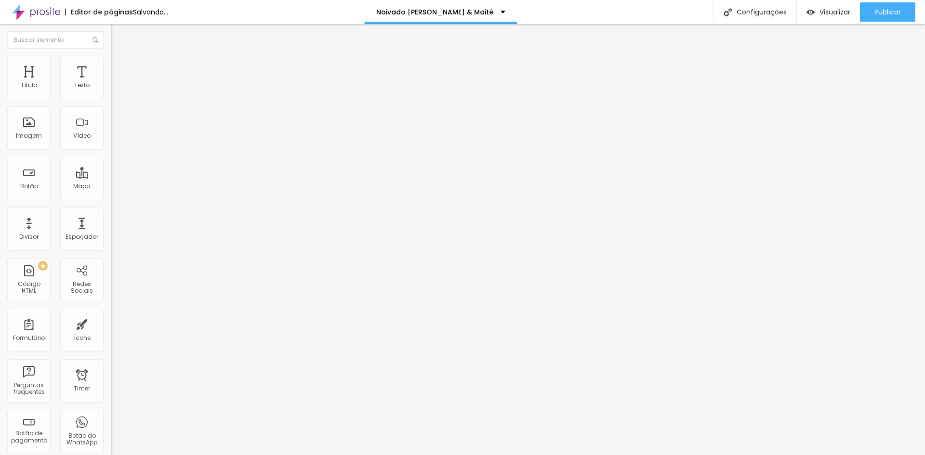
type input "102"
type input "104"
type input "105"
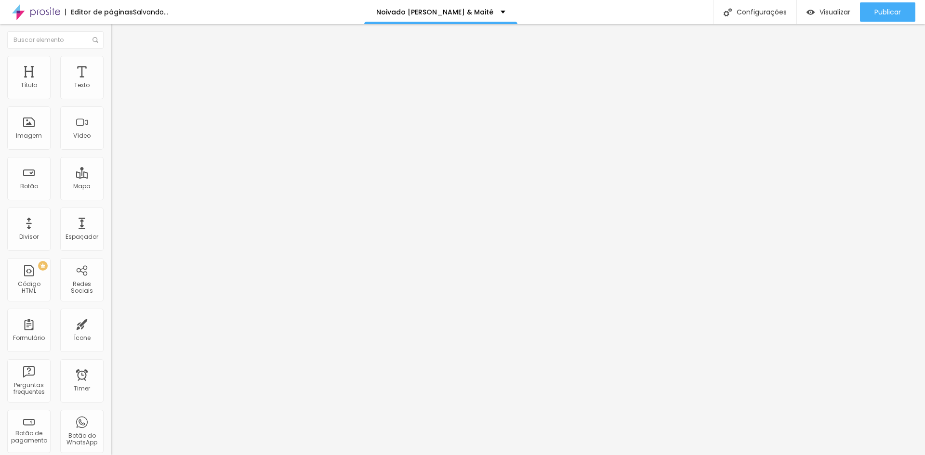
type input "105"
type input "107"
type input "109"
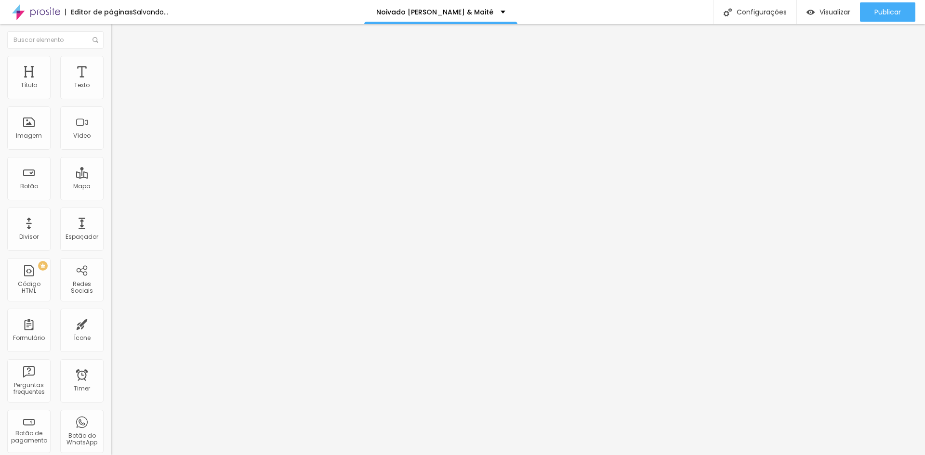
type input "110"
type input "112"
type input "114"
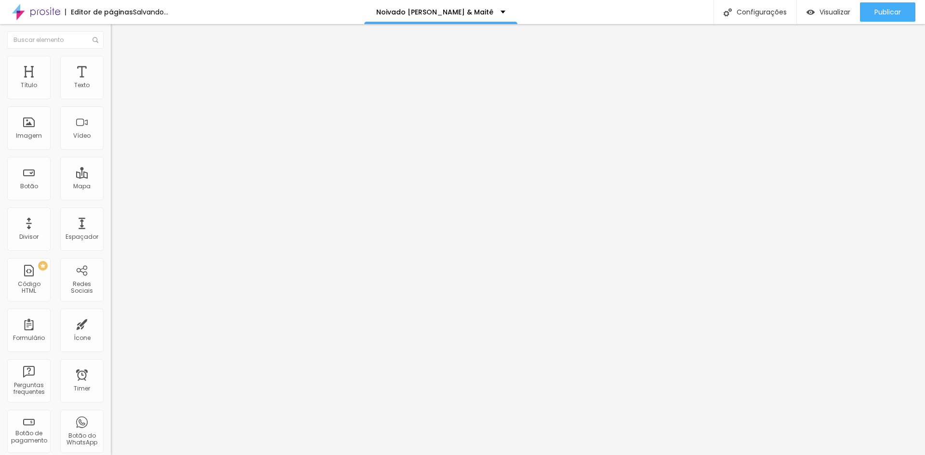
type input "114"
type input "115"
type input "118"
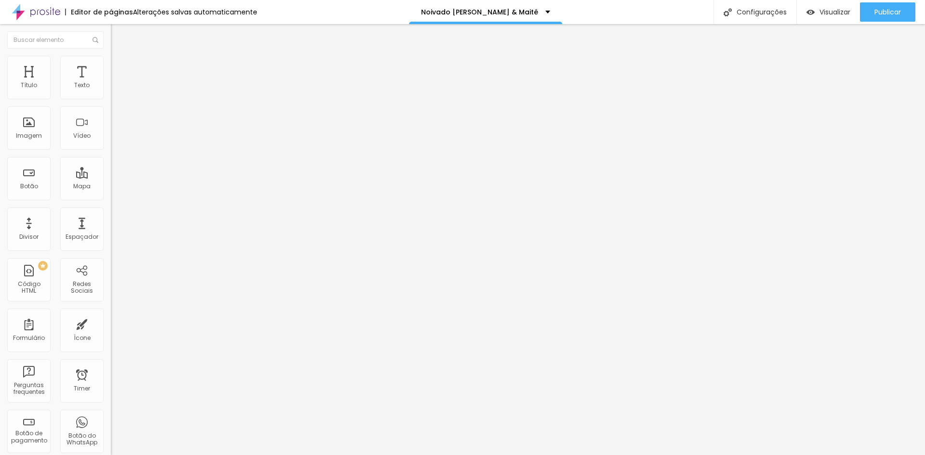
type input "122"
type input "123"
type input "125"
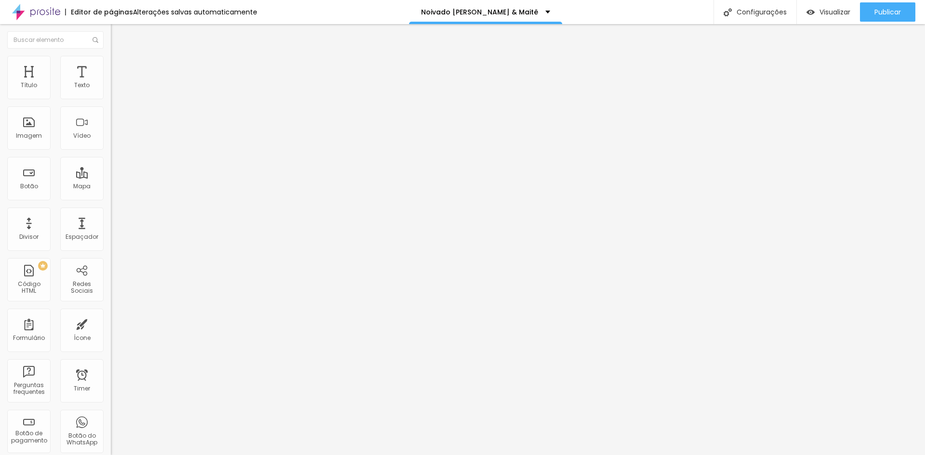
type input "125"
type input "127"
type input "128"
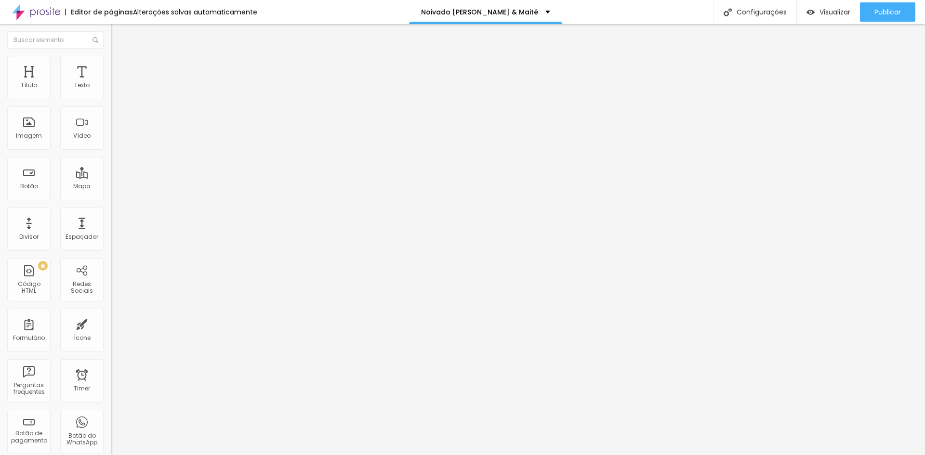
type input "130"
type input "132"
type input "133"
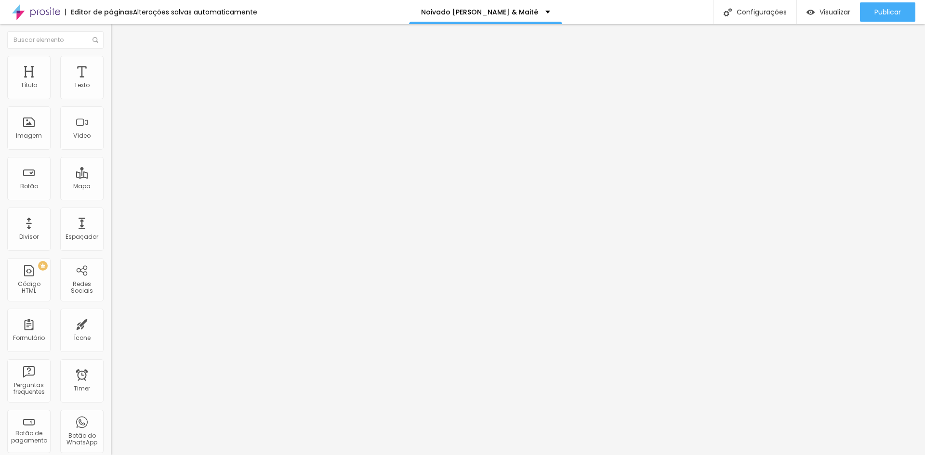
type input "133"
type input "135"
drag, startPoint x: 34, startPoint y: 121, endPoint x: 62, endPoint y: 125, distance: 28.2
type input "135"
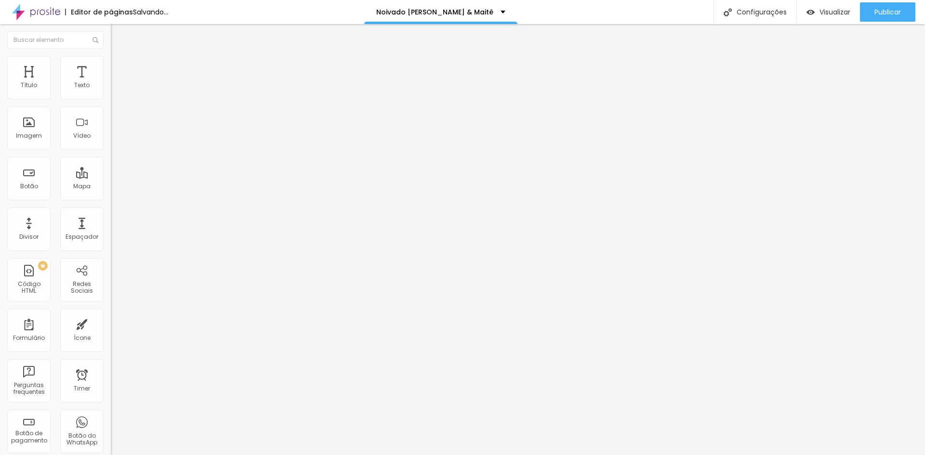
click at [111, 211] on input "range" at bounding box center [142, 215] width 62 height 8
click at [111, 60] on img at bounding box center [115, 60] width 9 height 9
type input "3"
type input "7"
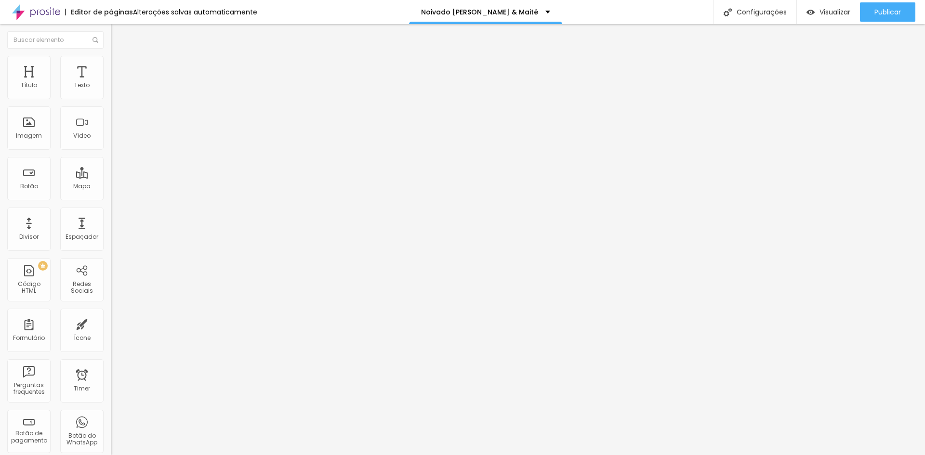
type input "7"
type input "25"
type input "26"
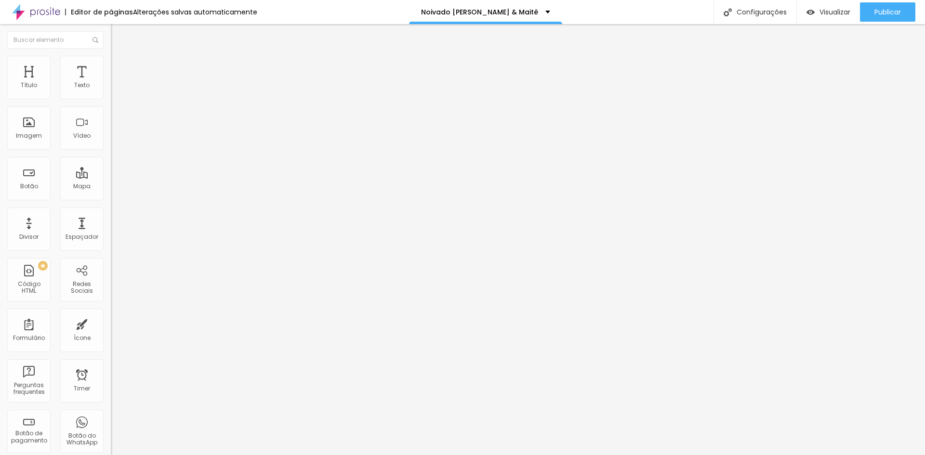
type input "30"
type input "31"
type input "33"
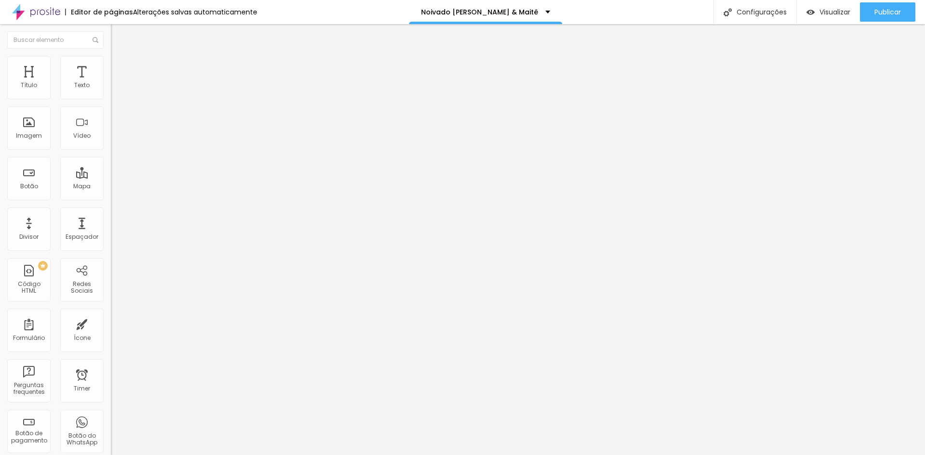
type input "33"
type input "36"
type input "38"
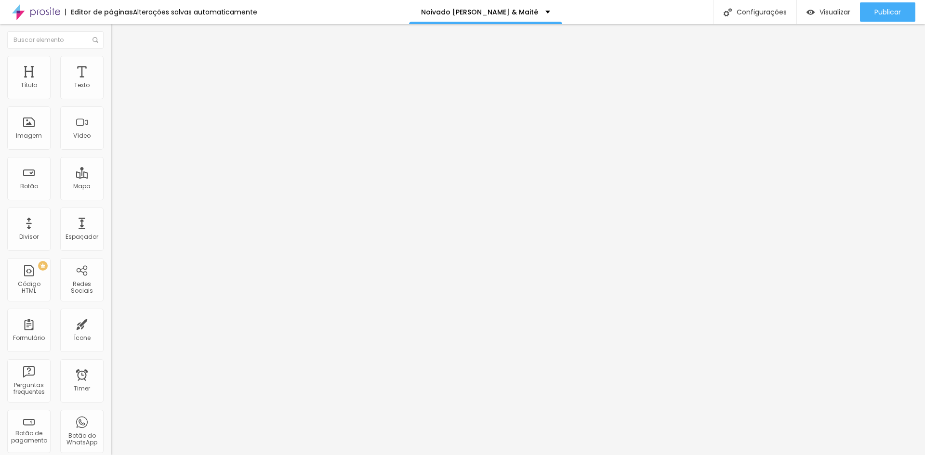
type input "39"
type input "41"
type input "43"
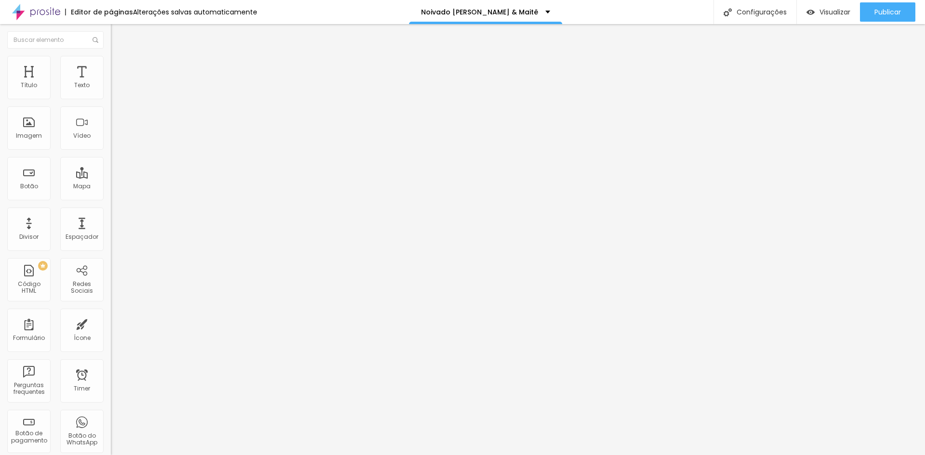
type input "43"
type input "44"
type input "46"
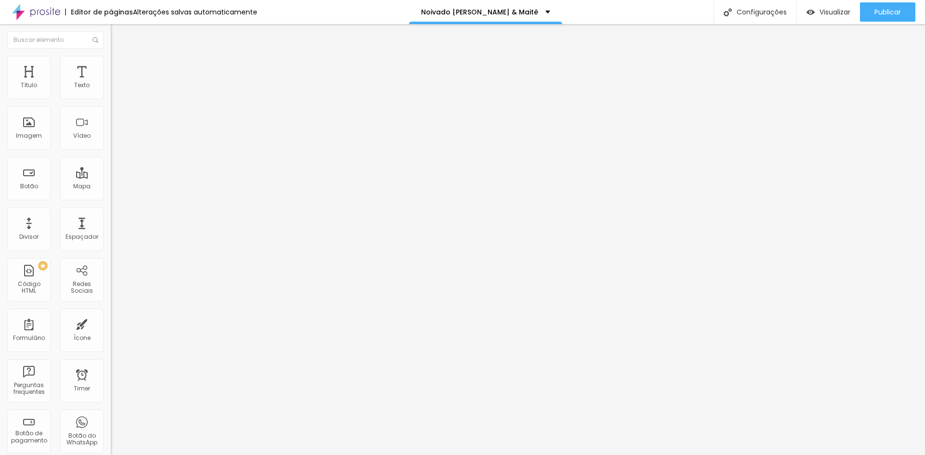
type input "48"
type input "51"
type input "54"
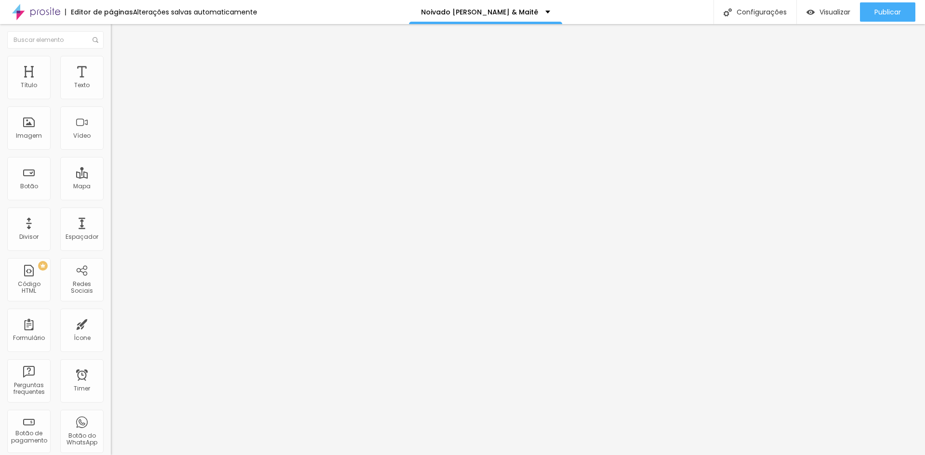
type input "54"
type input "56"
type input "58"
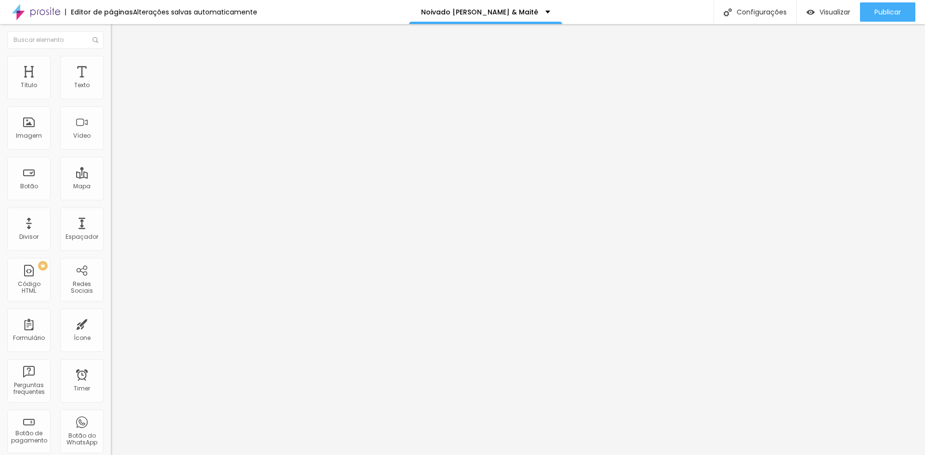
type input "61"
type input "63"
type input "64"
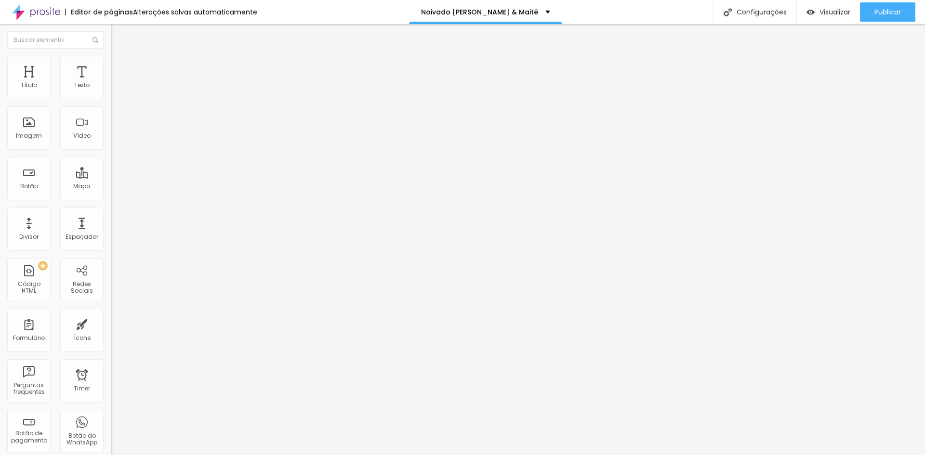
type input "64"
type input "66"
type input "67"
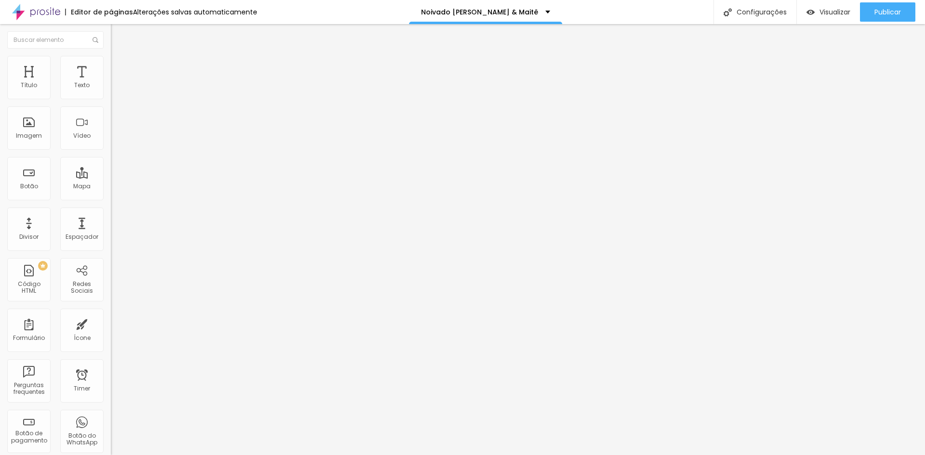
type input "69"
type input "71"
type input "72"
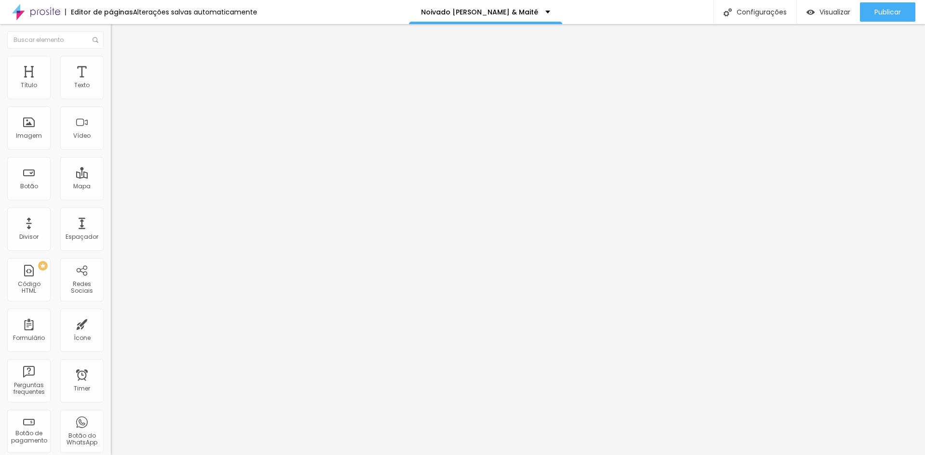
type input "72"
type input "74"
type input "76"
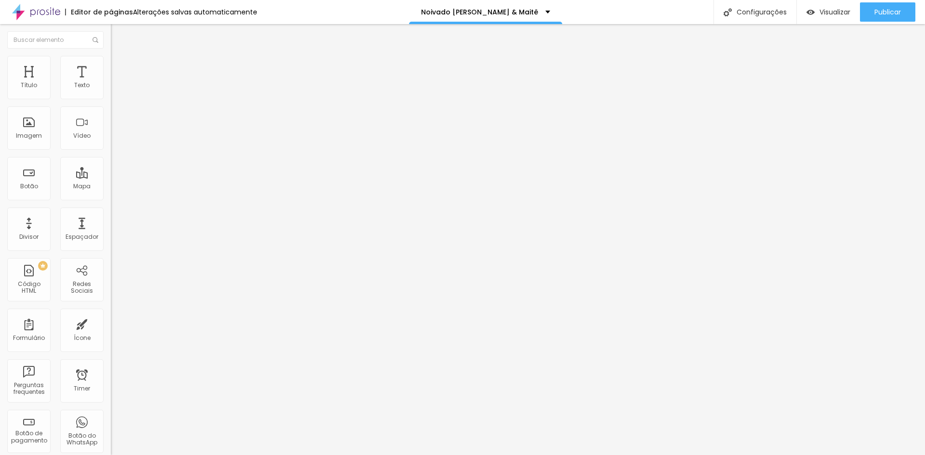
type input "77"
type input "79"
type input "81"
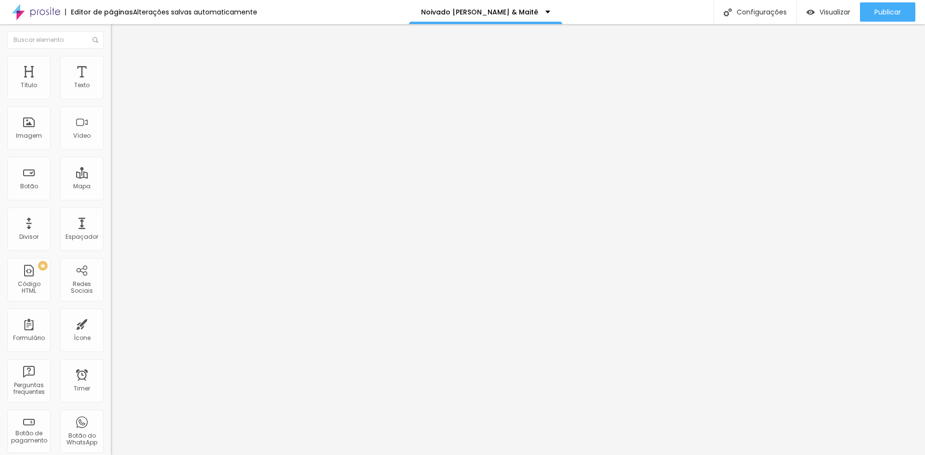
type input "81"
type input "84"
type input "86"
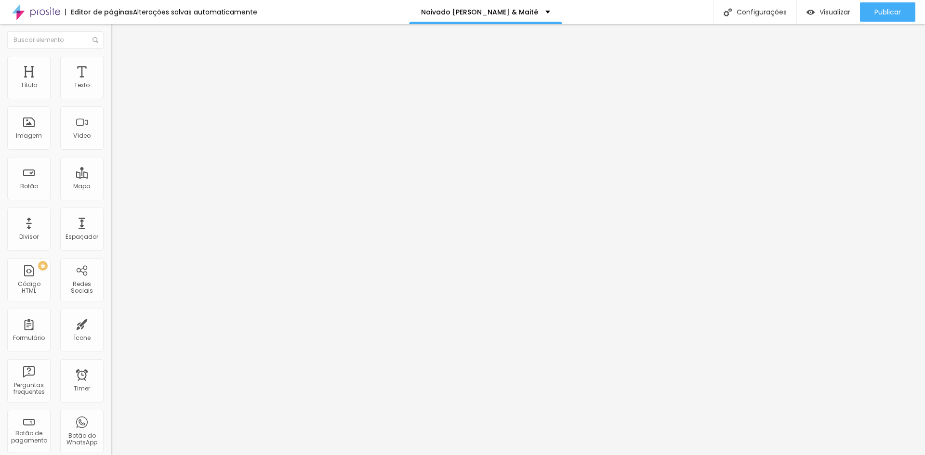
type input "87"
type input "89"
type input "91"
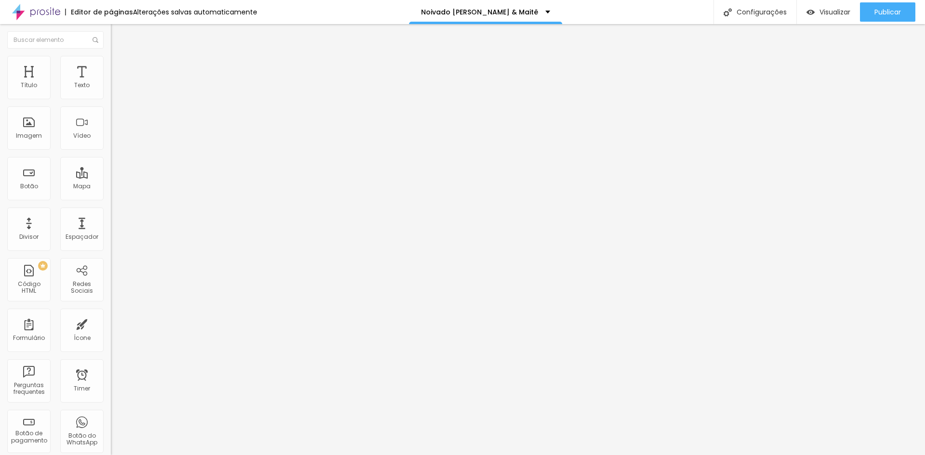
type input "91"
type input "94"
type input "95"
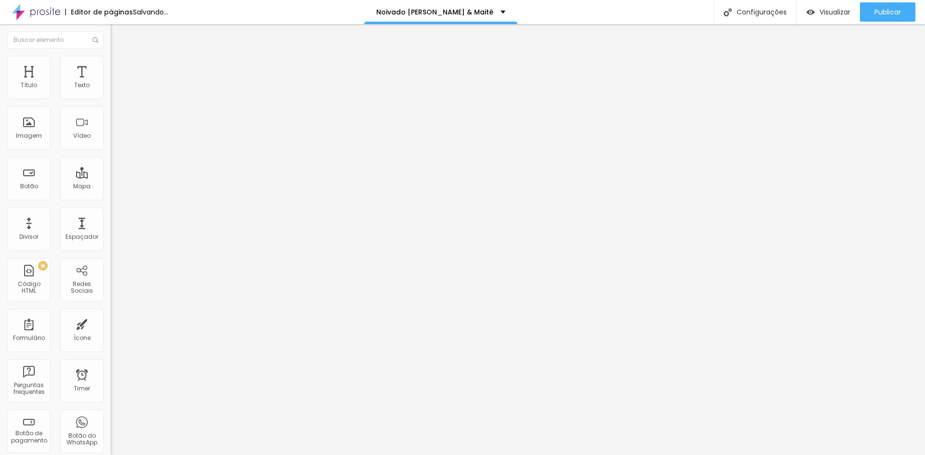
type input "97"
type input "99"
type input "100"
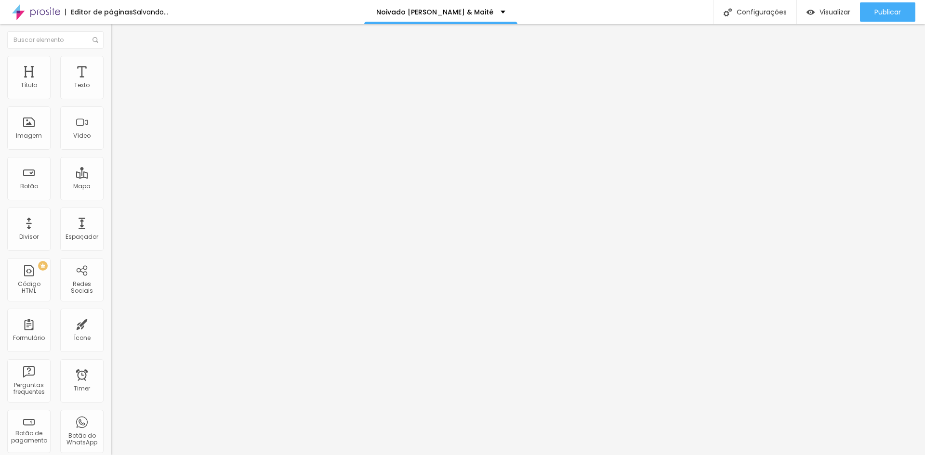
type input "100"
type input "102"
type input "104"
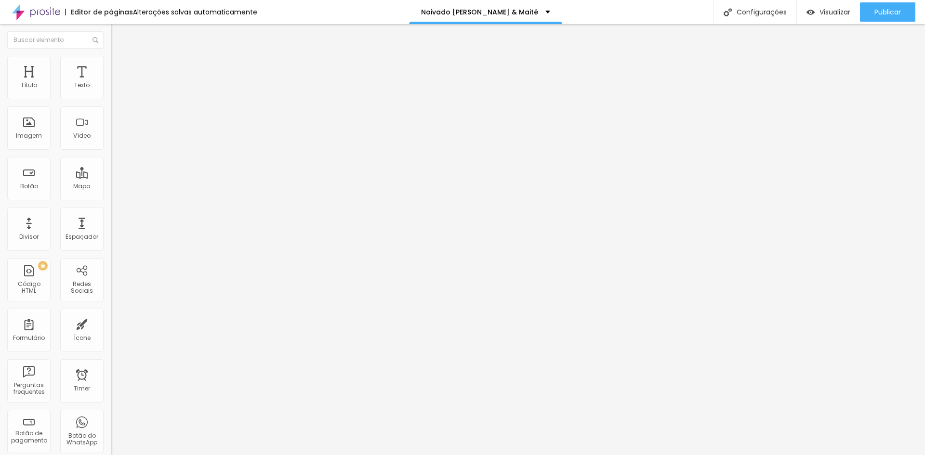
type input "105"
type input "107"
type input "109"
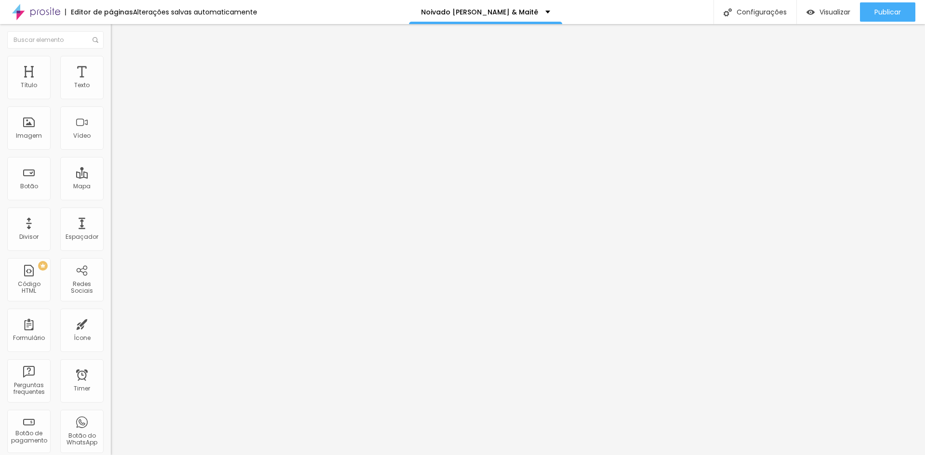
type input "109"
type input "110"
type input "112"
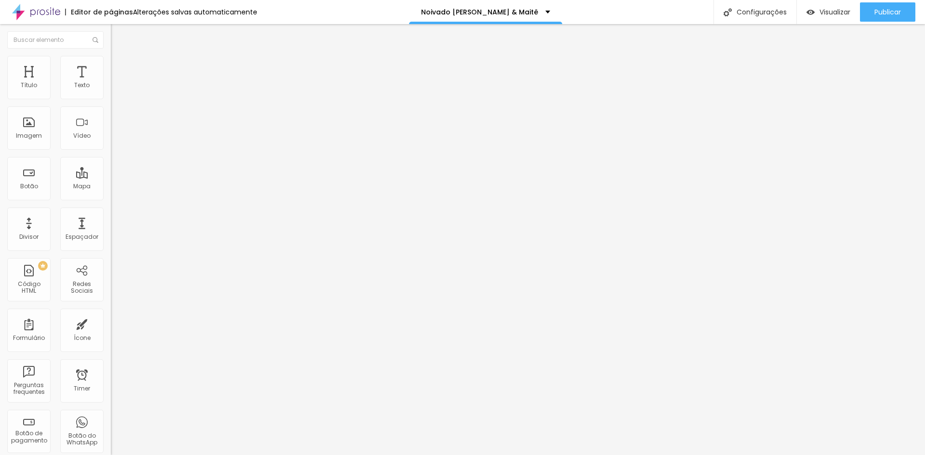
type input "114"
type input "115"
type input "117"
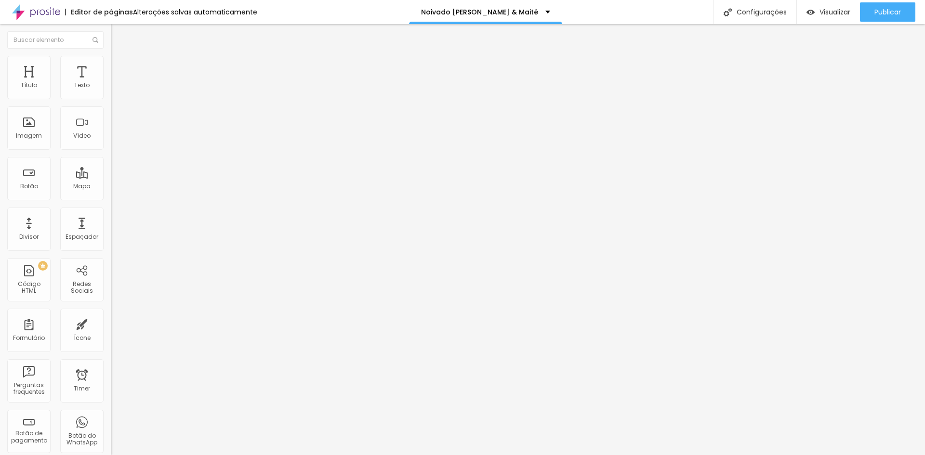
type input "117"
type input "118"
type input "120"
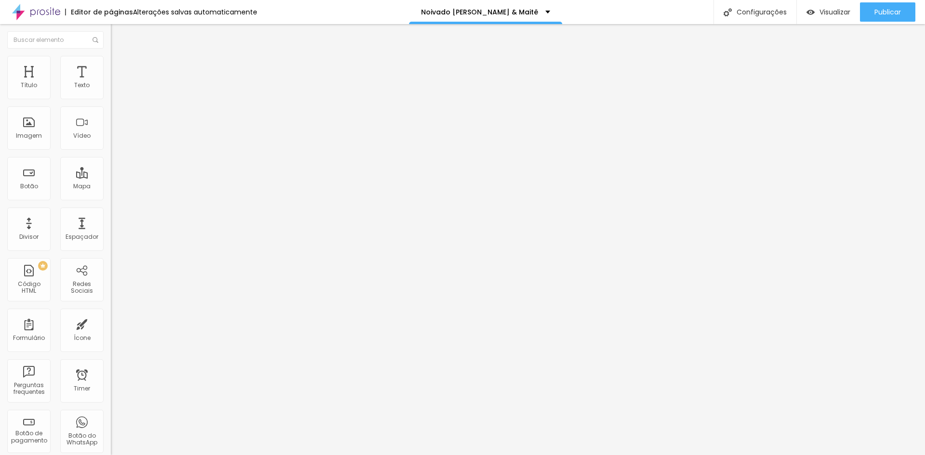
type input "122"
type input "123"
type input "125"
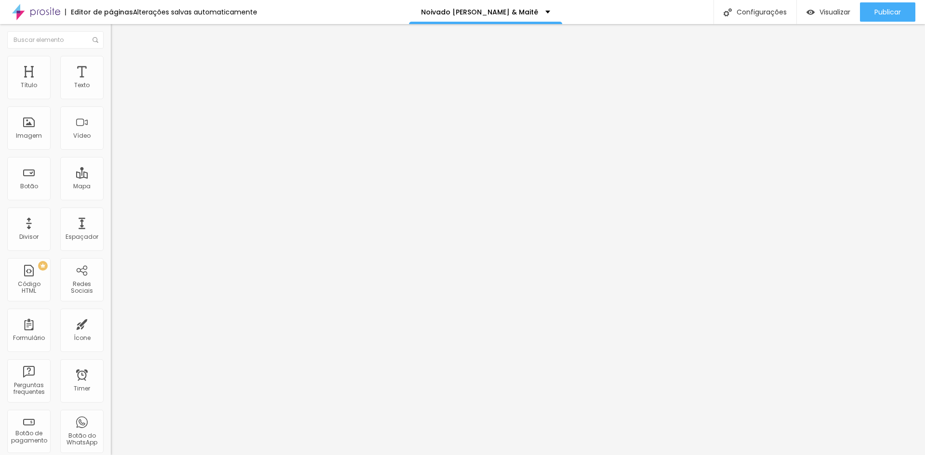
type input "125"
type input "127"
type input "132"
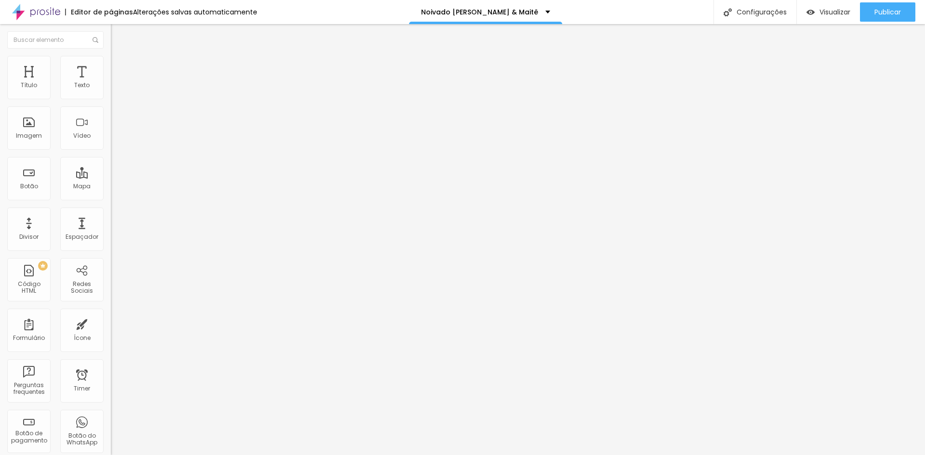
type input "133"
type input "135"
drag, startPoint x: 30, startPoint y: 121, endPoint x: 62, endPoint y: 123, distance: 31.9
click at [111, 211] on input "range" at bounding box center [142, 215] width 62 height 8
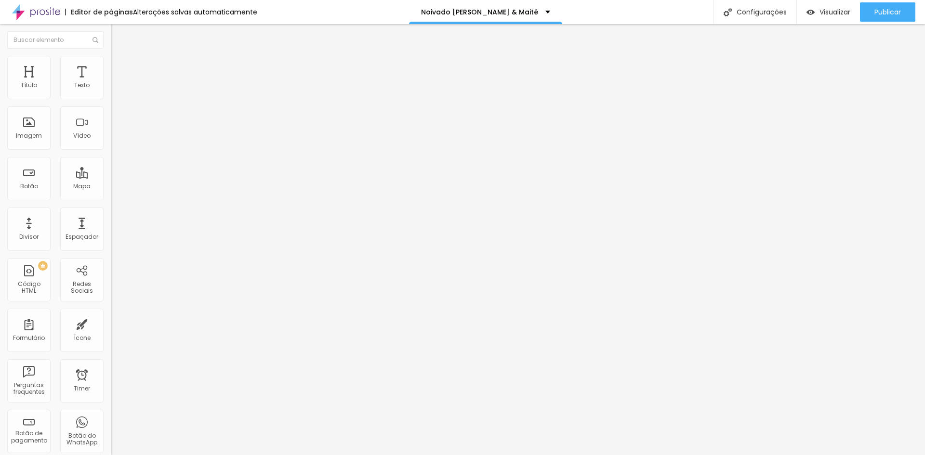
click at [111, 83] on span "Trocar imagem" at bounding box center [137, 79] width 53 height 8
click at [117, 92] on div "Toque de aconchego" at bounding box center [166, 87] width 98 height 9
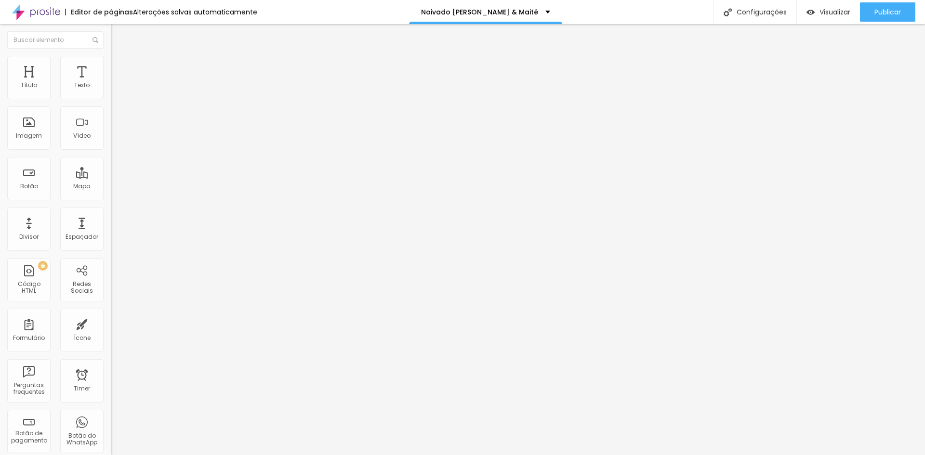
scroll to position [156, 0]
click at [111, 64] on li "Estilo" at bounding box center [166, 61] width 111 height 10
drag, startPoint x: 54, startPoint y: 119, endPoint x: 62, endPoint y: 122, distance: 8.4
click at [111, 211] on div at bounding box center [166, 215] width 111 height 9
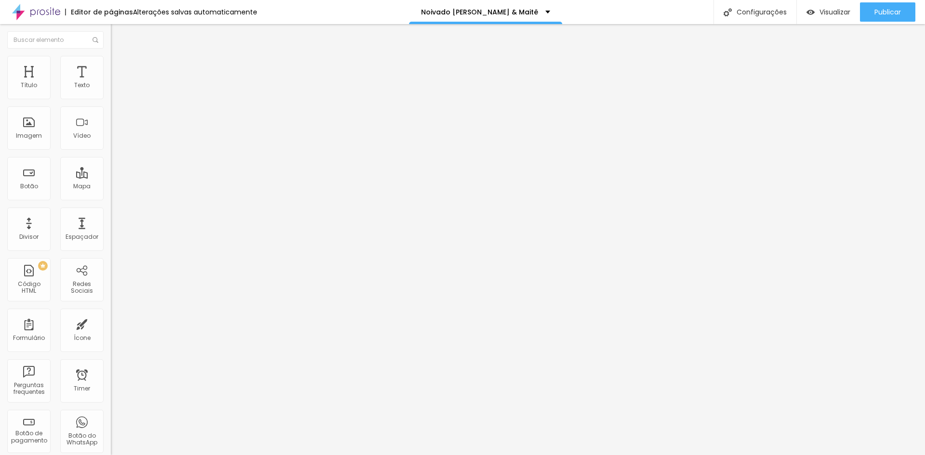
click at [111, 211] on div at bounding box center [166, 215] width 111 height 9
click at [111, 211] on input "range" at bounding box center [142, 215] width 62 height 8
click at [111, 195] on div "Editar Imagem Conteúdo Estilo Avançado Tamanho 100 px % 135 Borda arredondada S…" at bounding box center [166, 239] width 111 height 431
click at [111, 66] on li "Avançado" at bounding box center [166, 71] width 111 height 10
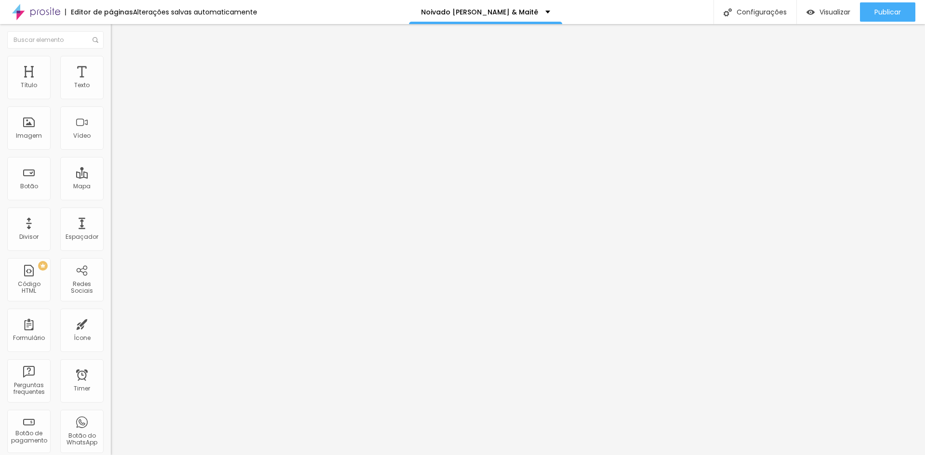
click at [111, 56] on ul "Conteúdo Estilo Avançado" at bounding box center [166, 60] width 111 height 29
click at [111, 63] on li "Estilo" at bounding box center [166, 61] width 111 height 10
click at [111, 56] on li "Conteúdo" at bounding box center [166, 51] width 111 height 10
click at [111, 66] on li "Avançado" at bounding box center [166, 71] width 111 height 10
click at [111, 83] on span "Adicionar imagem" at bounding box center [142, 79] width 62 height 8
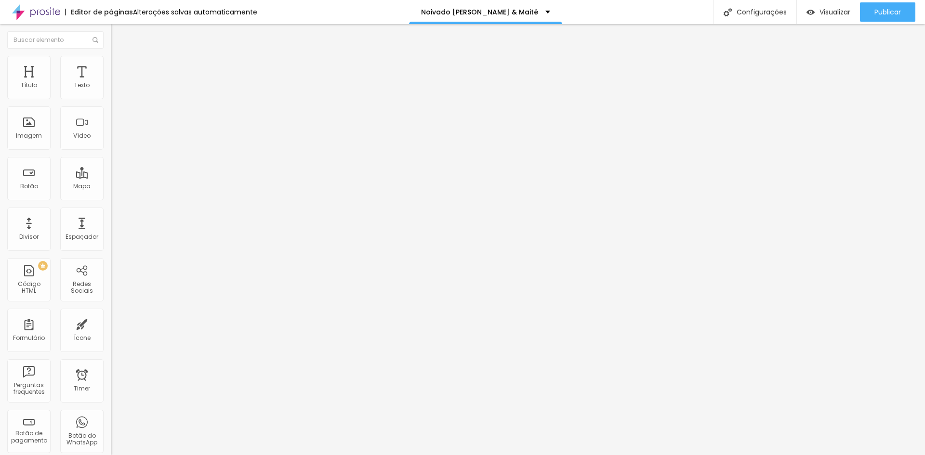
click at [111, 177] on input "range" at bounding box center [142, 181] width 62 height 8
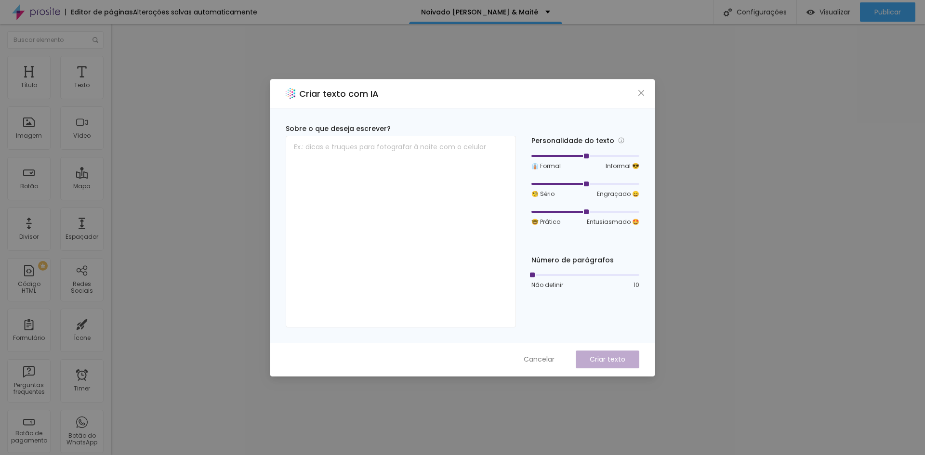
click at [647, 91] on div "Criar texto com IA" at bounding box center [462, 93] width 384 height 29
click at [642, 91] on icon "close" at bounding box center [641, 93] width 8 height 8
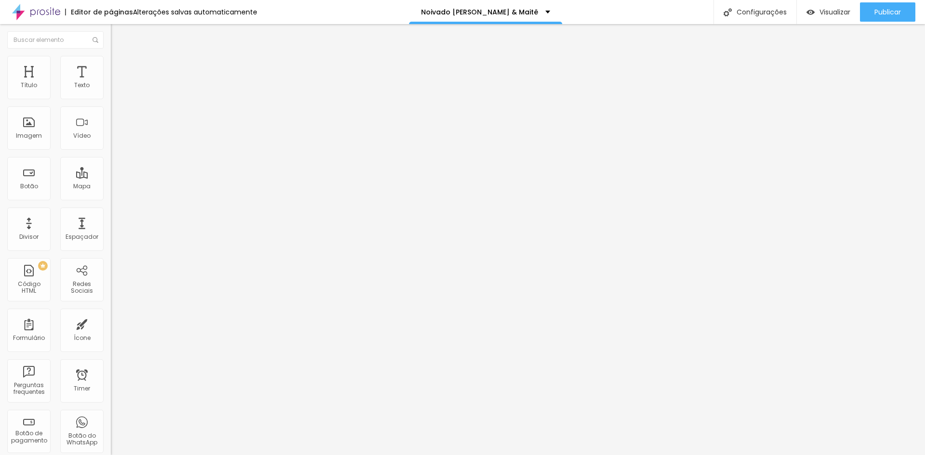
drag, startPoint x: 39, startPoint y: 94, endPoint x: 54, endPoint y: 92, distance: 15.5
click at [111, 177] on input "range" at bounding box center [142, 181] width 62 height 8
click at [111, 56] on img at bounding box center [115, 60] width 9 height 9
click at [111, 59] on img at bounding box center [115, 60] width 9 height 9
drag, startPoint x: 31, startPoint y: 123, endPoint x: 62, endPoint y: 125, distance: 30.9
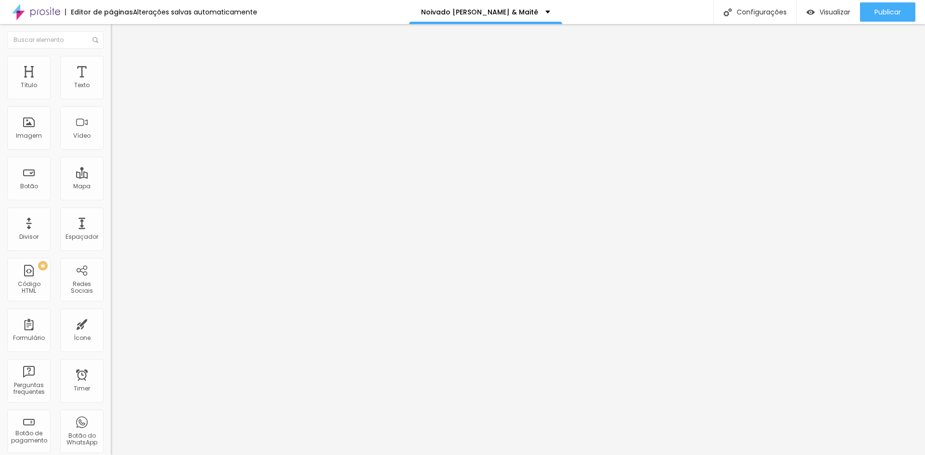
click at [111, 211] on input "range" at bounding box center [142, 215] width 62 height 8
click at [111, 56] on img at bounding box center [115, 60] width 9 height 9
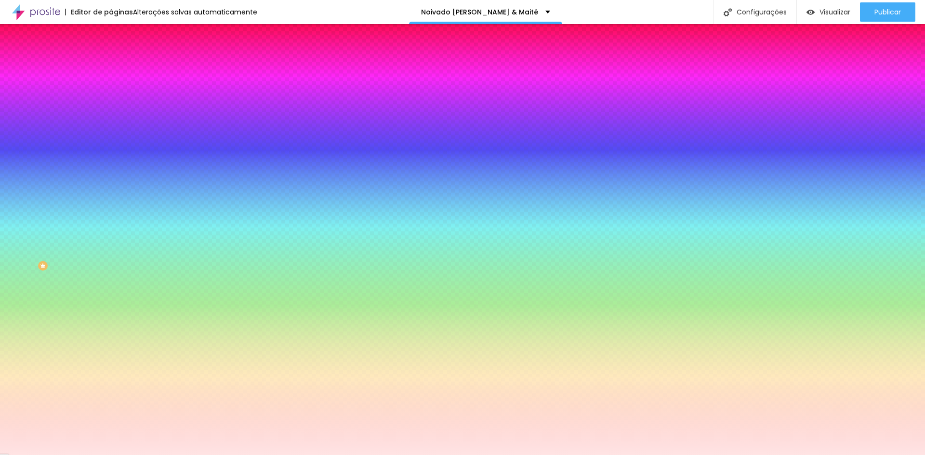
click at [111, 92] on div at bounding box center [166, 92] width 111 height 0
click at [111, 99] on input "#FFE4E4" at bounding box center [169, 97] width 116 height 10
drag, startPoint x: 21, startPoint y: 118, endPoint x: 106, endPoint y: 126, distance: 85.7
click at [111, 213] on input "range" at bounding box center [142, 217] width 62 height 8
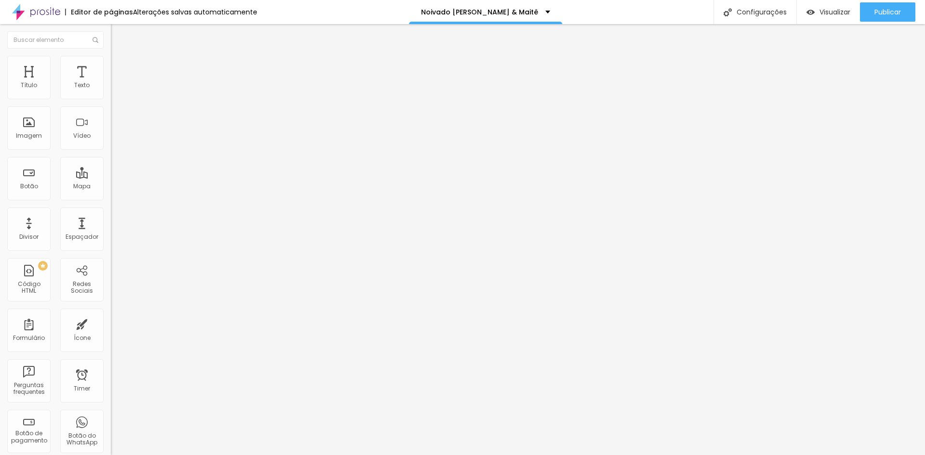
click at [111, 66] on li "Avançado" at bounding box center [166, 71] width 111 height 10
drag, startPoint x: 26, startPoint y: 92, endPoint x: 7, endPoint y: 107, distance: 24.7
click at [111, 187] on input "range" at bounding box center [142, 191] width 62 height 8
click at [111, 56] on ul "Conteúdo Estilo Avançado" at bounding box center [166, 60] width 111 height 29
drag, startPoint x: 55, startPoint y: 65, endPoint x: 75, endPoint y: 75, distance: 22.4
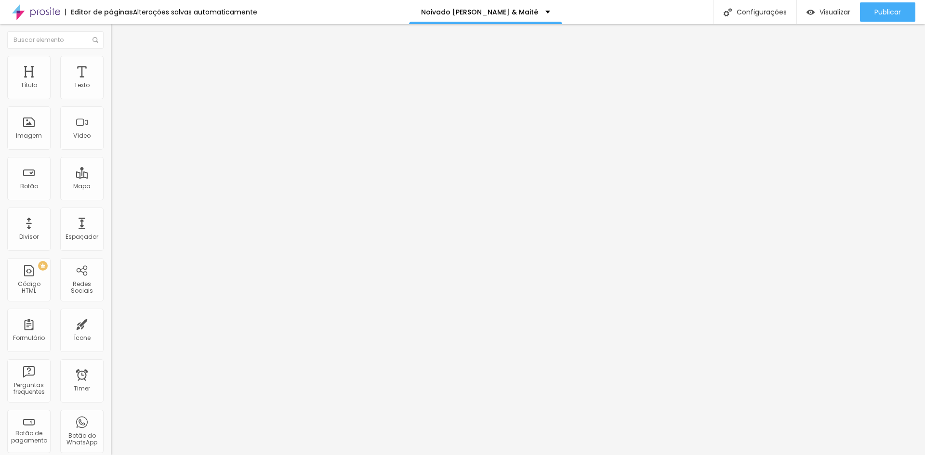
click at [119, 65] on span "Estilo" at bounding box center [126, 62] width 15 height 8
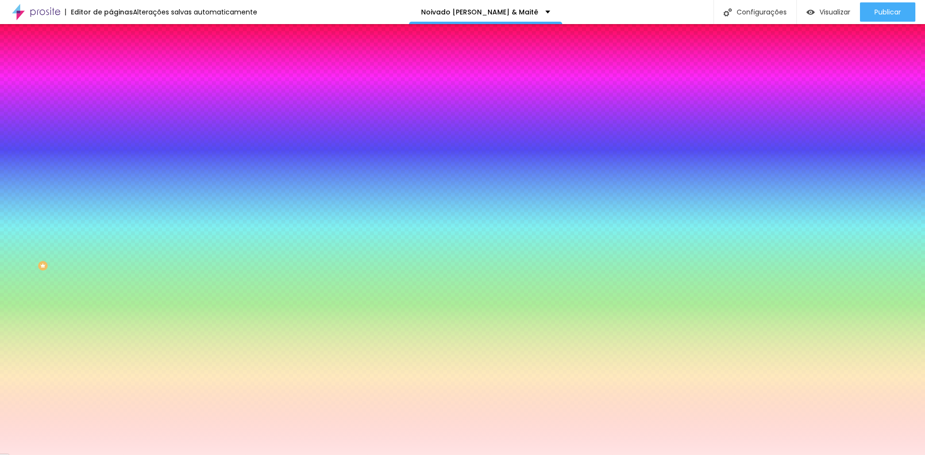
click at [111, 92] on div at bounding box center [166, 92] width 111 height 0
click at [111, 102] on div at bounding box center [166, 102] width 111 height 0
click at [93, 114] on div at bounding box center [462, 227] width 925 height 455
click at [99, 112] on div at bounding box center [462, 227] width 925 height 455
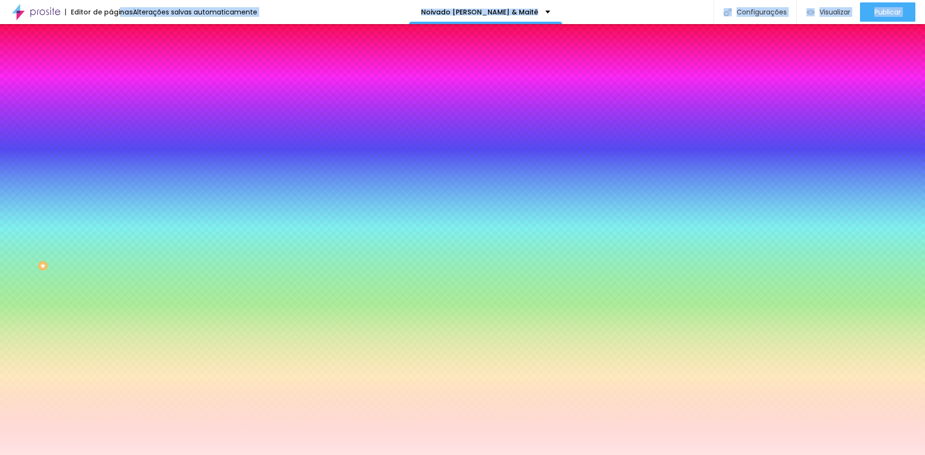
drag, startPoint x: 94, startPoint y: 110, endPoint x: 118, endPoint y: 22, distance: 91.7
click at [118, 15] on div "Editor de páginas Alterações salvas automaticamente Noivado Alex & Maitê Config…" at bounding box center [462, 227] width 925 height 455
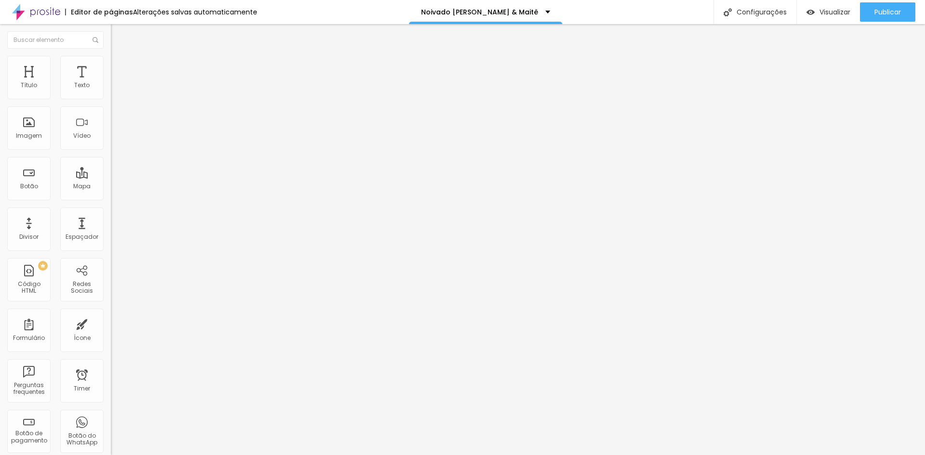
click at [111, 66] on li "Avançado" at bounding box center [166, 71] width 111 height 10
click at [111, 60] on img at bounding box center [115, 60] width 9 height 9
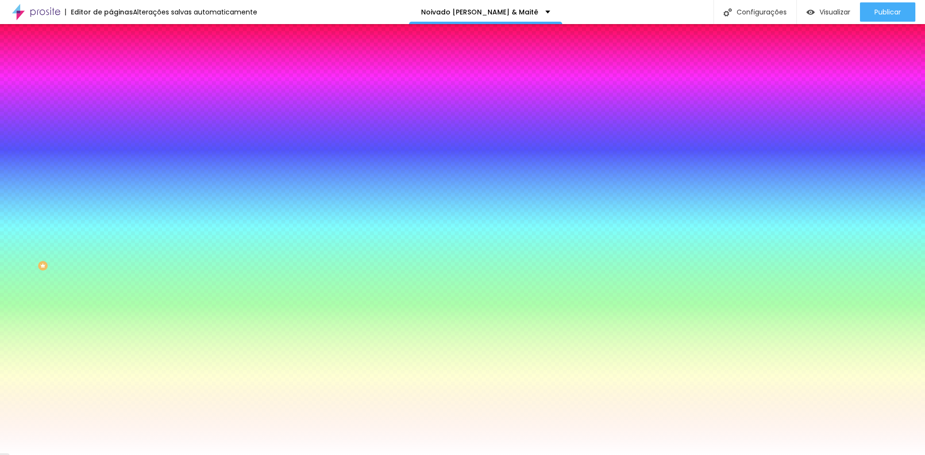
click at [111, 92] on div at bounding box center [166, 92] width 111 height 0
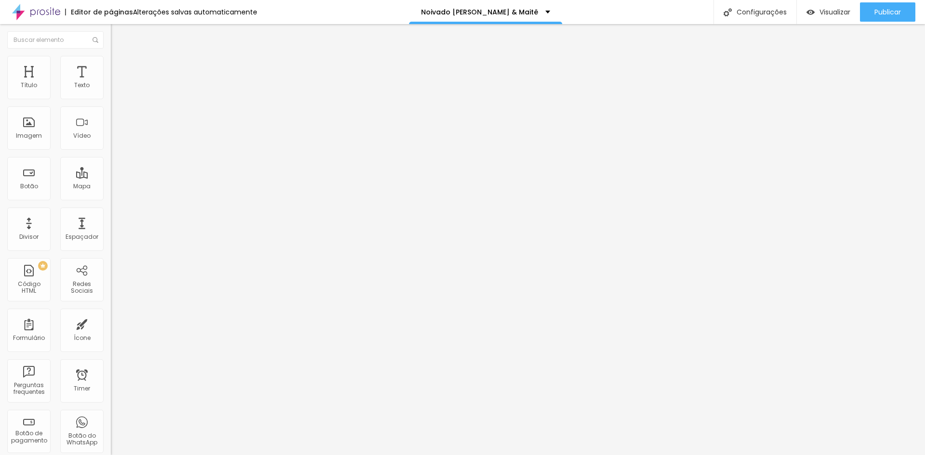
click at [111, 66] on img at bounding box center [115, 70] width 9 height 9
click at [111, 64] on li "Estilo" at bounding box center [166, 61] width 111 height 10
click at [111, 66] on img at bounding box center [115, 70] width 9 height 9
click at [111, 64] on li "Estilo" at bounding box center [166, 61] width 111 height 10
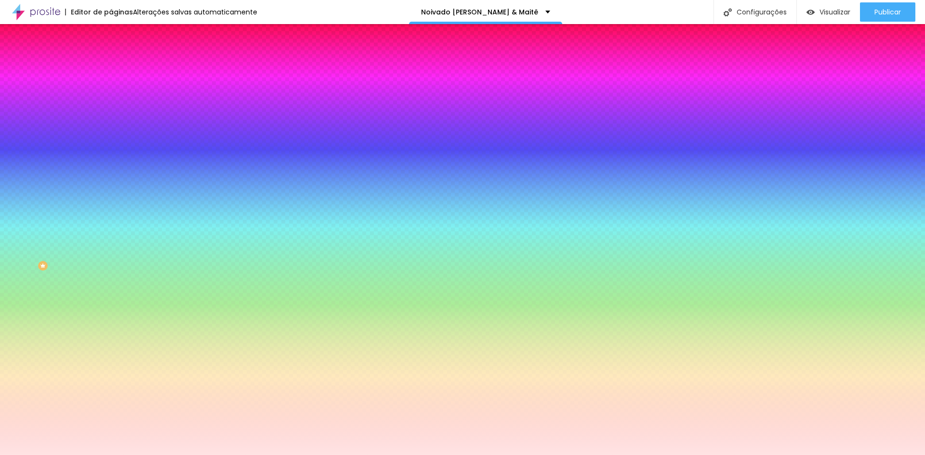
click at [111, 96] on input "#FFE4E4" at bounding box center [169, 97] width 116 height 10
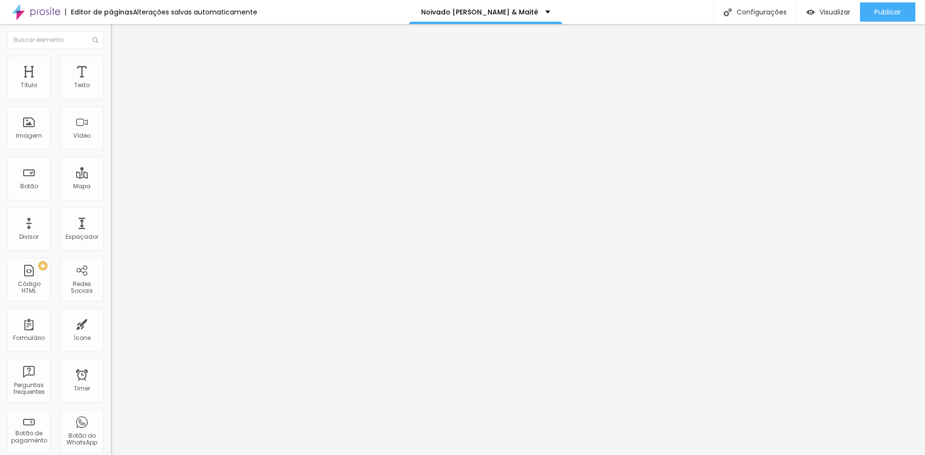
click at [111, 60] on li "Estilo" at bounding box center [166, 61] width 111 height 10
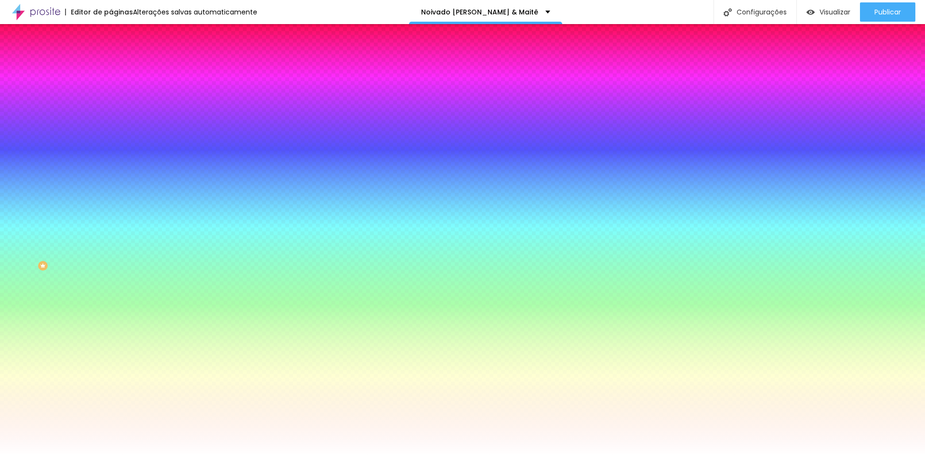
click at [111, 96] on input "#FFFFFF" at bounding box center [169, 97] width 116 height 10
drag, startPoint x: 80, startPoint y: 116, endPoint x: 51, endPoint y: 115, distance: 29.4
click at [111, 213] on input "range" at bounding box center [142, 217] width 62 height 8
drag, startPoint x: 51, startPoint y: 115, endPoint x: 0, endPoint y: 116, distance: 50.6
click at [111, 213] on input "range" at bounding box center [142, 217] width 62 height 8
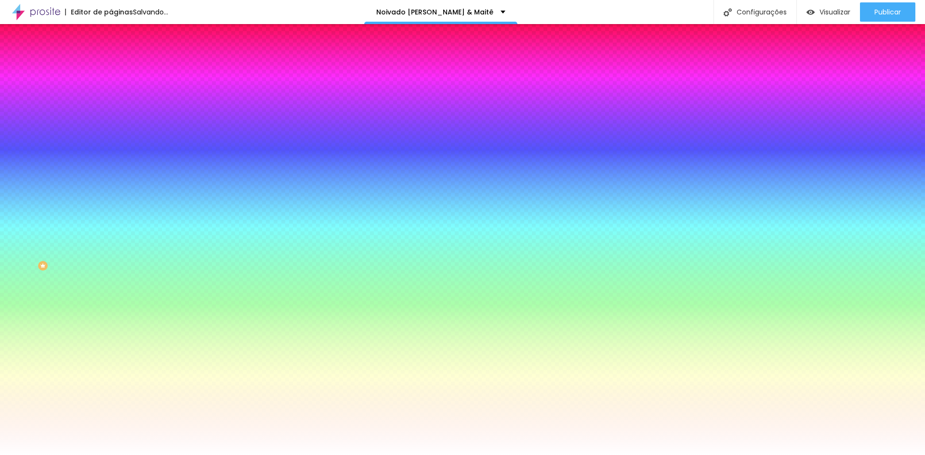
drag, startPoint x: 41, startPoint y: 197, endPoint x: 54, endPoint y: 203, distance: 14.5
click at [111, 198] on div "Editar Coluna Conteúdo Estilo Avançado Cor de fundo Voltar ao padrão #FFFFFF 0 …" at bounding box center [166, 239] width 111 height 431
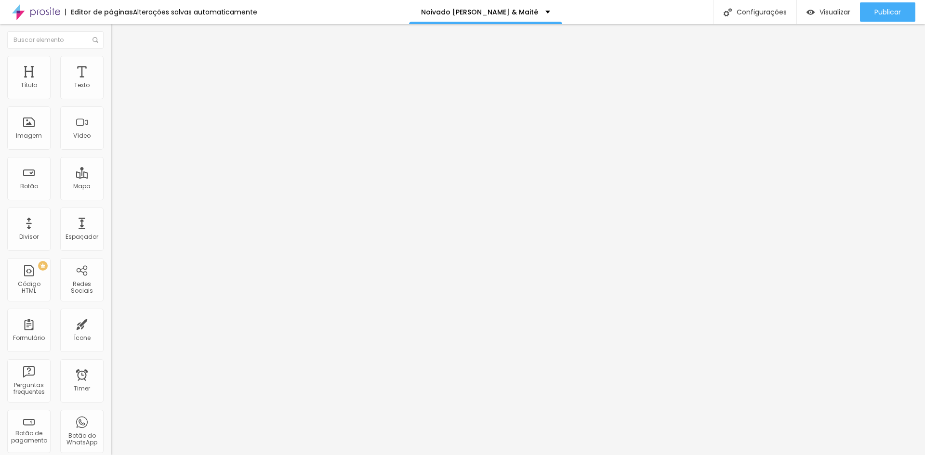
click at [111, 66] on img at bounding box center [115, 70] width 9 height 9
click at [111, 63] on li "Estilo" at bounding box center [166, 61] width 111 height 10
drag, startPoint x: 99, startPoint y: 106, endPoint x: 75, endPoint y: 104, distance: 24.2
click at [111, 100] on div at bounding box center [166, 95] width 111 height 9
type input "75"
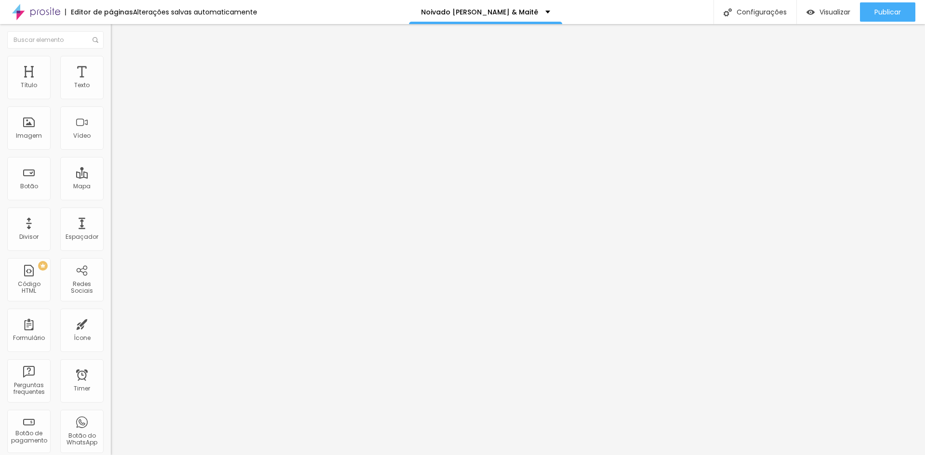
type input "75"
click at [111, 99] on input "range" at bounding box center [142, 95] width 62 height 8
type input "80"
type input "85"
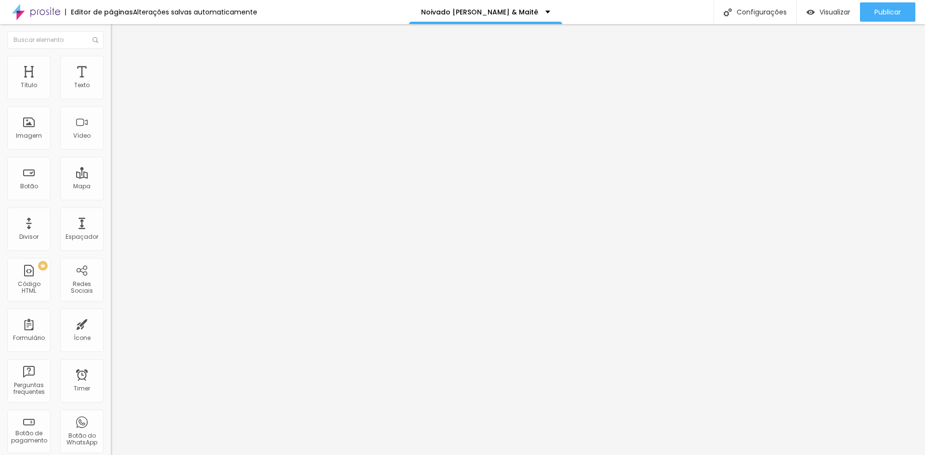
type input "85"
type input "90"
type input "85"
drag, startPoint x: 76, startPoint y: 102, endPoint x: 86, endPoint y: 104, distance: 10.3
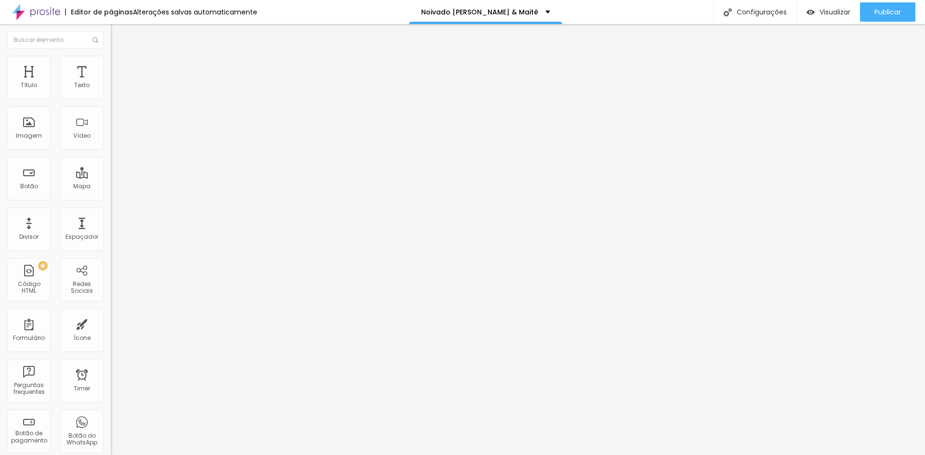
type input "85"
click at [111, 99] on input "range" at bounding box center [142, 95] width 62 height 8
click at [111, 66] on li "Avançado" at bounding box center [166, 71] width 111 height 10
click at [111, 56] on li "Conteúdo" at bounding box center [166, 51] width 111 height 10
click at [111, 64] on li "Estilo" at bounding box center [166, 61] width 111 height 10
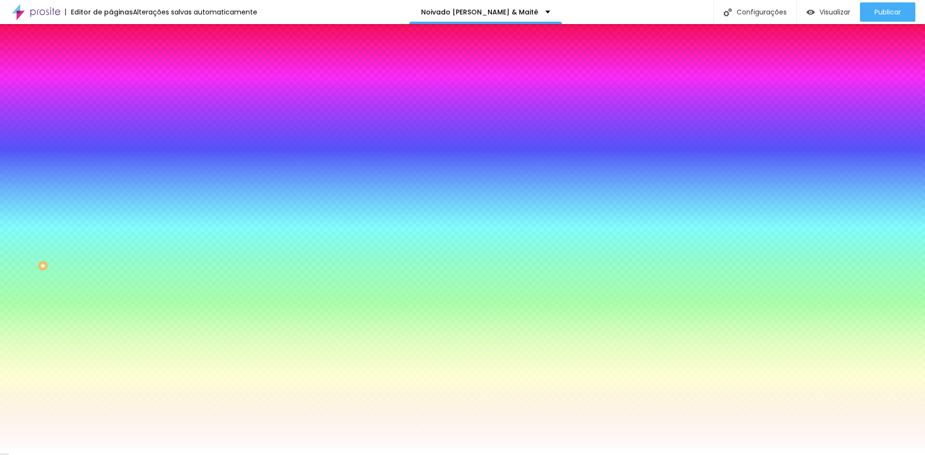
click at [111, 56] on li "Conteúdo" at bounding box center [166, 51] width 111 height 10
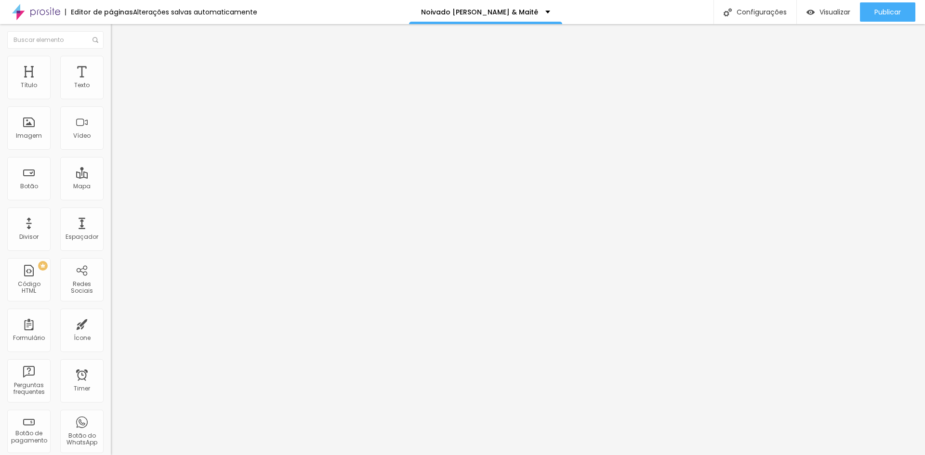
click at [111, 95] on img at bounding box center [114, 92] width 7 height 7
click at [111, 56] on li "Estilo" at bounding box center [166, 61] width 111 height 10
type input "90"
type input "95"
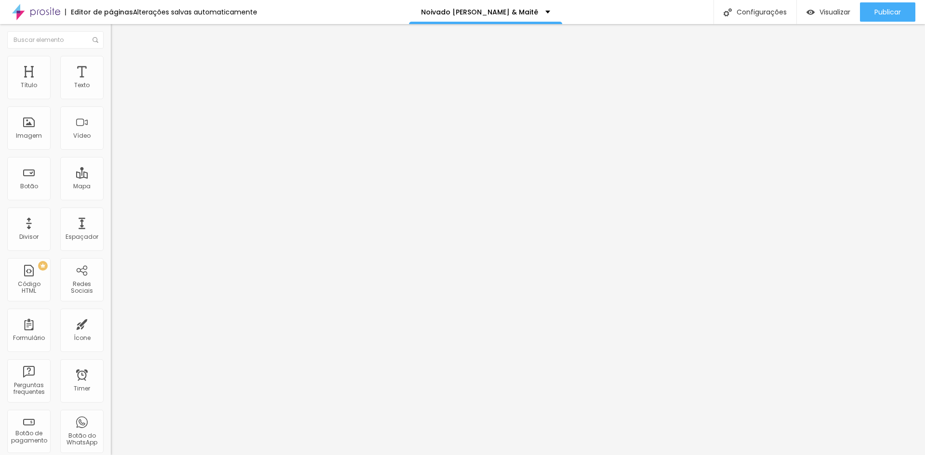
type input "95"
type input "100"
type input "95"
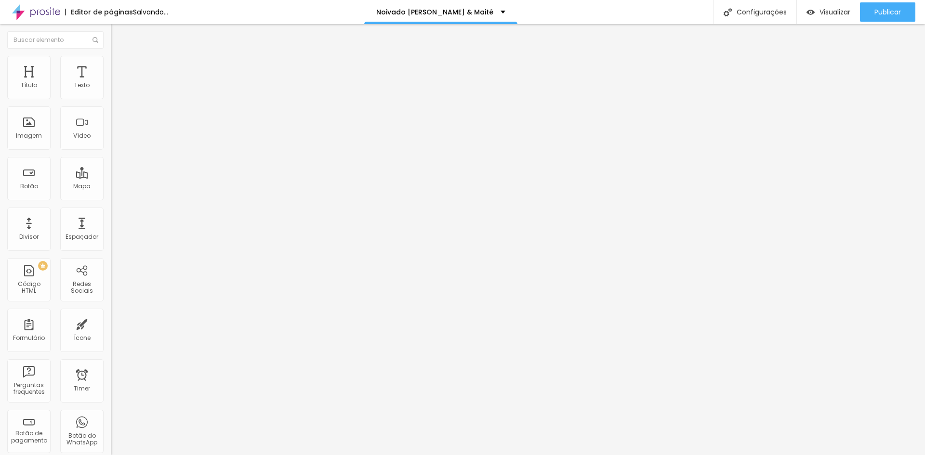
type input "90"
drag, startPoint x: 85, startPoint y: 104, endPoint x: 90, endPoint y: 112, distance: 9.8
type input "90"
click at [111, 99] on input "range" at bounding box center [142, 95] width 62 height 8
click at [111, 95] on img at bounding box center [114, 92] width 7 height 7
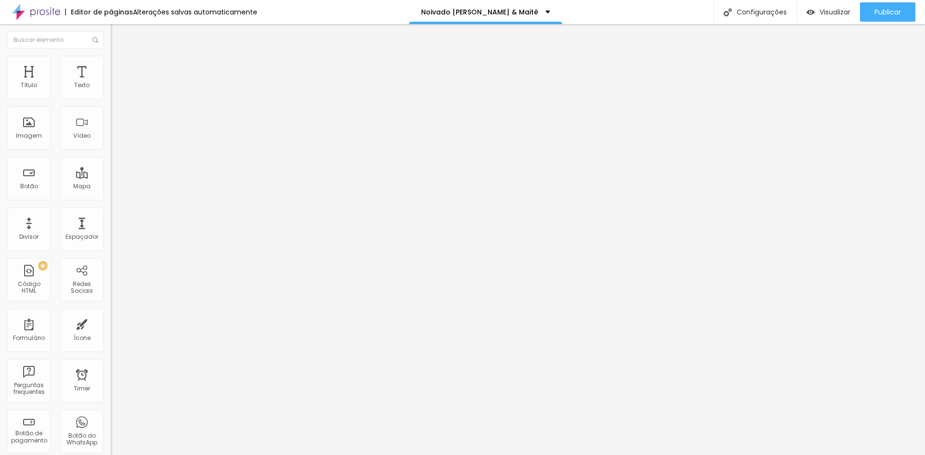
click at [111, 60] on img at bounding box center [115, 60] width 9 height 9
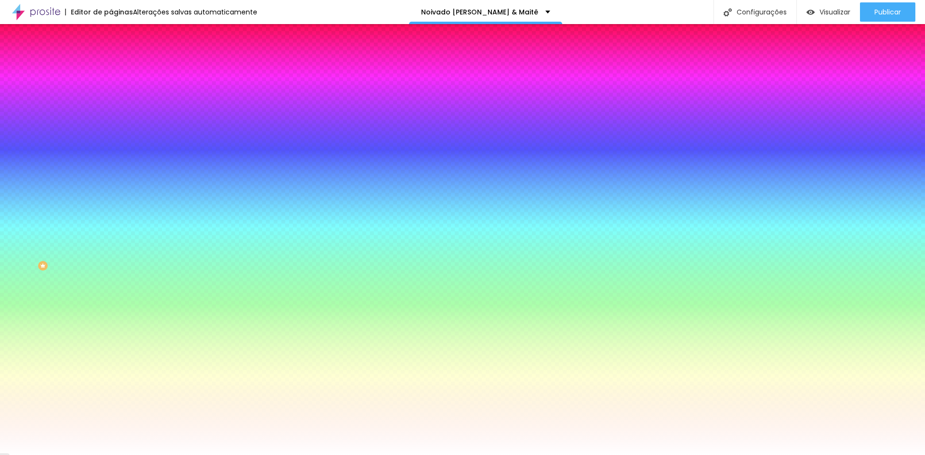
click at [111, 66] on li "Avançado" at bounding box center [166, 71] width 111 height 10
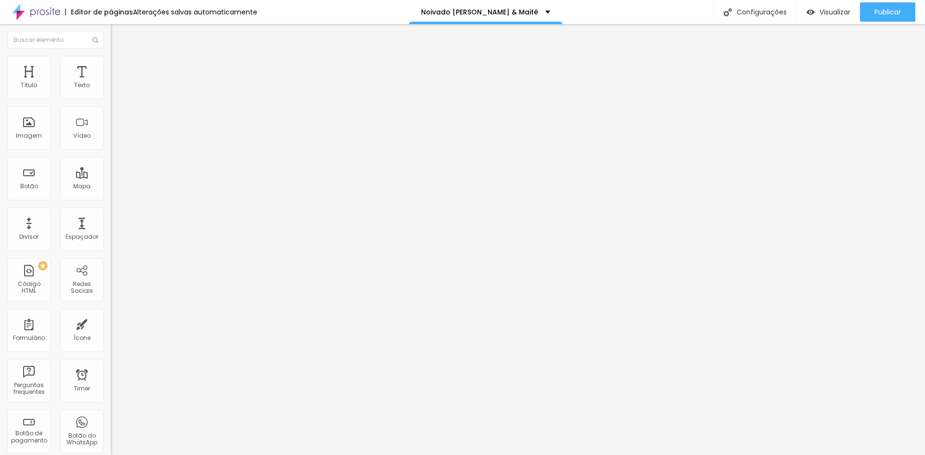
click at [119, 68] on span "Avançado" at bounding box center [135, 72] width 32 height 8
click at [111, 56] on li "Conteúdo" at bounding box center [166, 51] width 111 height 10
click at [111, 95] on img at bounding box center [114, 92] width 7 height 7
click at [111, 66] on li "Avançado" at bounding box center [166, 71] width 111 height 10
type input "25"
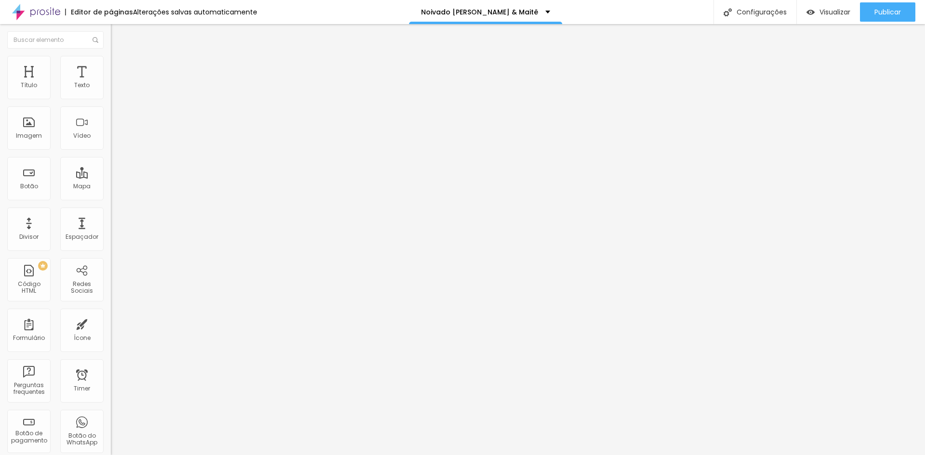
type input "25"
type input "30"
type input "35"
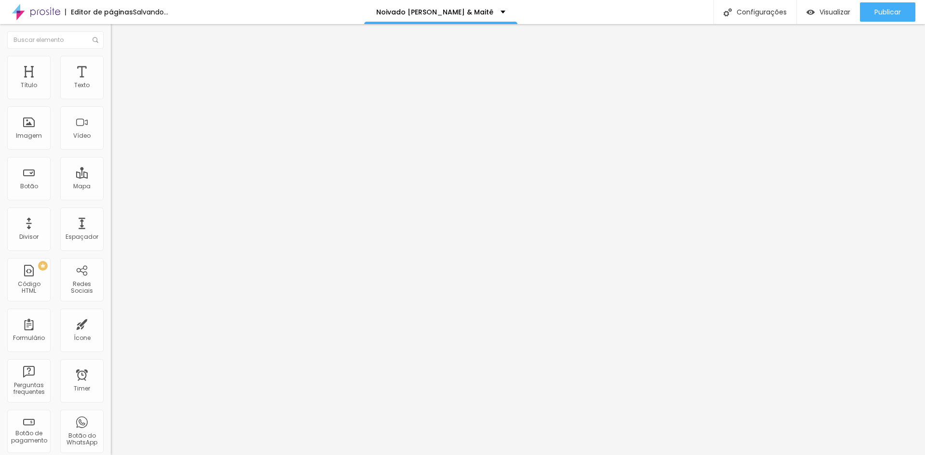
type input "30"
type input "25"
type input "20"
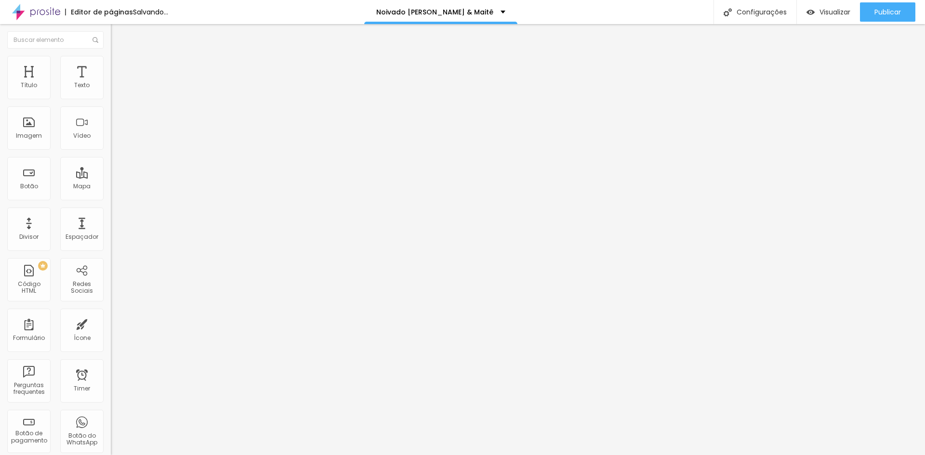
type input "20"
type input "15"
type input "10"
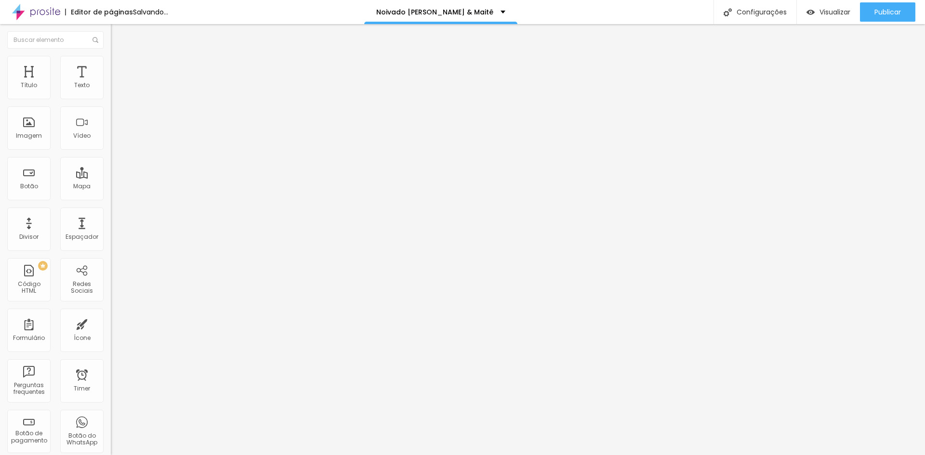
type input "15"
type input "20"
click at [111, 187] on input "range" at bounding box center [142, 191] width 62 height 8
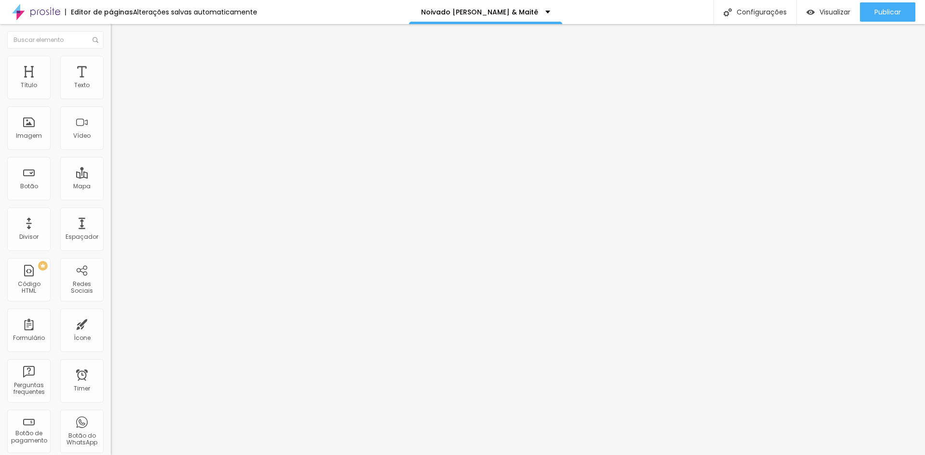
click at [111, 61] on li "Estilo" at bounding box center [166, 61] width 111 height 10
click at [111, 66] on img at bounding box center [115, 70] width 9 height 9
click at [111, 92] on div at bounding box center [166, 93] width 111 height 8
click at [111, 98] on img at bounding box center [114, 99] width 7 height 7
click at [111, 64] on li "Estilo" at bounding box center [166, 61] width 111 height 10
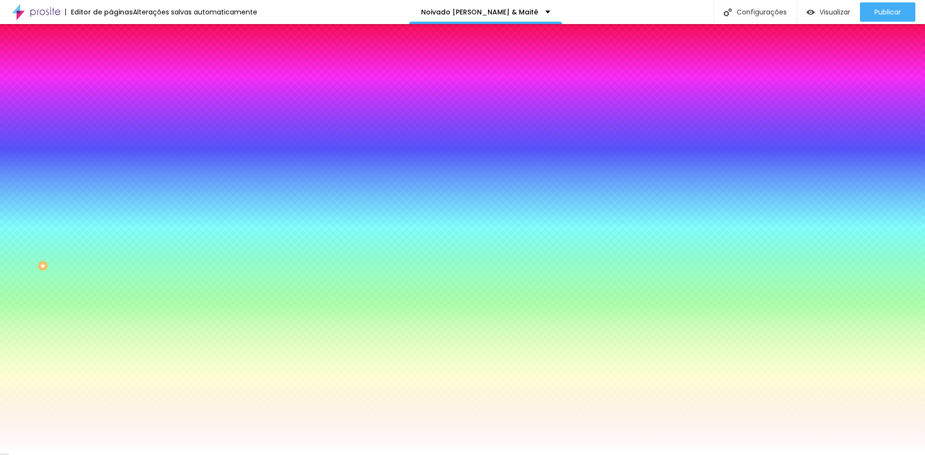
click at [111, 66] on img at bounding box center [115, 70] width 9 height 9
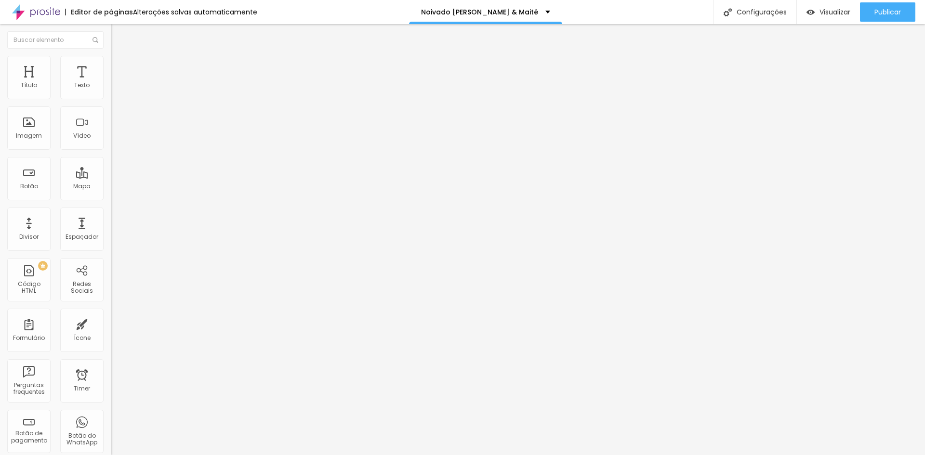
type input "15"
type input "20"
click at [111, 187] on input "range" at bounding box center [142, 191] width 62 height 8
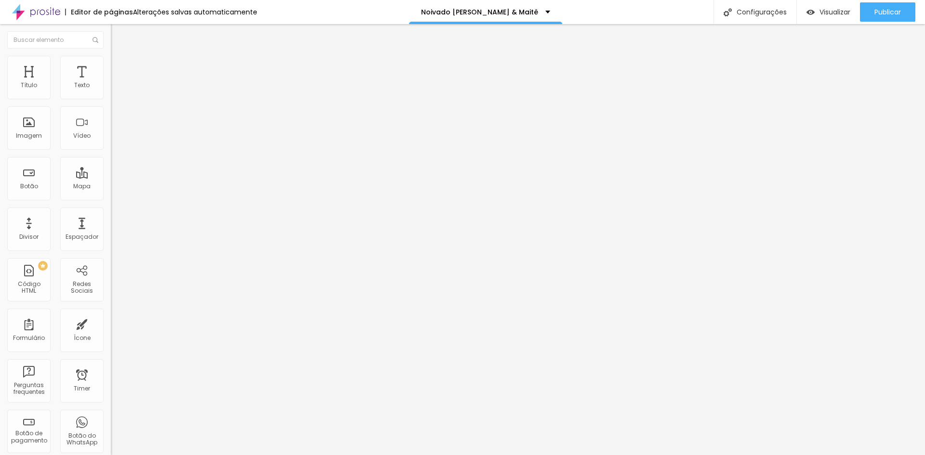
click at [111, 58] on img at bounding box center [115, 60] width 9 height 9
click at [111, 66] on img at bounding box center [115, 70] width 9 height 9
click at [111, 187] on div at bounding box center [166, 191] width 111 height 9
type input "24"
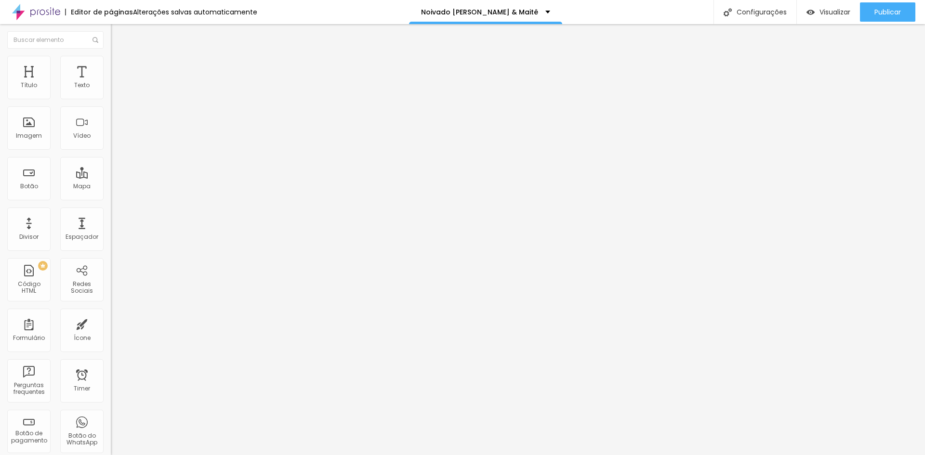
type input "25"
type input "26"
type input "30"
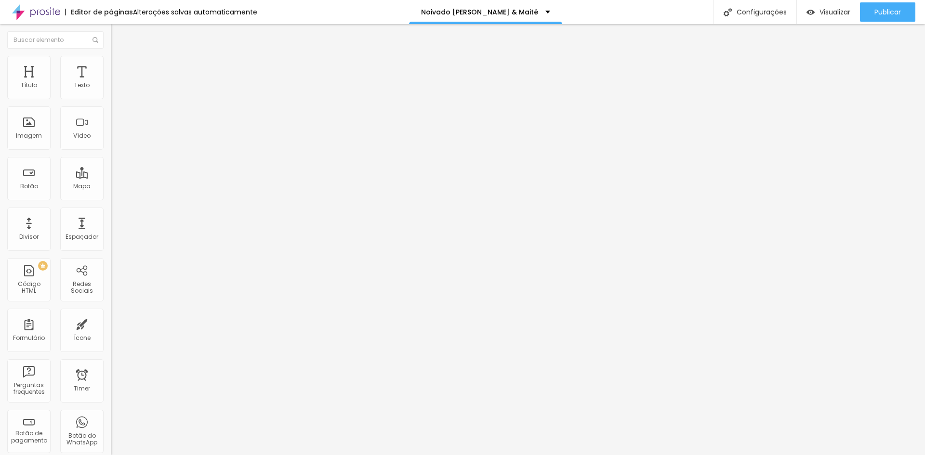
type input "30"
type input "31"
type input "32"
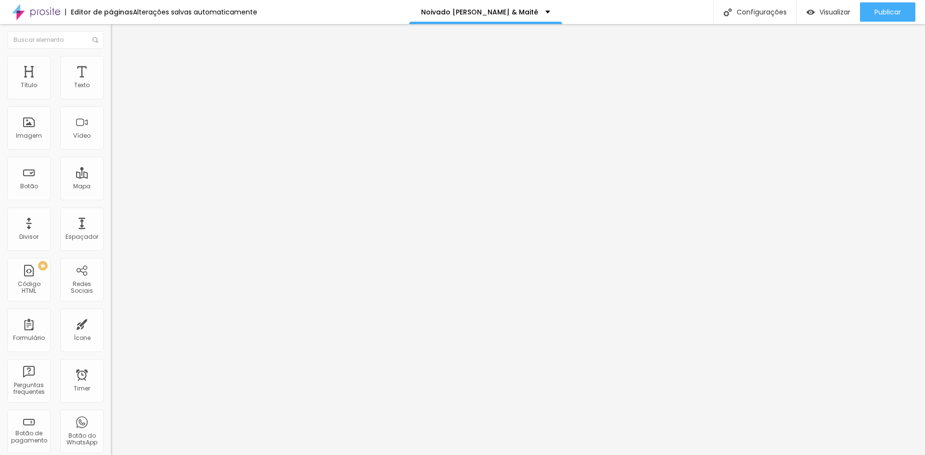
type input "33"
type input "34"
drag, startPoint x: 37, startPoint y: 97, endPoint x: 42, endPoint y: 97, distance: 5.8
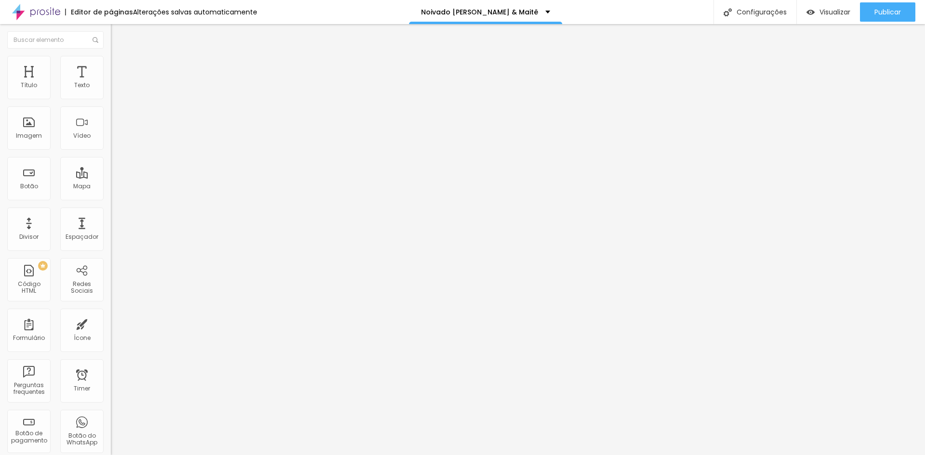
type input "34"
click at [111, 187] on input "range" at bounding box center [142, 191] width 62 height 8
click at [119, 66] on span "Estilo" at bounding box center [126, 62] width 15 height 8
click at [119, 65] on span "Estilo" at bounding box center [126, 62] width 15 height 8
type input "96"
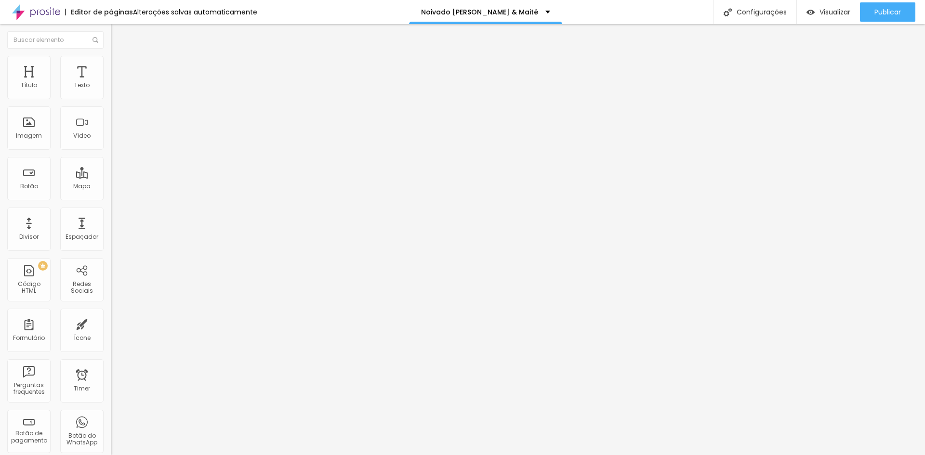
type input "96"
type input "97"
type input "115"
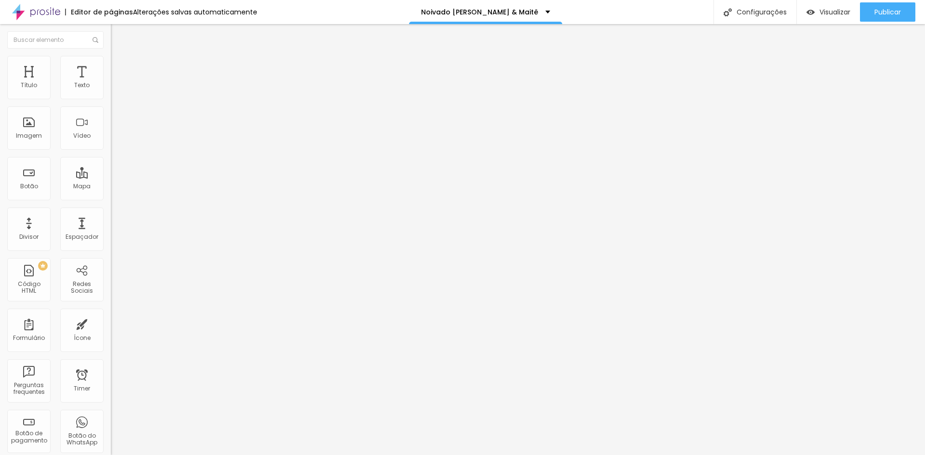
type input "127"
type input "135"
type input "140"
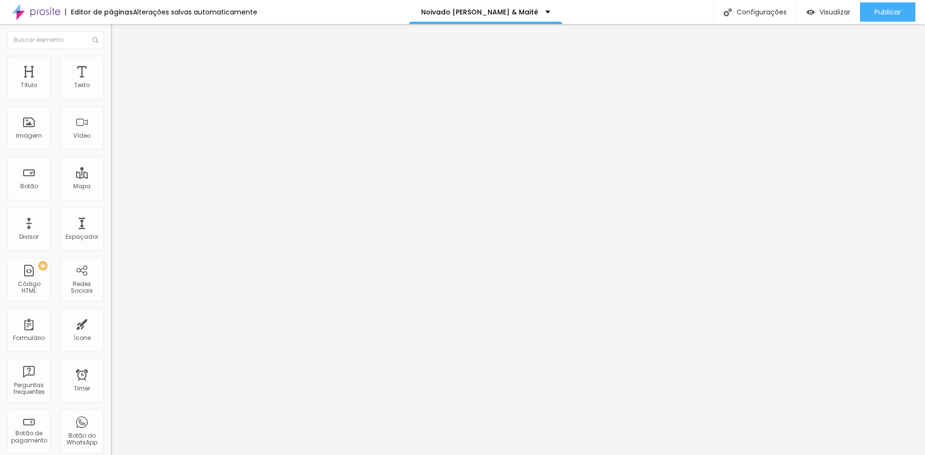
type input "140"
type input "142"
type input "143"
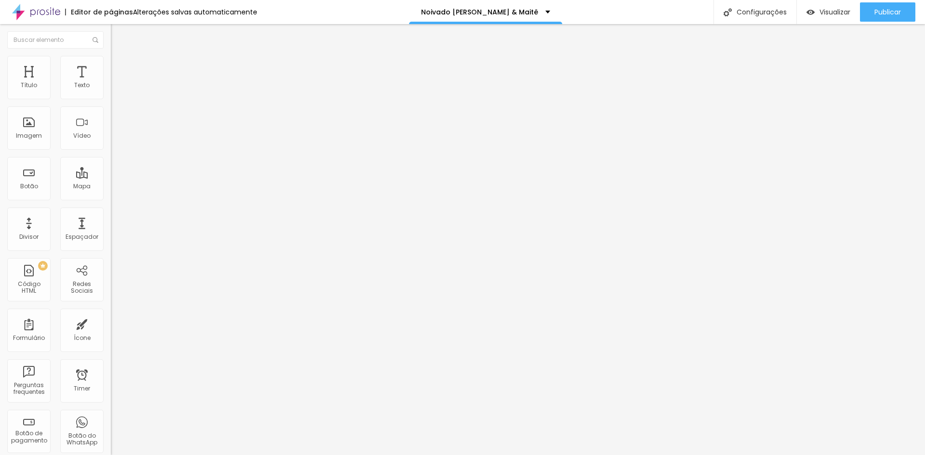
type input "142"
type input "128"
type input "125"
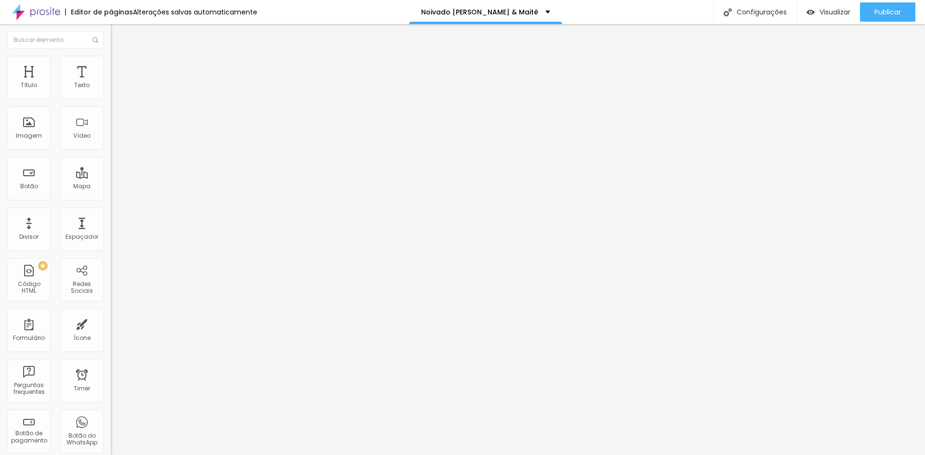
type input "125"
type input "123"
type input "125"
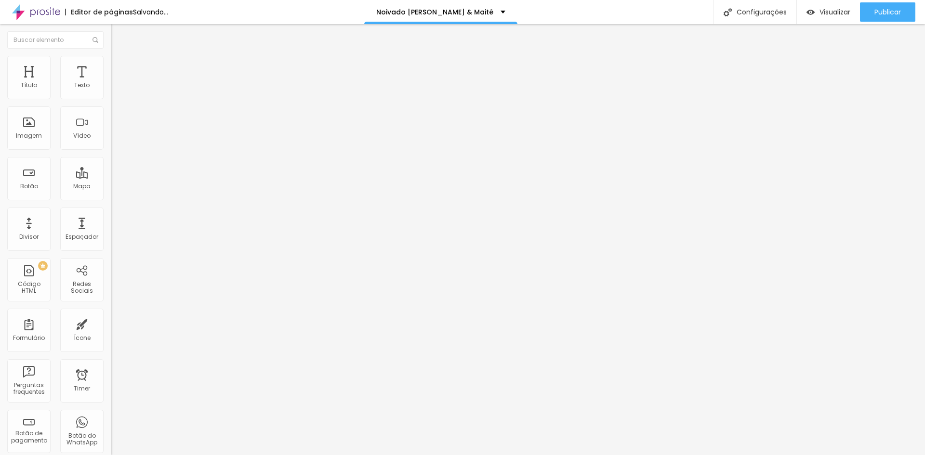
type input "128"
type input "130"
type input "132"
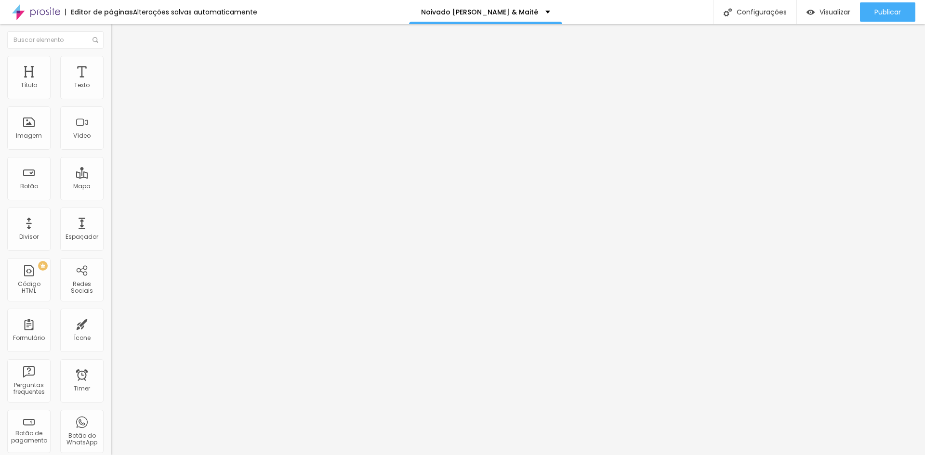
type input "132"
type input "133"
type input "135"
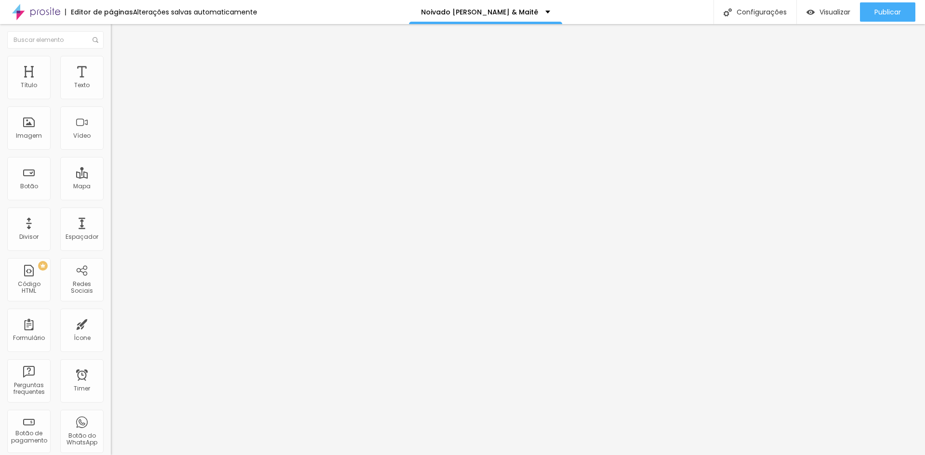
drag, startPoint x: 51, startPoint y: 123, endPoint x: 62, endPoint y: 123, distance: 11.6
type input "135"
click at [111, 211] on input "range" at bounding box center [142, 215] width 62 height 8
click at [119, 66] on span "Estilo" at bounding box center [126, 62] width 15 height 8
drag, startPoint x: 43, startPoint y: 119, endPoint x: 59, endPoint y: 123, distance: 16.9
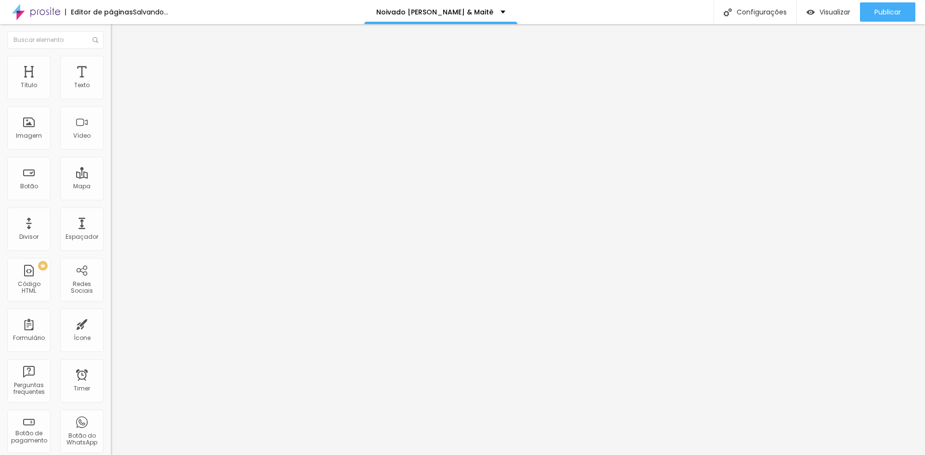
click at [111, 211] on div at bounding box center [166, 215] width 111 height 9
type input "116"
click at [111, 211] on input "range" at bounding box center [142, 215] width 62 height 8
type input "130"
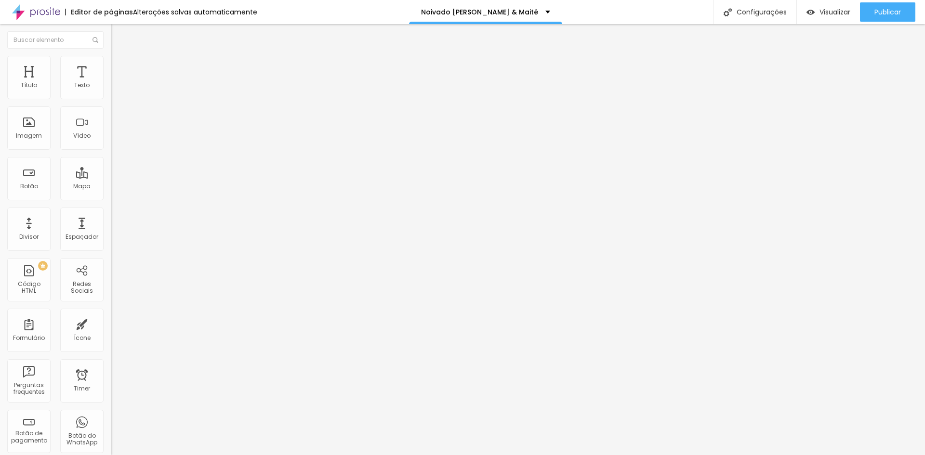
type input "130"
type input "137"
type input "143"
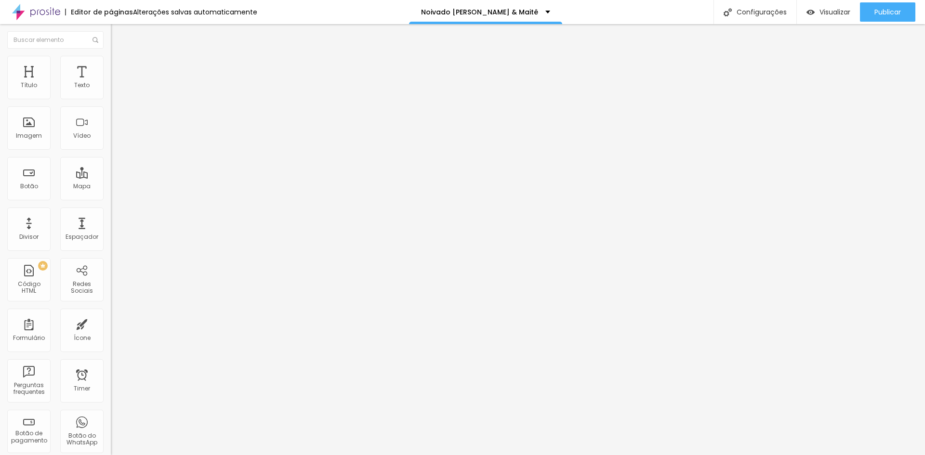
type input "145"
type input "143"
type input "142"
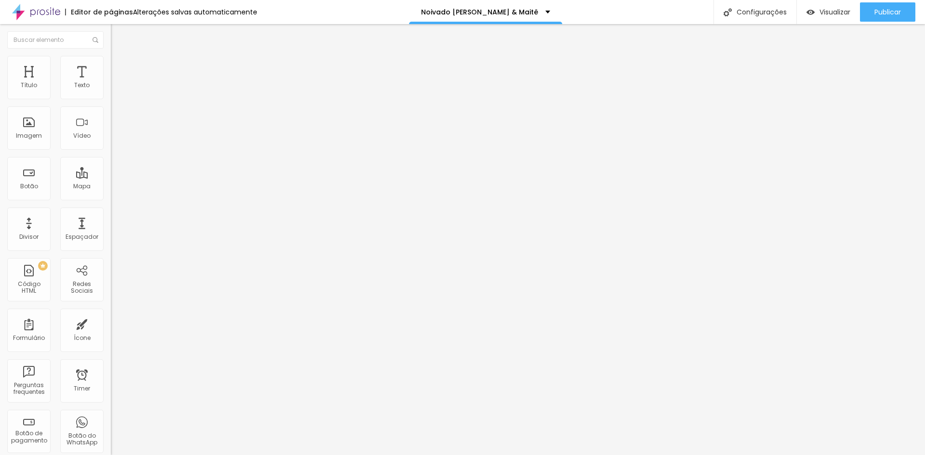
type input "142"
type input "140"
type input "138"
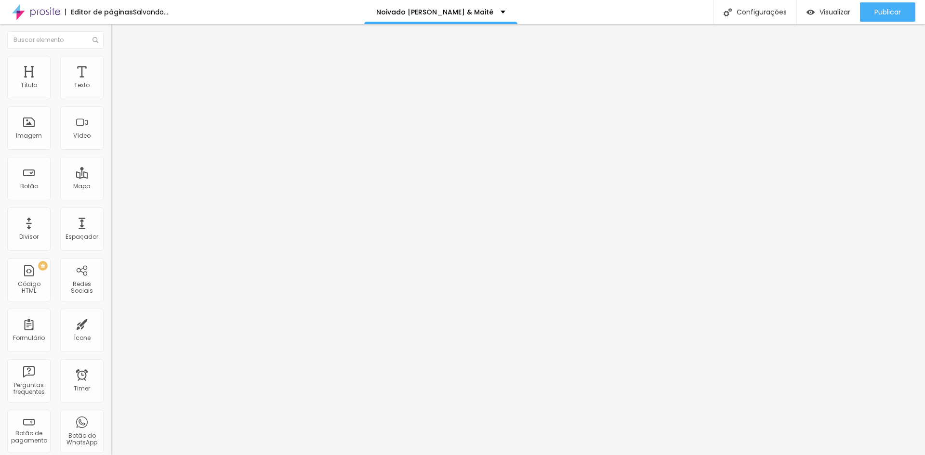
type input "137"
type input "135"
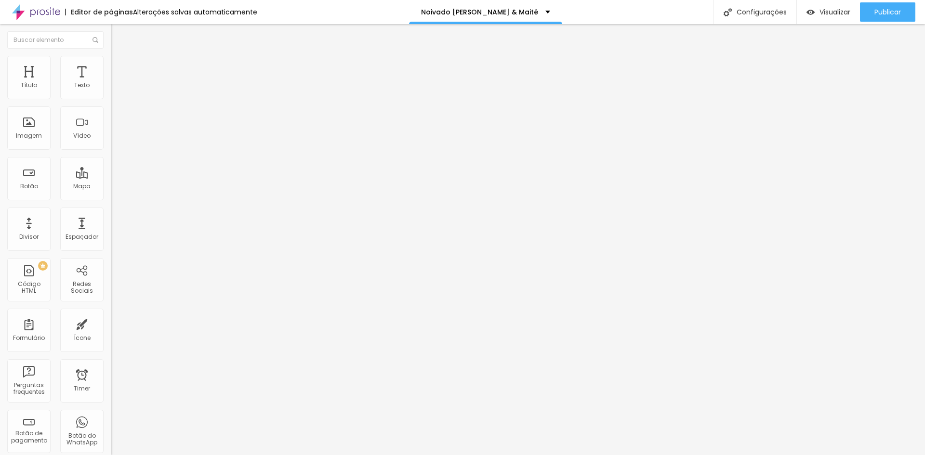
click at [111, 211] on input "range" at bounding box center [142, 215] width 62 height 8
click at [111, 95] on img at bounding box center [114, 92] width 7 height 7
click at [111, 69] on ul "Conteúdo Estilo Avançado" at bounding box center [166, 60] width 111 height 29
click at [111, 64] on li "Estilo" at bounding box center [166, 61] width 111 height 10
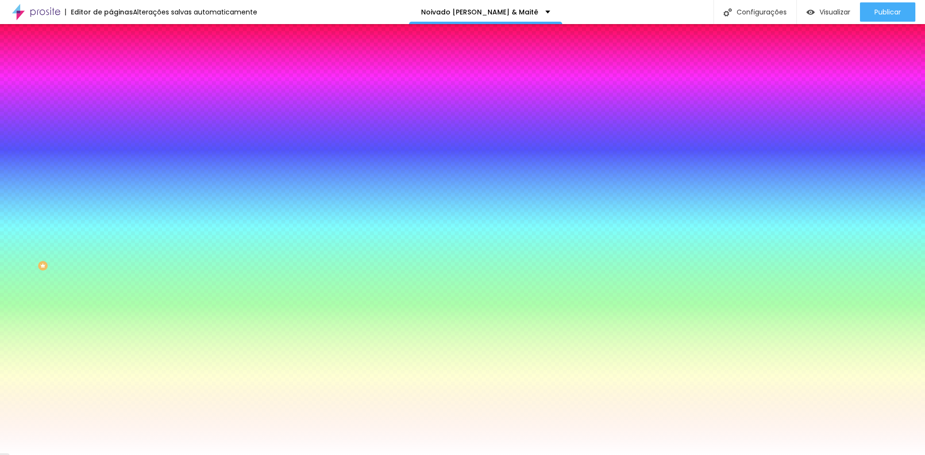
click at [119, 68] on span "Avançado" at bounding box center [135, 72] width 32 height 8
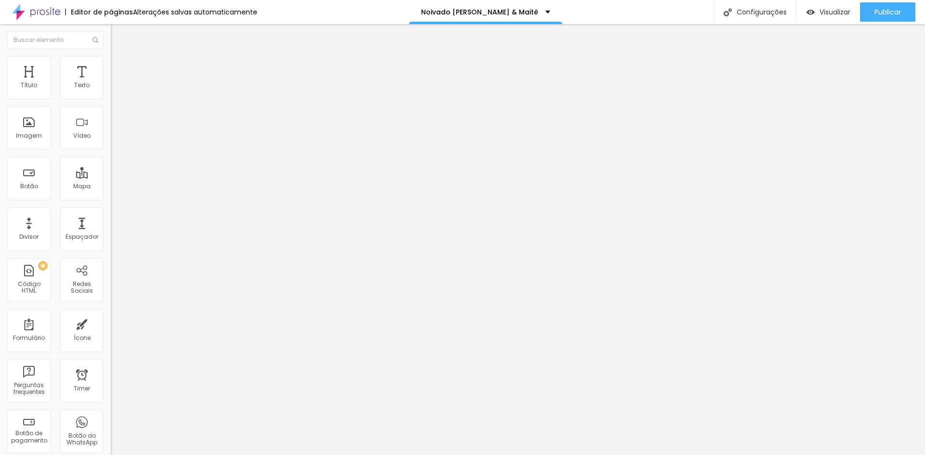
type input "35"
click at [111, 187] on input "range" at bounding box center [142, 191] width 62 height 8
type input "30"
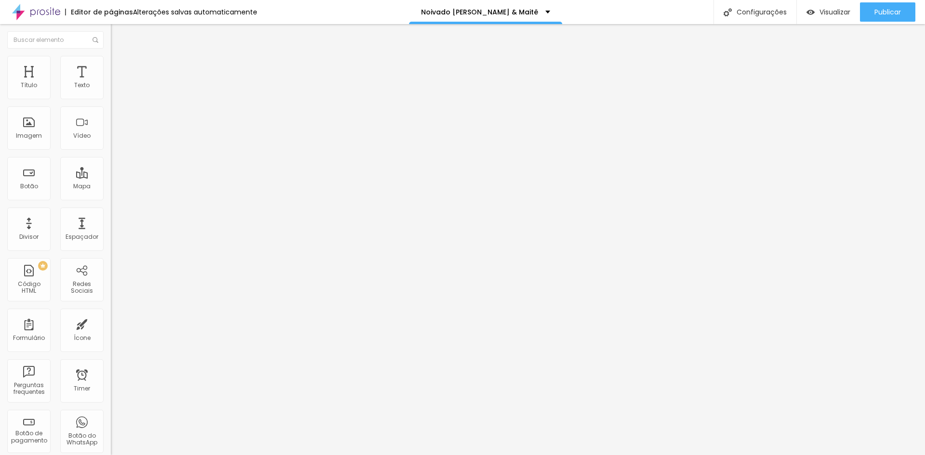
type input "35"
type input "40"
type input "35"
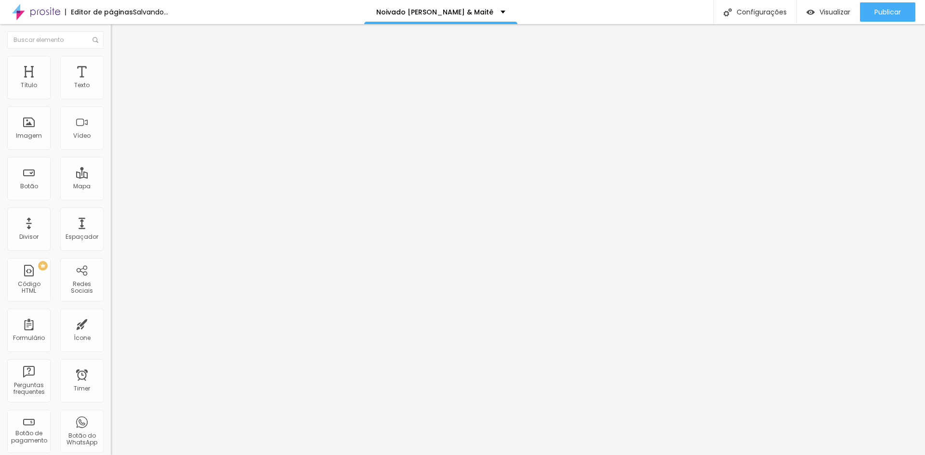
type input "35"
type input "30"
type input "35"
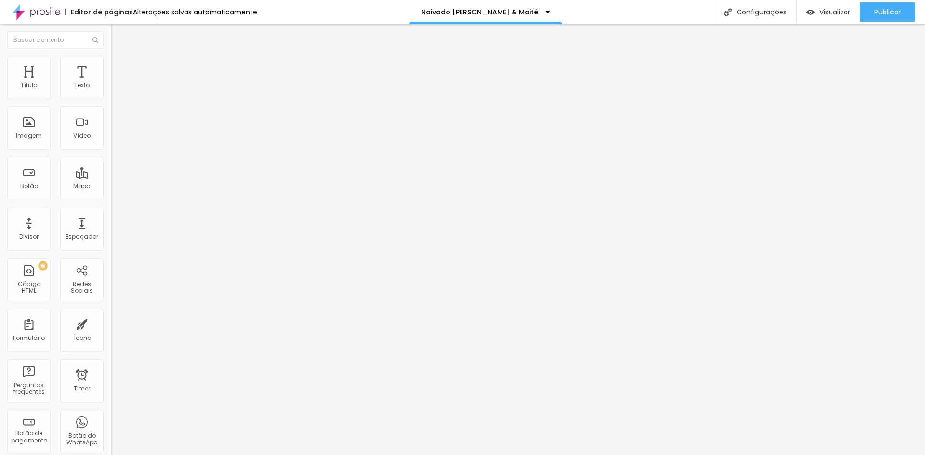
drag, startPoint x: 47, startPoint y: 94, endPoint x: 53, endPoint y: 95, distance: 6.8
click at [111, 187] on input "range" at bounding box center [142, 191] width 62 height 8
click at [111, 58] on li "Estilo" at bounding box center [166, 61] width 111 height 10
click at [111, 66] on img at bounding box center [115, 70] width 9 height 9
type input "8"
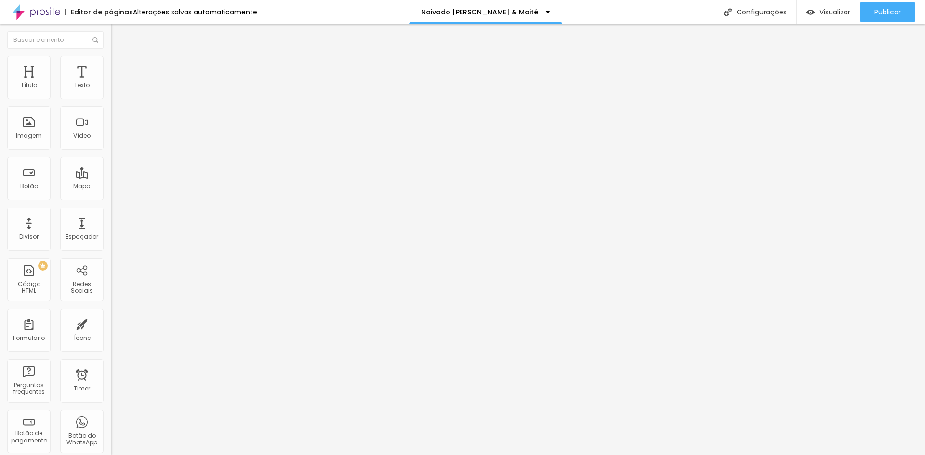
type input "8"
type input "12"
type input "13"
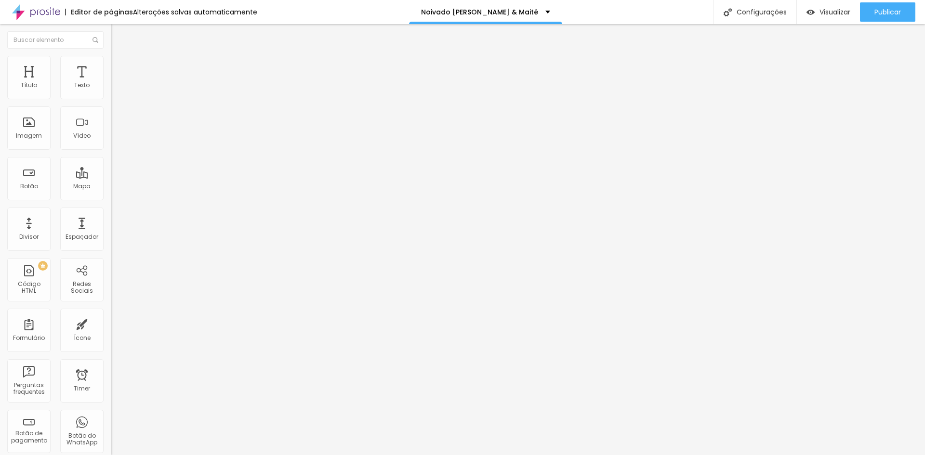
type input "14"
type input "15"
type input "14"
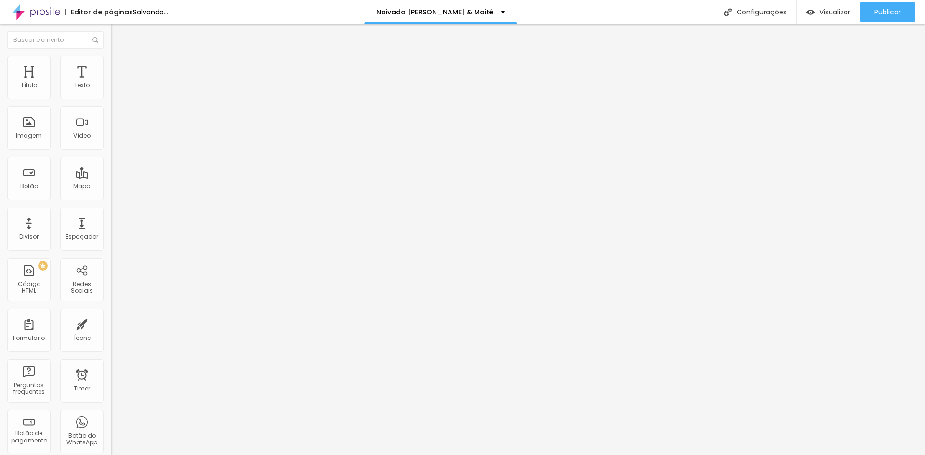
type input "14"
type input "13"
type input "10"
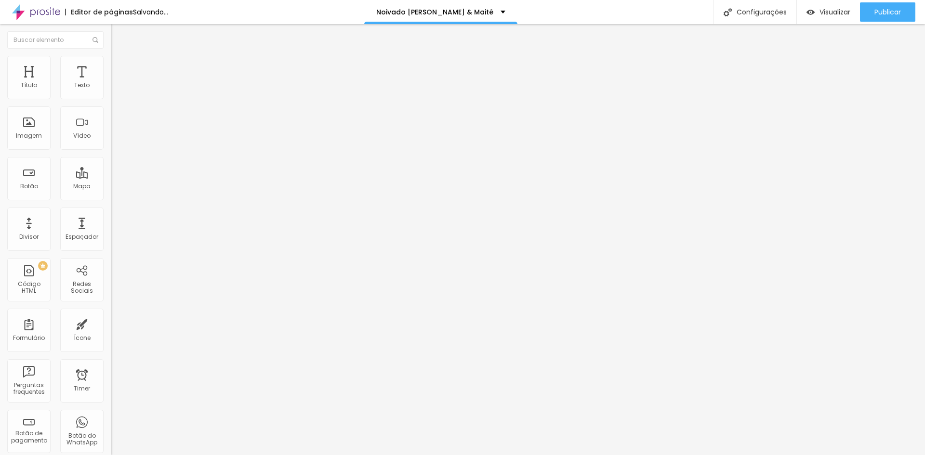
type input "7"
type input "6"
type input "5"
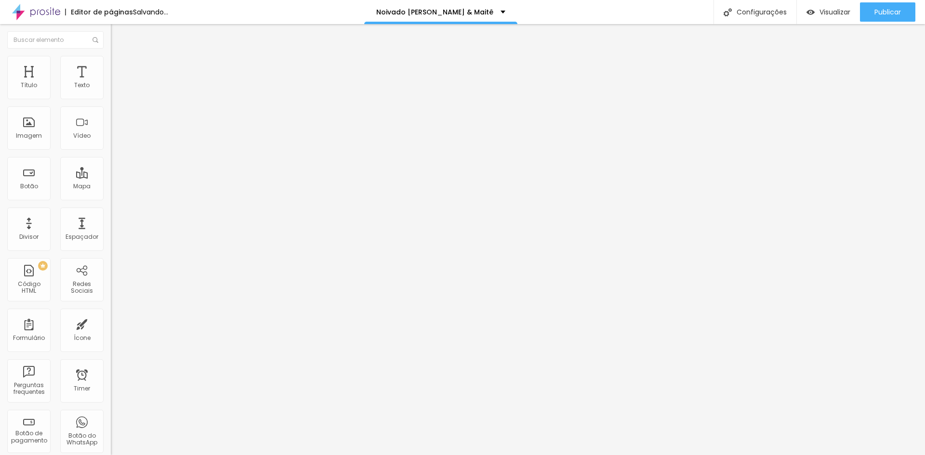
type input "5"
type input "4"
type input "0"
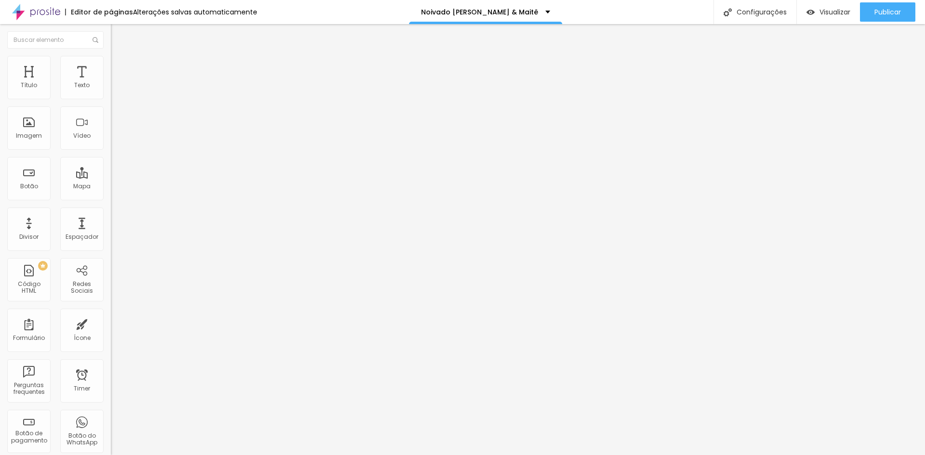
drag, startPoint x: 26, startPoint y: 113, endPoint x: 14, endPoint y: 113, distance: 12.0
click at [111, 323] on input "range" at bounding box center [142, 327] width 62 height 8
click at [111, 96] on img at bounding box center [114, 99] width 7 height 7
click at [111, 97] on img at bounding box center [114, 99] width 7 height 7
click at [111, 96] on img at bounding box center [114, 99] width 7 height 7
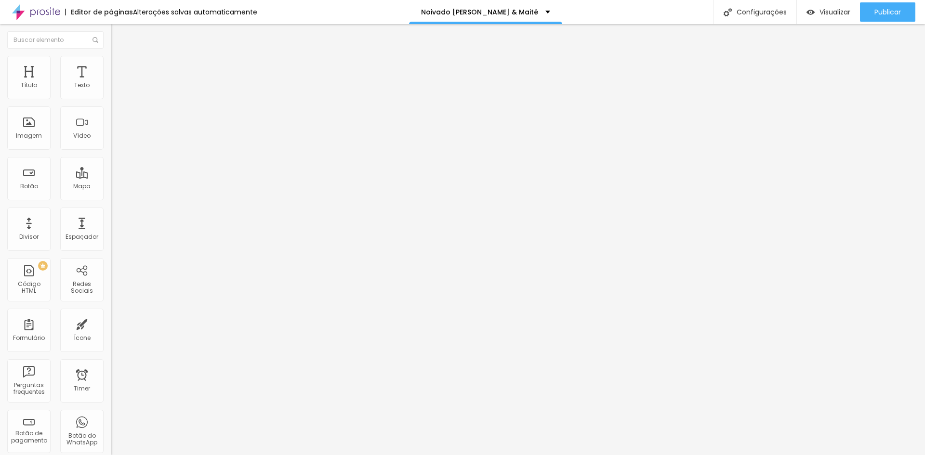
click at [111, 65] on ul "Conteúdo Estilo Avançado" at bounding box center [166, 60] width 111 height 29
click at [111, 64] on li "Estilo" at bounding box center [166, 61] width 111 height 10
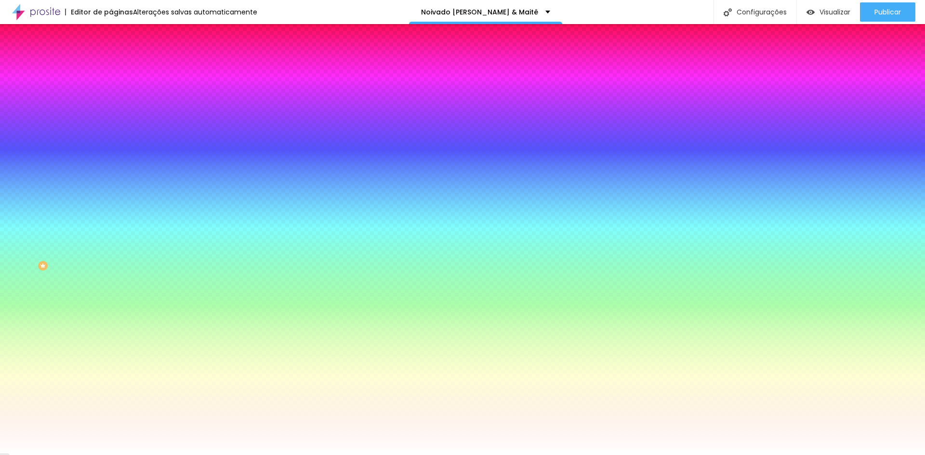
click at [119, 68] on span "Avançado" at bounding box center [135, 72] width 32 height 8
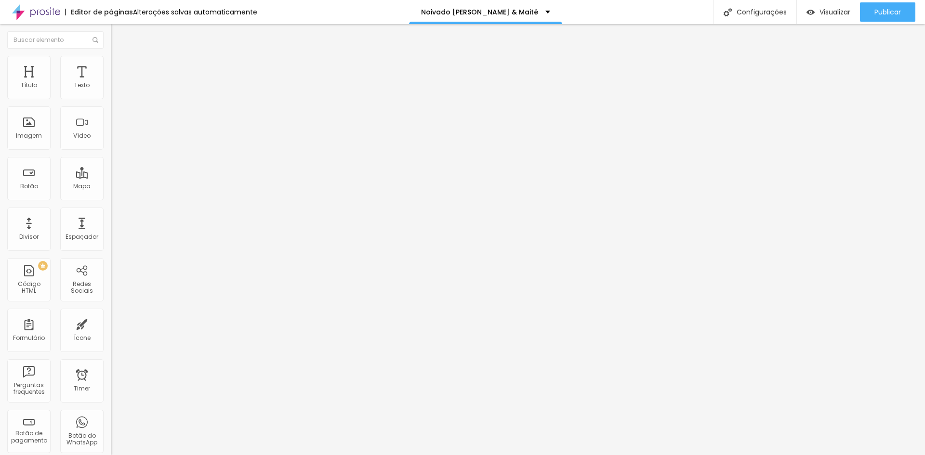
type input "30"
drag, startPoint x: 54, startPoint y: 94, endPoint x: 48, endPoint y: 95, distance: 6.4
click at [111, 187] on input "range" at bounding box center [142, 191] width 62 height 8
type input "25"
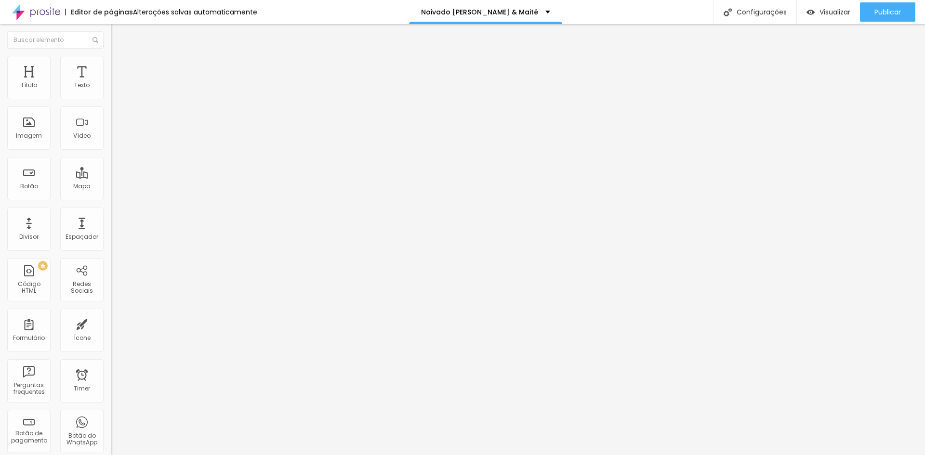
type input "25"
type input "20"
type input "25"
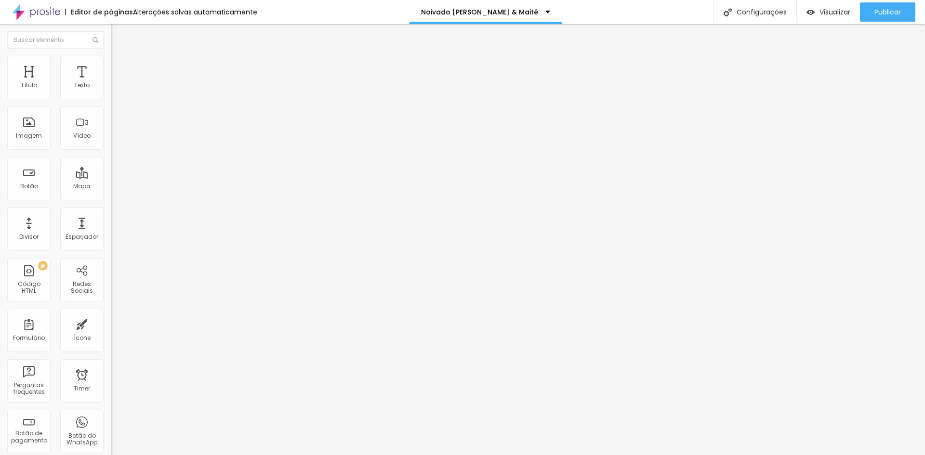
type input "25"
click at [111, 187] on input "range" at bounding box center [142, 191] width 62 height 8
type input "18"
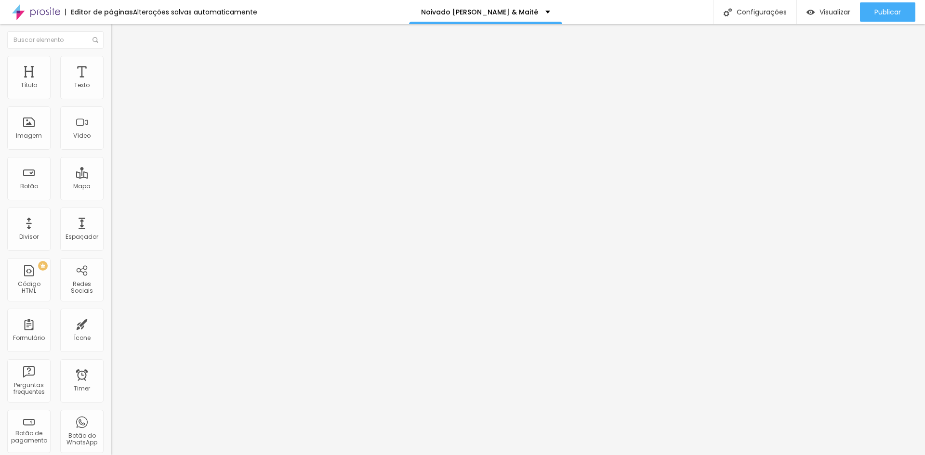
click at [111, 177] on input "range" at bounding box center [142, 181] width 62 height 8
type input "18"
click at [111, 177] on input "range" at bounding box center [142, 181] width 62 height 8
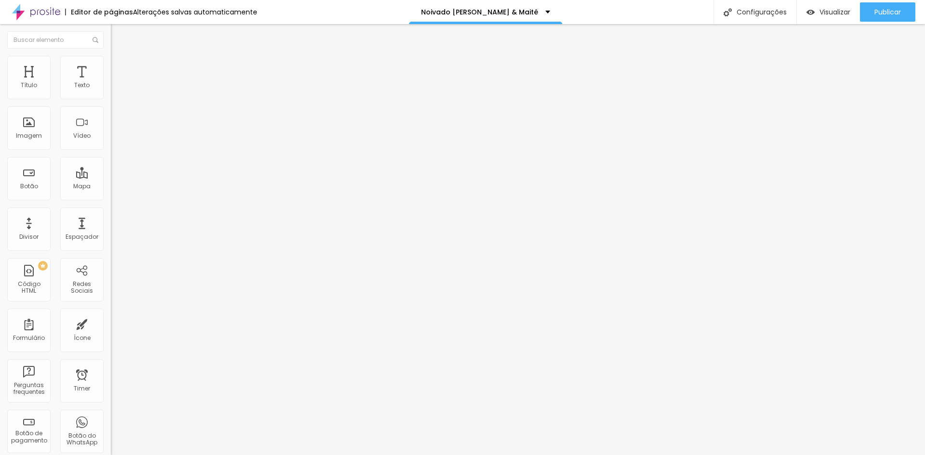
click at [111, 61] on img at bounding box center [115, 60] width 9 height 9
type input "18"
click at [111, 177] on input "range" at bounding box center [142, 181] width 62 height 8
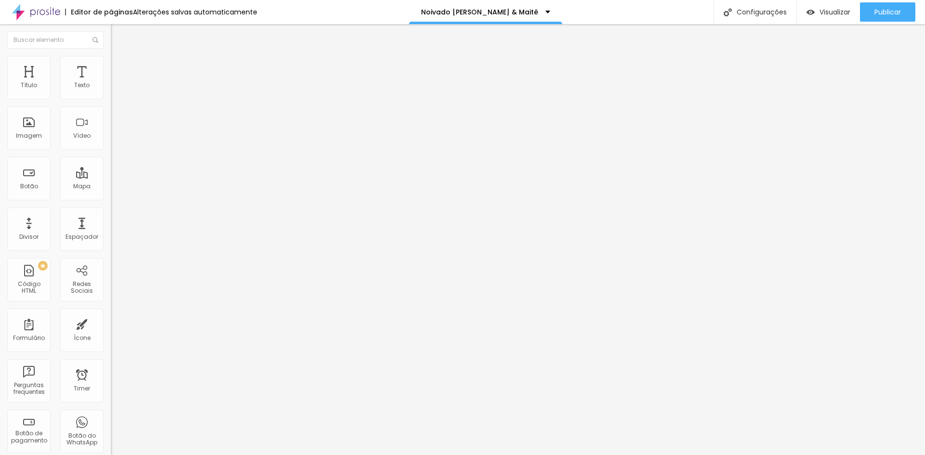
type input "18"
click at [111, 177] on input "range" at bounding box center [142, 181] width 62 height 8
click at [111, 59] on li "Estilo" at bounding box center [166, 61] width 111 height 10
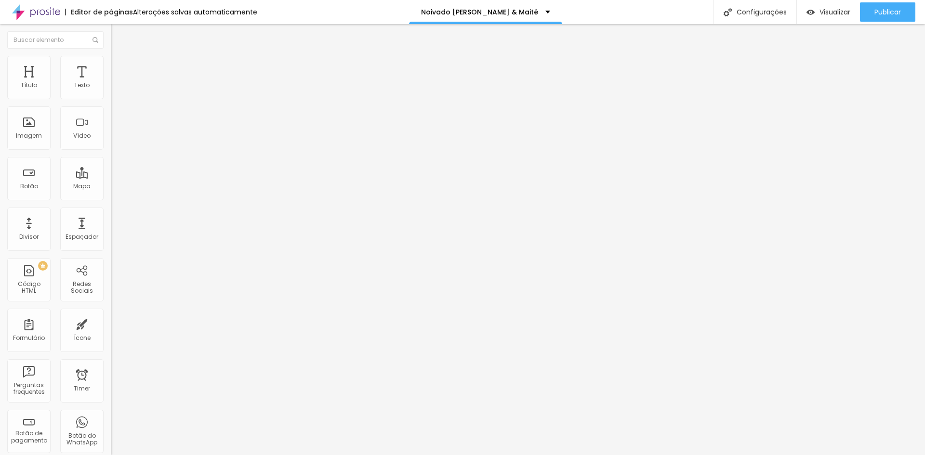
click at [111, 66] on li "Avançado" at bounding box center [166, 71] width 111 height 10
type input "74"
type input "72"
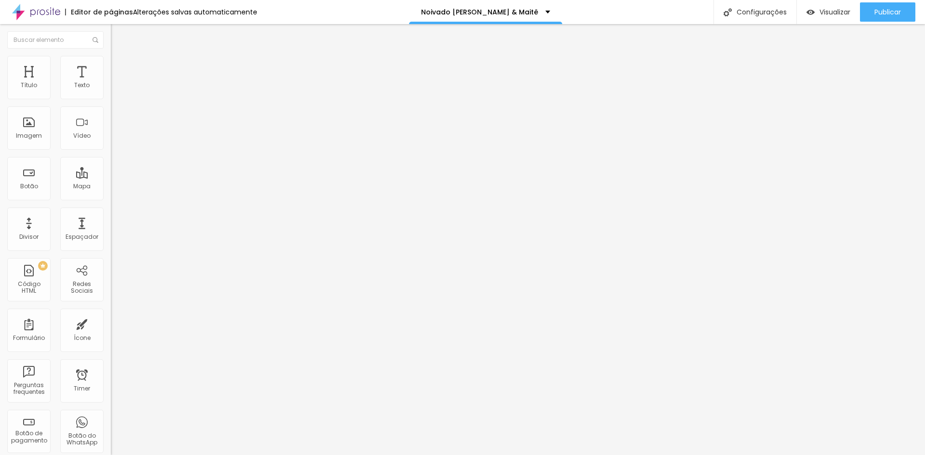
type input "70"
type input "68"
type input "67"
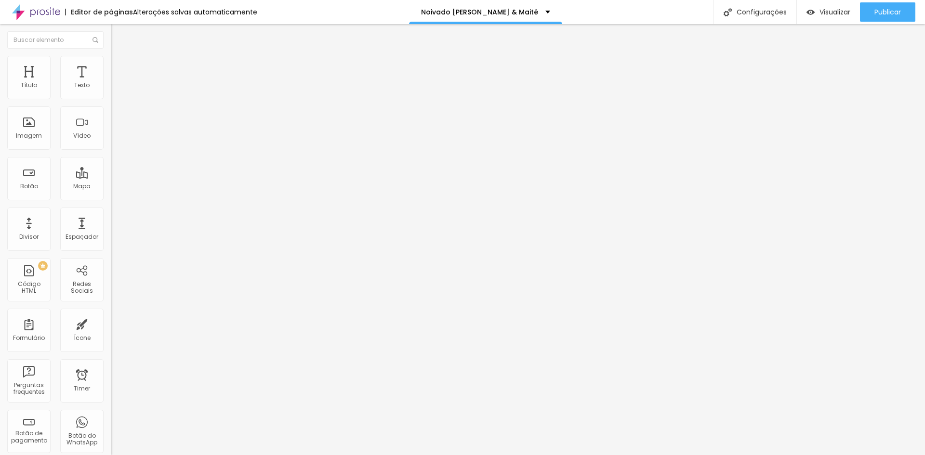
type input "67"
type input "65"
type input "64"
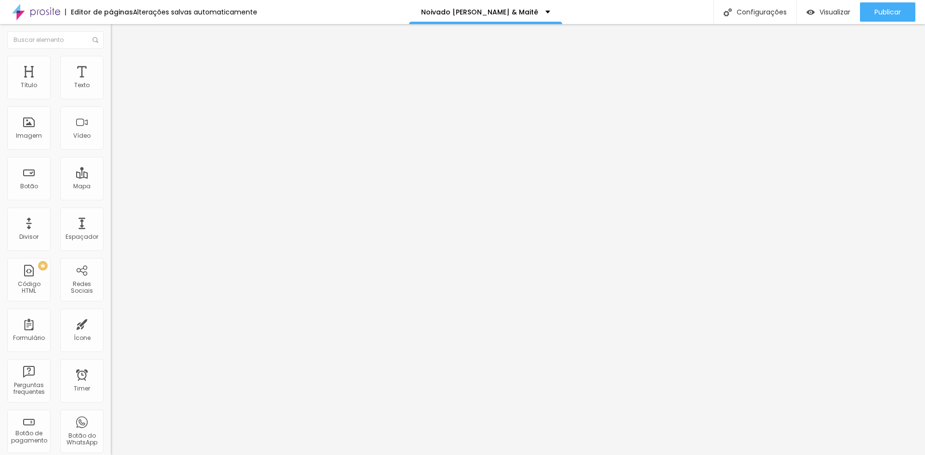
type input "63"
type input "60"
drag, startPoint x: 66, startPoint y: 115, endPoint x: 38, endPoint y: 115, distance: 28.9
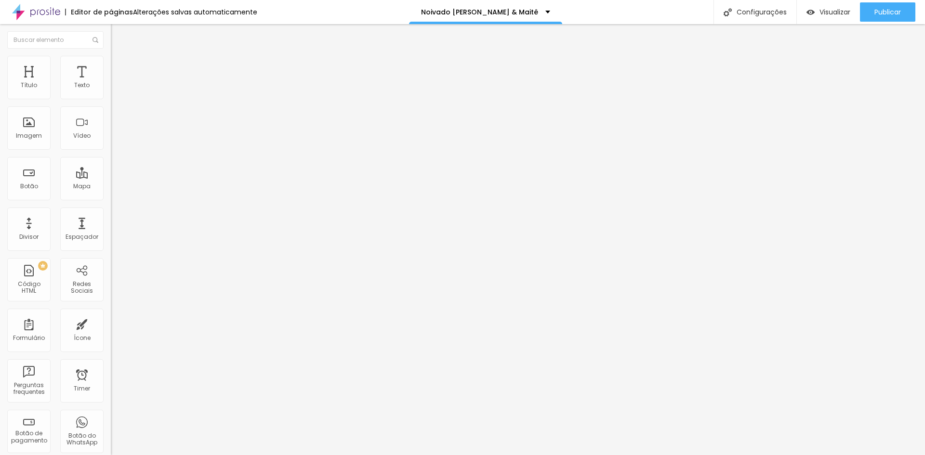
click at [111, 323] on input "range" at bounding box center [142, 327] width 62 height 8
click at [111, 96] on img at bounding box center [114, 99] width 7 height 7
click at [119, 66] on span "Estilo" at bounding box center [126, 62] width 15 height 8
click at [111, 66] on img at bounding box center [115, 70] width 9 height 9
click at [111, 187] on input "range" at bounding box center [142, 191] width 62 height 8
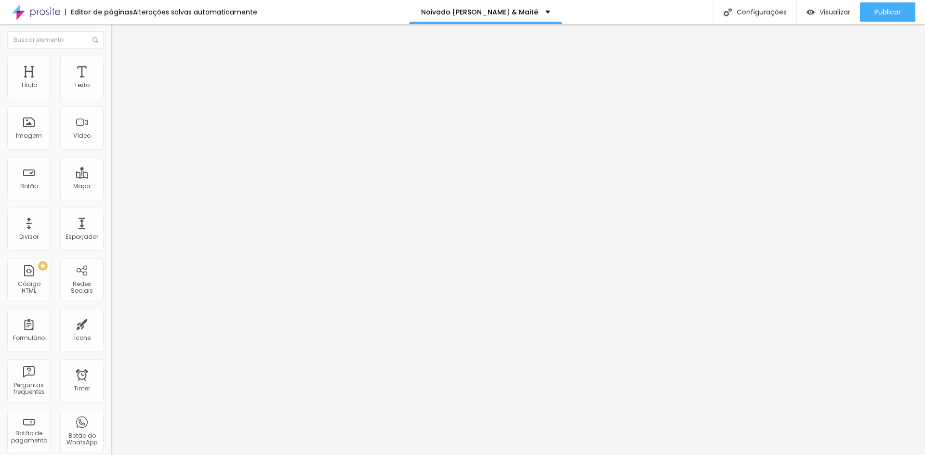
drag, startPoint x: 36, startPoint y: 117, endPoint x: 30, endPoint y: 117, distance: 6.3
click at [111, 323] on div at bounding box center [166, 327] width 111 height 9
click at [111, 323] on input "range" at bounding box center [142, 327] width 62 height 8
click at [111, 187] on input "range" at bounding box center [142, 191] width 62 height 8
drag, startPoint x: 36, startPoint y: 114, endPoint x: 50, endPoint y: 114, distance: 14.5
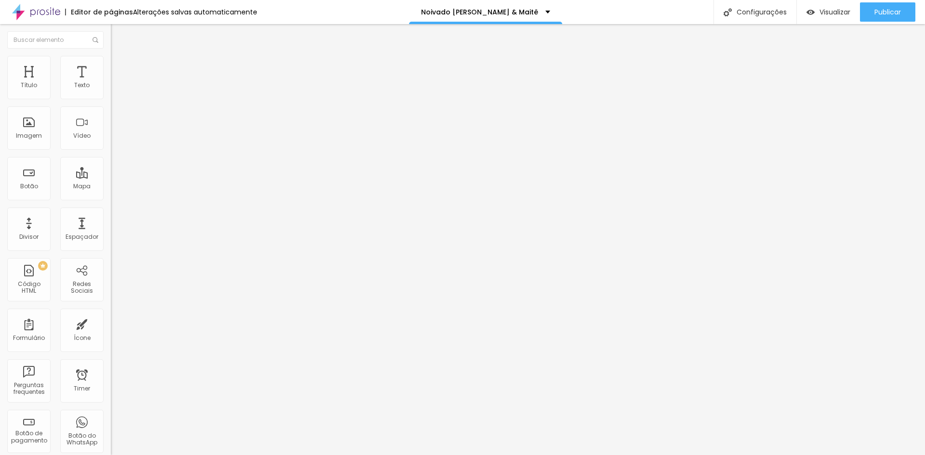
click at [111, 323] on input "range" at bounding box center [142, 327] width 62 height 8
click at [119, 68] on span "Avançado" at bounding box center [135, 72] width 32 height 8
click at [111, 66] on img at bounding box center [115, 70] width 9 height 9
drag, startPoint x: 23, startPoint y: 115, endPoint x: 48, endPoint y: 114, distance: 25.5
click at [111, 323] on input "range" at bounding box center [142, 327] width 62 height 8
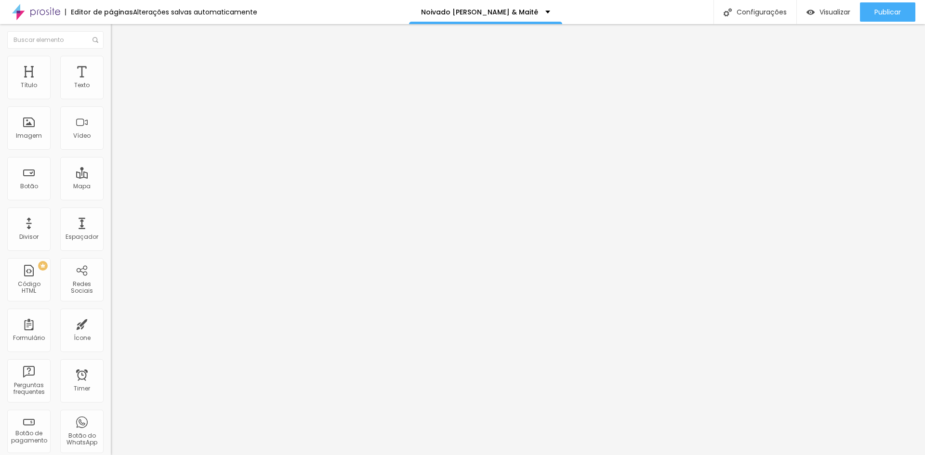
click at [119, 66] on span "Estilo" at bounding box center [126, 62] width 15 height 8
click at [111, 66] on img at bounding box center [115, 70] width 9 height 9
drag, startPoint x: 24, startPoint y: 112, endPoint x: 111, endPoint y: 124, distance: 88.1
click at [111, 323] on input "range" at bounding box center [142, 327] width 62 height 8
click at [119, 68] on span "Avançado" at bounding box center [135, 72] width 32 height 8
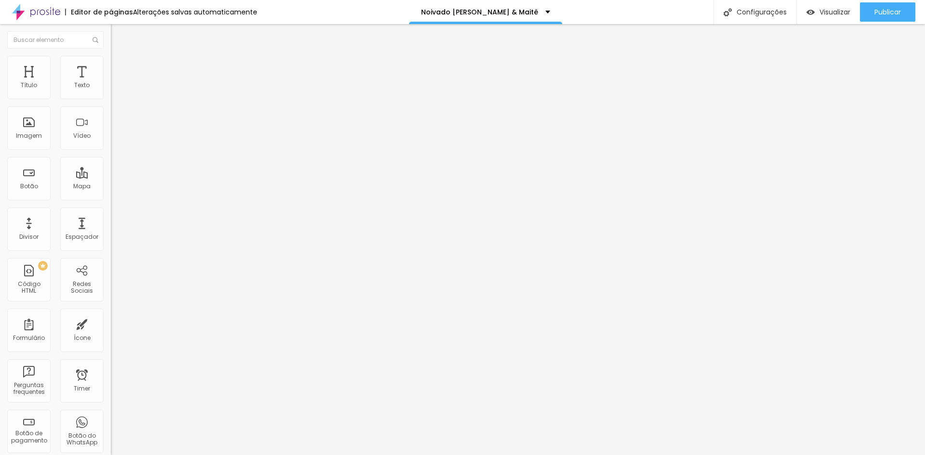
click at [111, 72] on li "Avançado" at bounding box center [166, 71] width 111 height 10
drag, startPoint x: 60, startPoint y: 115, endPoint x: 115, endPoint y: 119, distance: 54.6
click at [115, 323] on input "range" at bounding box center [142, 327] width 62 height 8
click at [111, 66] on li "Avançado" at bounding box center [166, 71] width 111 height 10
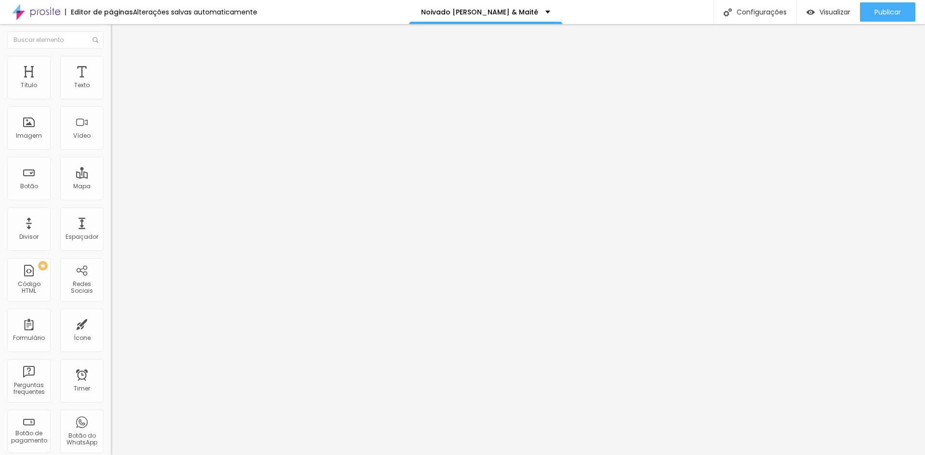
drag, startPoint x: 20, startPoint y: 116, endPoint x: 50, endPoint y: 120, distance: 30.7
click at [111, 211] on div "0 Espaço de baixo" at bounding box center [166, 279] width 111 height 136
drag, startPoint x: 25, startPoint y: 114, endPoint x: 61, endPoint y: 119, distance: 37.1
click at [111, 323] on input "range" at bounding box center [142, 327] width 62 height 8
click at [111, 98] on img at bounding box center [114, 99] width 7 height 7
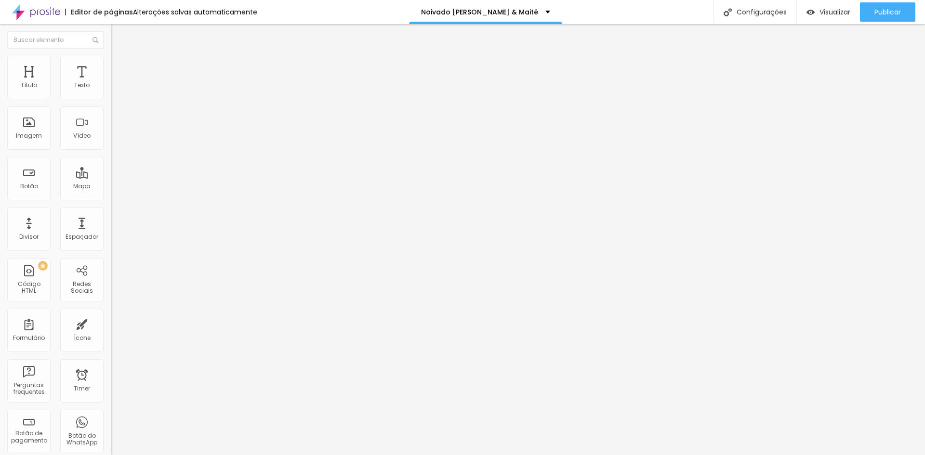
click at [111, 96] on img at bounding box center [114, 99] width 7 height 7
click at [111, 100] on img at bounding box center [114, 99] width 7 height 7
click at [119, 69] on span "Avançado" at bounding box center [135, 72] width 32 height 8
click at [111, 66] on li "Avançado" at bounding box center [166, 71] width 111 height 10
drag, startPoint x: 49, startPoint y: 114, endPoint x: 96, endPoint y: 120, distance: 48.2
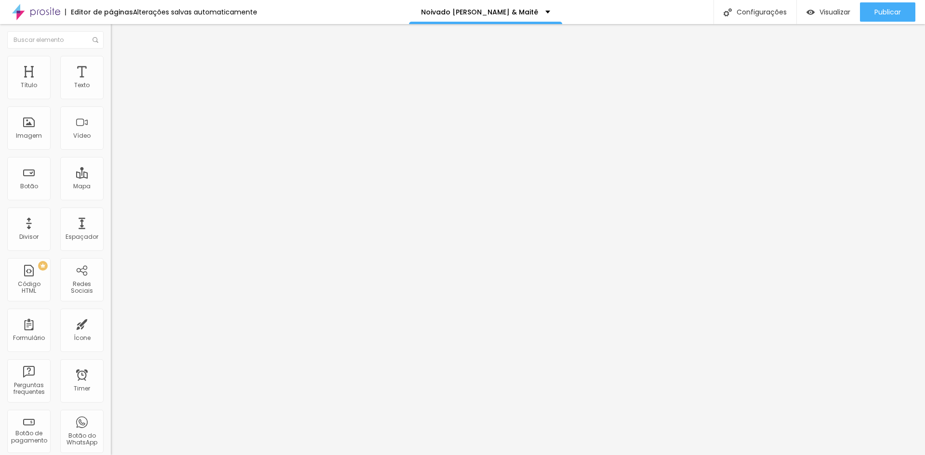
click at [111, 323] on input "range" at bounding box center [142, 327] width 62 height 8
click at [119, 69] on span "Avançado" at bounding box center [135, 72] width 32 height 8
drag, startPoint x: 29, startPoint y: 113, endPoint x: 124, endPoint y: 114, distance: 94.4
click at [124, 323] on input "range" at bounding box center [142, 327] width 62 height 8
click at [111, 177] on input "range" at bounding box center [142, 181] width 62 height 8
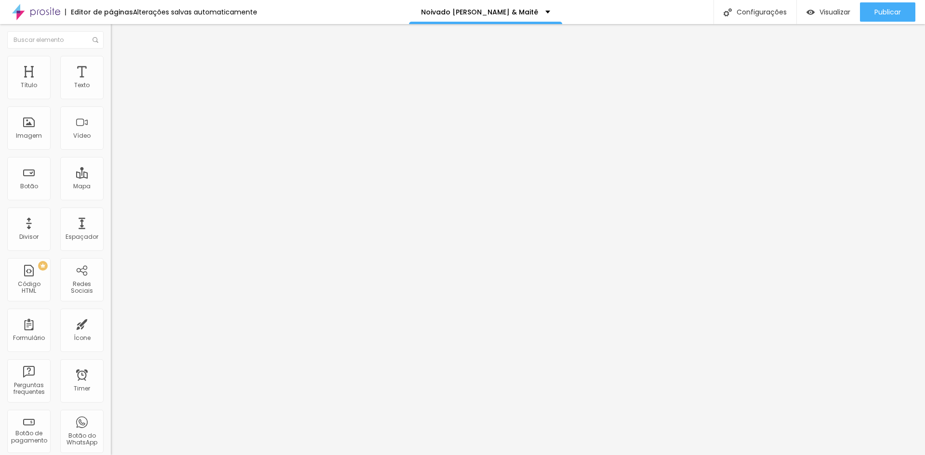
click at [111, 177] on input "range" at bounding box center [142, 181] width 62 height 8
click at [163, 81] on img at bounding box center [166, 78] width 6 height 6
